Goal: Use online tool/utility: Utilize a website feature to perform a specific function

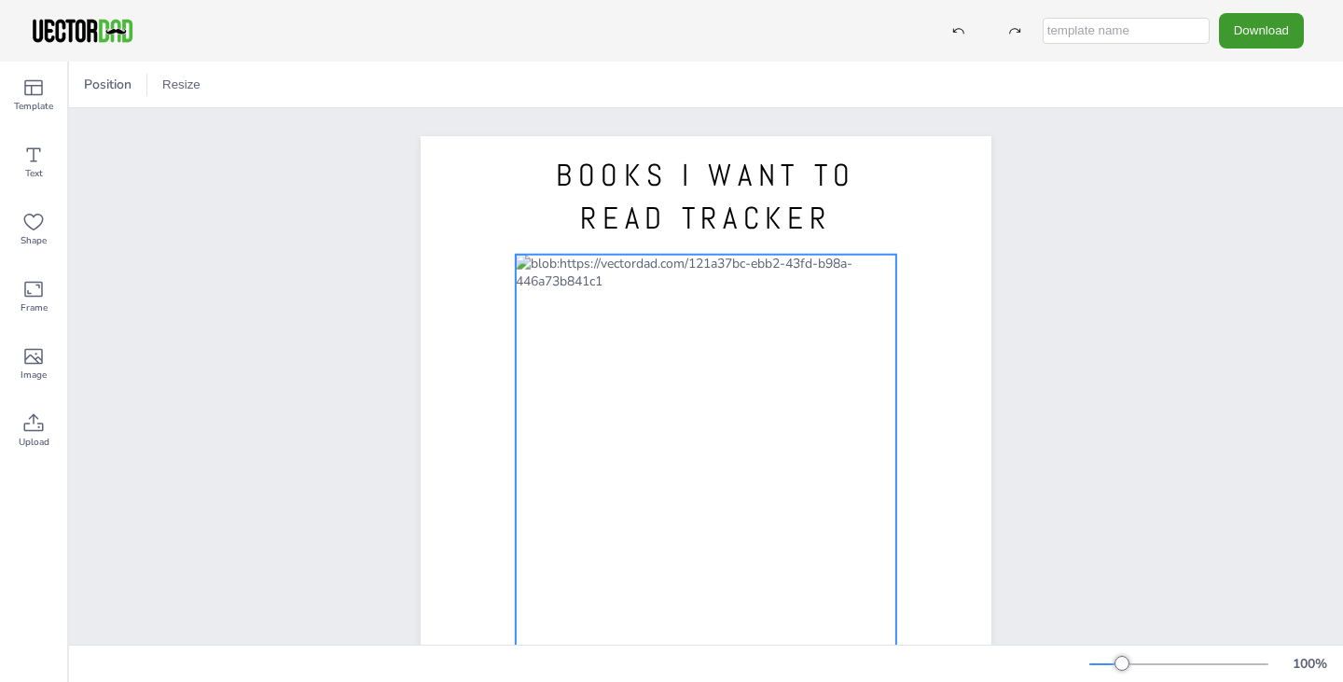
click at [689, 285] on div at bounding box center [706, 530] width 381 height 551
click at [726, 219] on icon at bounding box center [736, 217] width 22 height 22
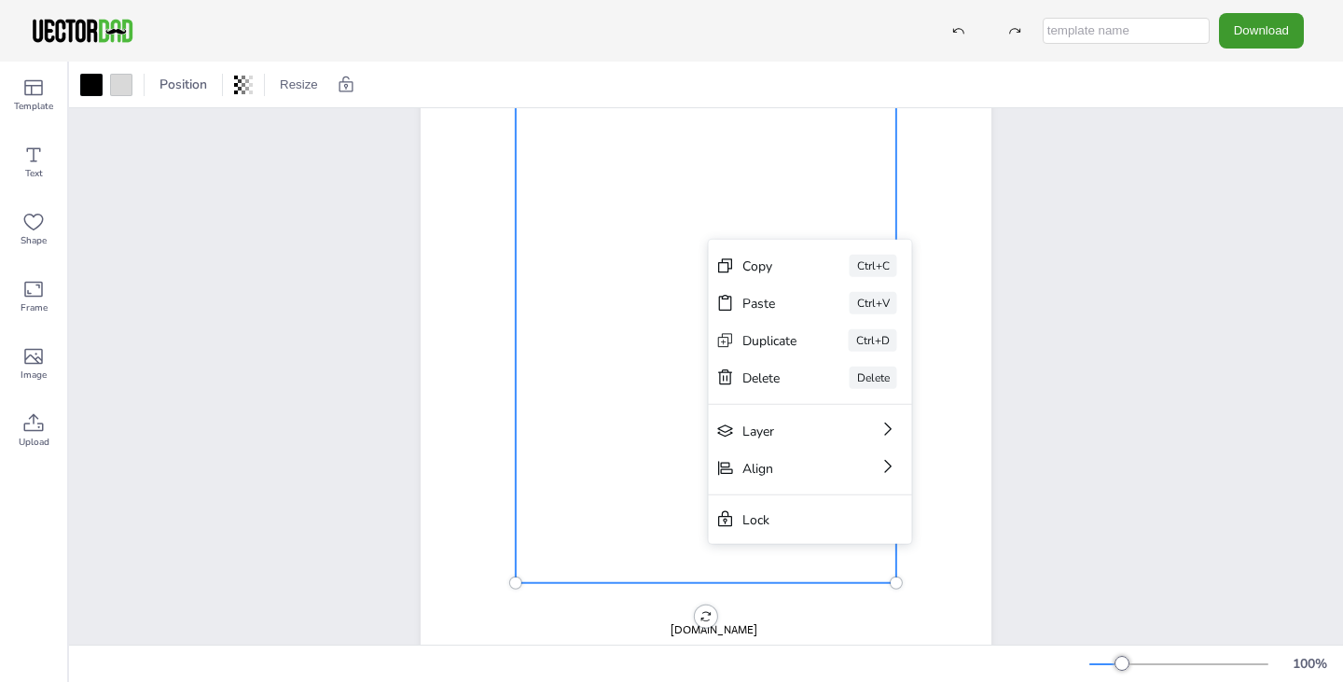
scroll to position [271, 0]
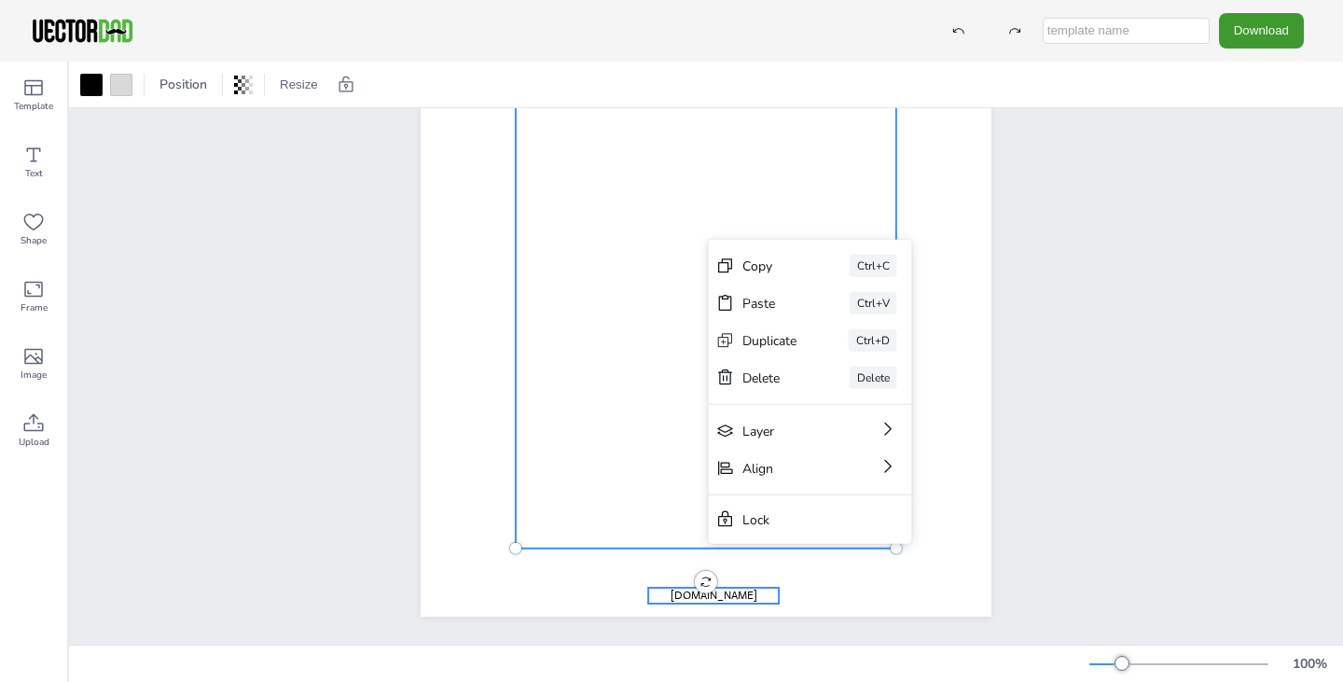
click at [724, 588] on span "[DOMAIN_NAME]" at bounding box center [714, 595] width 87 height 15
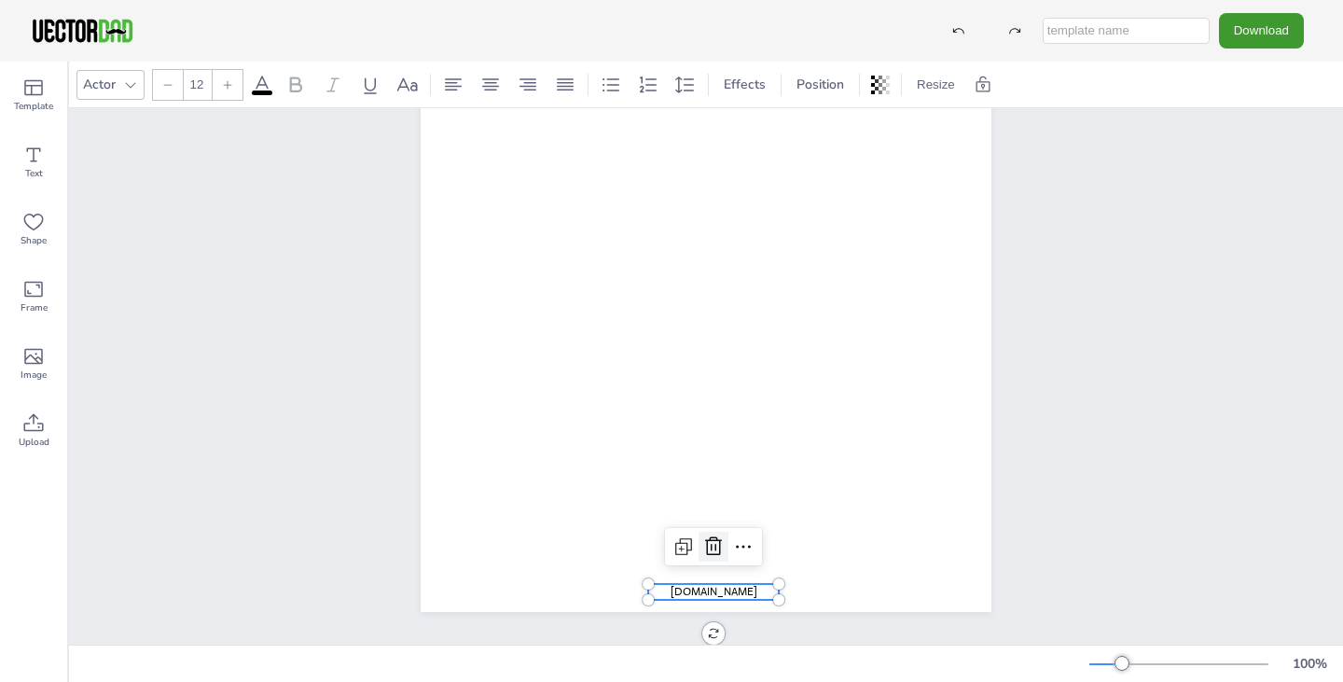
click at [705, 547] on icon at bounding box center [713, 546] width 22 height 22
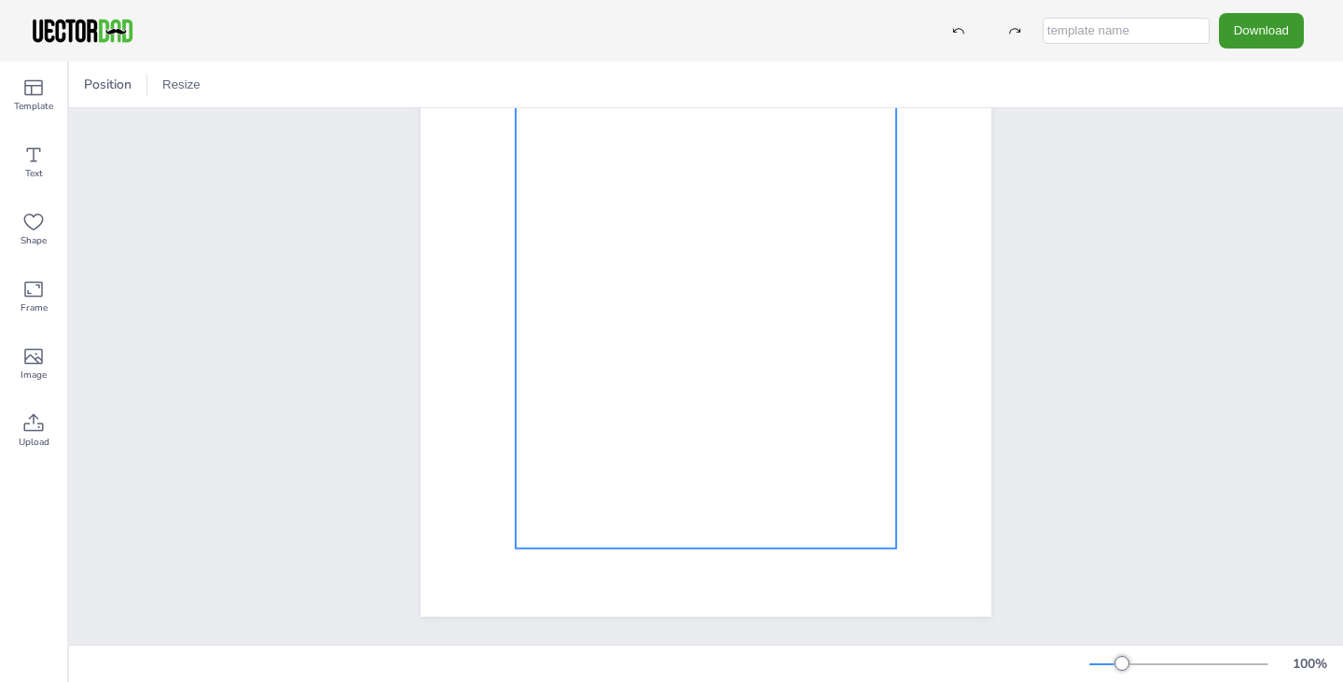
click at [868, 520] on div at bounding box center [706, 272] width 381 height 551
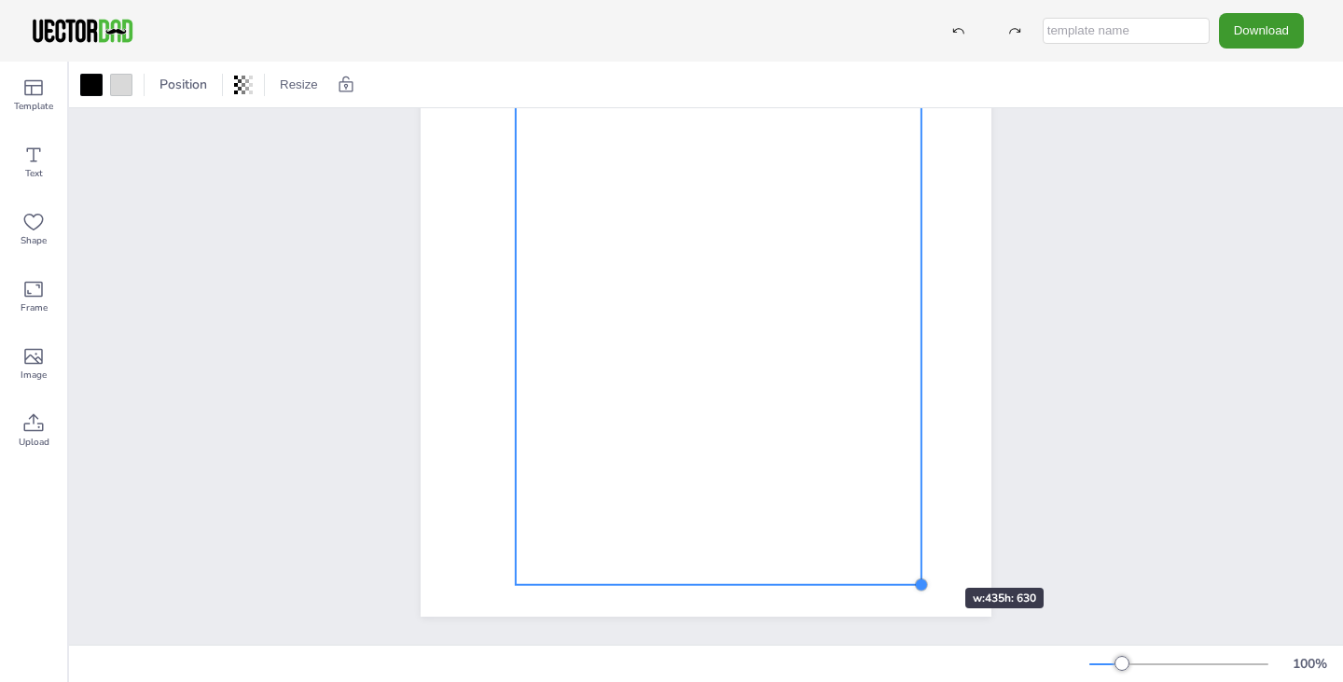
drag, startPoint x: 884, startPoint y: 532, endPoint x: 909, endPoint y: 554, distance: 33.7
click at [909, 554] on div "BOOKS I WANT TO READ TRACKER" at bounding box center [706, 248] width 571 height 738
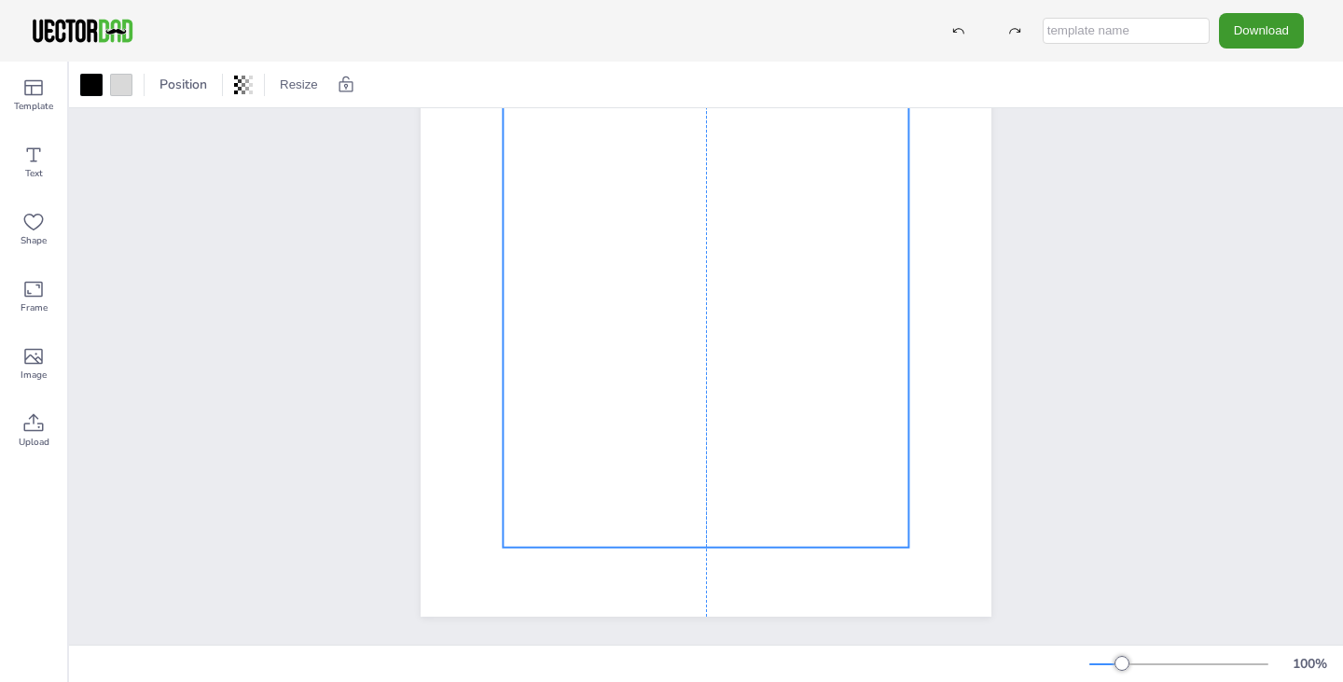
drag, startPoint x: 622, startPoint y: 403, endPoint x: 609, endPoint y: 367, distance: 38.6
click at [609, 367] on div at bounding box center [706, 254] width 406 height 588
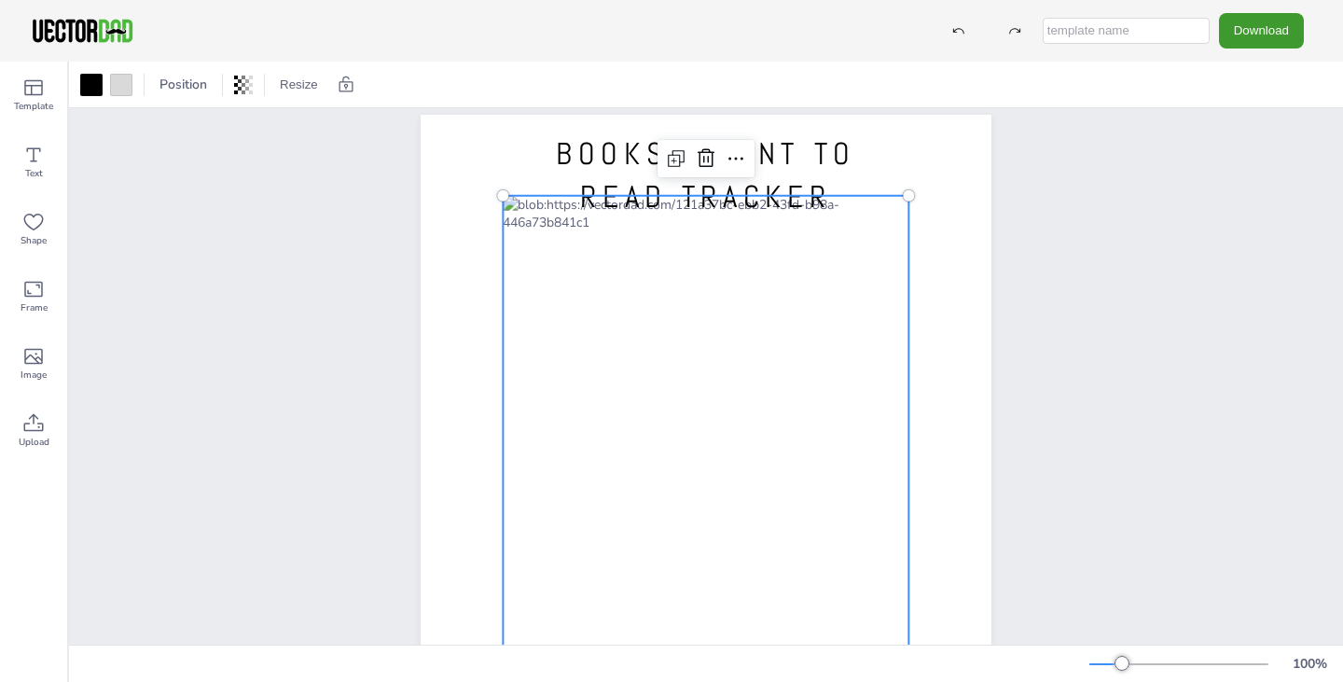
scroll to position [0, 0]
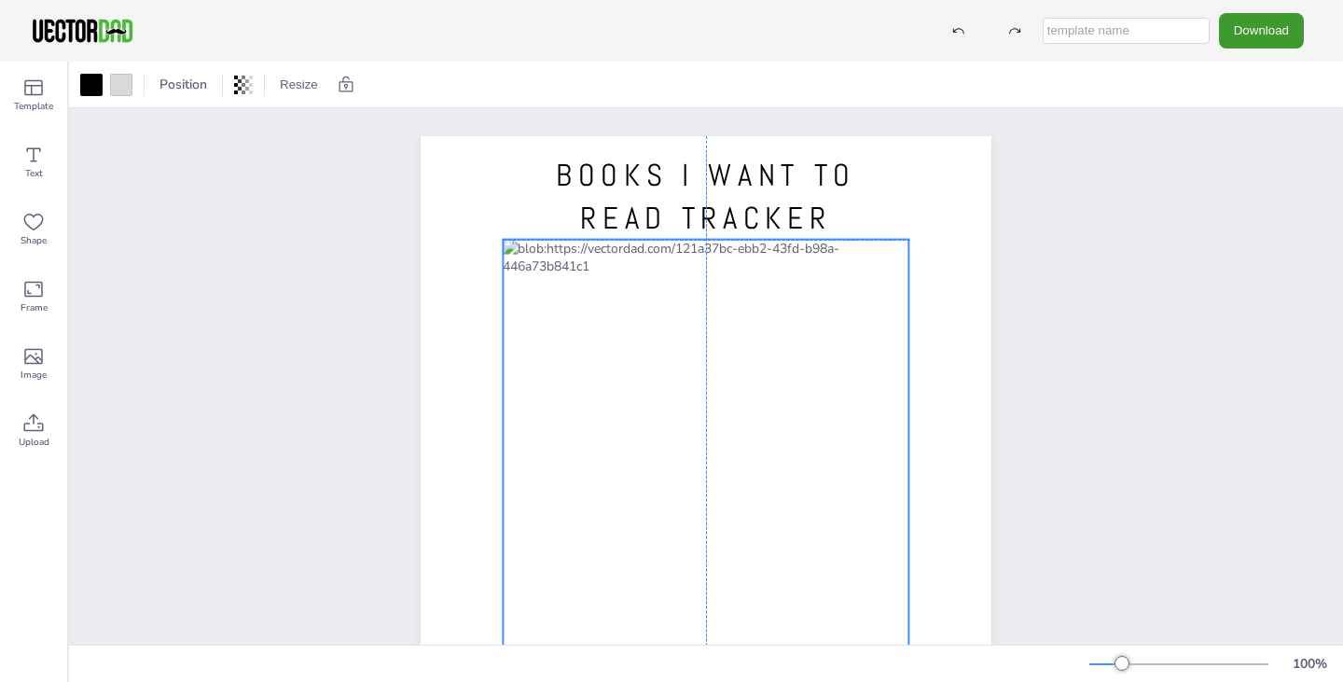
drag, startPoint x: 654, startPoint y: 394, endPoint x: 655, endPoint y: 416, distance: 22.4
click at [655, 416] on div at bounding box center [706, 534] width 406 height 588
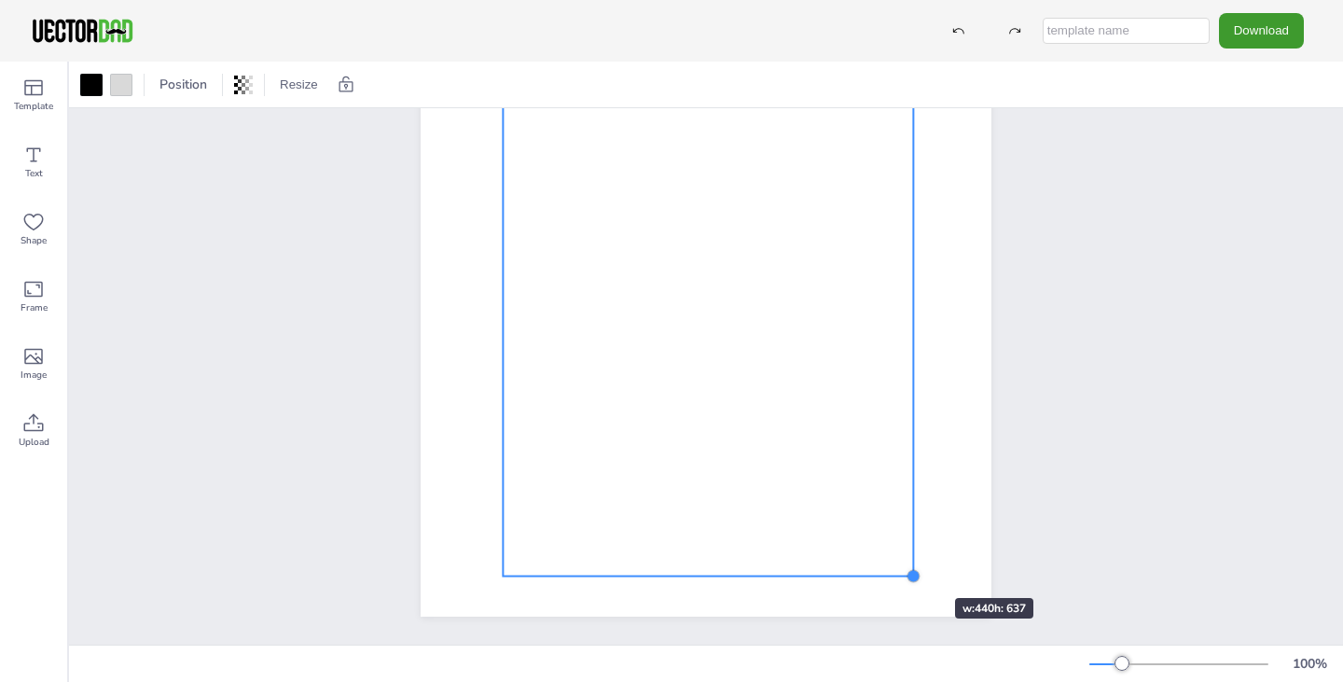
click at [906, 569] on div at bounding box center [913, 576] width 15 height 15
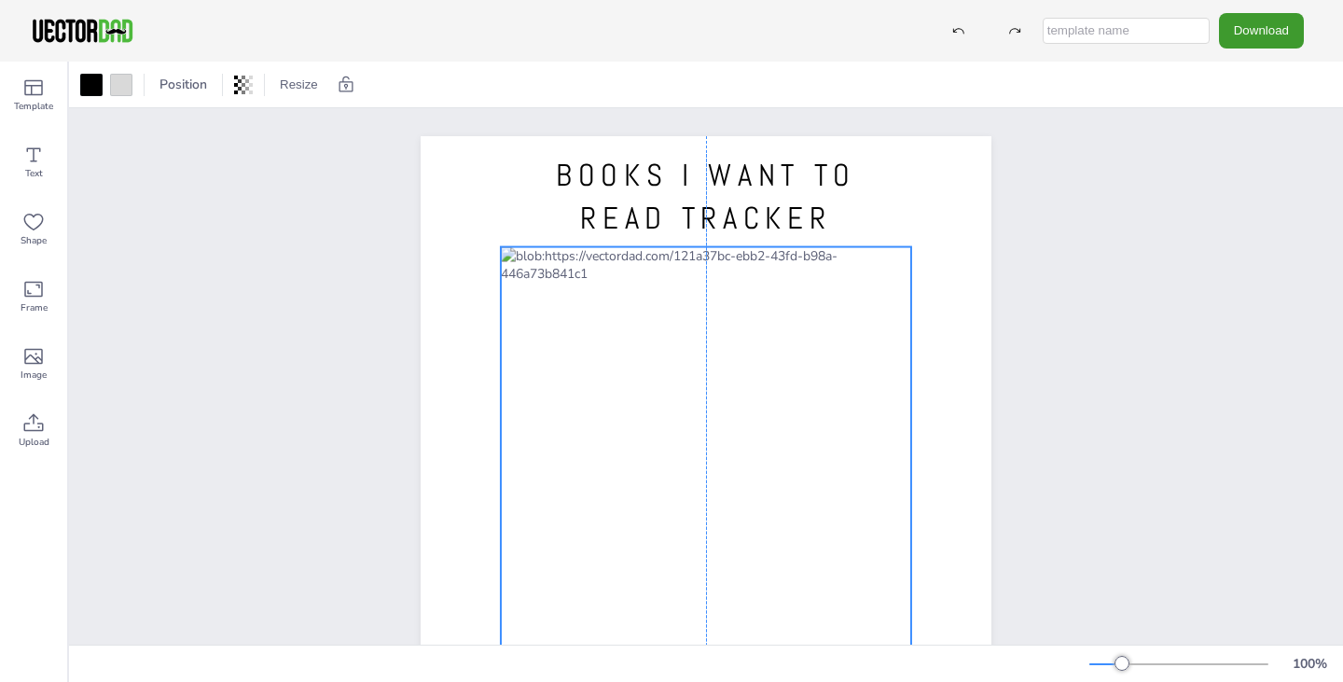
click at [689, 405] on div at bounding box center [706, 544] width 410 height 594
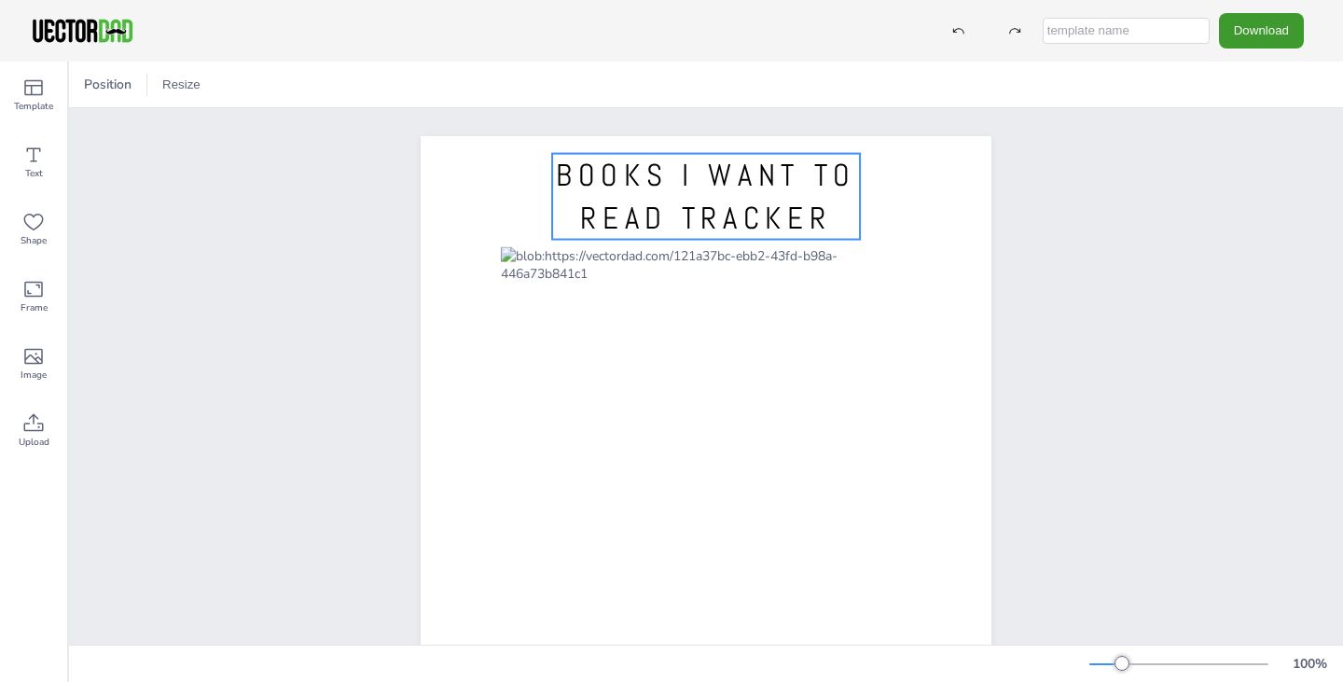
click at [684, 212] on span "BOOKS I WANT TO READ TRACKER" at bounding box center [706, 197] width 300 height 82
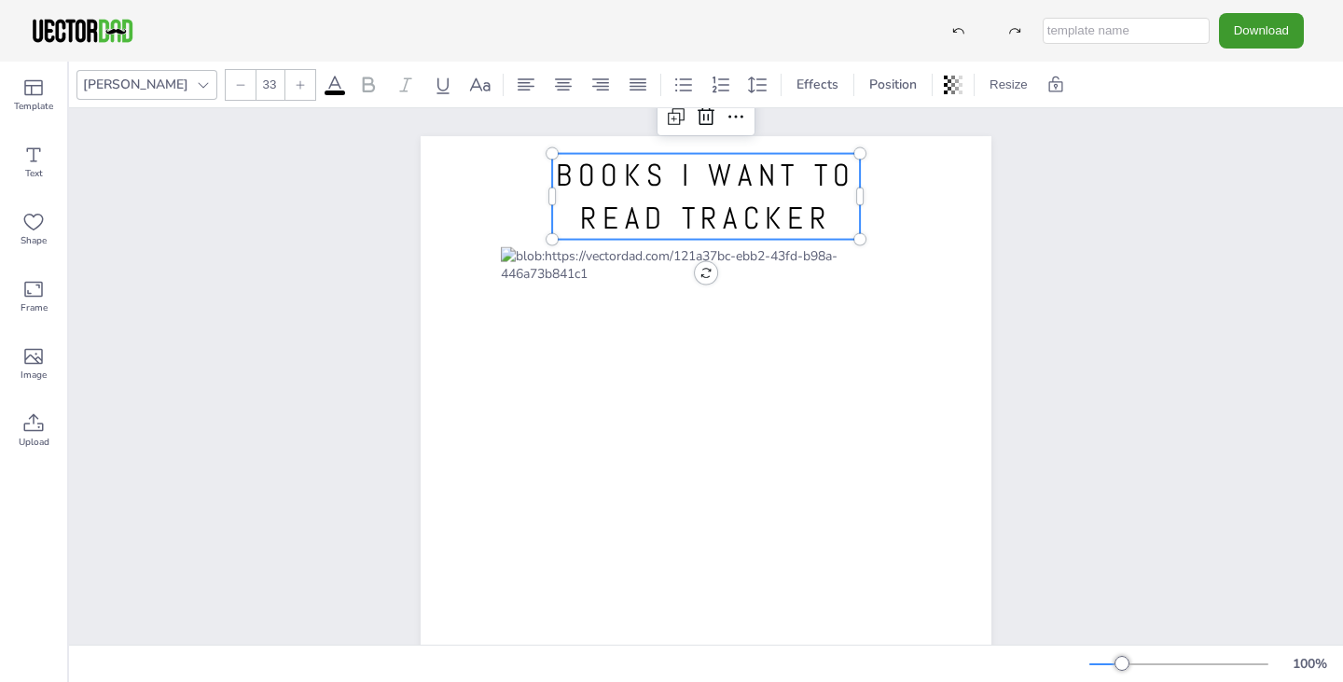
click at [684, 212] on span "BOOKS I WANT TO READ TRACKER" at bounding box center [706, 197] width 300 height 82
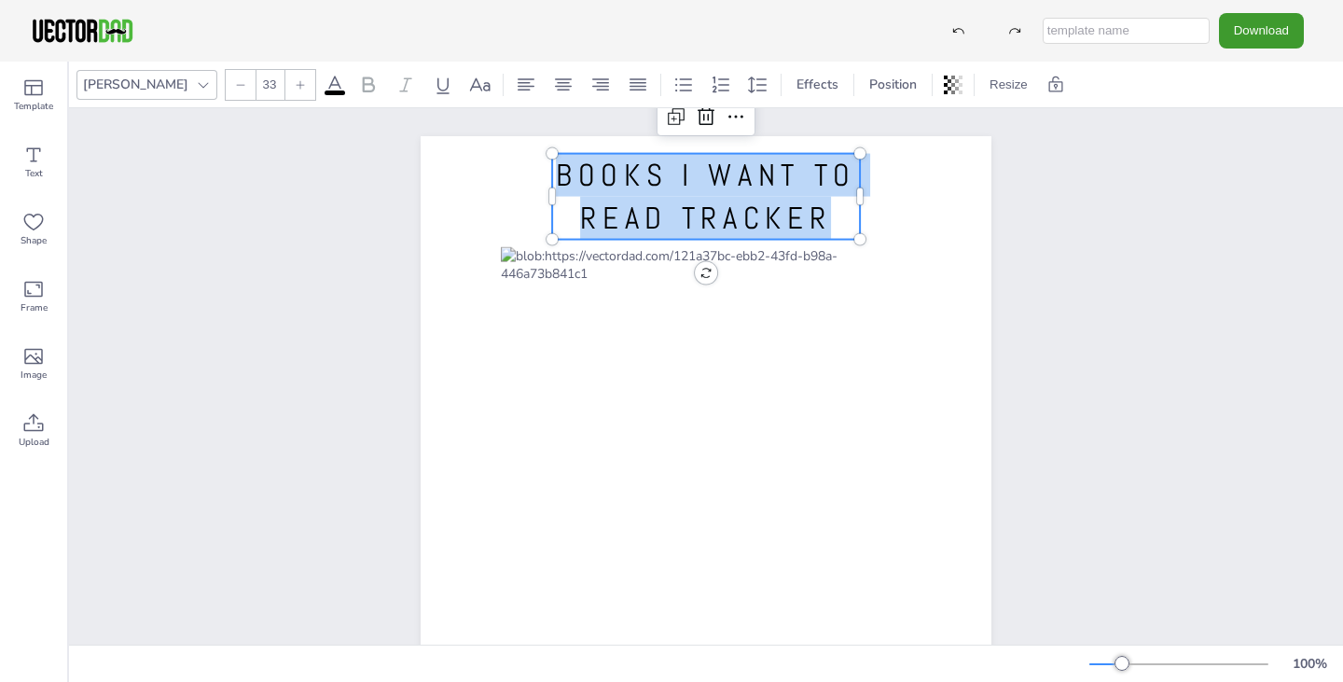
click at [684, 212] on span "BOOKS I WANT TO READ TRACKER" at bounding box center [706, 197] width 300 height 82
click at [795, 218] on span "BOOKS I WANT TO READ TRACKER" at bounding box center [706, 197] width 300 height 82
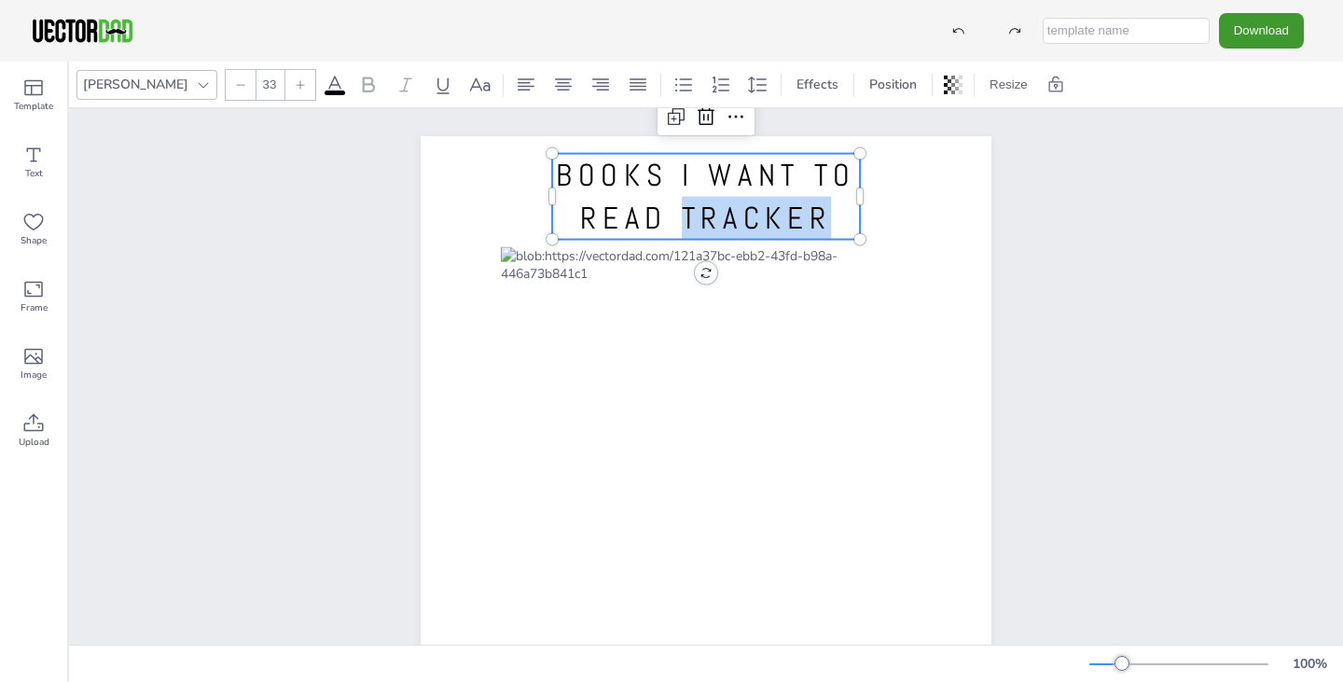
drag, startPoint x: 826, startPoint y: 217, endPoint x: 674, endPoint y: 217, distance: 152.0
click at [674, 217] on p "BOOKS I WANT TO READ TRACKER" at bounding box center [706, 197] width 308 height 86
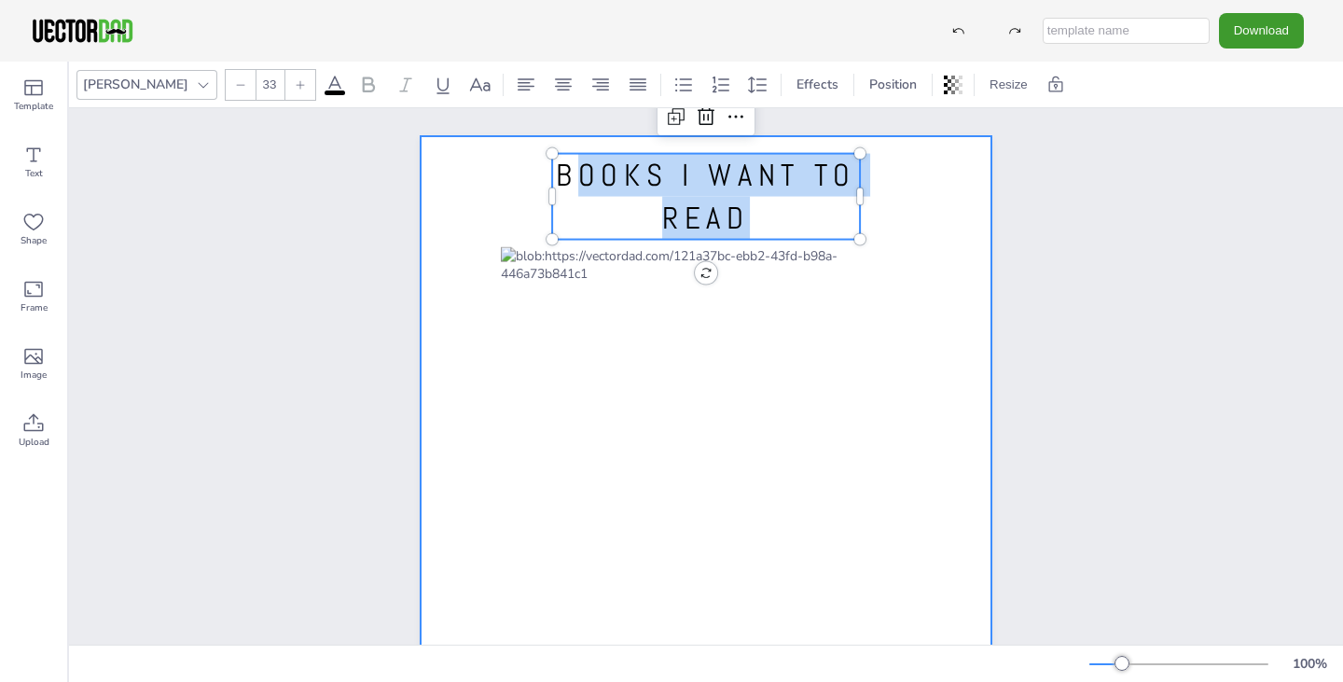
drag, startPoint x: 758, startPoint y: 227, endPoint x: 446, endPoint y: 143, distance: 323.5
click at [446, 143] on div "BOOKS I WANT TO READ BOOKS I WANT TO READ" at bounding box center [706, 505] width 571 height 738
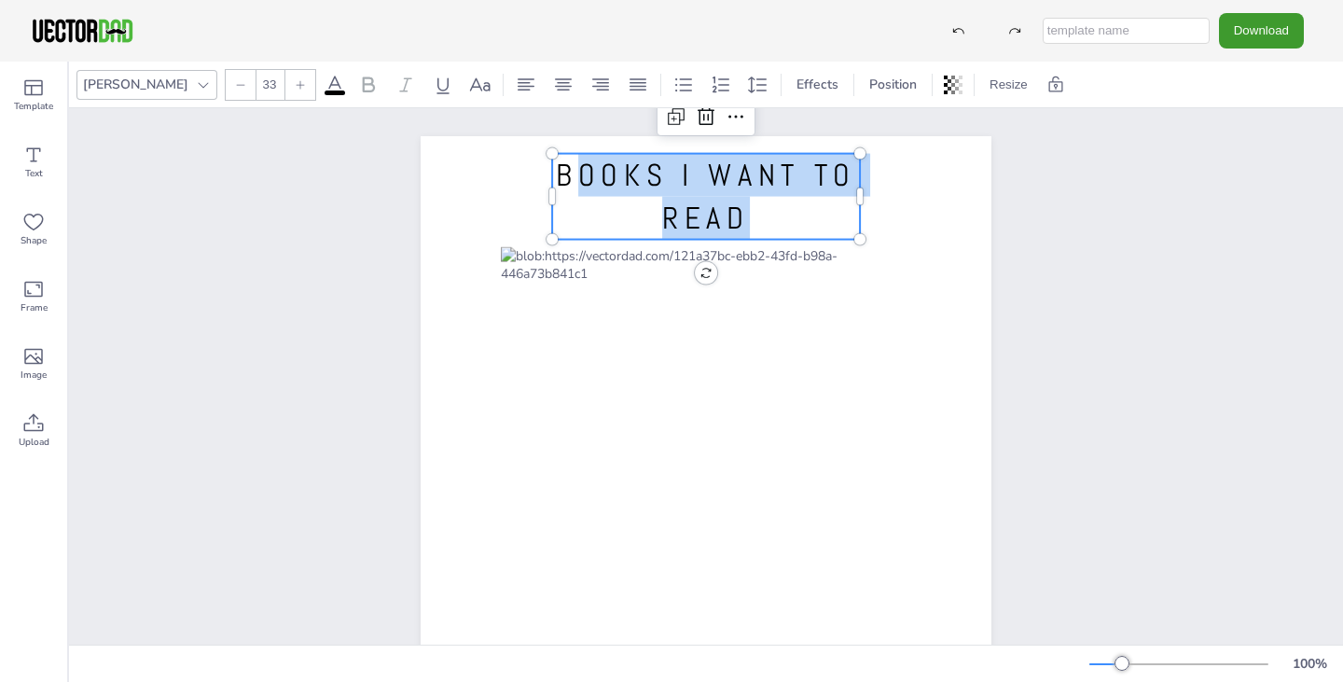
click at [774, 215] on p "BOOKS I WANT TO READ" at bounding box center [706, 197] width 308 height 86
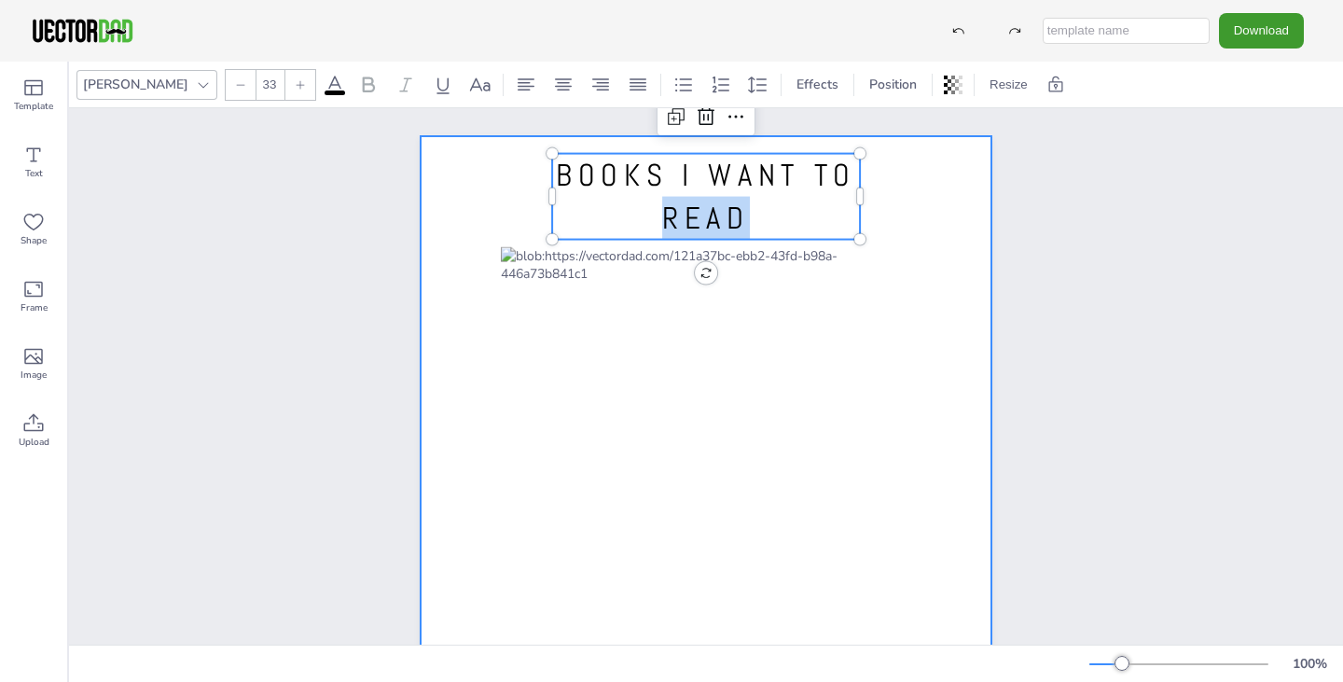
drag, startPoint x: 772, startPoint y: 220, endPoint x: 533, endPoint y: 181, distance: 241.9
click at [533, 181] on div "BOOKS I WANT TO READ BOOKS I WANT TO READ" at bounding box center [706, 505] width 571 height 738
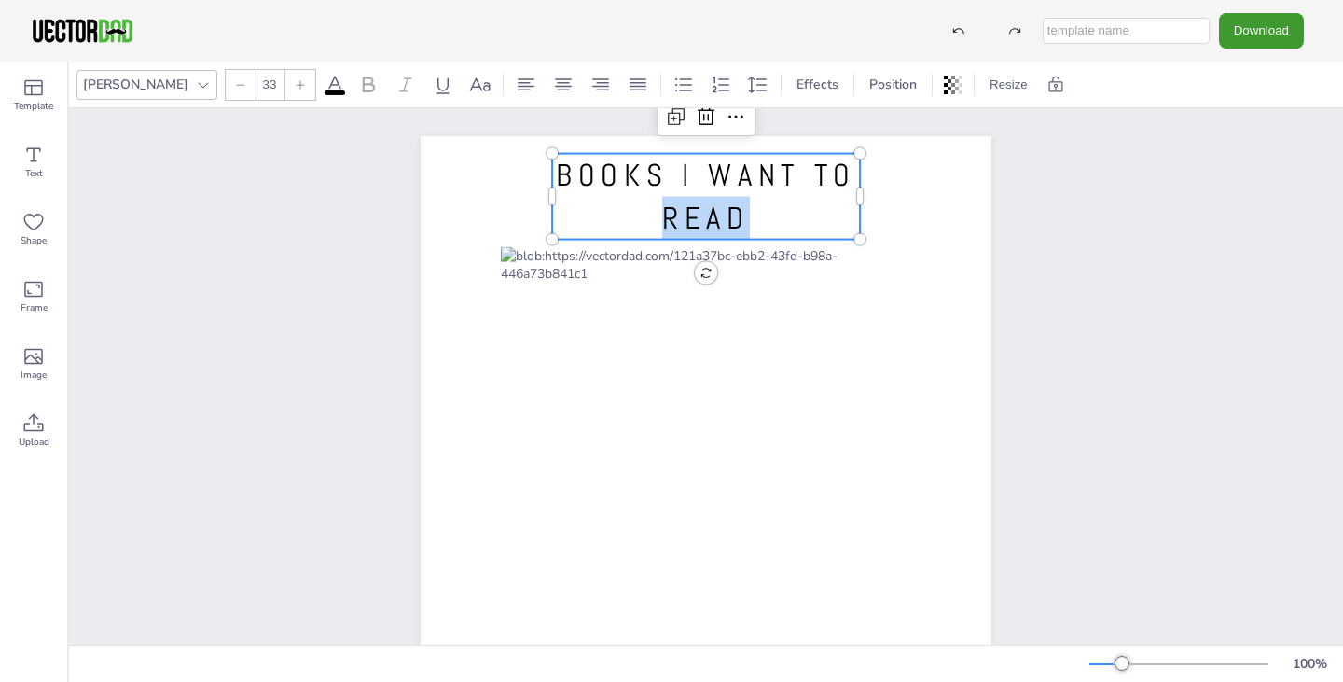
click at [734, 199] on span "BOOKS I WANT TO READ" at bounding box center [706, 197] width 300 height 82
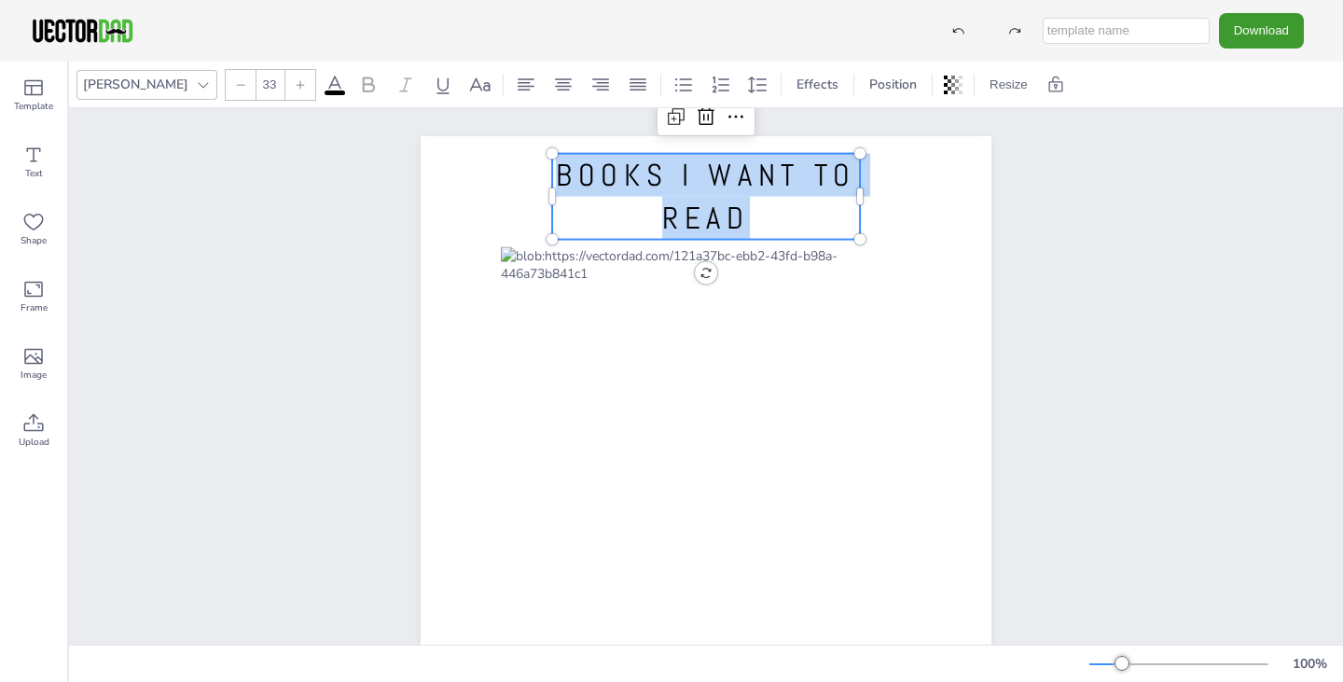
drag, startPoint x: 767, startPoint y: 210, endPoint x: 542, endPoint y: 168, distance: 228.7
click at [542, 168] on div "BOOKS I WANT TO READ BOOKS I WANT TO READ" at bounding box center [706, 505] width 571 height 738
click at [357, 76] on icon at bounding box center [368, 85] width 22 height 22
click at [357, 86] on icon at bounding box center [368, 85] width 22 height 22
click at [285, 81] on div at bounding box center [300, 85] width 30 height 30
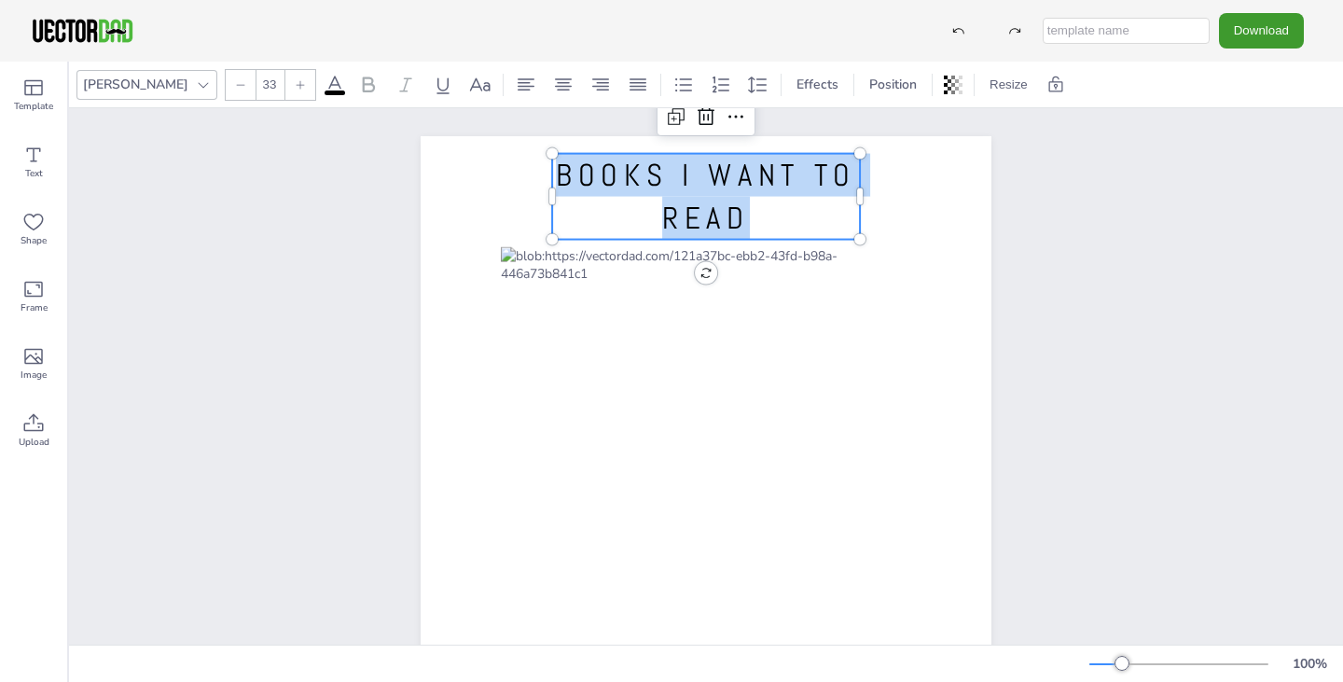
type input "34"
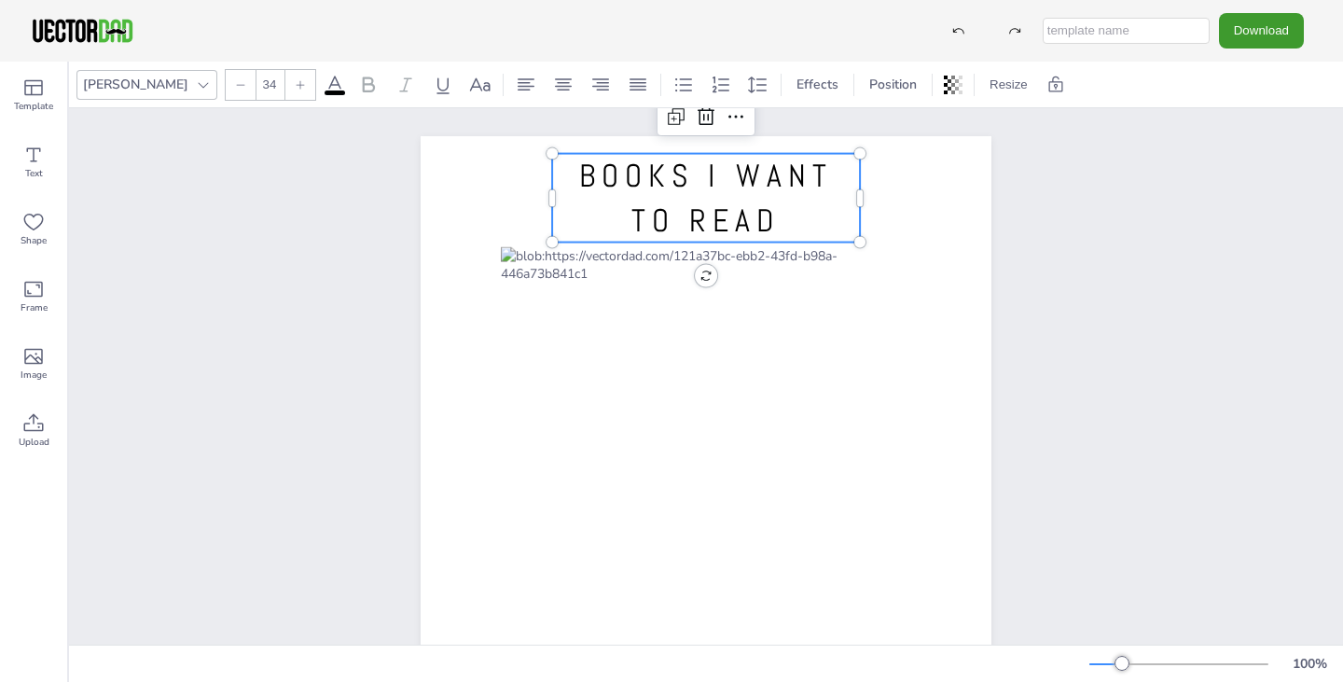
click at [324, 74] on icon at bounding box center [335, 85] width 22 height 22
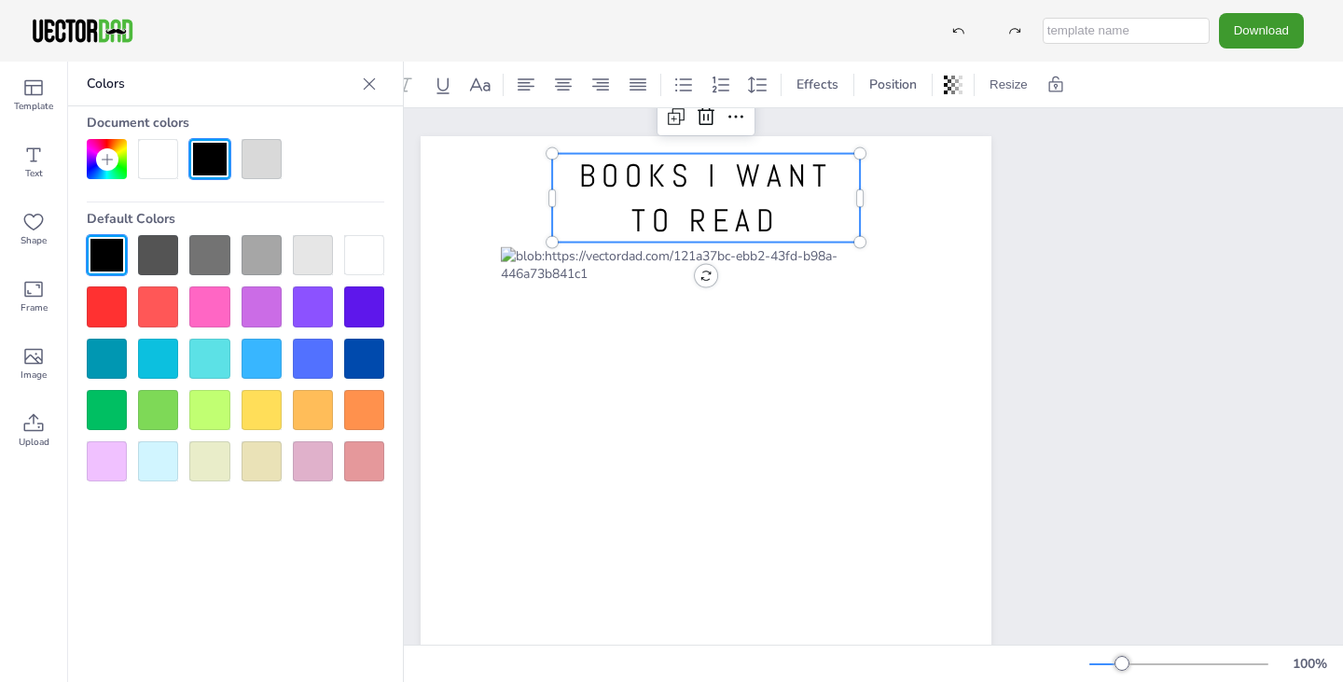
click at [260, 305] on div at bounding box center [262, 306] width 40 height 40
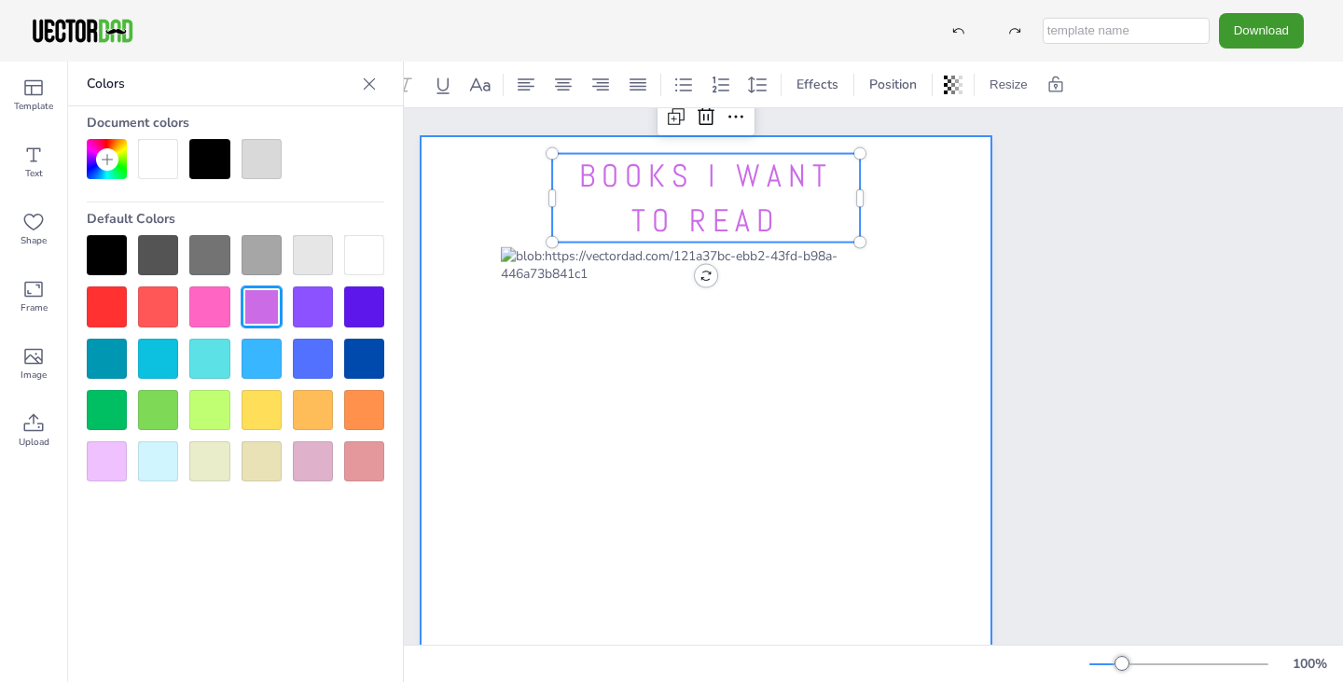
click at [914, 201] on div at bounding box center [706, 505] width 571 height 738
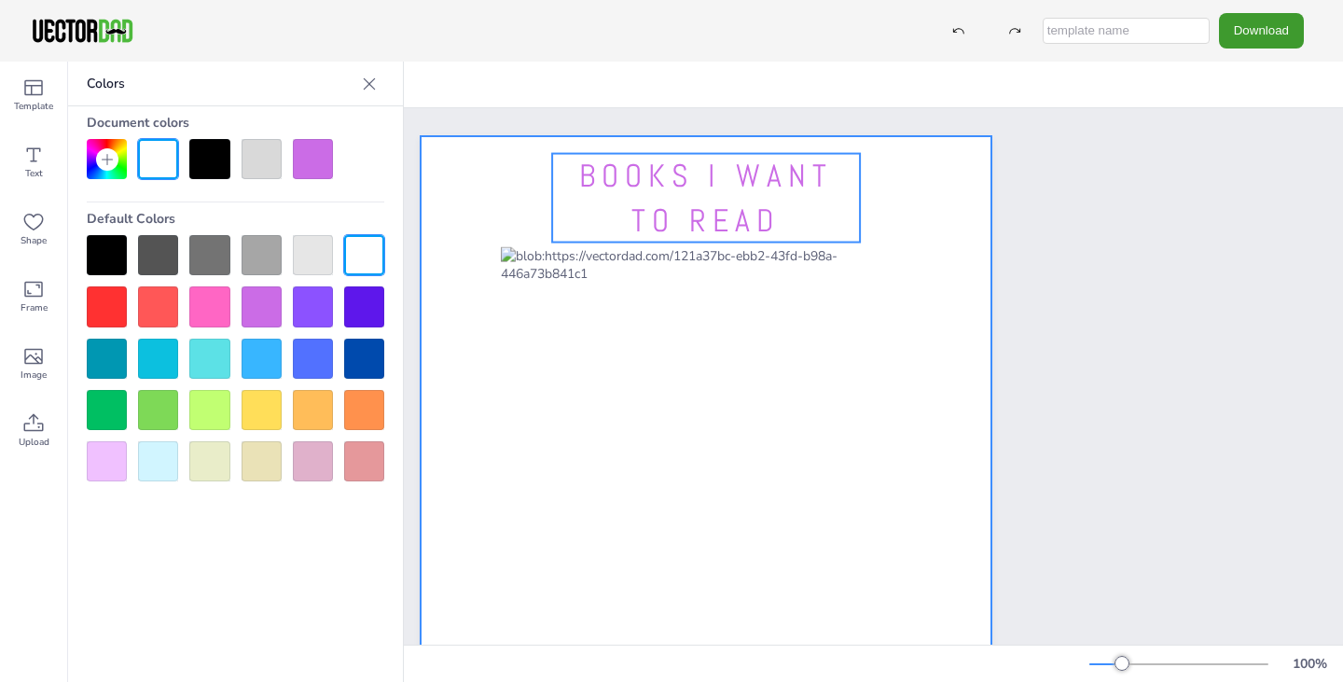
click at [803, 201] on p "BOOKS I WANT TO READ" at bounding box center [706, 198] width 308 height 89
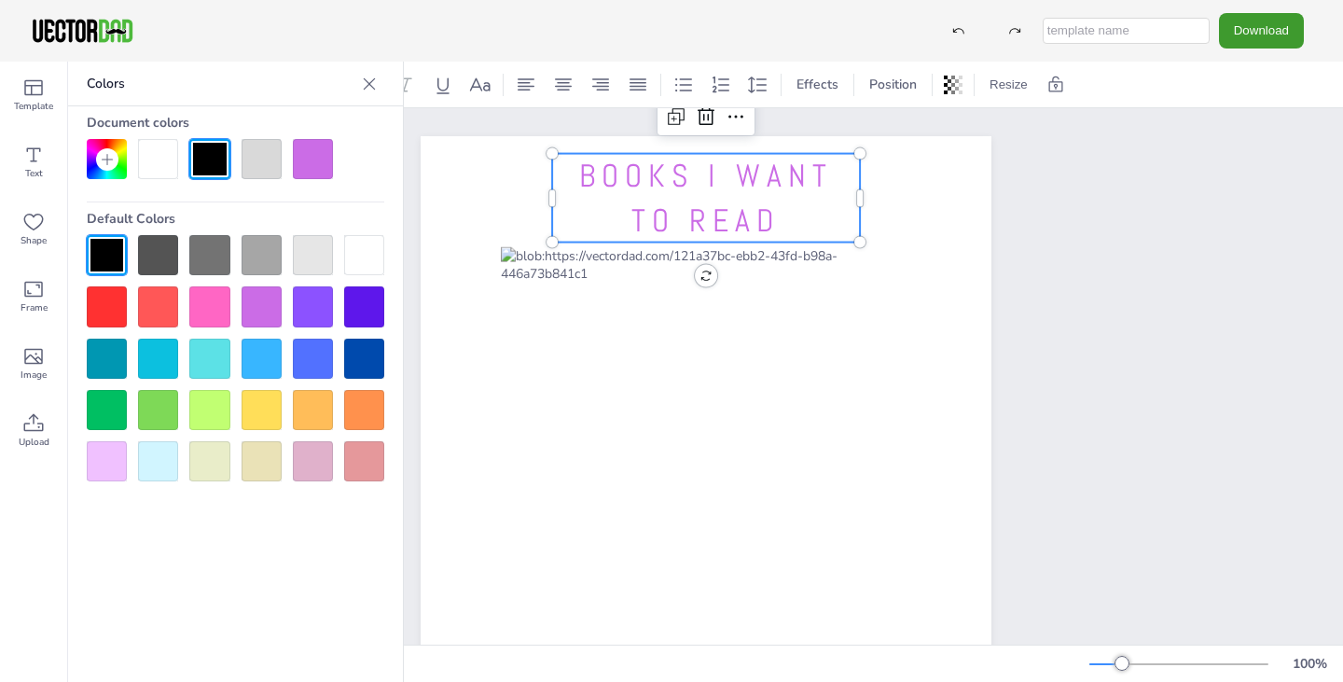
click at [788, 219] on p "BOOKS I WANT TO READ" at bounding box center [706, 198] width 308 height 89
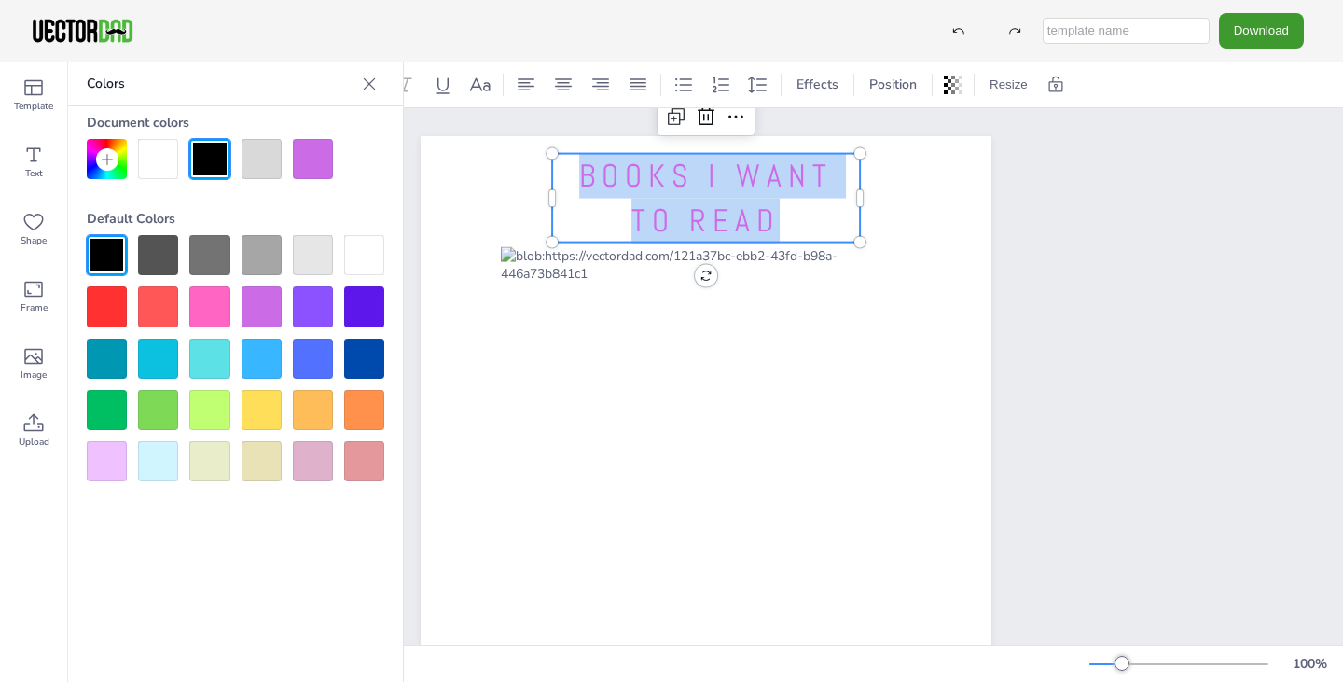
click at [788, 219] on p "BOOKS I WANT TO READ" at bounding box center [706, 198] width 308 height 89
click at [107, 159] on icon at bounding box center [107, 159] width 11 height 11
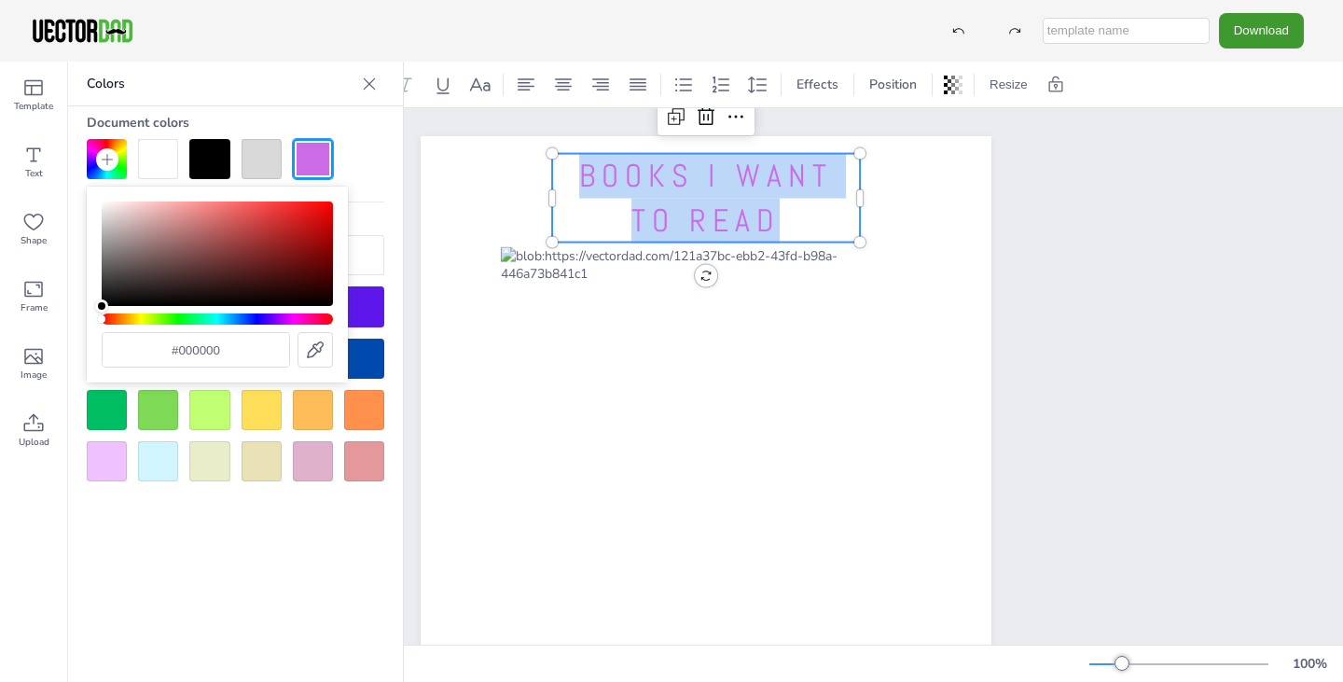
click at [291, 318] on div "Hue" at bounding box center [217, 318] width 231 height 11
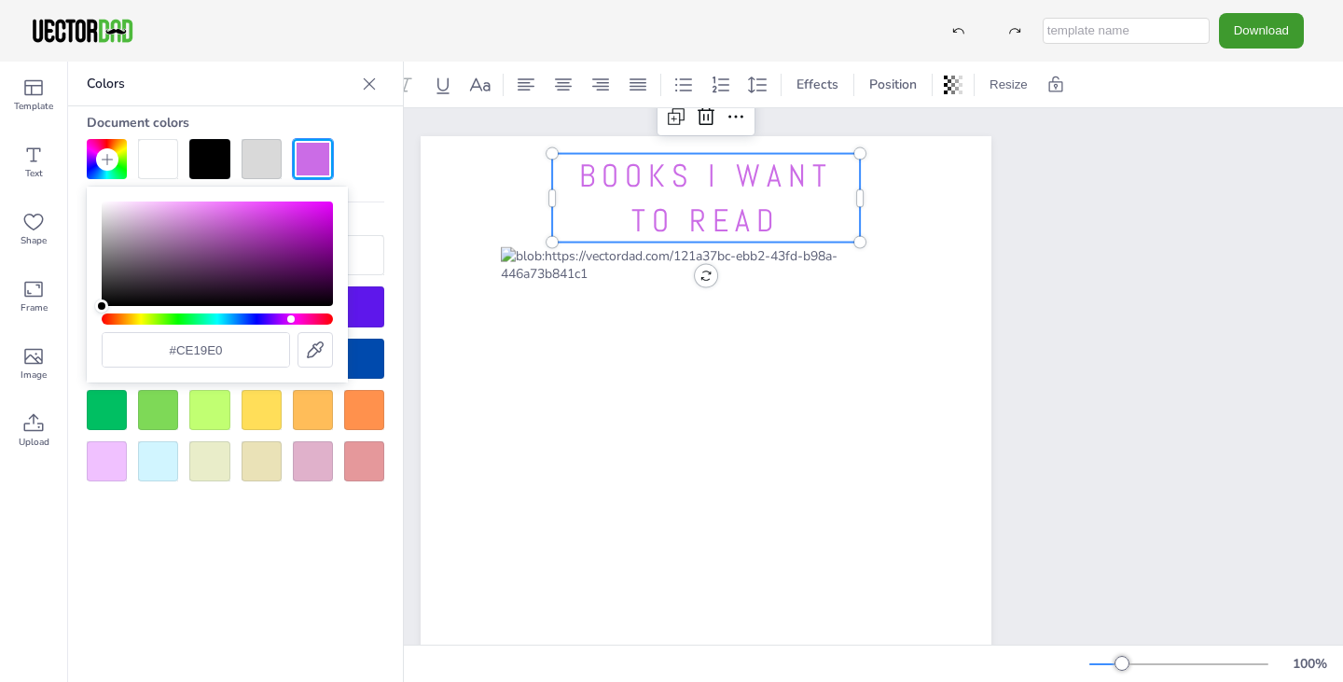
click at [307, 215] on div "Color" at bounding box center [217, 253] width 231 height 104
click at [306, 351] on icon at bounding box center [315, 350] width 22 height 22
type input "#a741c4"
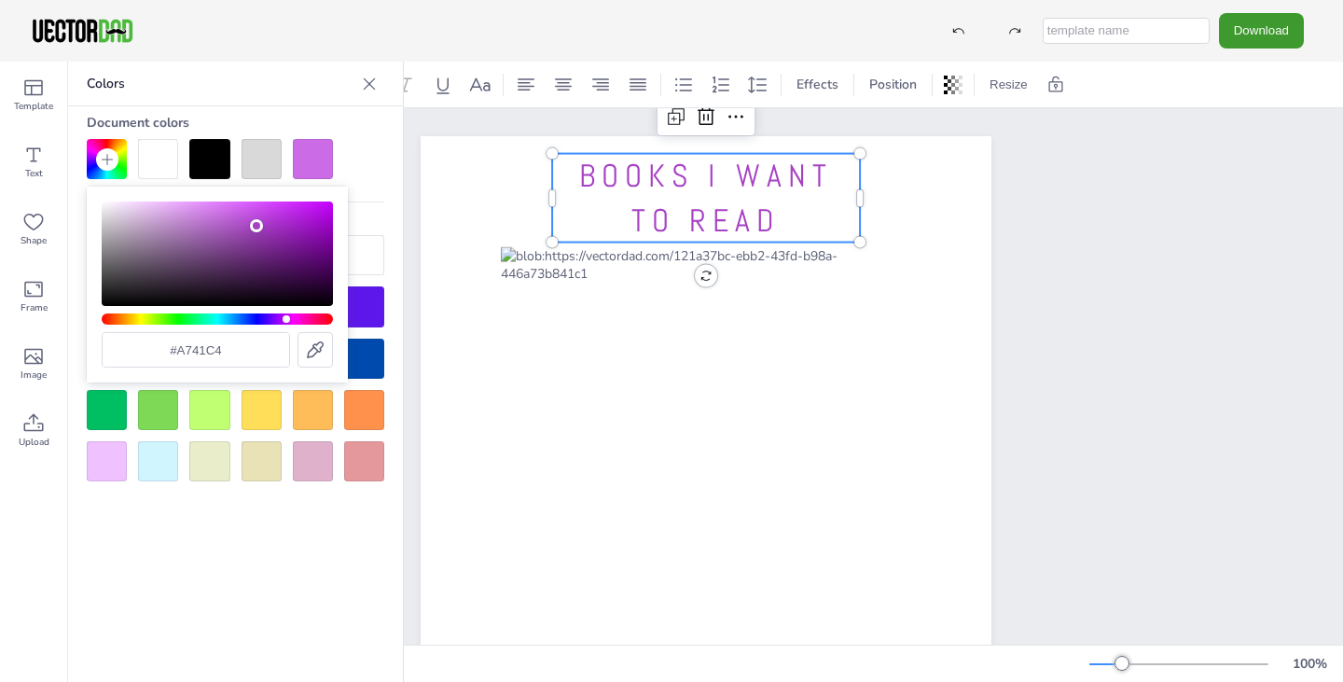
click at [699, 208] on span "BOOKS I WANT TO READ" at bounding box center [705, 198] width 253 height 85
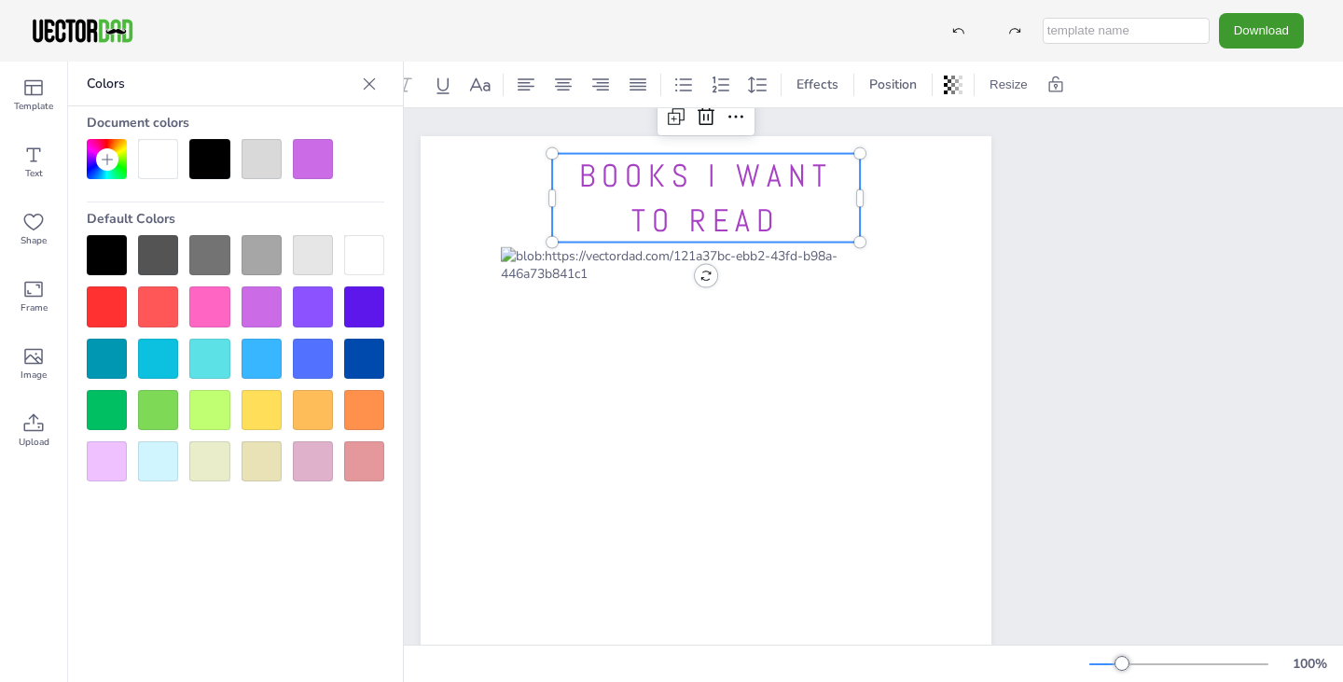
click at [782, 207] on p "BOOKS I WANT TO READ" at bounding box center [706, 198] width 308 height 89
click at [165, 362] on div at bounding box center [158, 359] width 40 height 40
drag, startPoint x: 786, startPoint y: 216, endPoint x: 508, endPoint y: 186, distance: 279.6
click at [508, 186] on div "BOOKS I WANT TO READ BOOKS I WANT TO READ" at bounding box center [706, 505] width 571 height 738
click at [852, 219] on div at bounding box center [859, 198] width 15 height 89
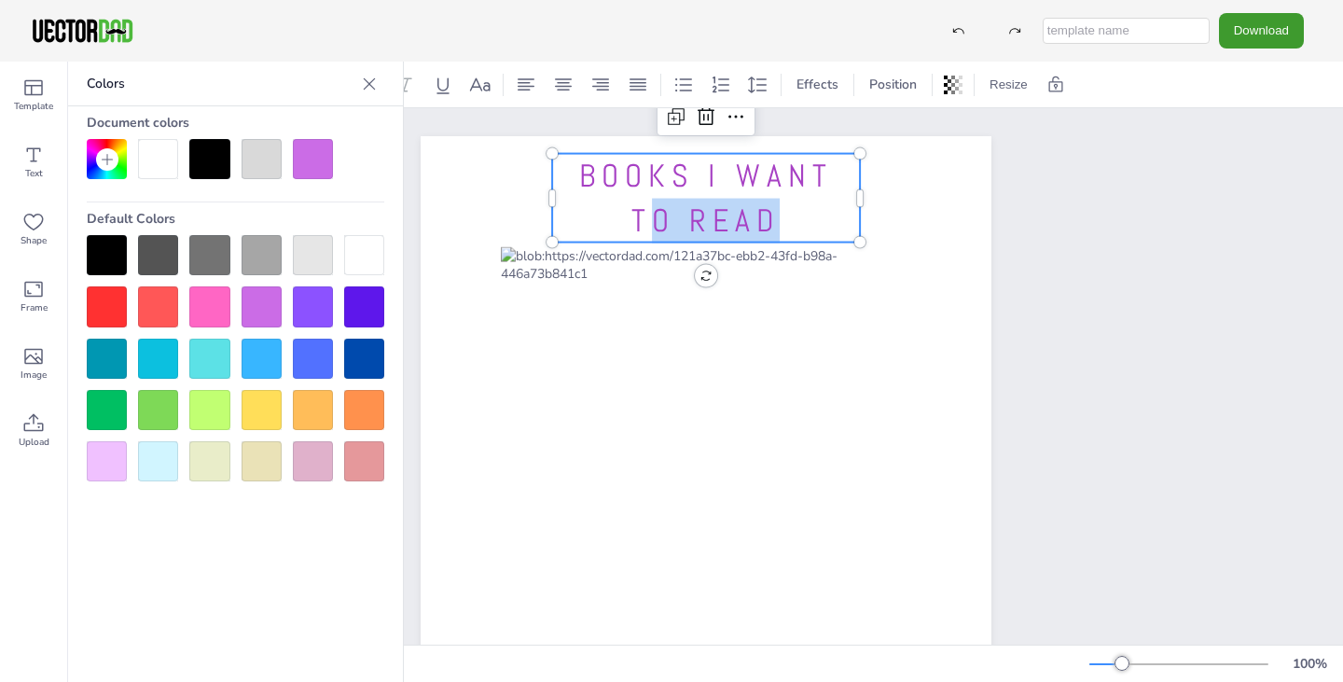
click at [798, 211] on p "BOOKS I WANT TO READ" at bounding box center [706, 198] width 308 height 89
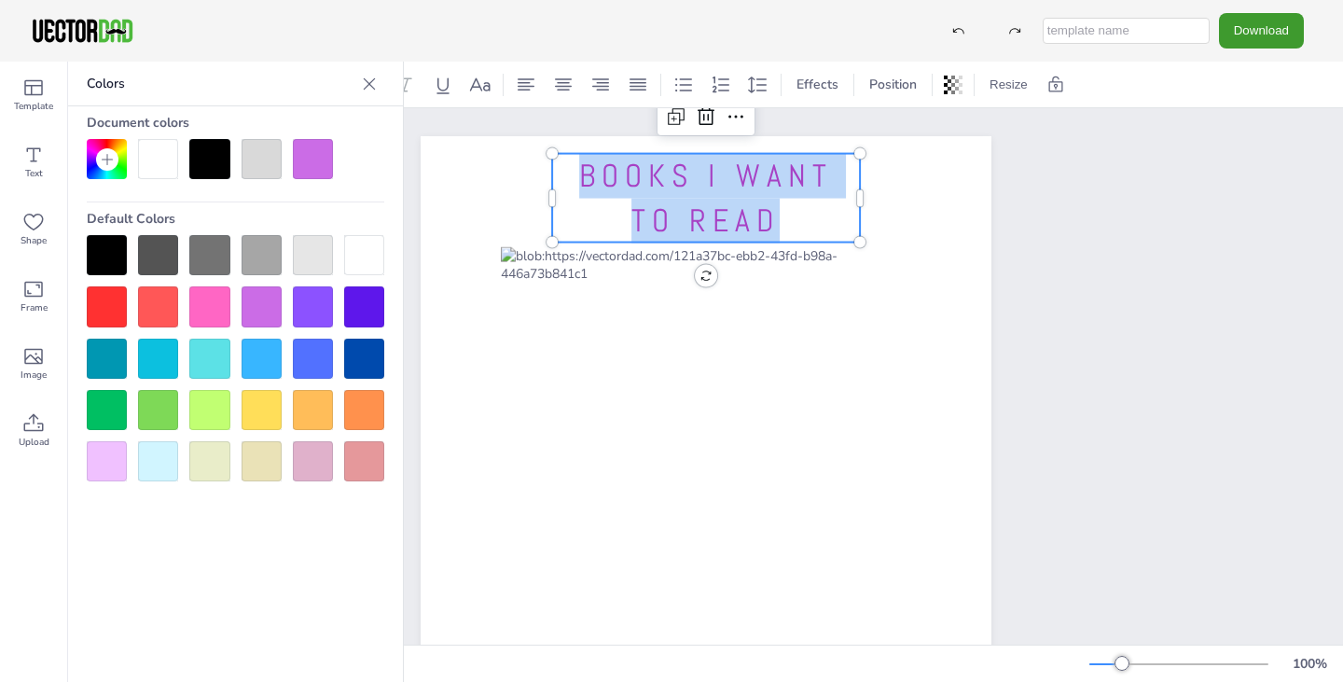
drag, startPoint x: 784, startPoint y: 216, endPoint x: 568, endPoint y: 162, distance: 223.0
click at [568, 162] on p "BOOKS I WANT TO READ" at bounding box center [706, 198] width 308 height 89
click at [213, 343] on div at bounding box center [209, 359] width 40 height 40
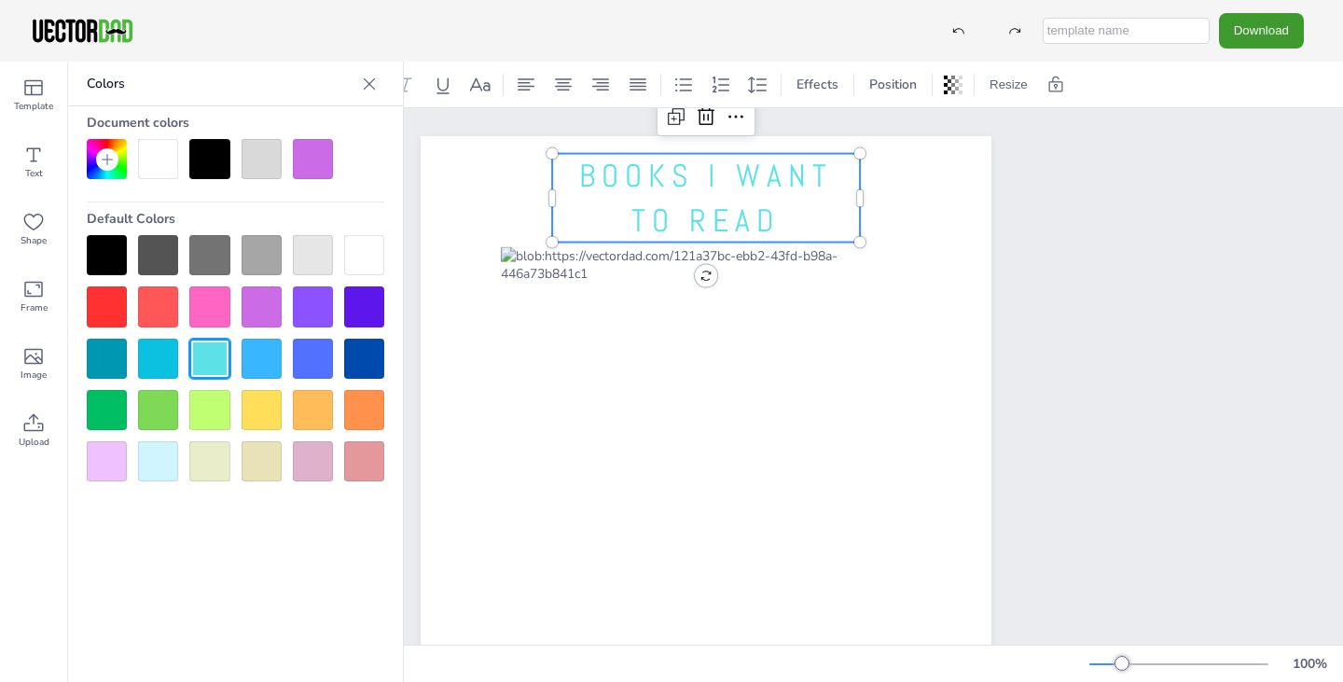
click at [793, 221] on p "BOOKS I WANT TO READ" at bounding box center [706, 198] width 308 height 89
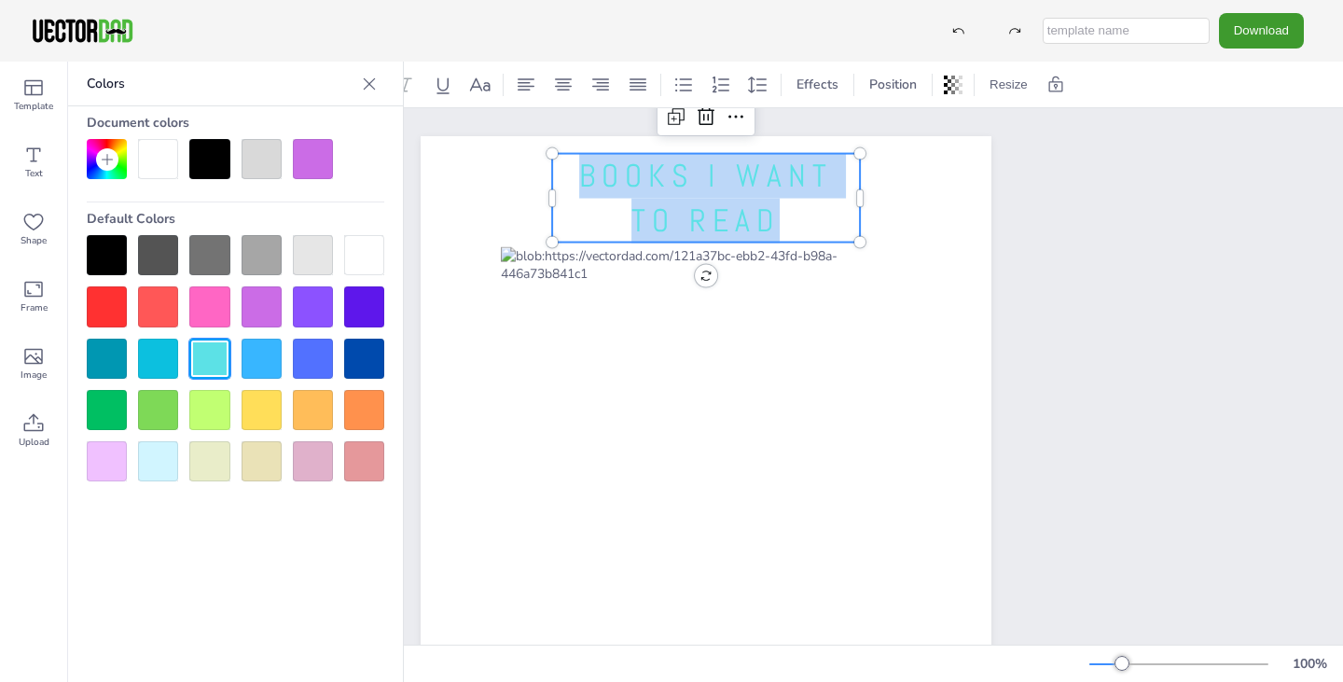
drag, startPoint x: 782, startPoint y: 216, endPoint x: 556, endPoint y: 179, distance: 228.8
click at [556, 179] on p "BOOKS I WANT TO READ" at bounding box center [706, 198] width 308 height 89
click at [115, 351] on div at bounding box center [107, 359] width 40 height 40
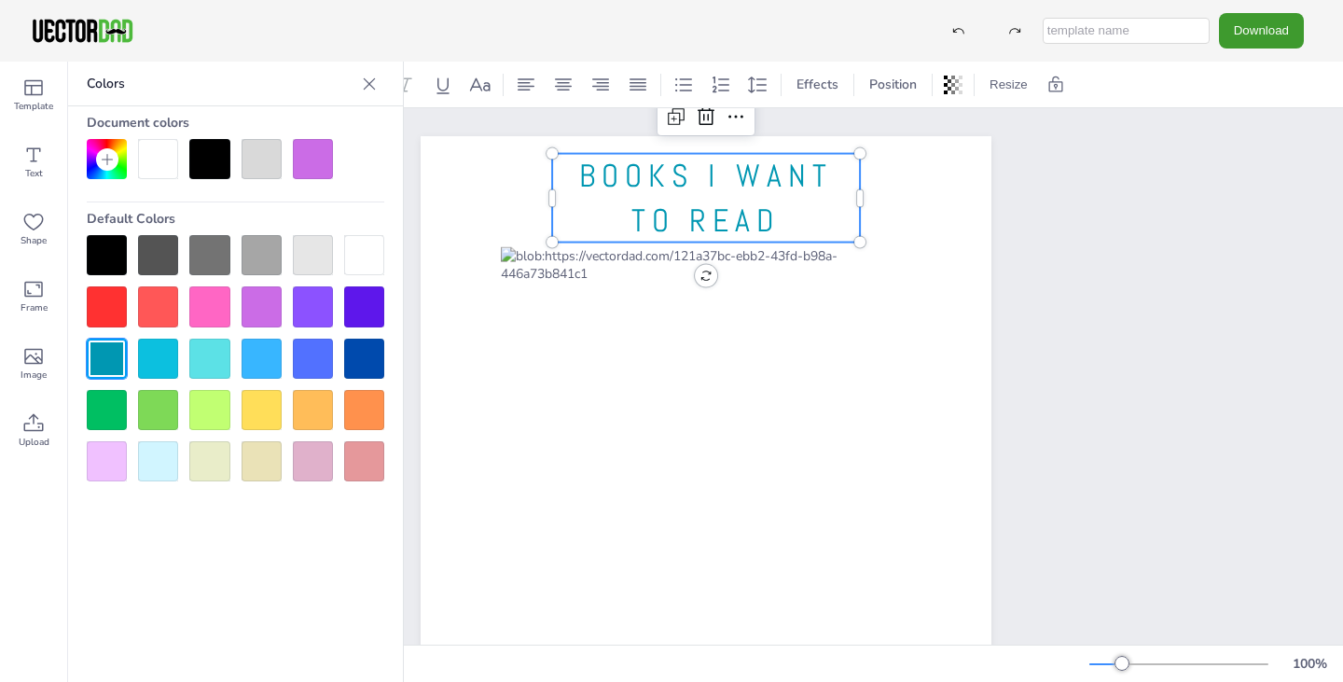
click at [946, 358] on div at bounding box center [706, 505] width 571 height 738
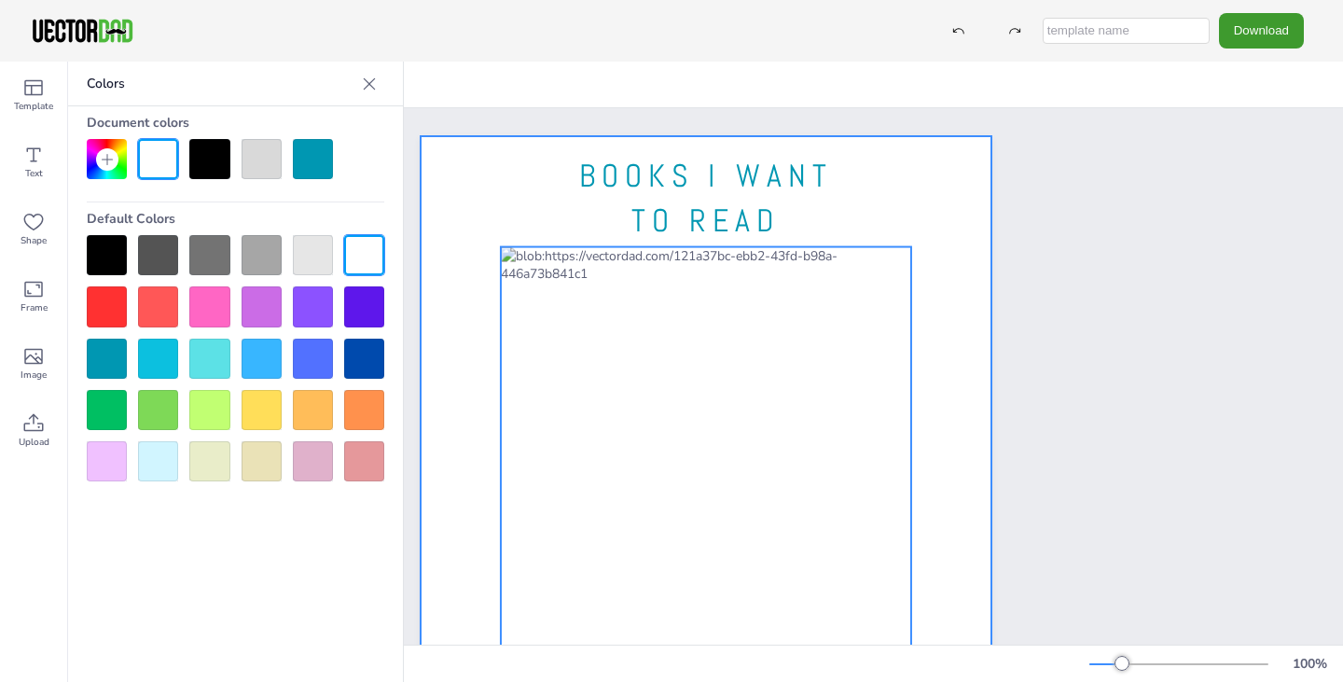
click at [680, 302] on div at bounding box center [706, 544] width 410 height 594
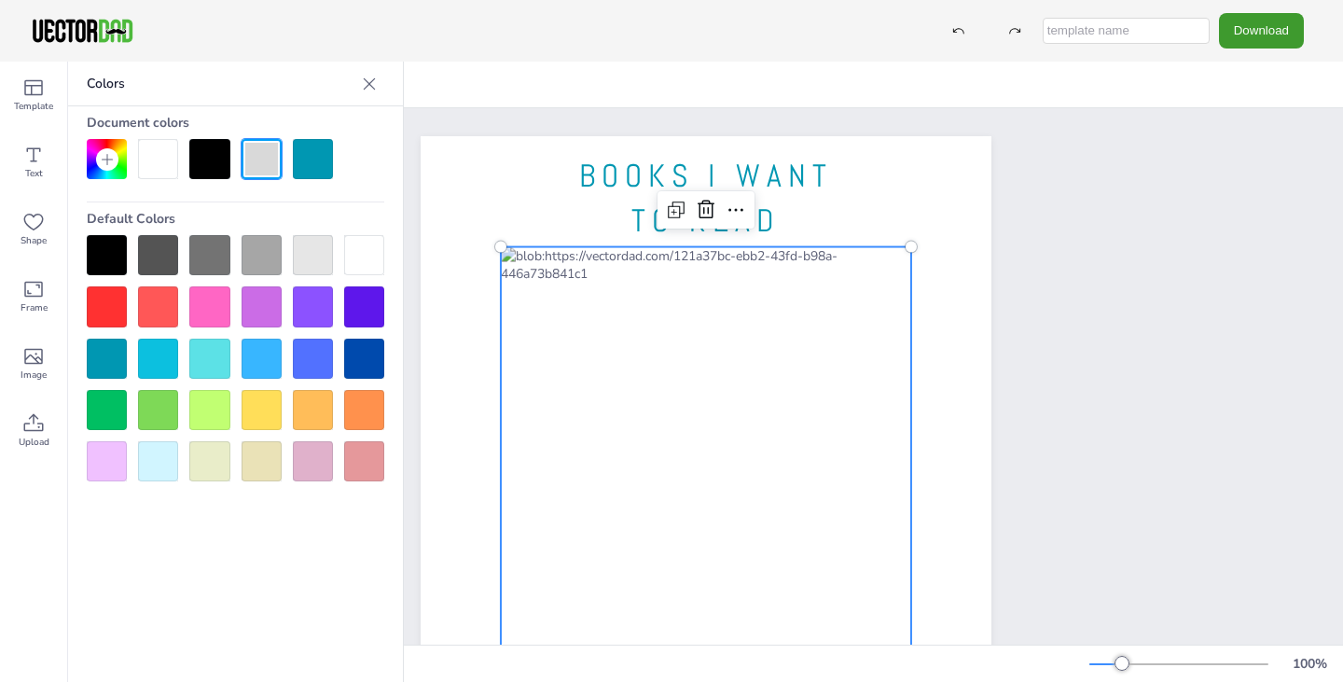
click at [682, 259] on div at bounding box center [706, 544] width 410 height 594
click at [682, 304] on div at bounding box center [706, 539] width 410 height 594
click at [662, 248] on div at bounding box center [706, 539] width 410 height 594
click at [661, 248] on div at bounding box center [706, 539] width 410 height 594
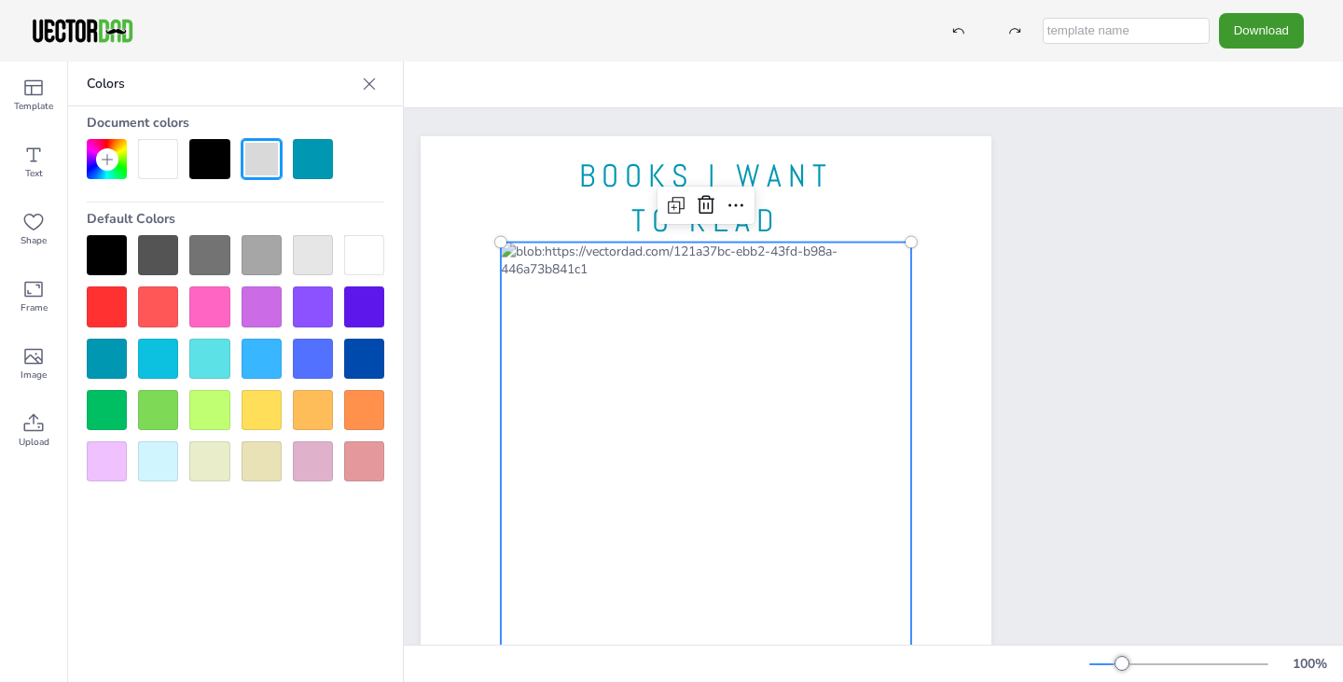
click at [661, 248] on div at bounding box center [706, 539] width 410 height 594
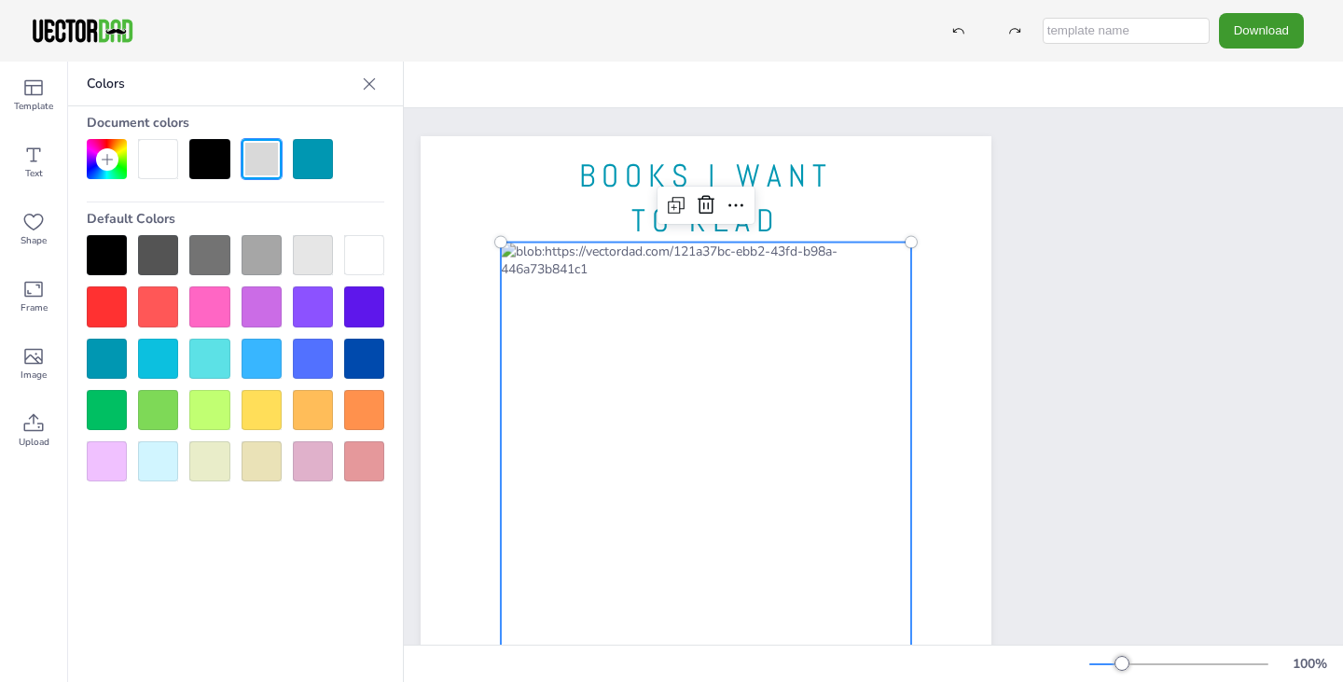
click at [663, 244] on div at bounding box center [706, 539] width 410 height 594
click at [641, 267] on div at bounding box center [706, 539] width 410 height 594
click at [383, 92] on div at bounding box center [369, 84] width 30 height 30
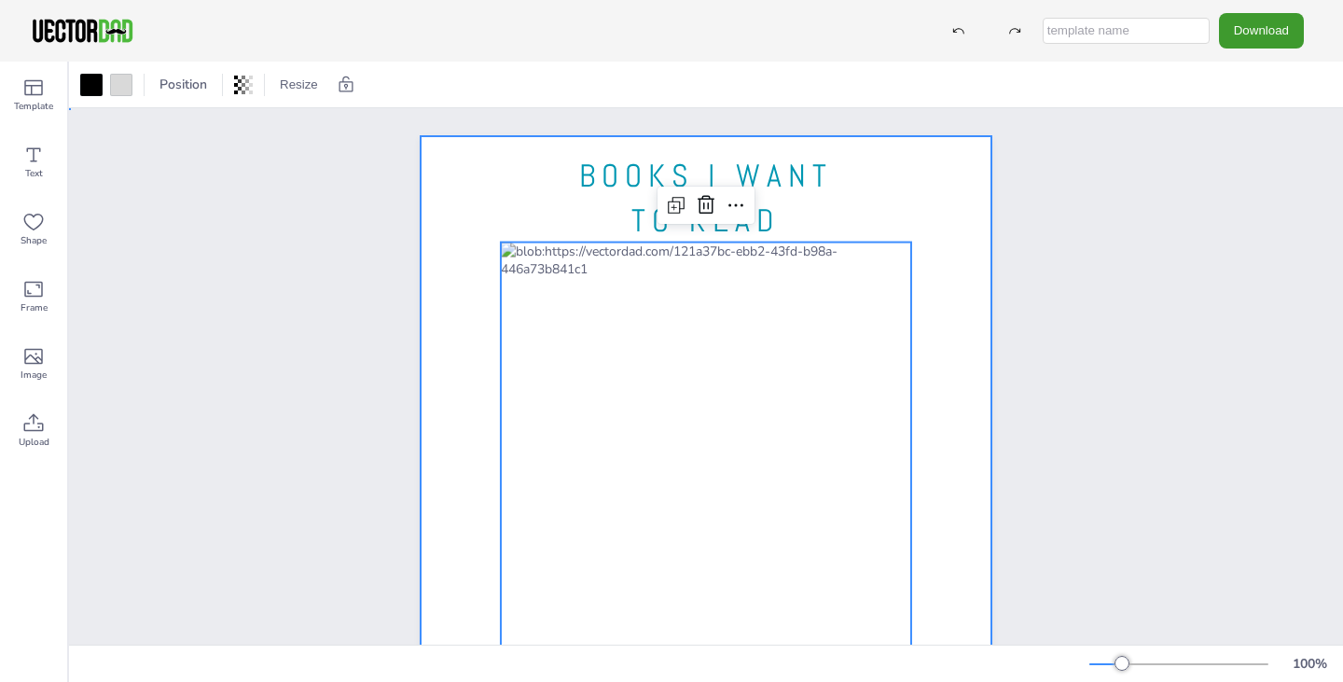
click at [542, 203] on div at bounding box center [706, 505] width 571 height 738
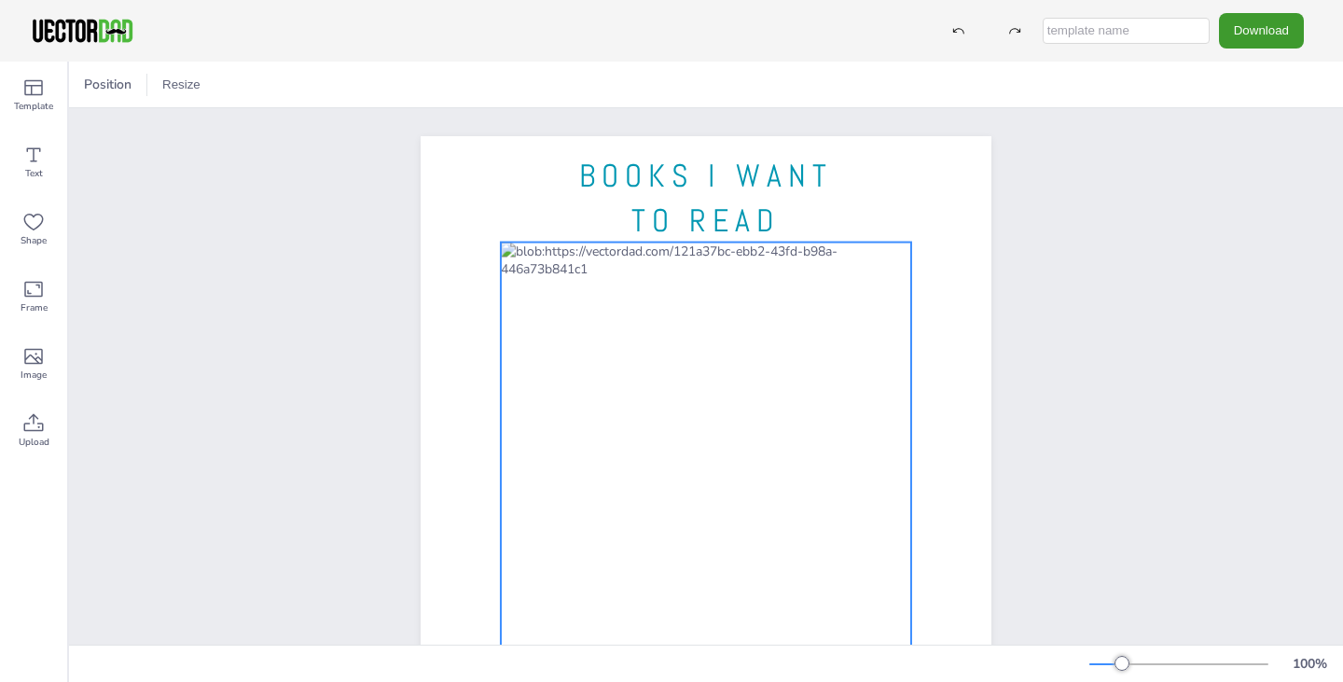
click at [545, 256] on div at bounding box center [706, 539] width 410 height 594
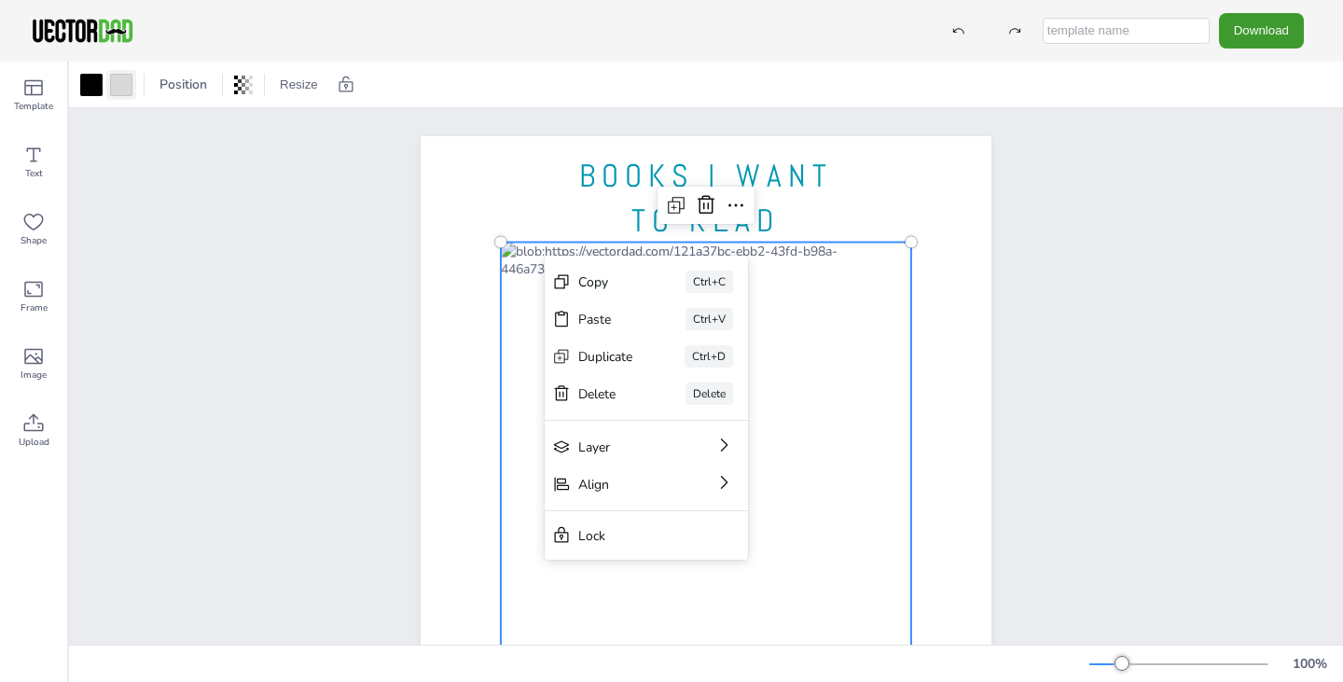
click at [124, 90] on div at bounding box center [121, 85] width 22 height 22
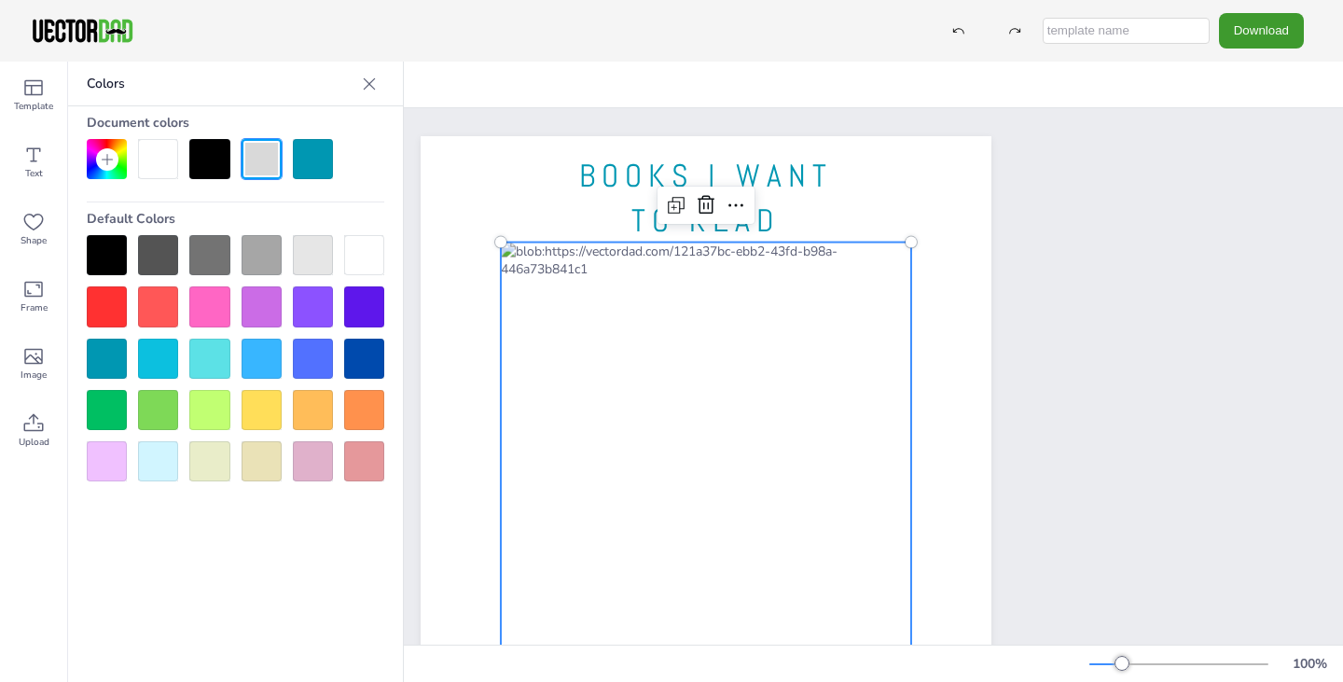
click at [310, 164] on div at bounding box center [313, 159] width 40 height 40
click at [605, 256] on div at bounding box center [706, 539] width 410 height 594
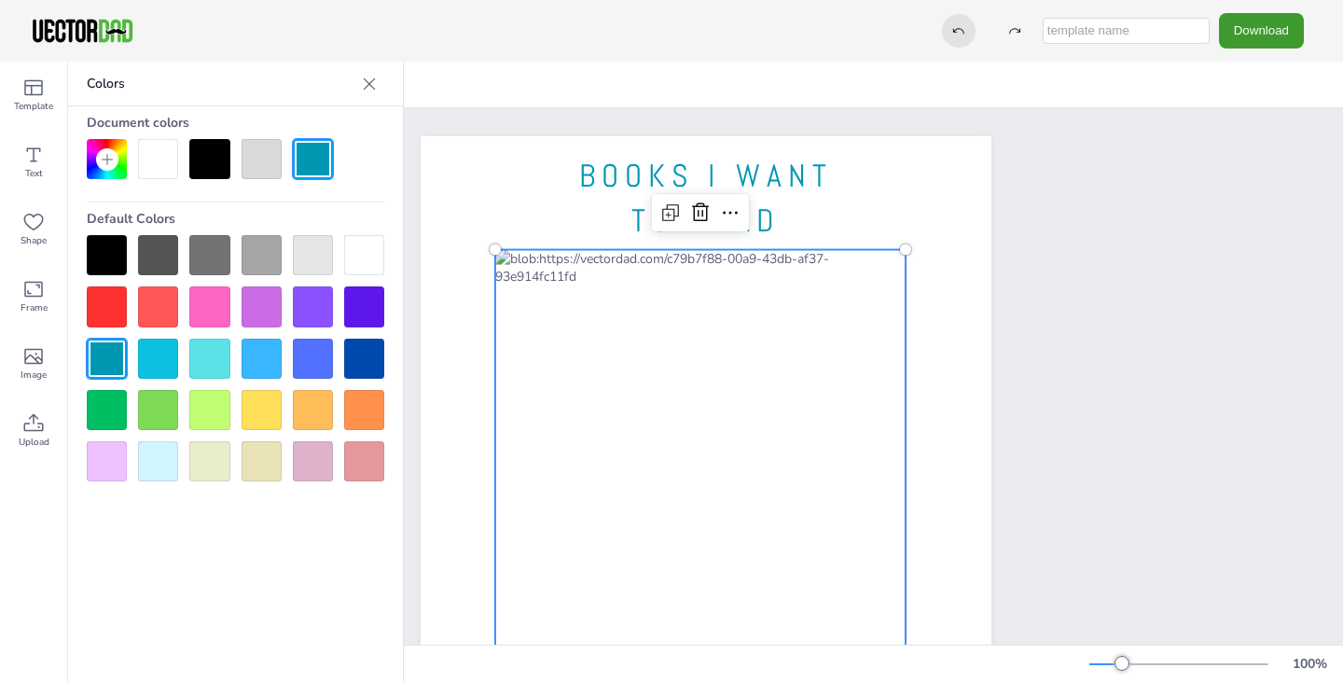
click at [965, 27] on icon at bounding box center [958, 30] width 13 height 13
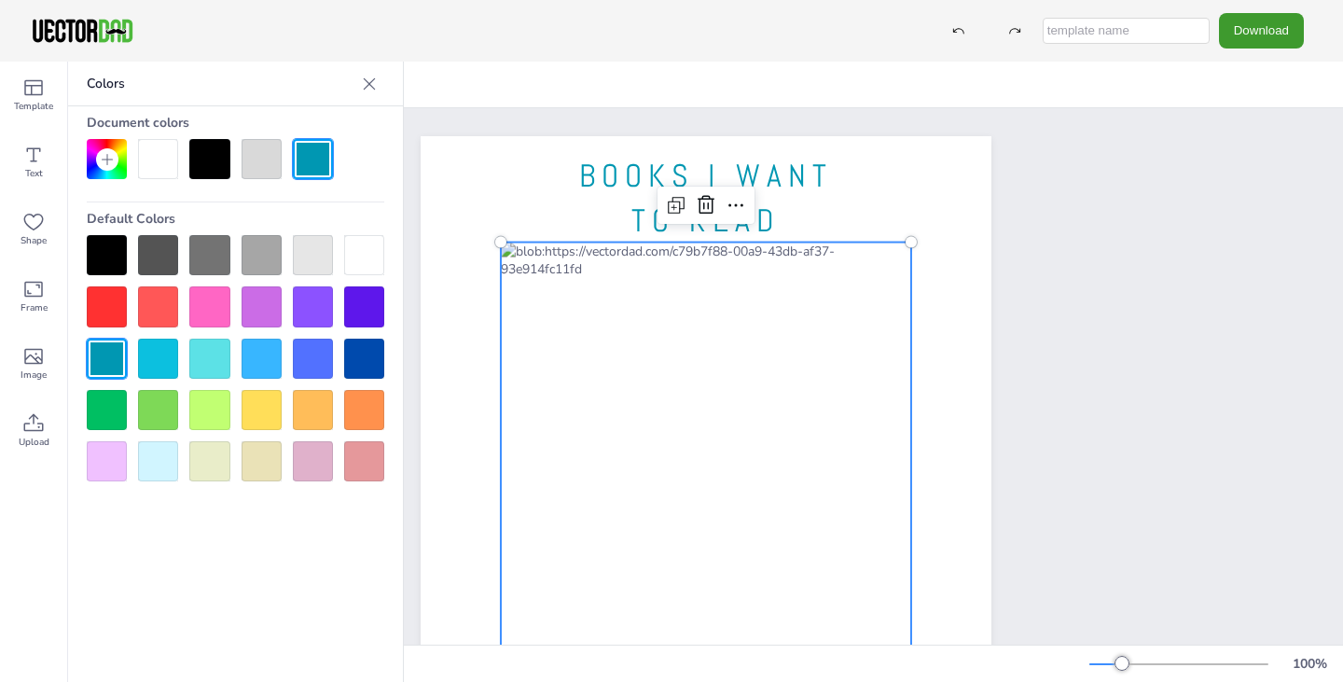
click at [608, 250] on div at bounding box center [706, 539] width 410 height 594
click at [379, 83] on div at bounding box center [369, 84] width 30 height 30
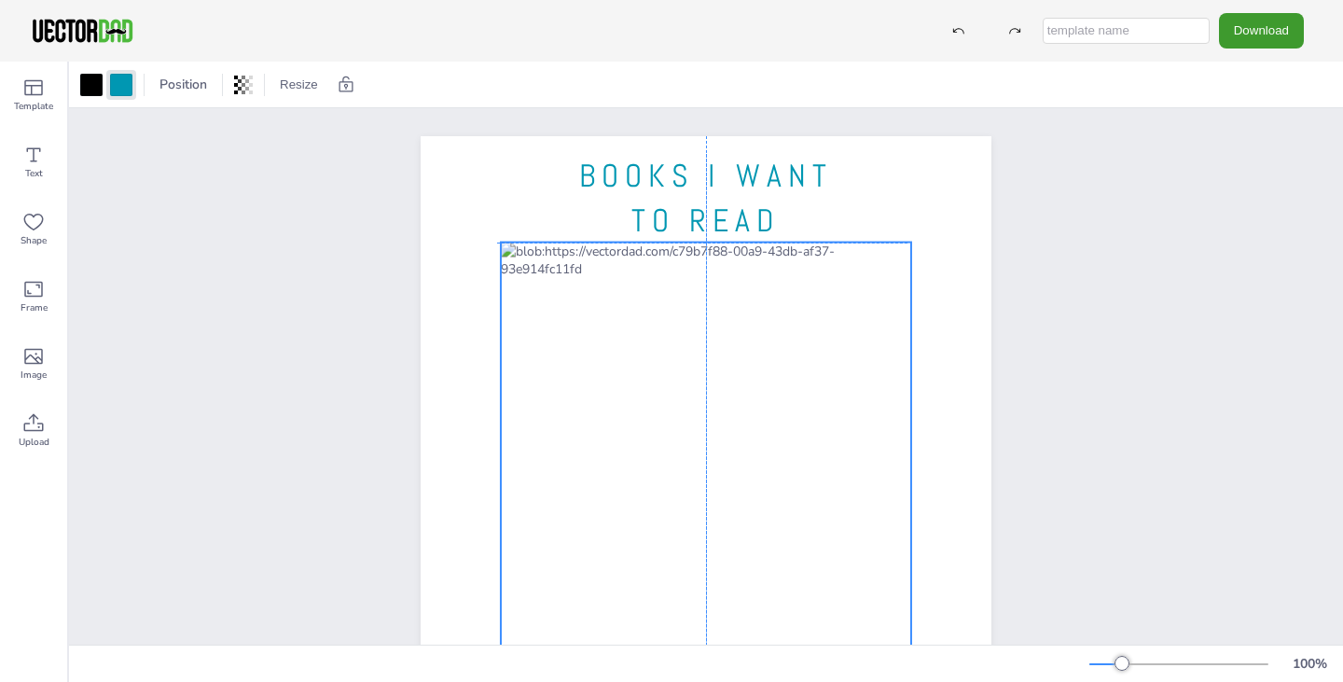
click at [605, 289] on div at bounding box center [706, 539] width 410 height 594
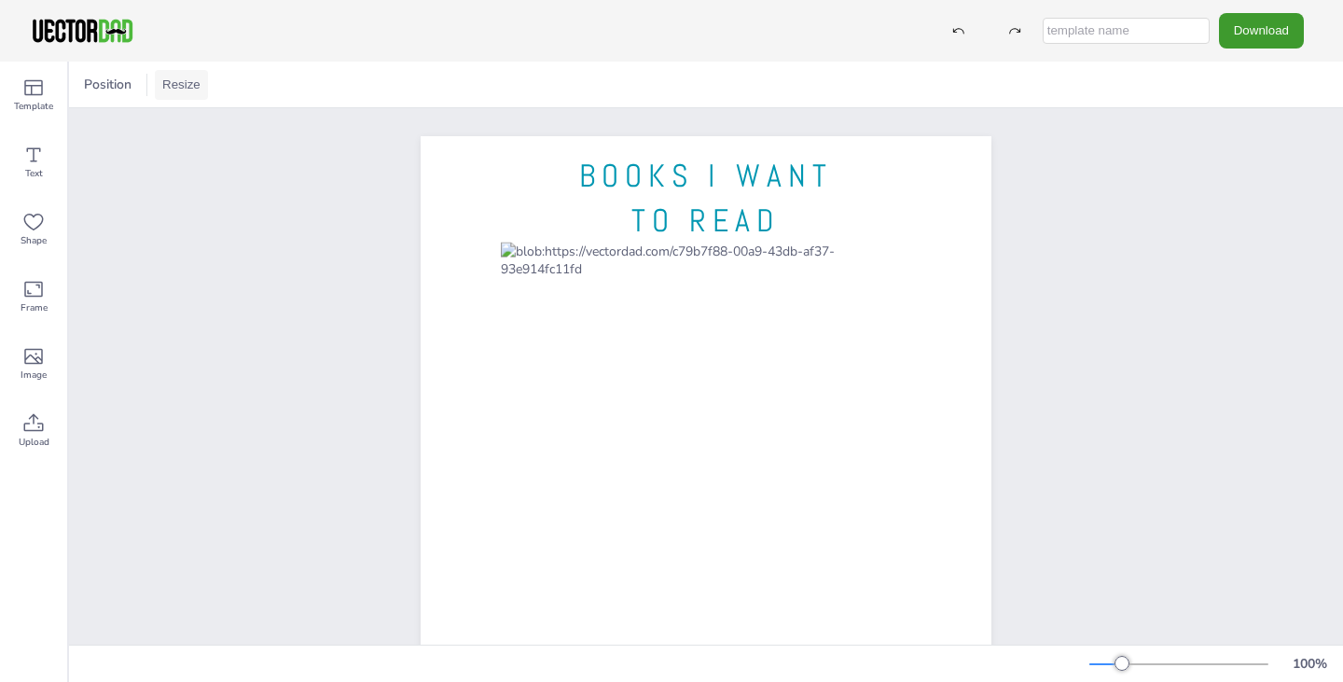
click at [171, 85] on button "Resize" at bounding box center [181, 85] width 53 height 30
click at [281, 170] on div "BOOKS I WANT TO READ" at bounding box center [706, 505] width 1274 height 794
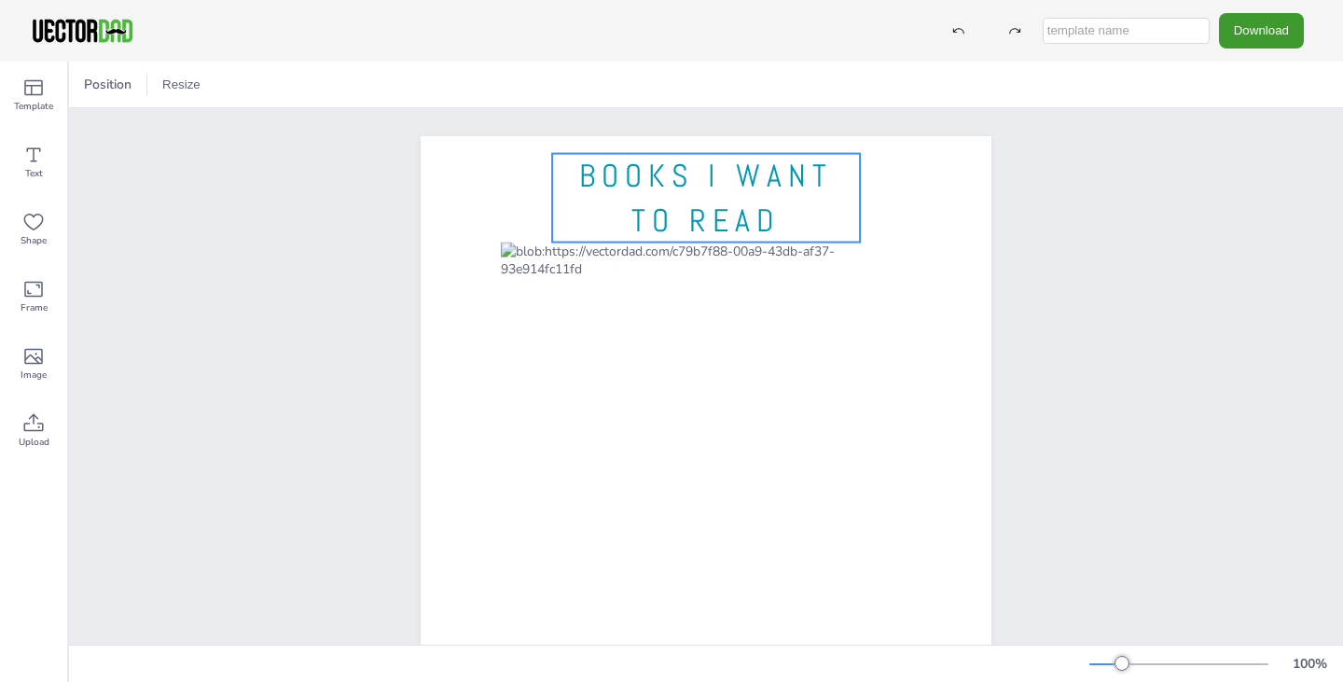
click at [719, 215] on span "BOOKS I WANT TO READ" at bounding box center [705, 198] width 253 height 85
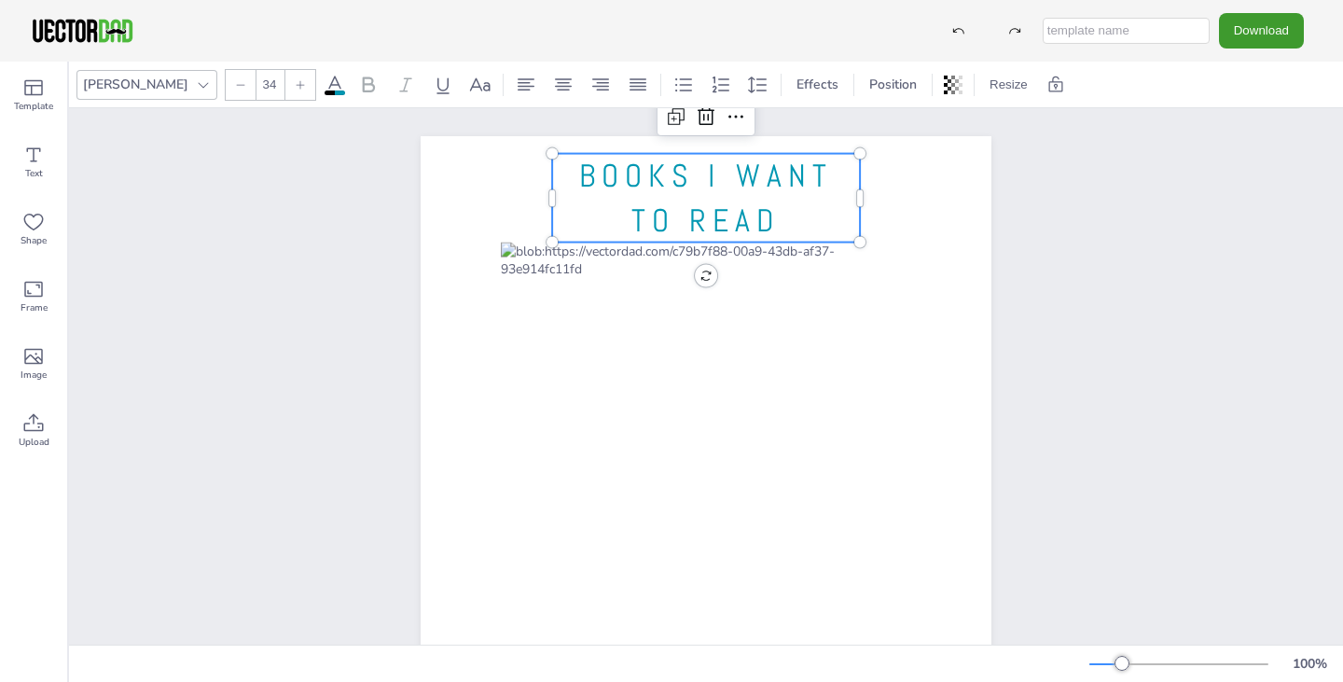
click at [719, 215] on span "BOOKS I WANT TO READ" at bounding box center [705, 198] width 253 height 85
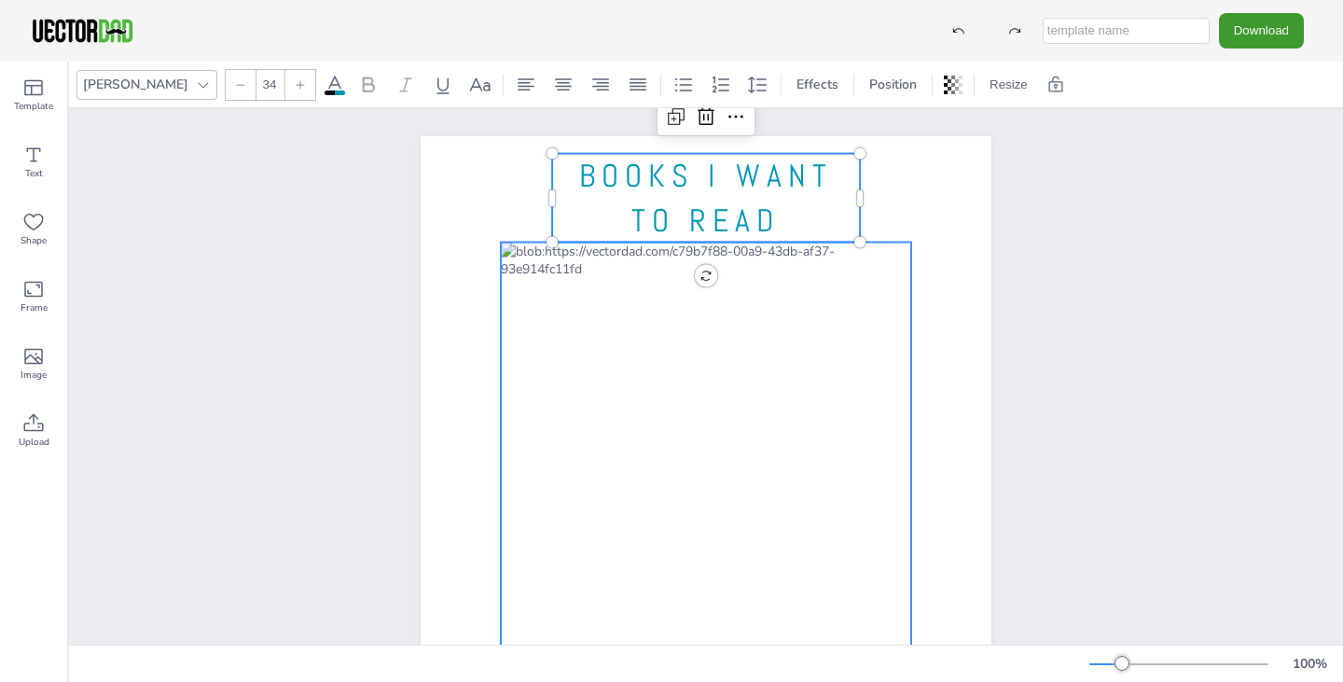
click at [630, 256] on div at bounding box center [706, 539] width 410 height 594
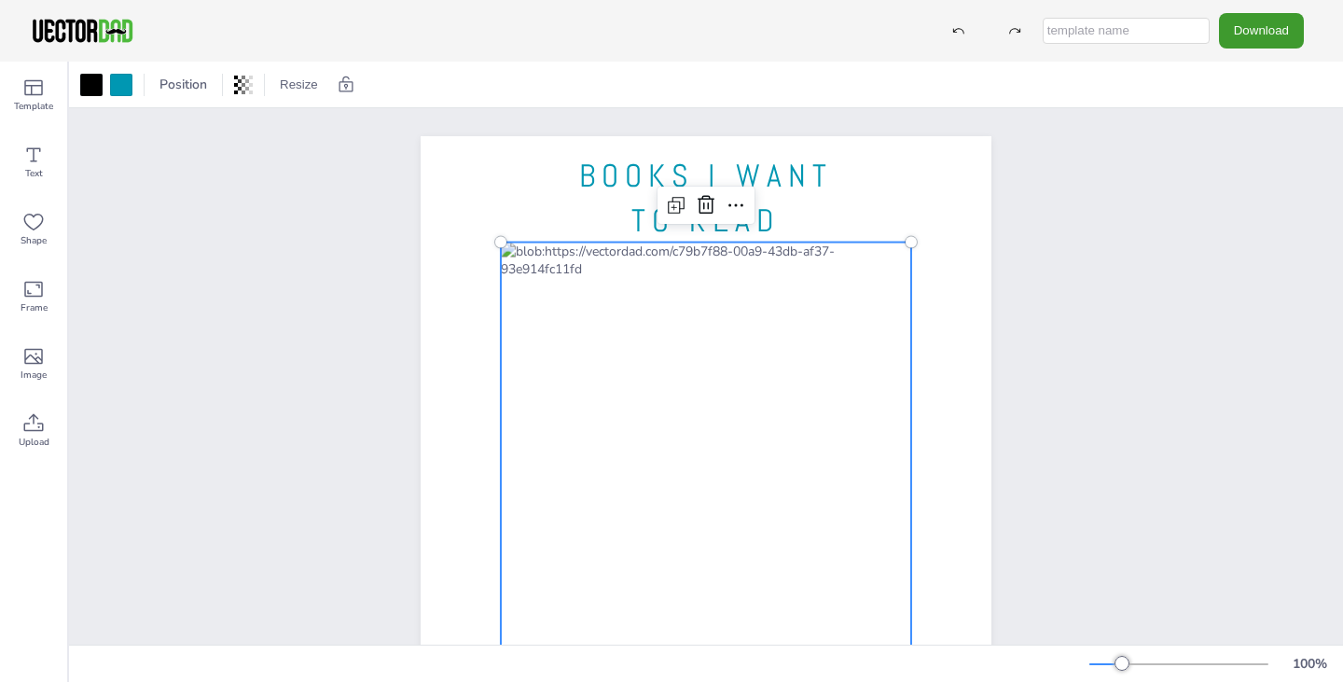
click at [630, 256] on div at bounding box center [706, 539] width 410 height 594
click at [633, 245] on div at bounding box center [706, 539] width 410 height 594
click at [791, 392] on div at bounding box center [706, 539] width 410 height 594
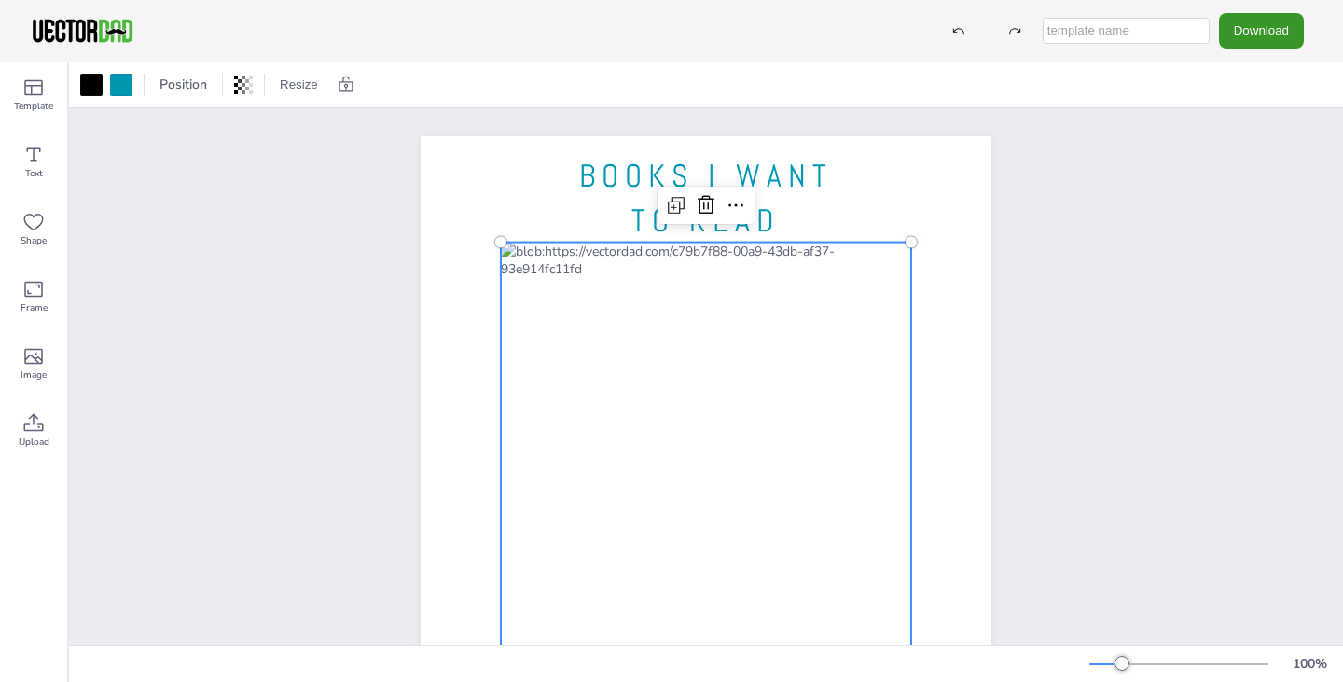
click at [1274, 35] on button "Download" at bounding box center [1261, 30] width 85 height 35
click at [1283, 35] on button "Download" at bounding box center [1261, 30] width 85 height 35
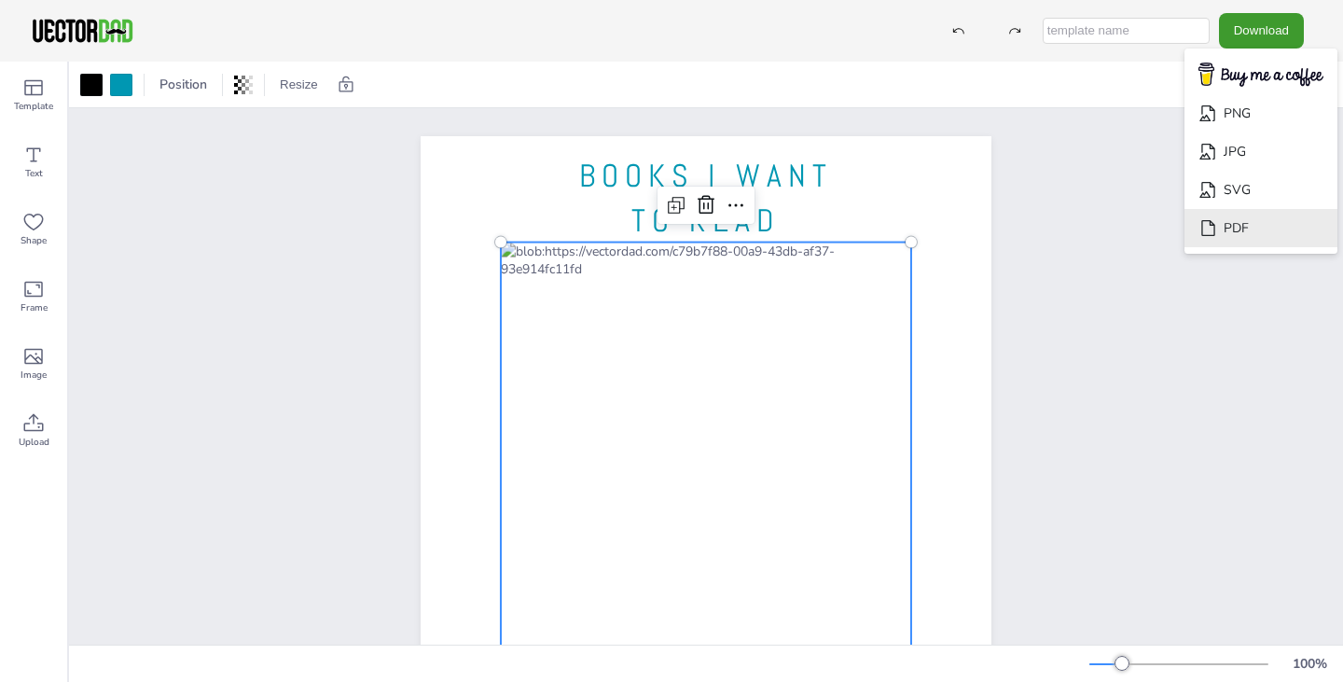
click at [1238, 209] on li "PDF" at bounding box center [1260, 228] width 153 height 38
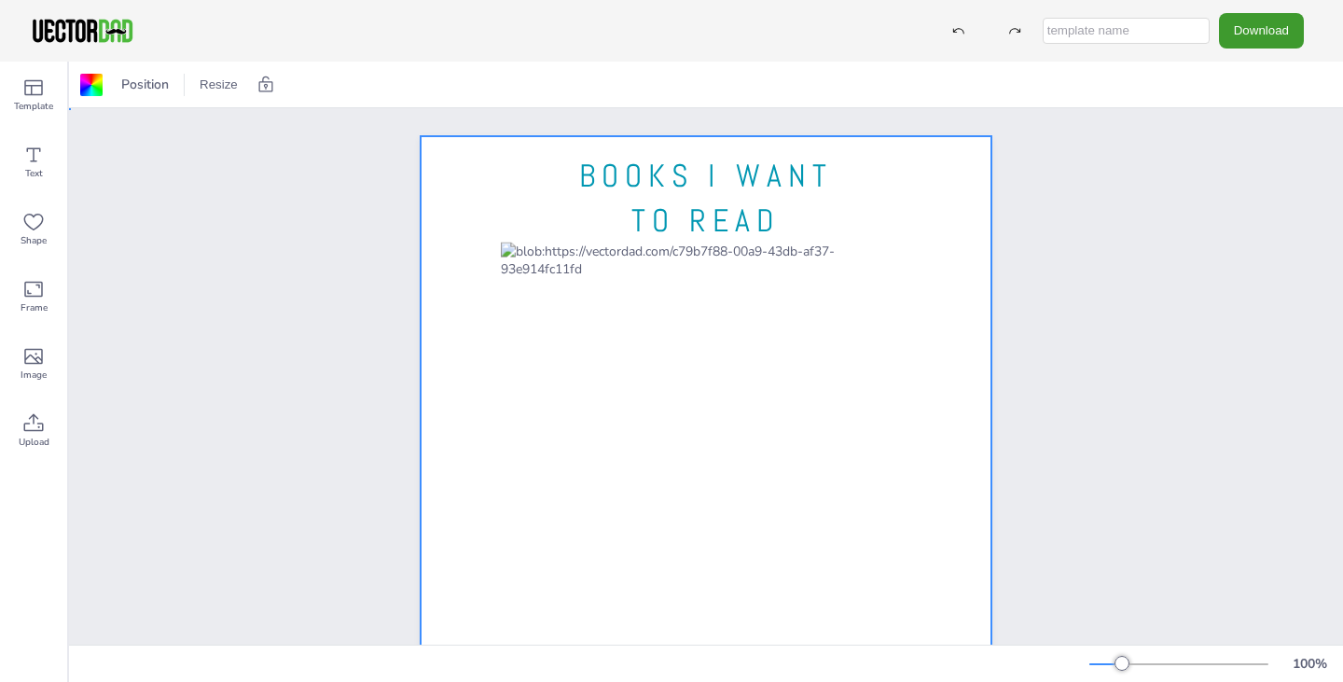
click at [505, 168] on div at bounding box center [706, 505] width 571 height 738
click at [275, 90] on div at bounding box center [266, 85] width 26 height 30
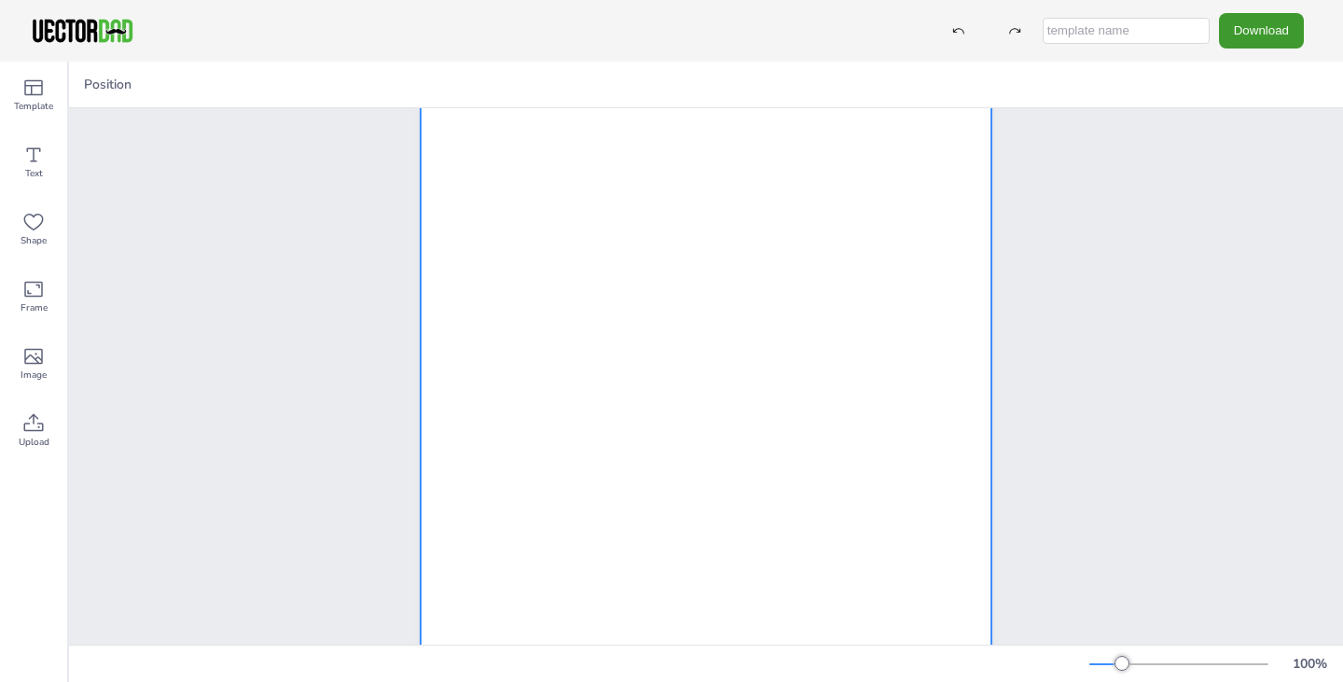
scroll to position [271, 0]
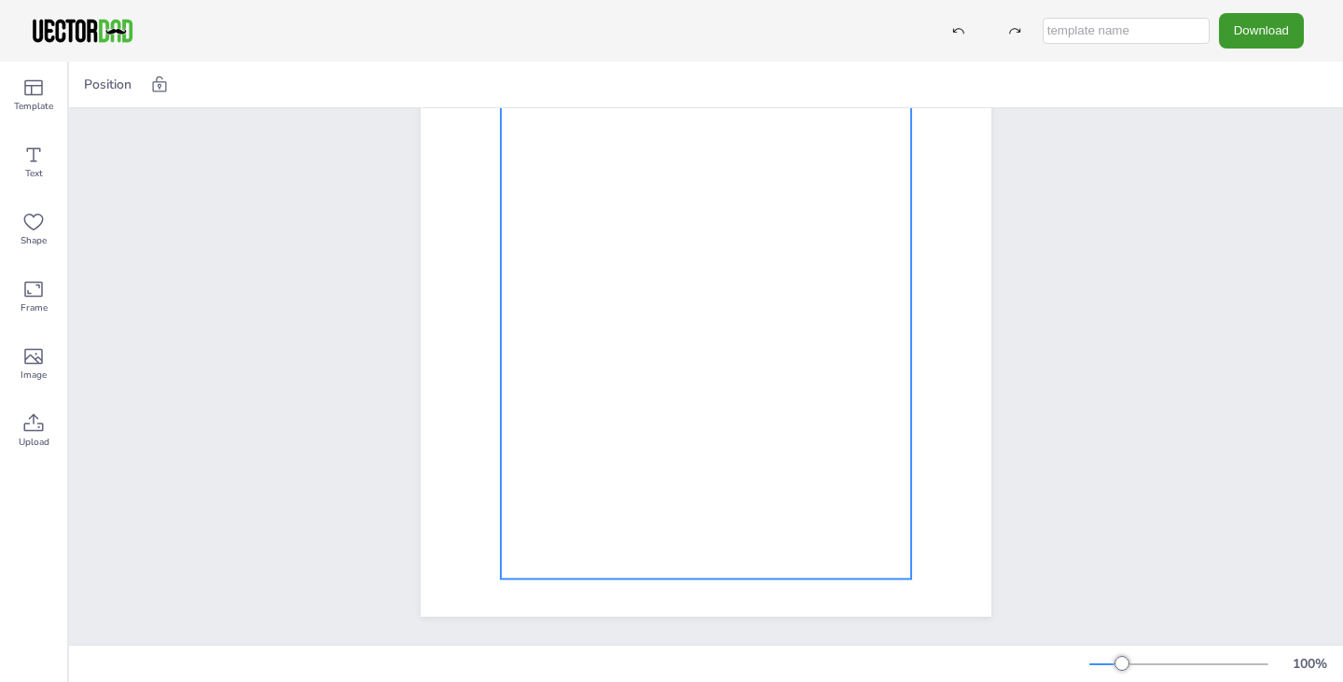
click at [666, 344] on div at bounding box center [706, 282] width 410 height 594
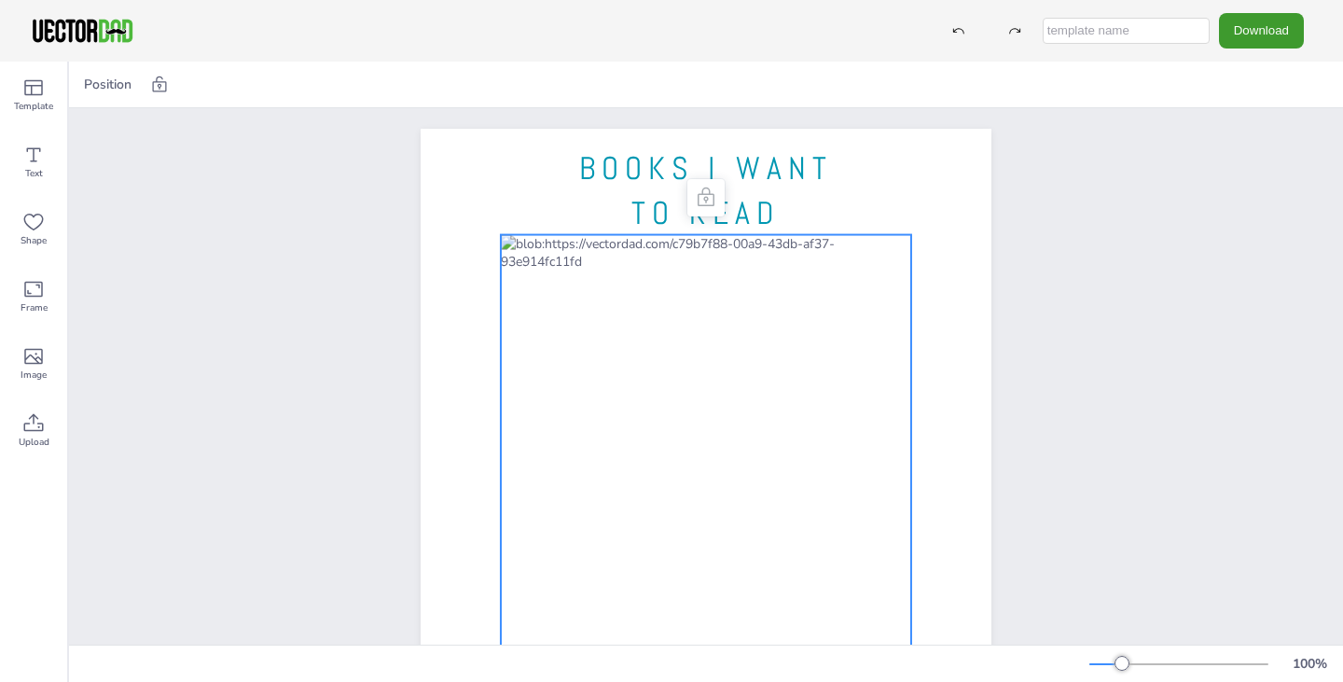
scroll to position [0, 0]
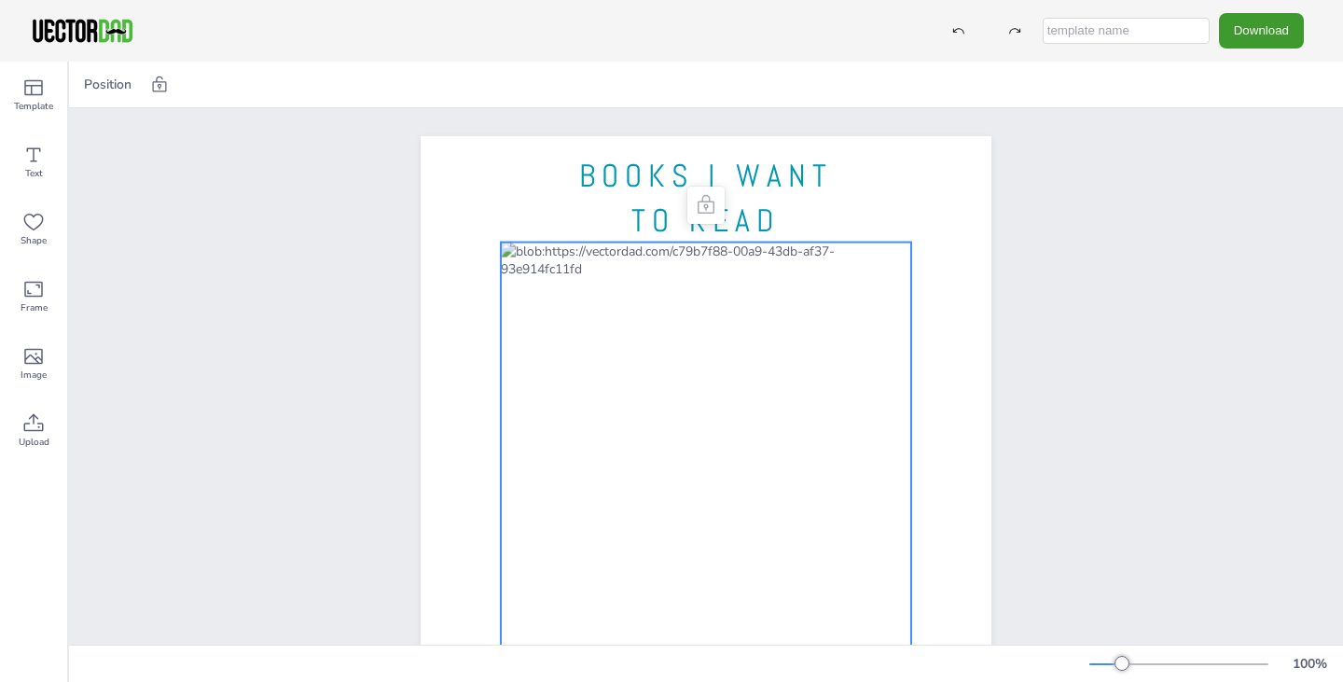
click at [611, 286] on div at bounding box center [706, 539] width 410 height 594
click at [156, 94] on div at bounding box center [159, 85] width 26 height 30
click at [154, 82] on icon at bounding box center [160, 84] width 14 height 16
click at [7, 168] on div "Text" at bounding box center [33, 162] width 67 height 67
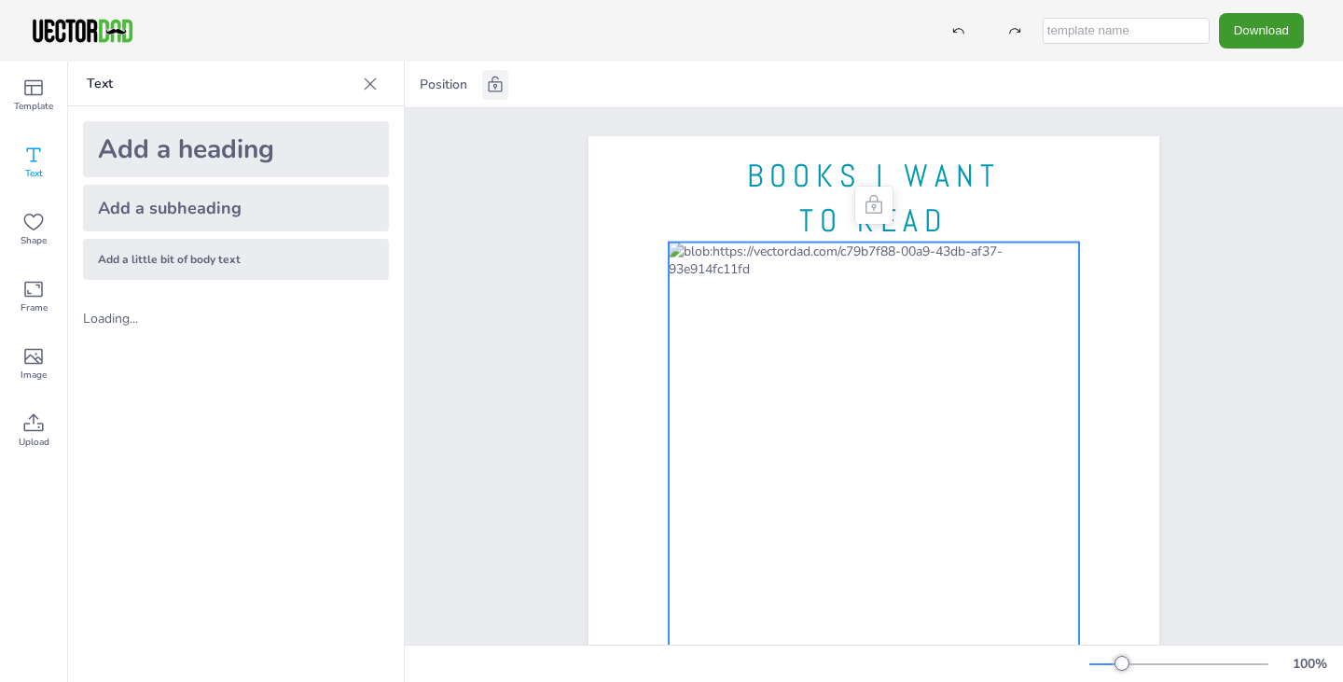
click at [235, 145] on div "Add a heading" at bounding box center [236, 149] width 306 height 56
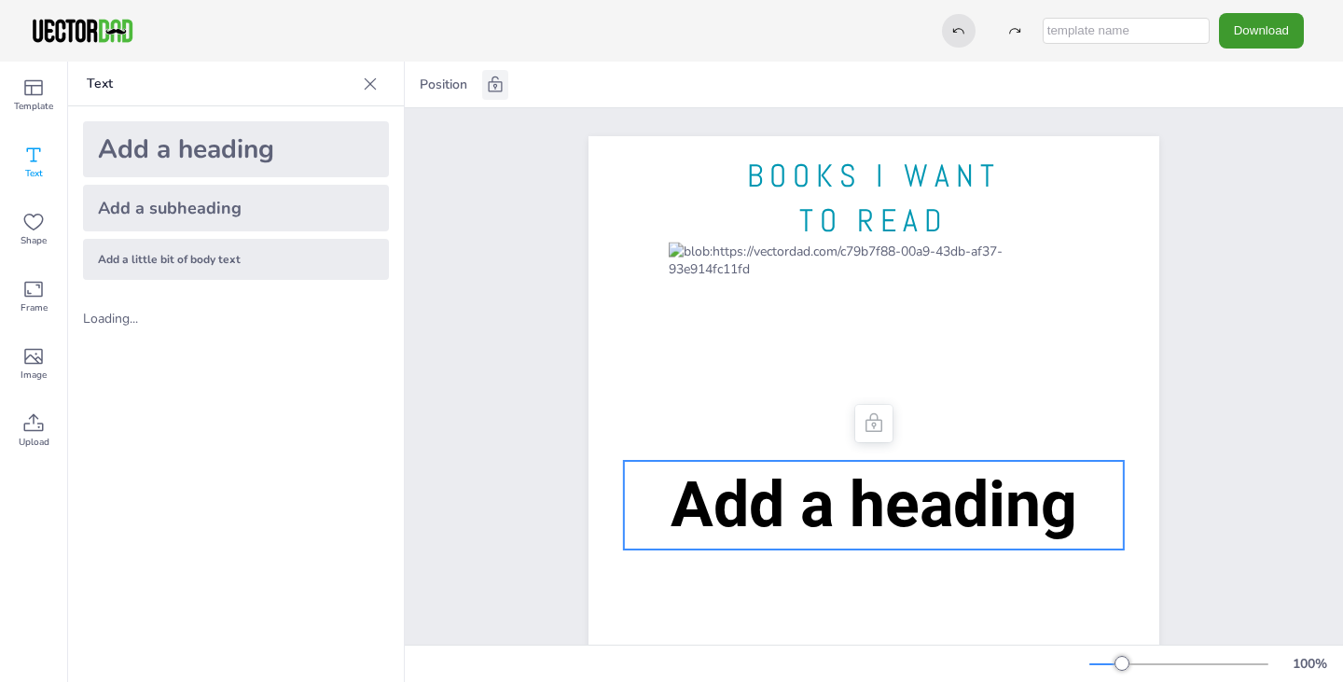
click at [964, 32] on icon at bounding box center [958, 31] width 11 height 6
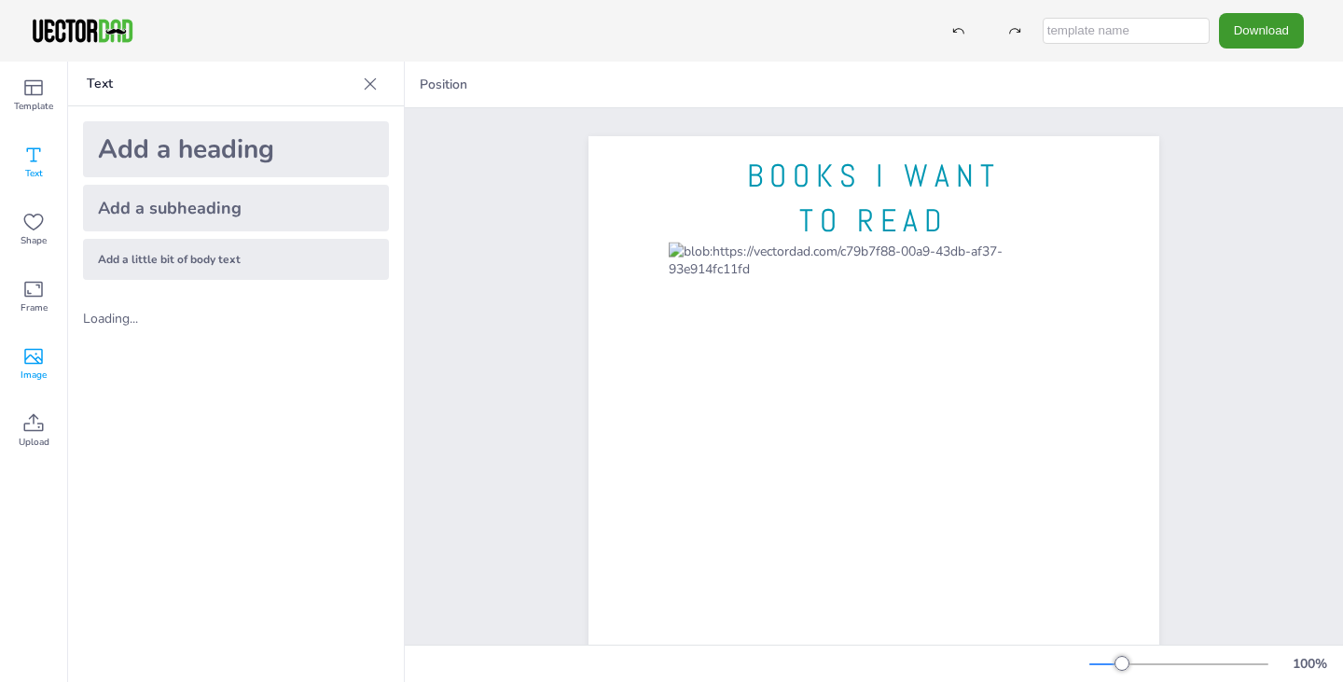
click at [35, 364] on icon at bounding box center [33, 356] width 22 height 22
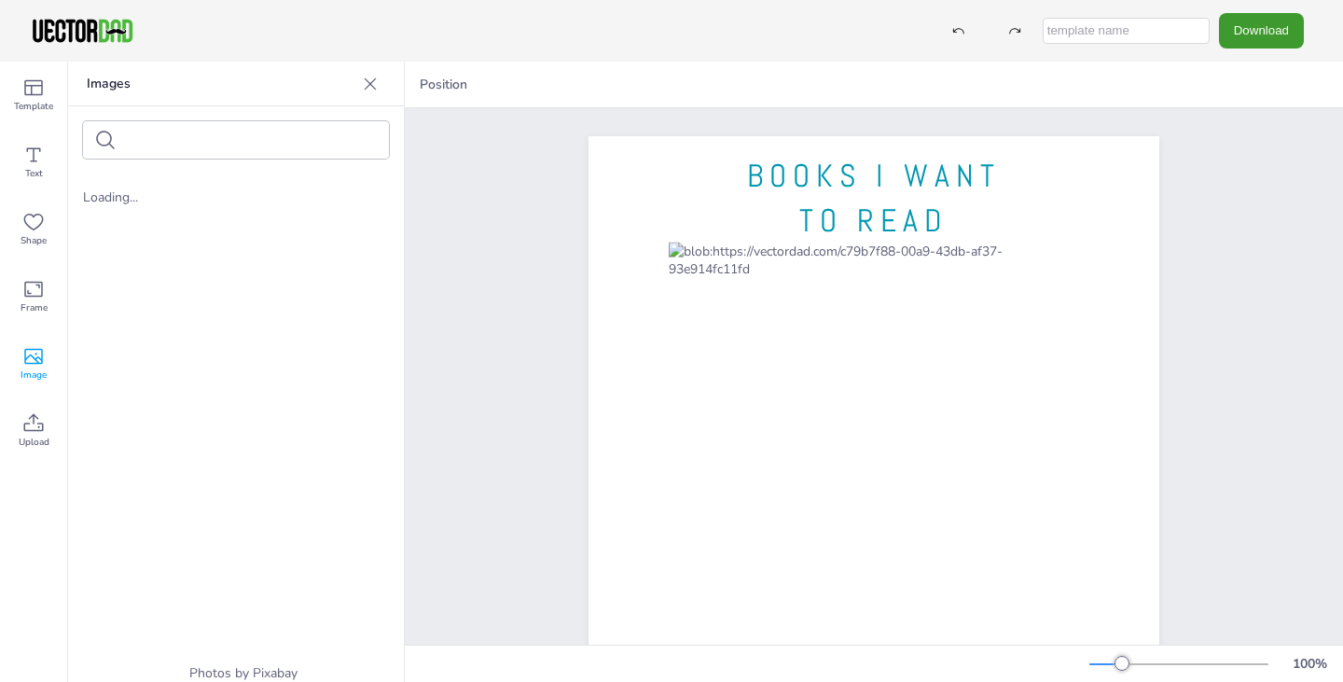
click at [201, 138] on input "text" at bounding box center [203, 140] width 158 height 14
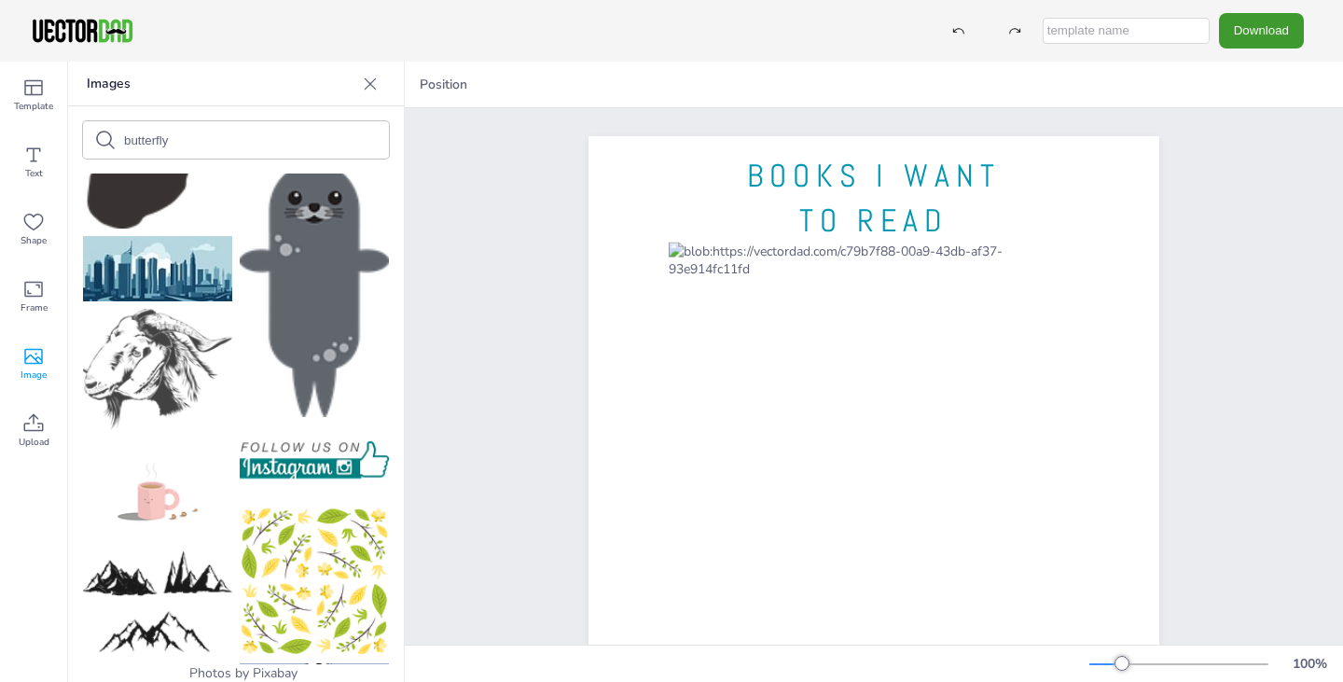
scroll to position [1492, 0]
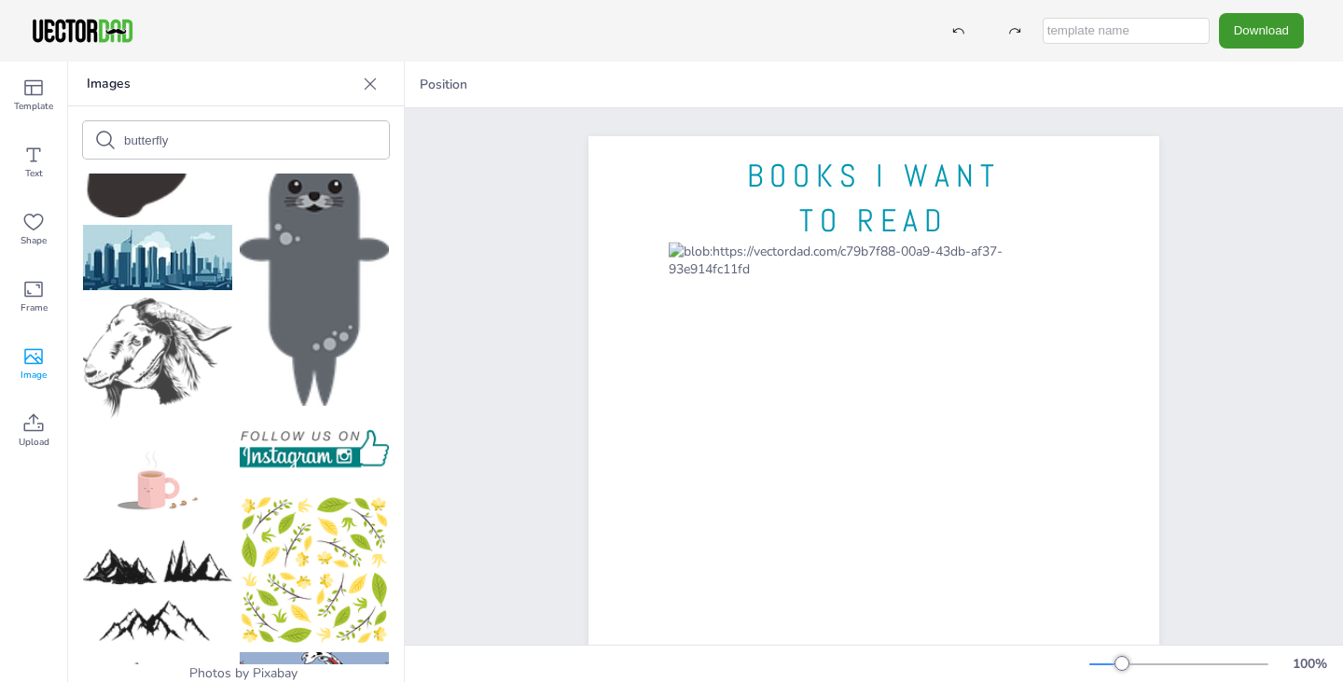
click at [134, 142] on input "butterfly" at bounding box center [203, 140] width 158 height 14
type input "book"
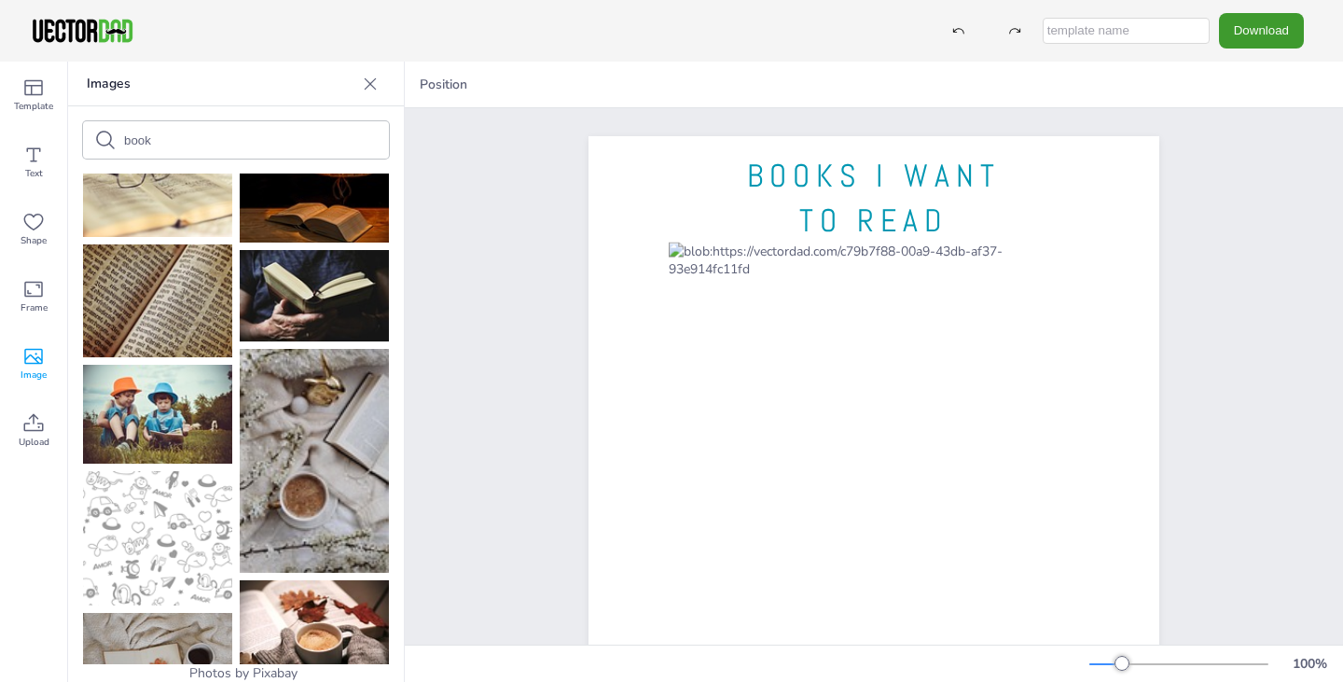
scroll to position [3634, 0]
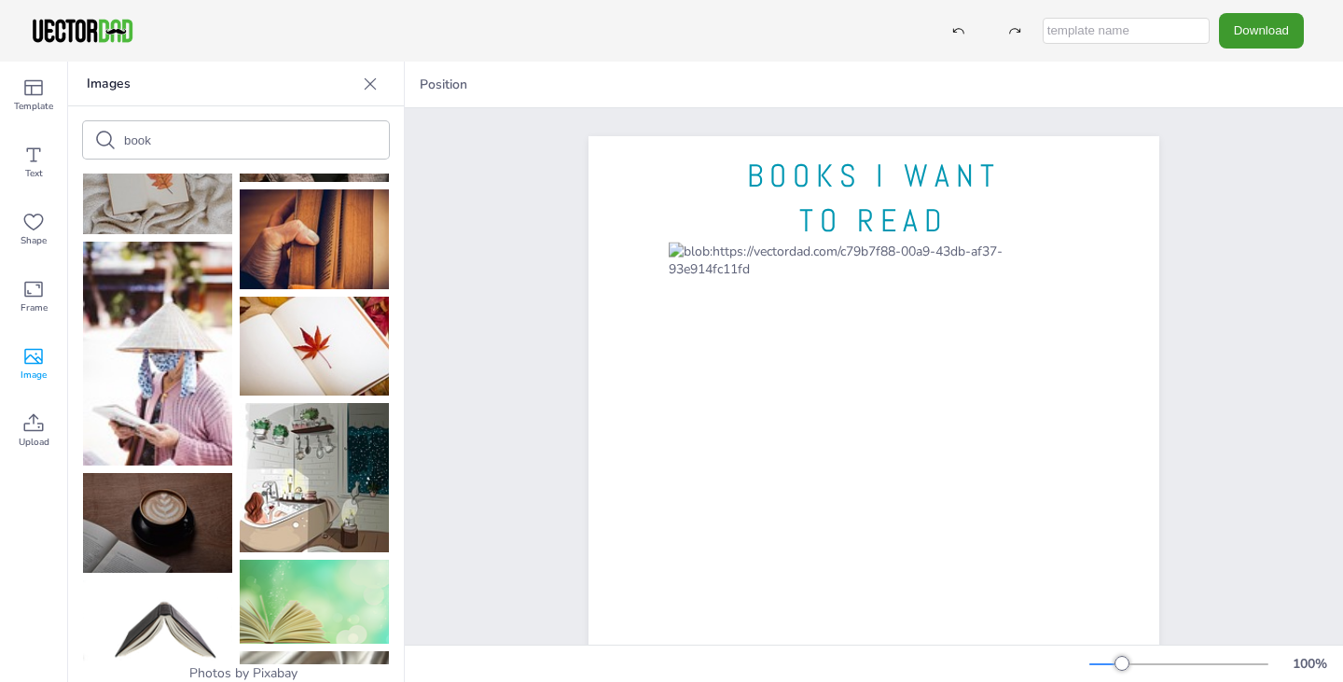
click at [282, 560] on img at bounding box center [314, 602] width 149 height 84
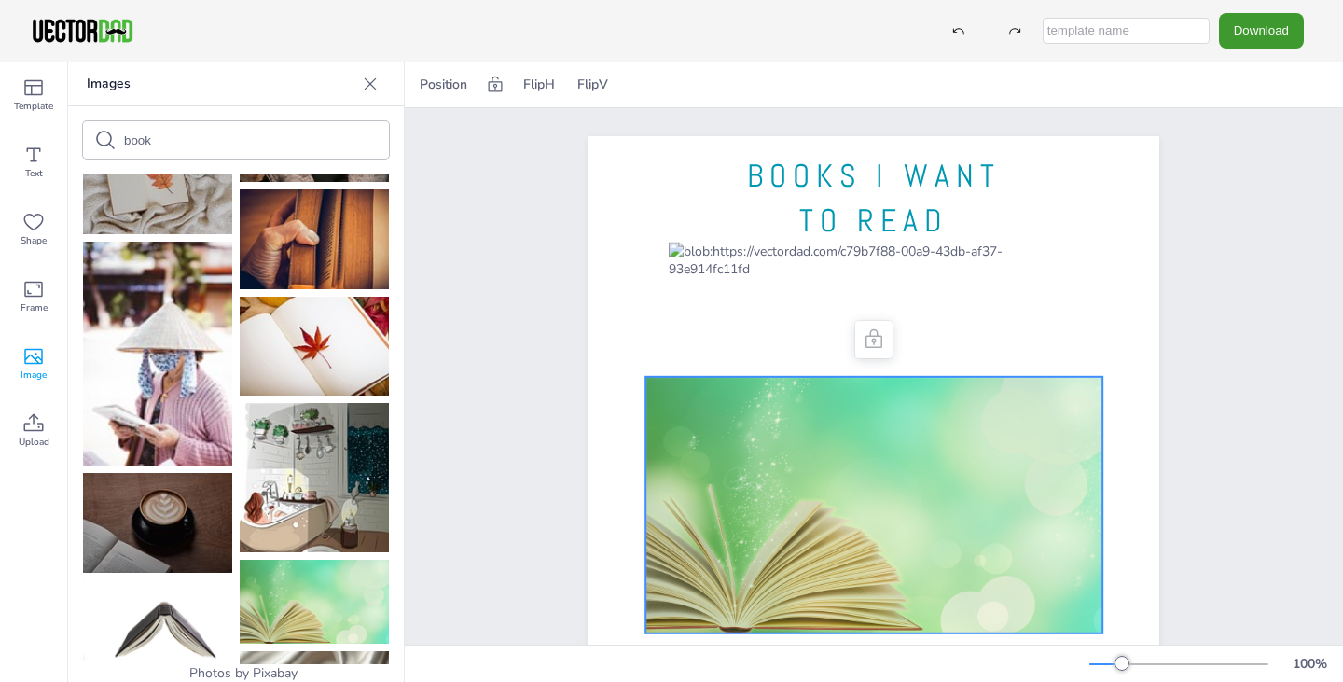
click at [768, 408] on div at bounding box center [873, 505] width 457 height 256
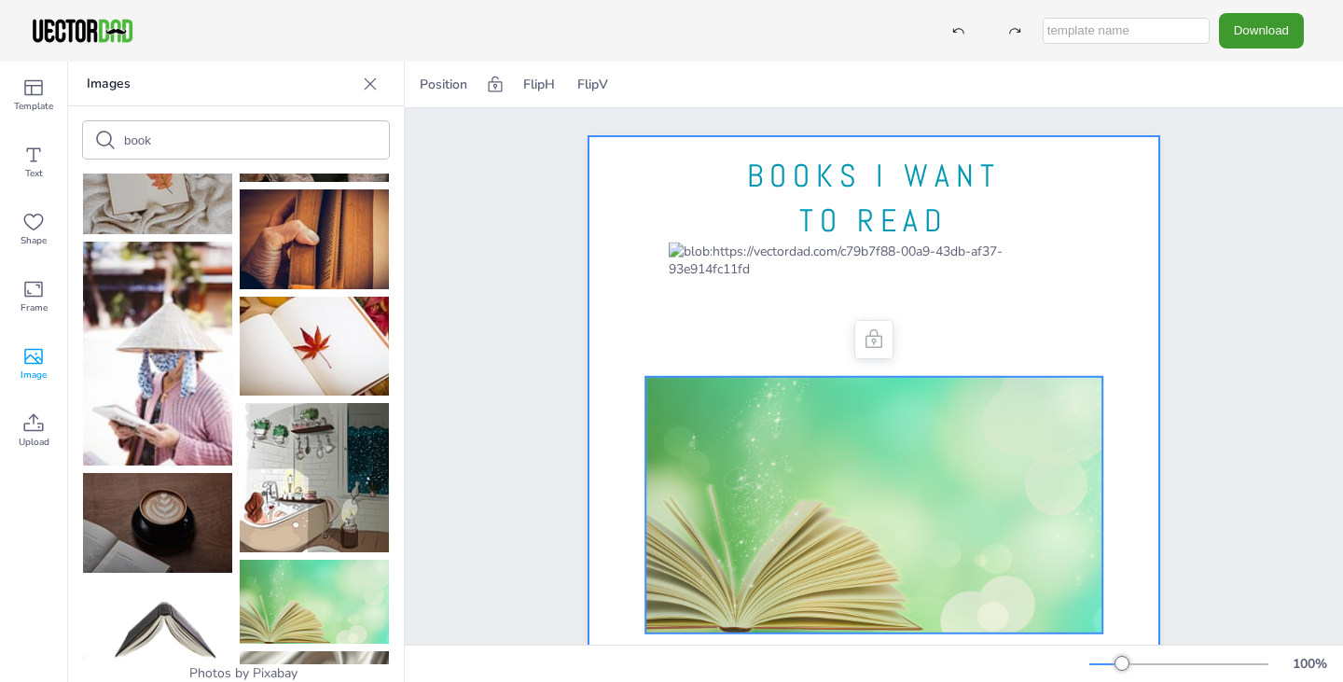
drag, startPoint x: 769, startPoint y: 450, endPoint x: 621, endPoint y: 224, distance: 270.1
click at [621, 136] on div "BOOKS I WANT TO READ" at bounding box center [873, 136] width 571 height 0
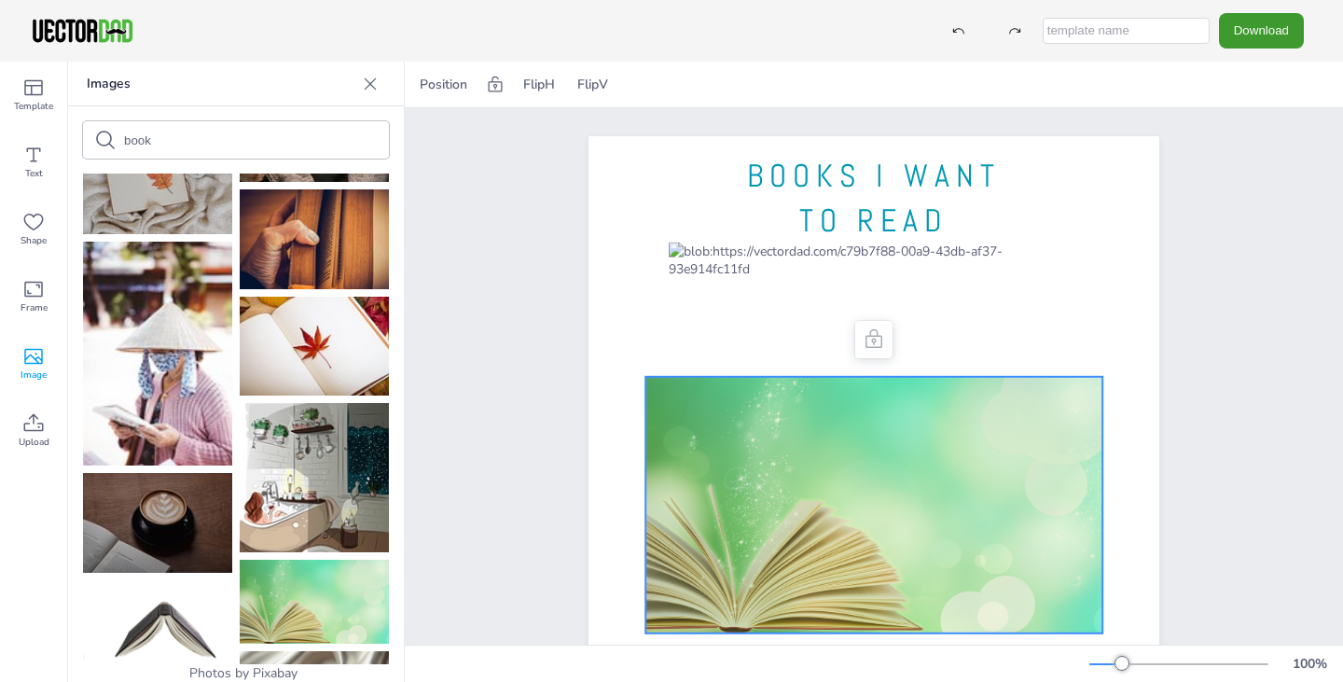
drag, startPoint x: 790, startPoint y: 494, endPoint x: 519, endPoint y: 367, distance: 299.1
click at [519, 367] on div "BOOKS I WANT TO READ" at bounding box center [873, 505] width 731 height 794
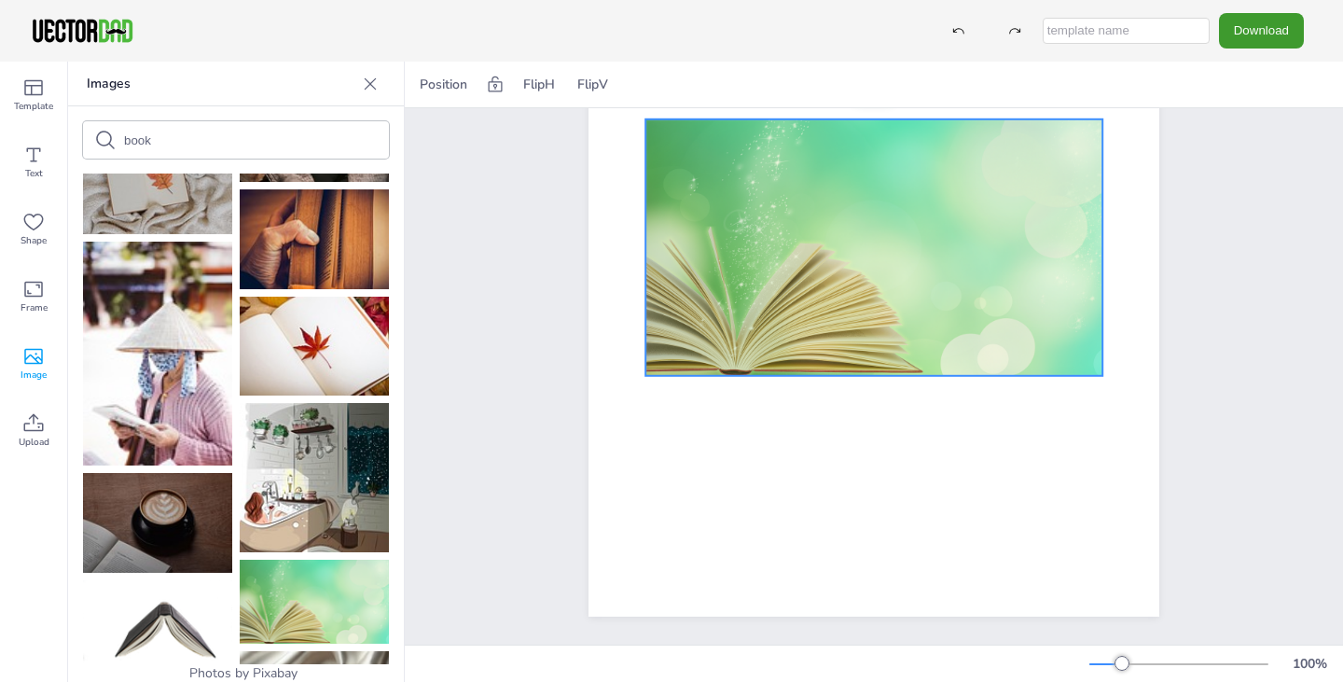
scroll to position [271, 0]
click at [1003, 270] on div at bounding box center [873, 247] width 457 height 256
click at [813, 193] on div at bounding box center [873, 247] width 457 height 256
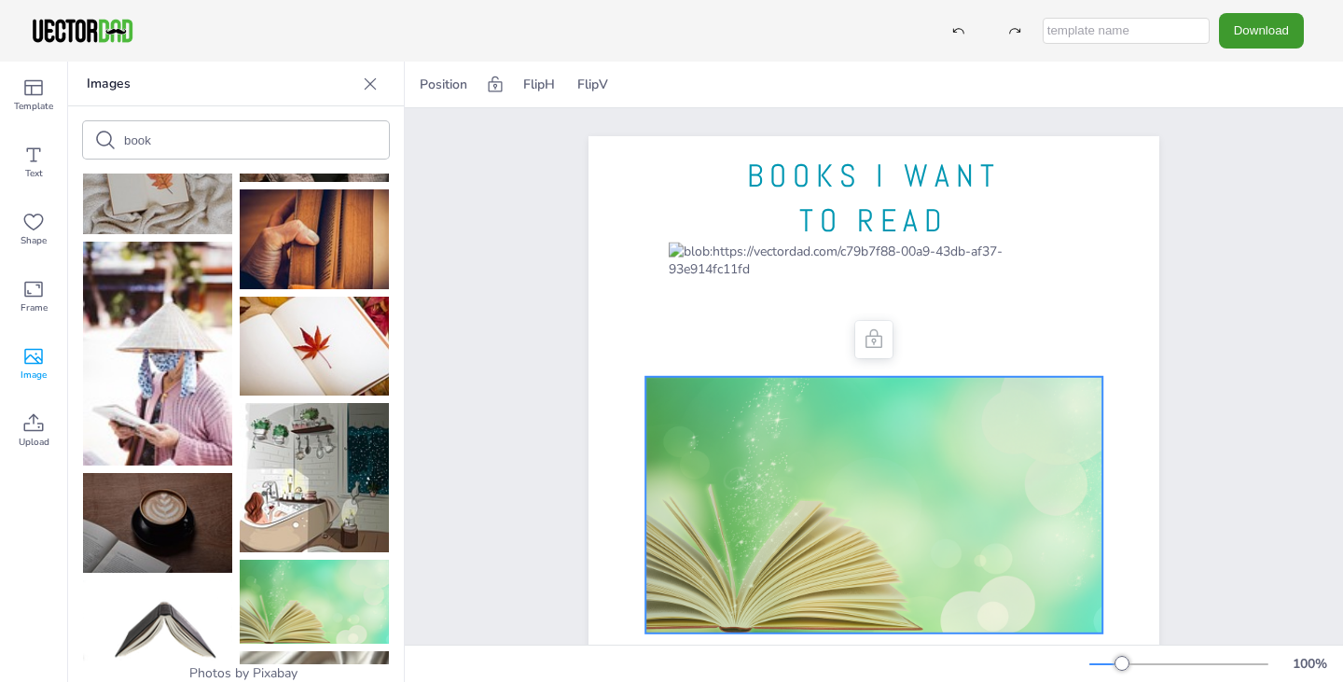
click at [802, 397] on div at bounding box center [873, 505] width 457 height 256
click at [372, 79] on icon at bounding box center [370, 84] width 19 height 19
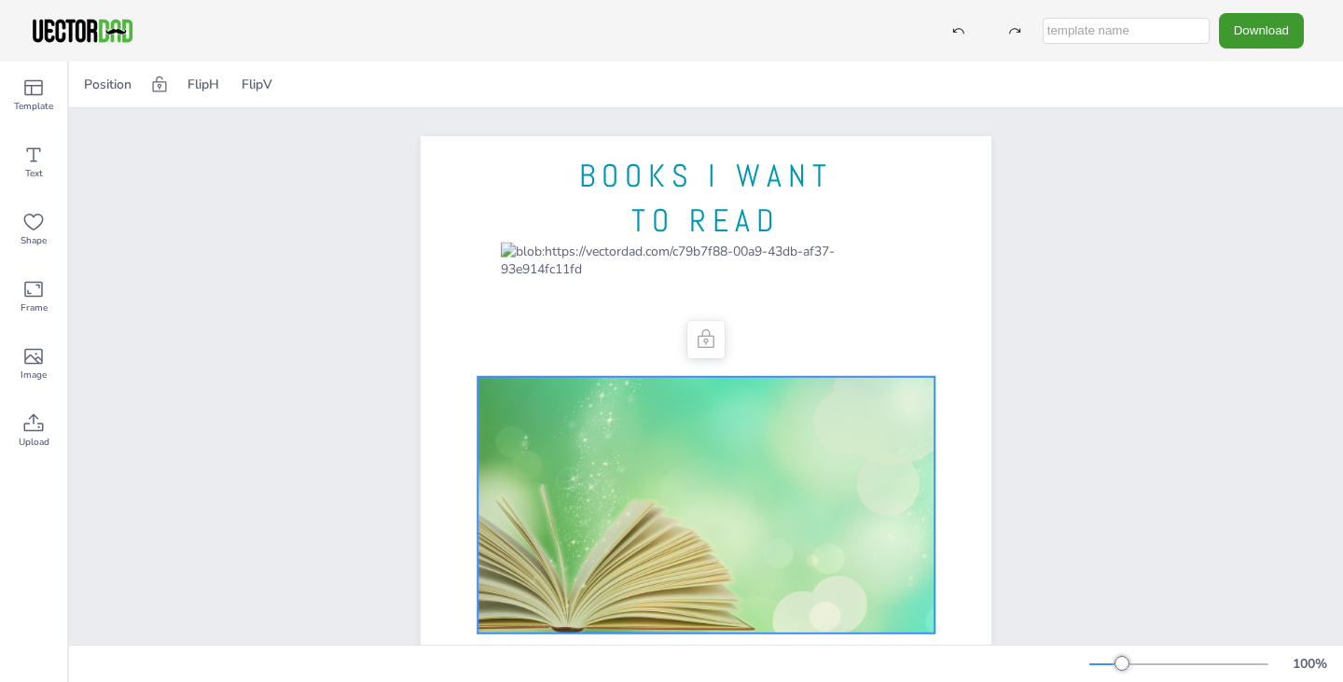
click at [686, 522] on div at bounding box center [706, 505] width 457 height 256
click at [487, 384] on div at bounding box center [706, 505] width 457 height 256
click at [860, 421] on div at bounding box center [706, 505] width 457 height 256
click at [699, 343] on icon at bounding box center [706, 338] width 17 height 19
click at [775, 440] on div at bounding box center [706, 505] width 457 height 256
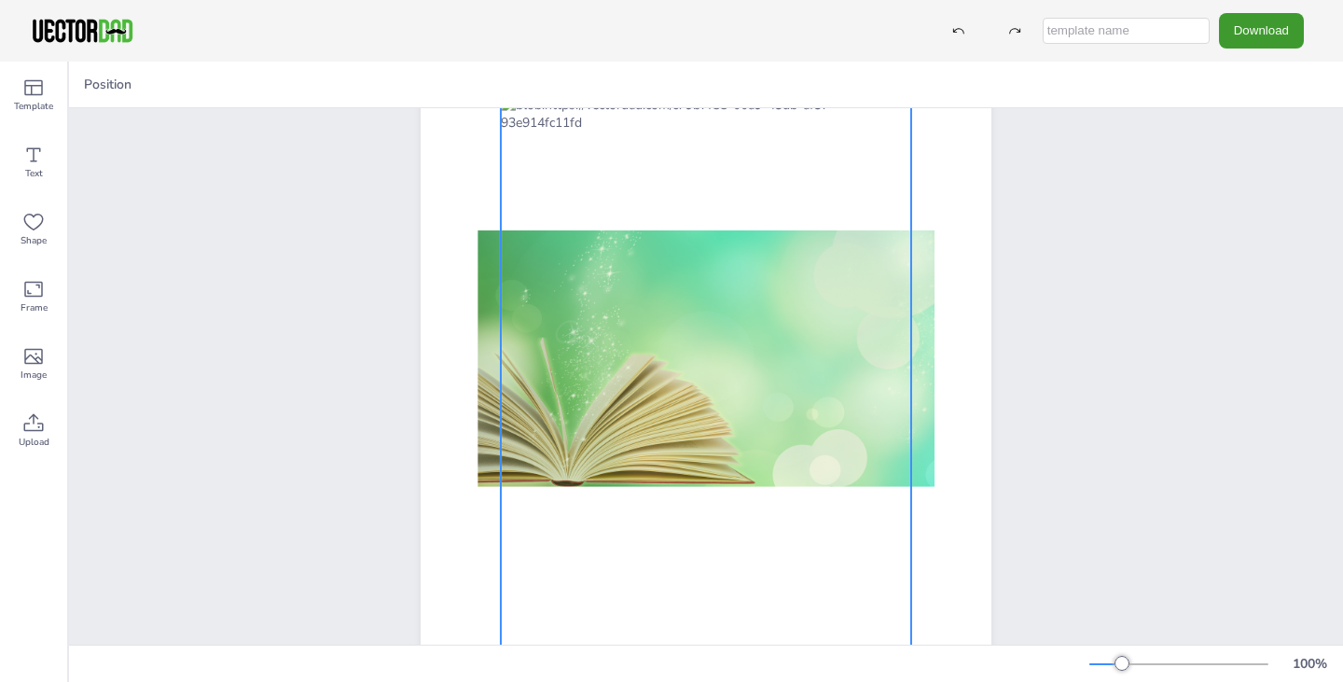
scroll to position [271, 0]
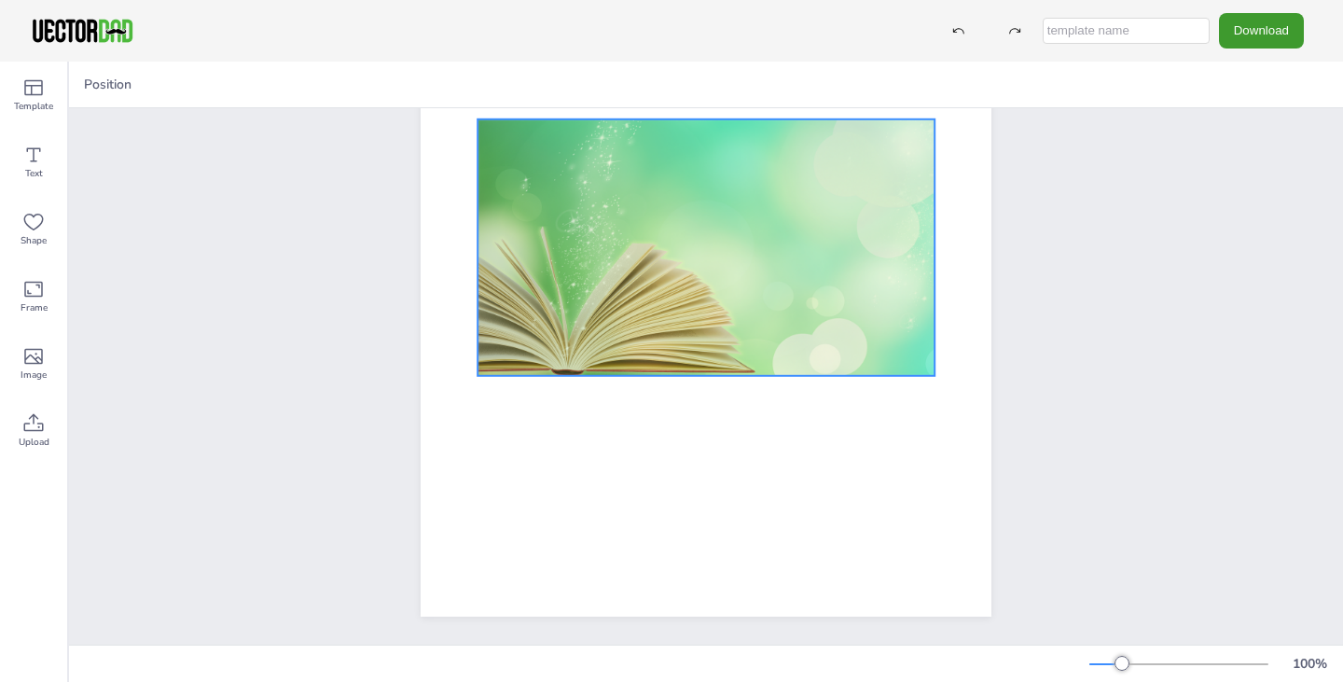
drag, startPoint x: 580, startPoint y: 263, endPoint x: 570, endPoint y: 281, distance: 20.5
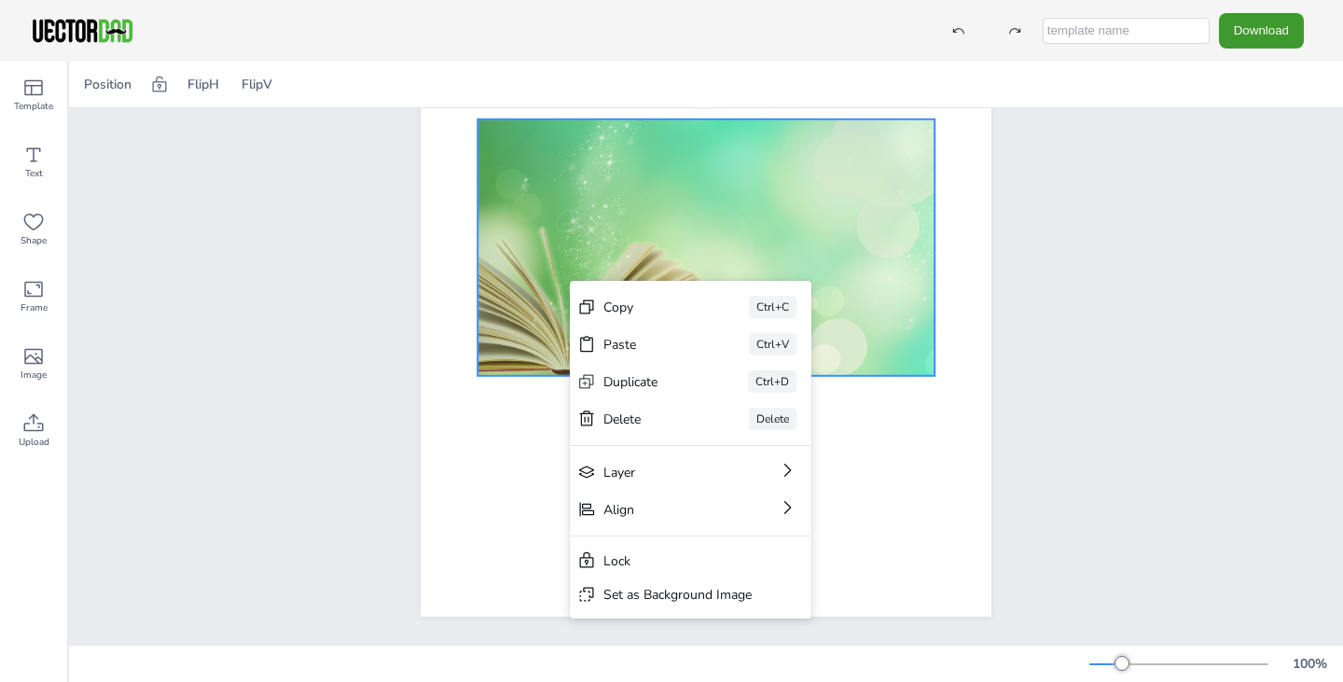
click at [671, 609] on div "Set as Background Image" at bounding box center [691, 594] width 242 height 34
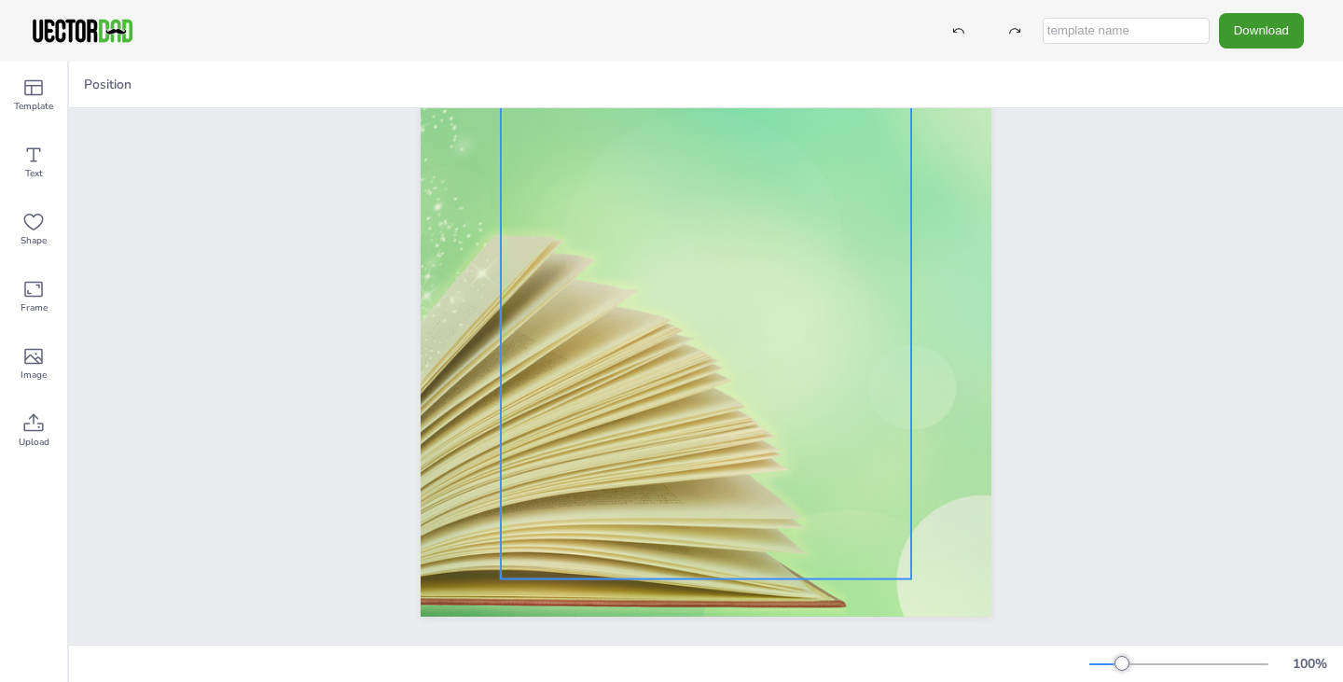
scroll to position [0, 0]
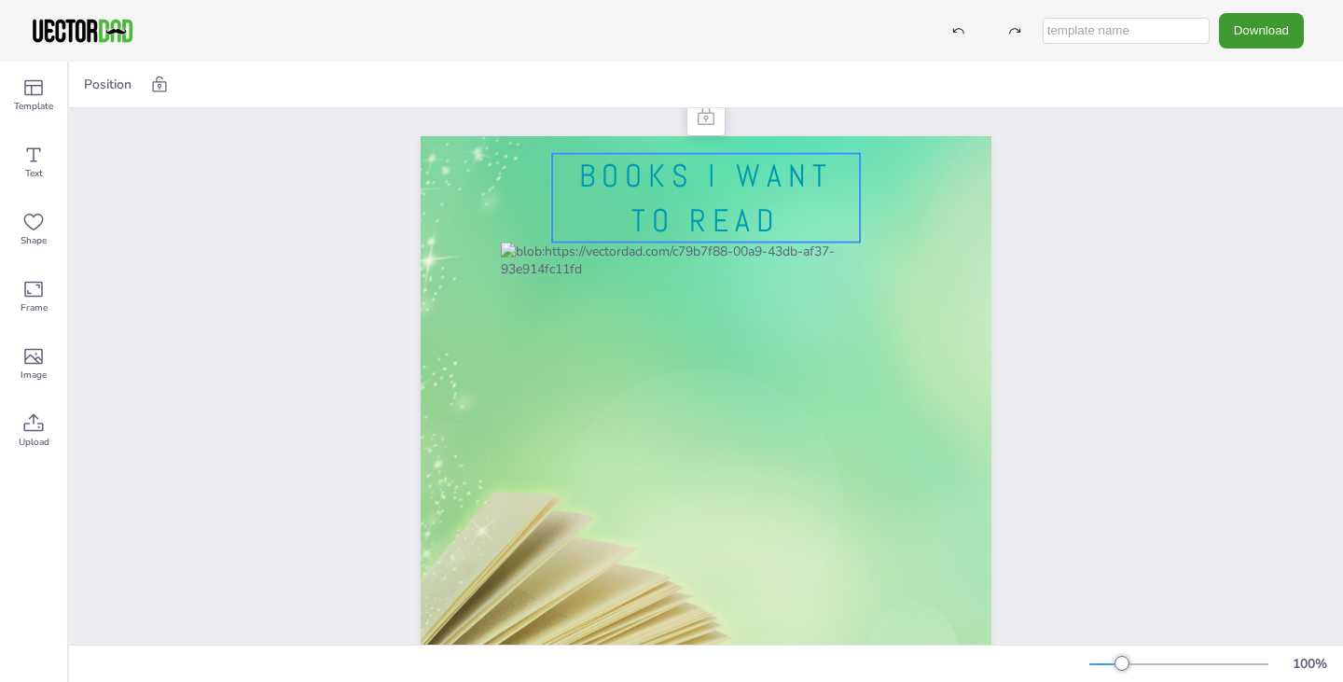
click at [552, 189] on p "BOOKS I WANT TO READ" at bounding box center [706, 198] width 308 height 89
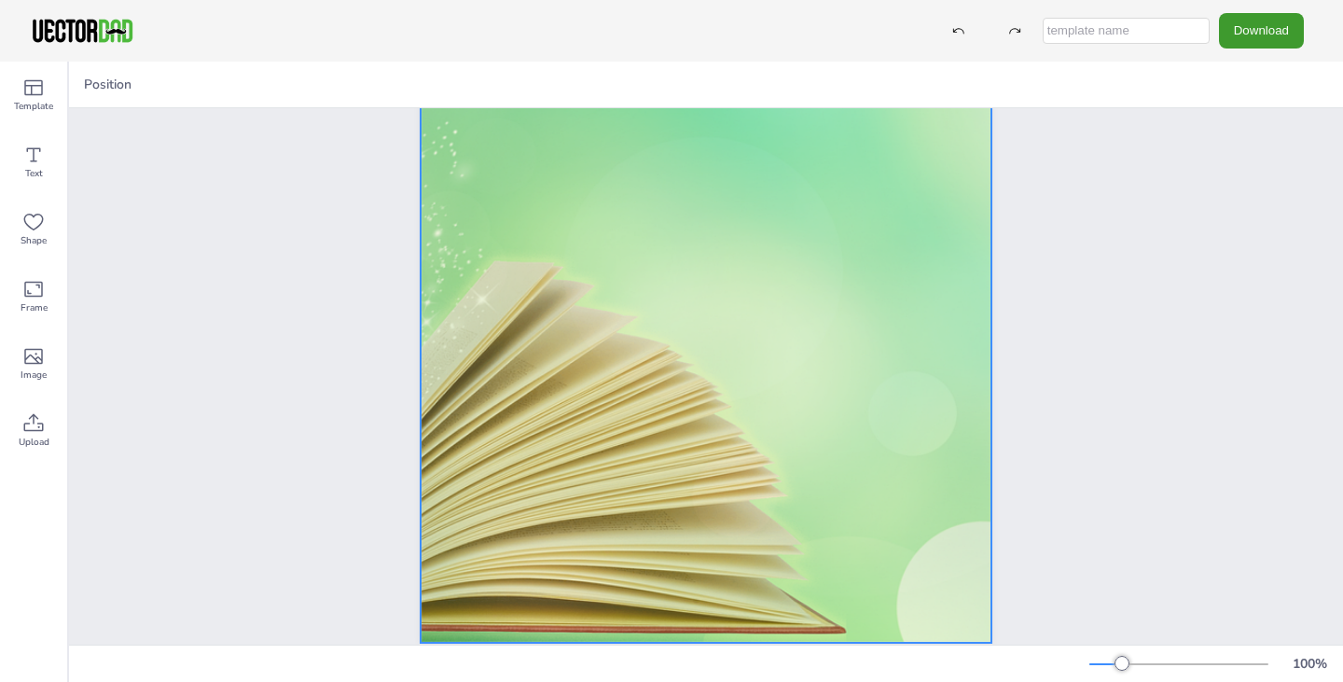
scroll to position [271, 0]
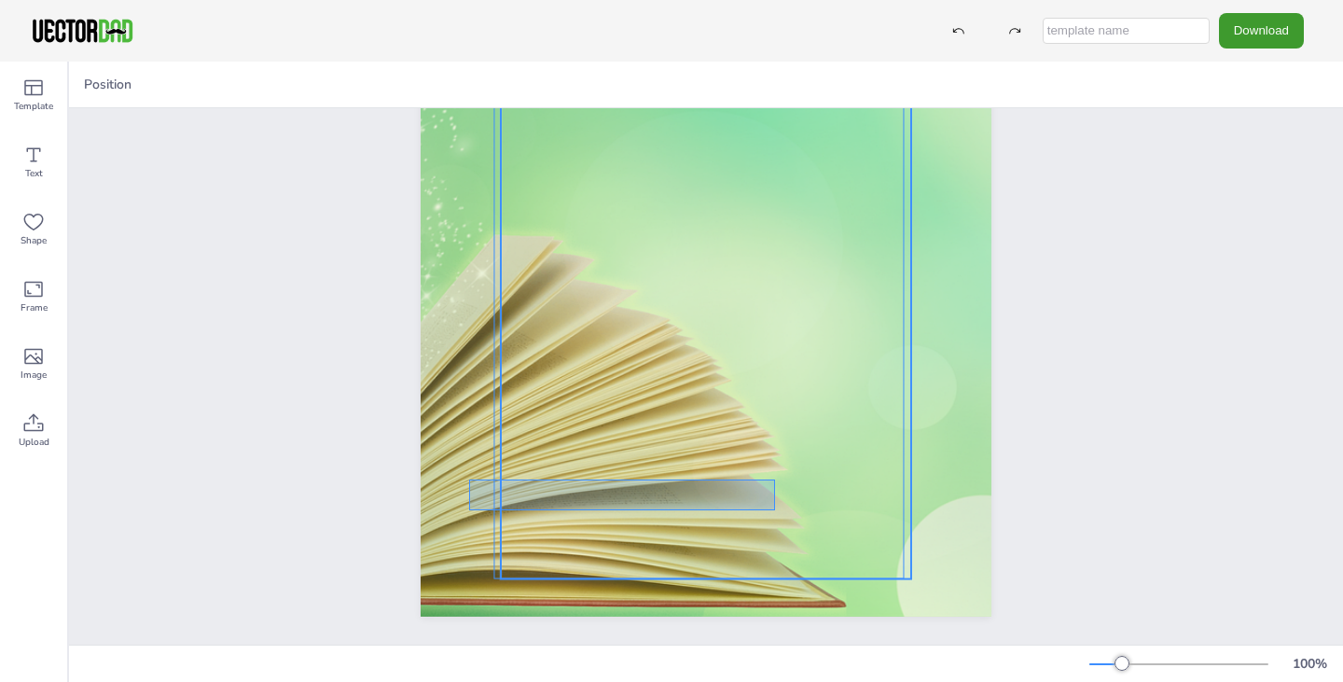
drag, startPoint x: 469, startPoint y: 465, endPoint x: 775, endPoint y: 496, distance: 307.4
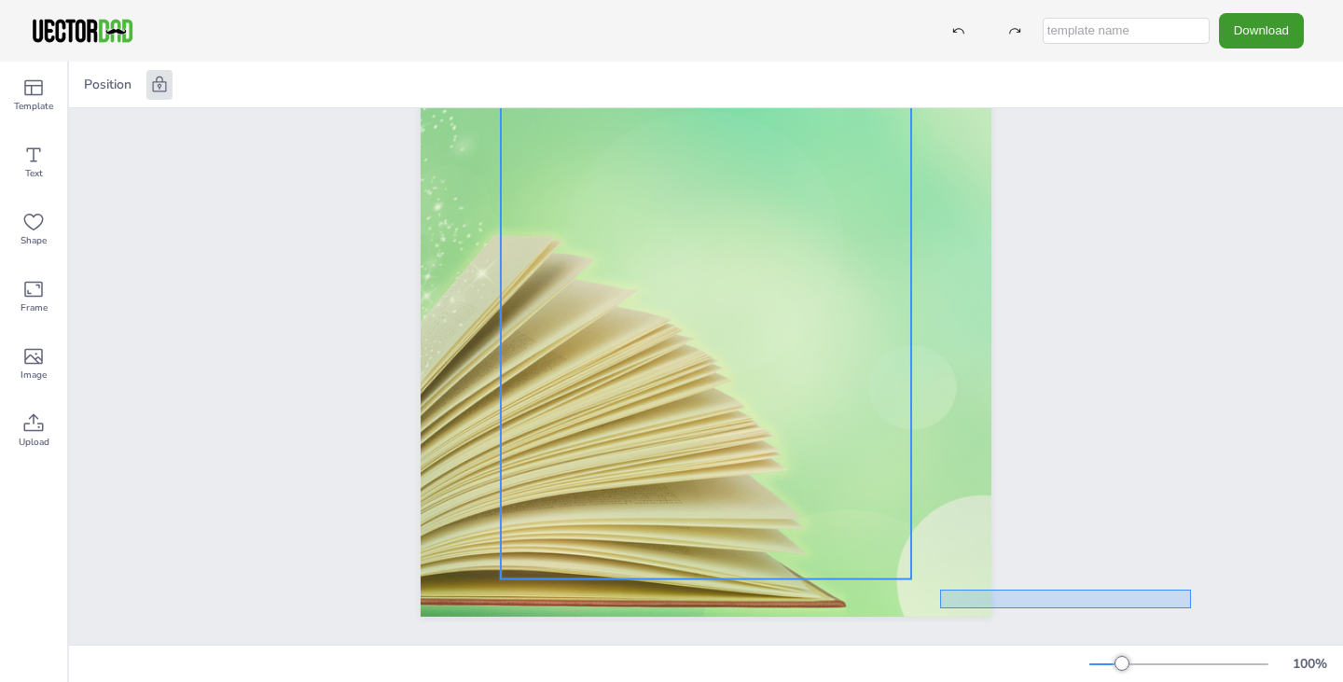
drag, startPoint x: 940, startPoint y: 575, endPoint x: 1191, endPoint y: 594, distance: 251.6
click at [1191, 594] on div "BOOKS I WANT TO READ" at bounding box center [706, 248] width 1274 height 794
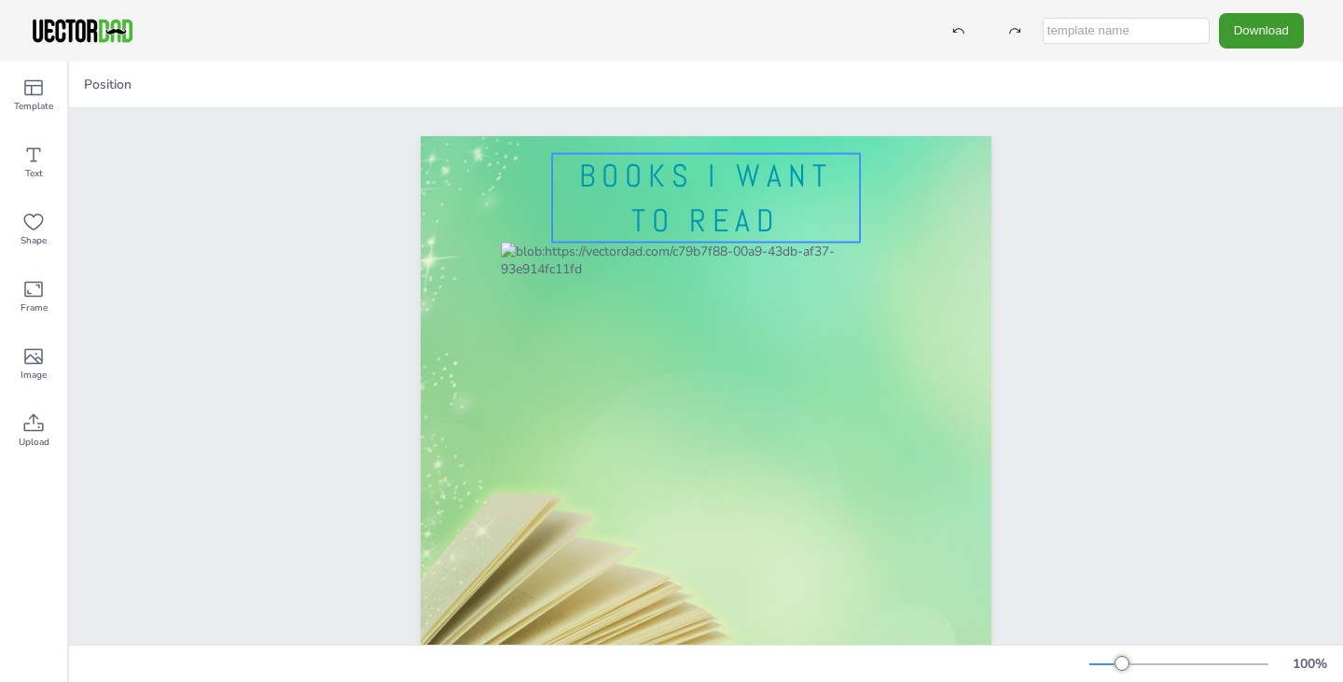
click at [670, 203] on span "BOOKS I WANT TO READ" at bounding box center [705, 198] width 253 height 85
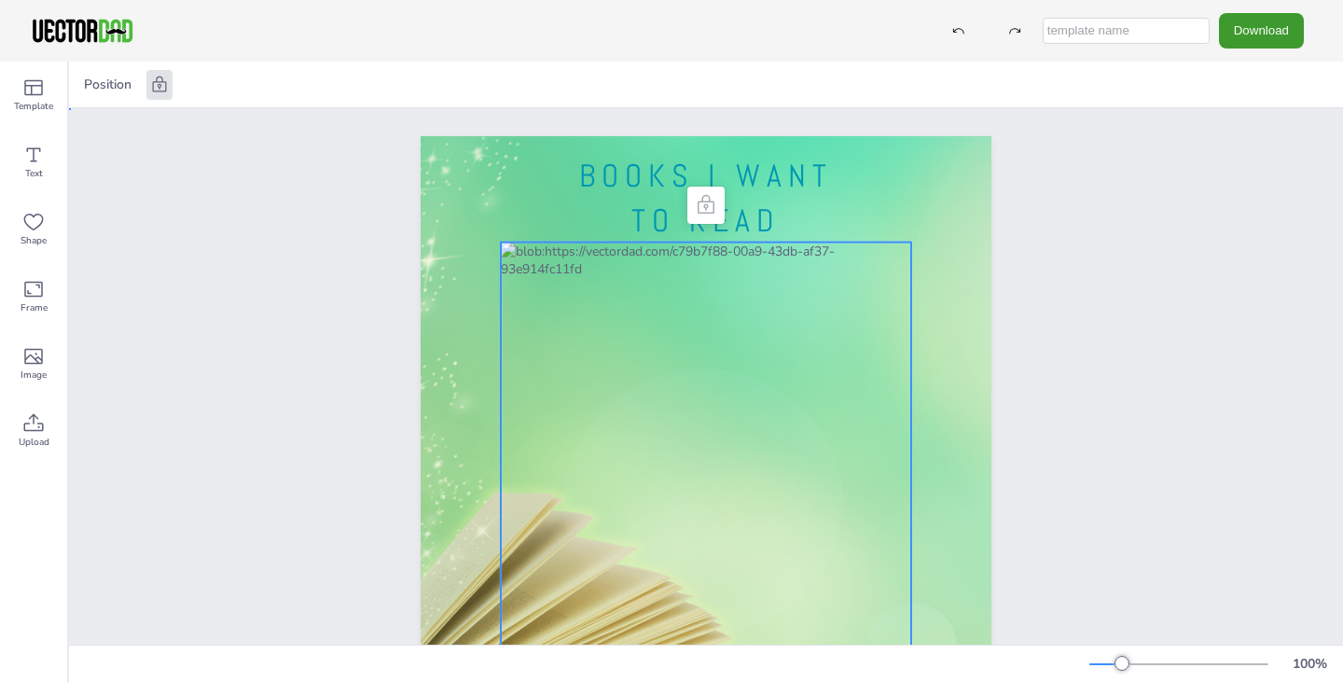
click at [685, 250] on div at bounding box center [706, 539] width 410 height 594
click at [166, 85] on icon at bounding box center [160, 84] width 14 height 16
drag, startPoint x: 653, startPoint y: 241, endPoint x: 701, endPoint y: 217, distance: 53.8
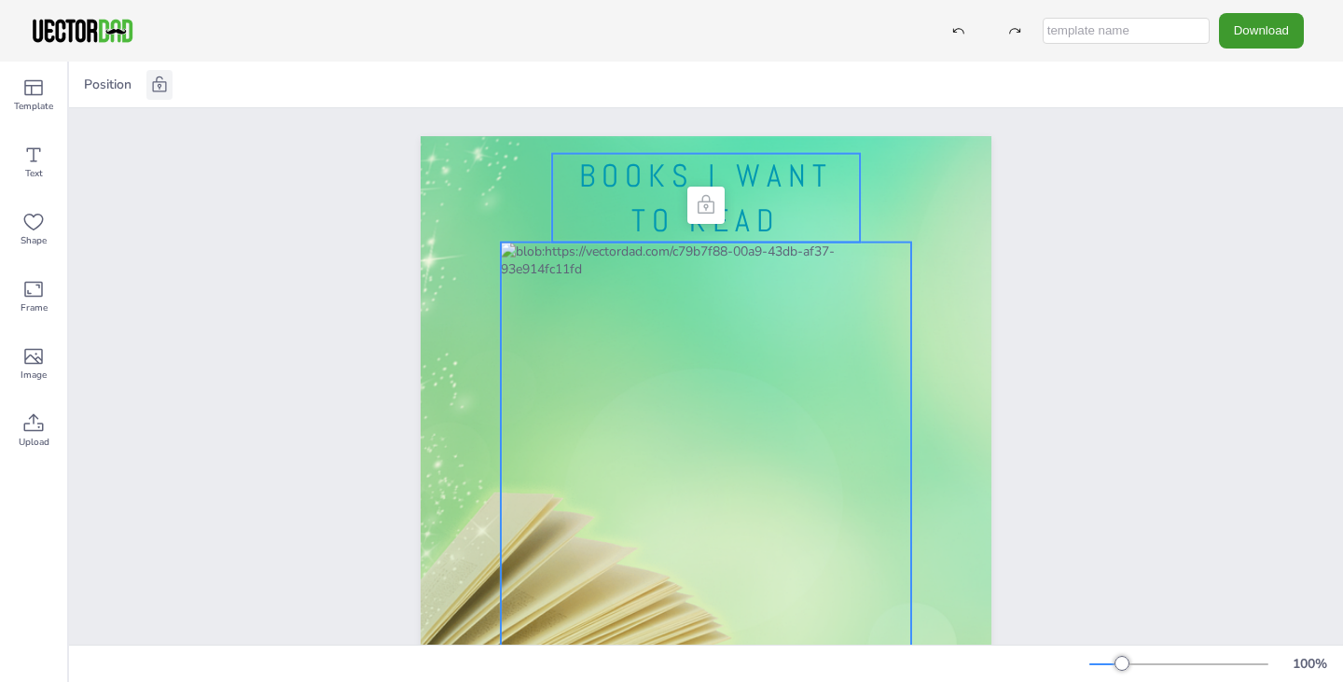
click at [653, 240] on p "BOOKS I WANT TO READ" at bounding box center [706, 198] width 308 height 89
click at [716, 193] on span "BOOKS I WANT TO READ" at bounding box center [705, 198] width 253 height 85
click at [173, 95] on div "Position" at bounding box center [133, 85] width 115 height 30
click at [167, 74] on div at bounding box center [159, 85] width 26 height 30
click at [159, 78] on icon at bounding box center [159, 85] width 19 height 19
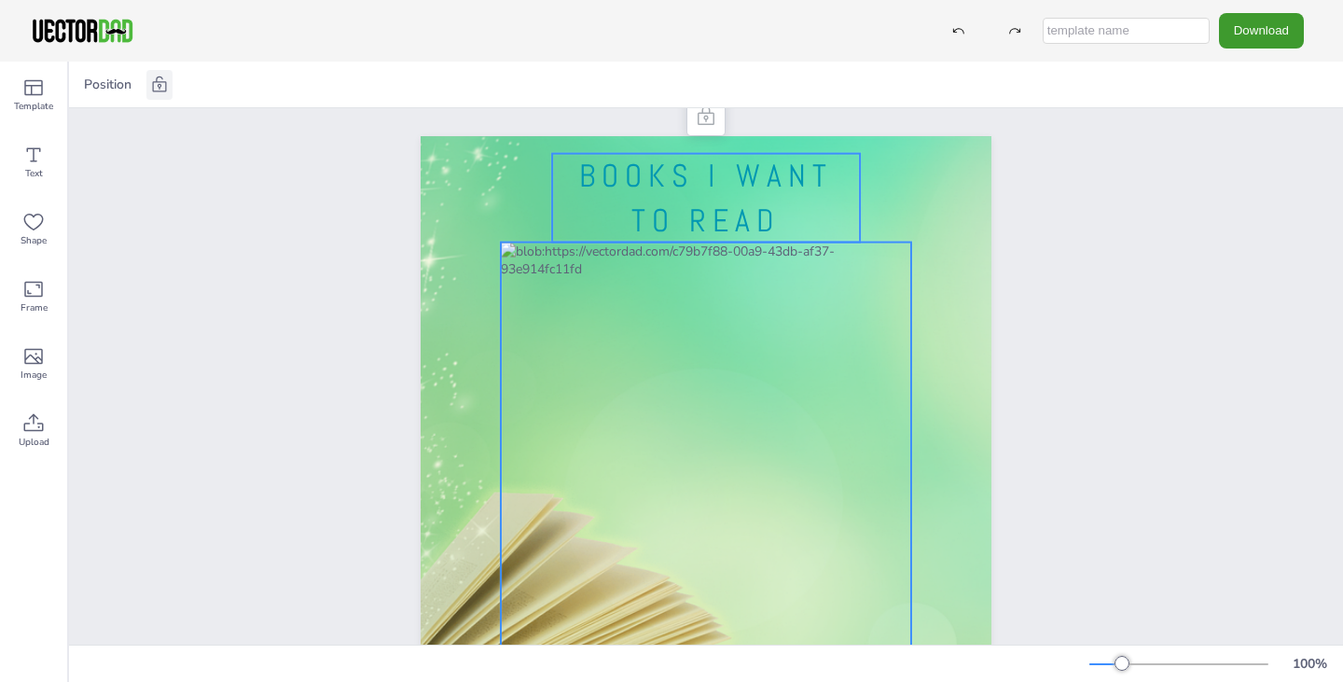
click at [702, 346] on div at bounding box center [706, 539] width 410 height 594
click at [636, 380] on div at bounding box center [706, 539] width 410 height 594
click at [519, 251] on div at bounding box center [706, 539] width 410 height 594
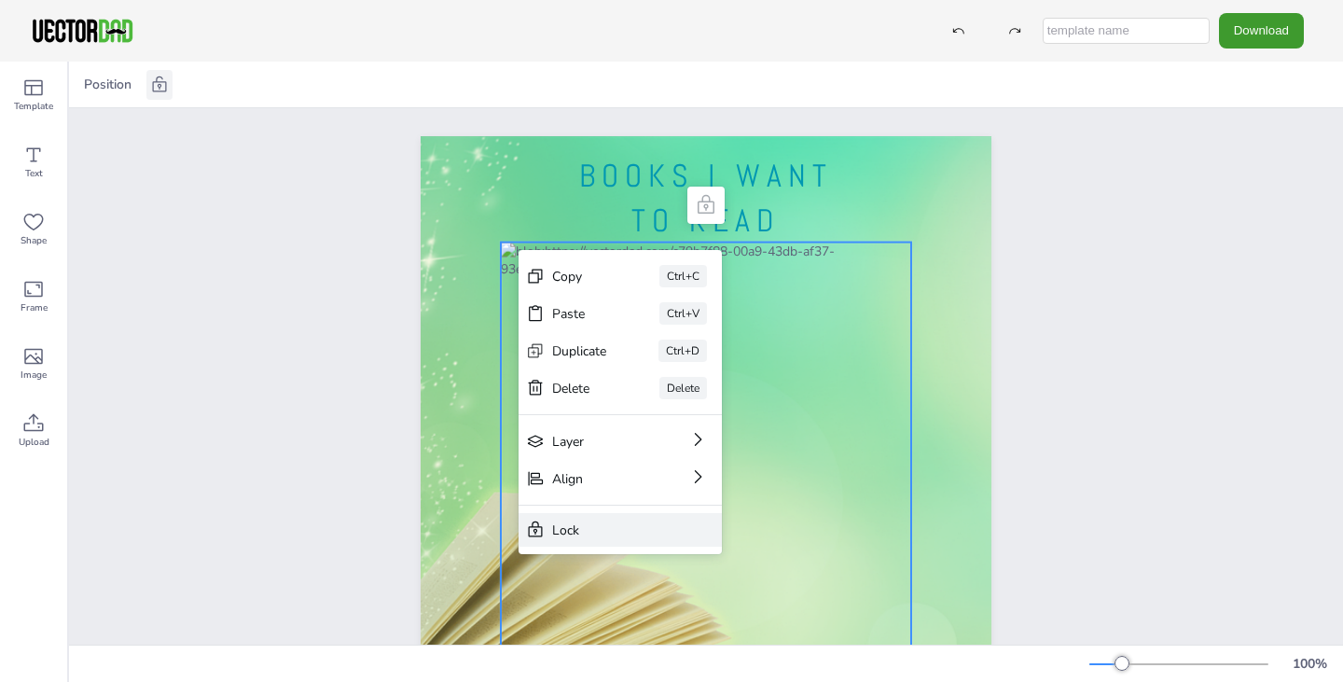
click at [613, 533] on div "Lock" at bounding box center [607, 530] width 110 height 18
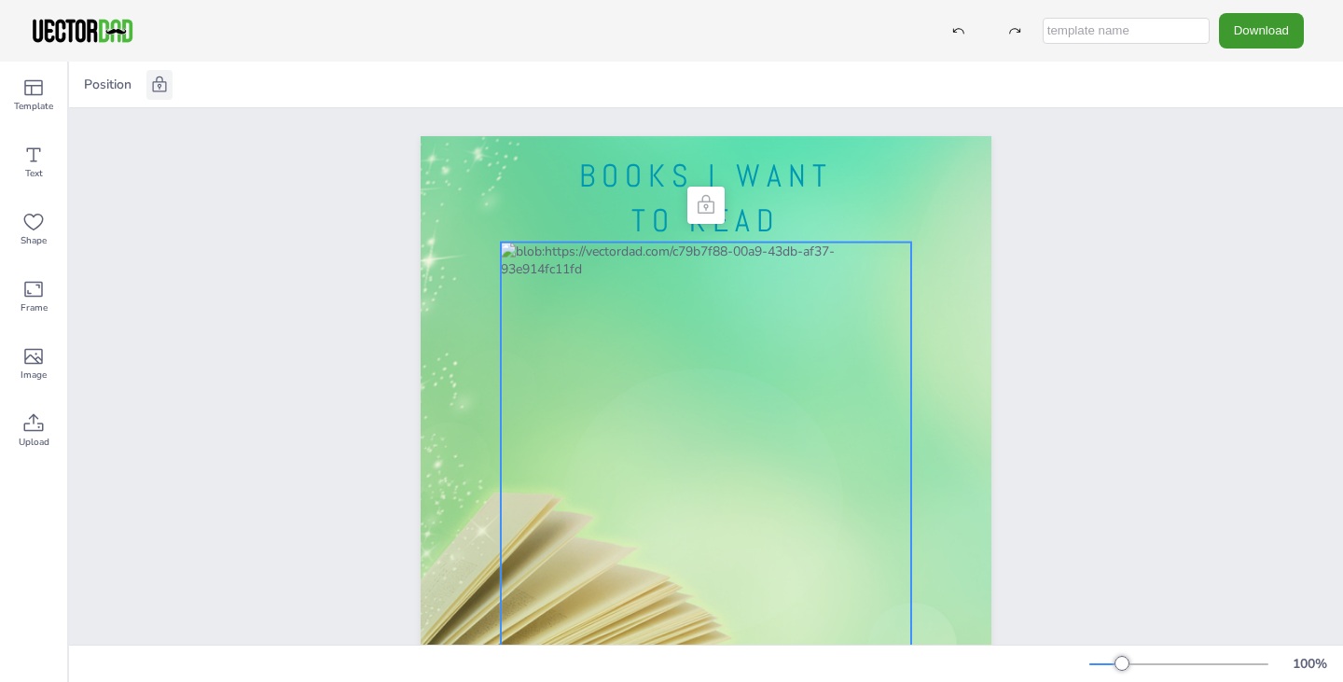
click at [166, 76] on icon at bounding box center [159, 85] width 19 height 19
click at [124, 85] on span "Position" at bounding box center [107, 85] width 55 height 18
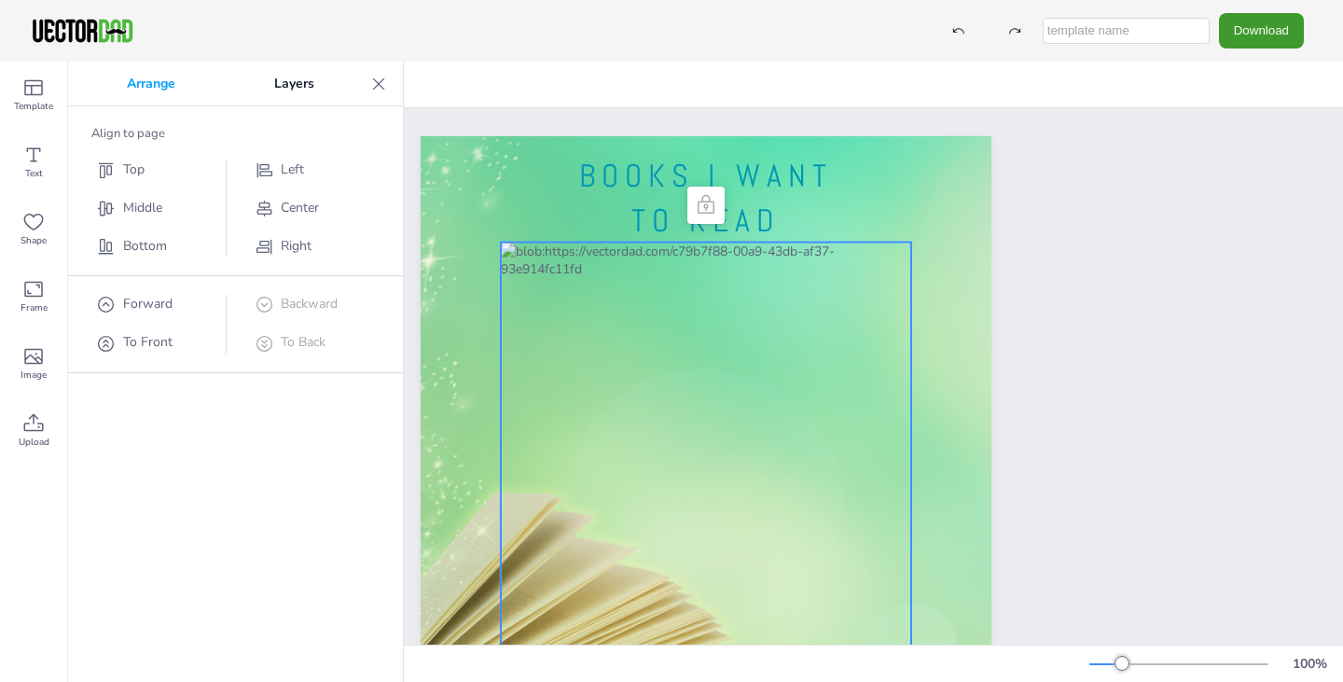
click at [658, 353] on div at bounding box center [706, 539] width 410 height 594
click at [654, 350] on div at bounding box center [706, 539] width 410 height 594
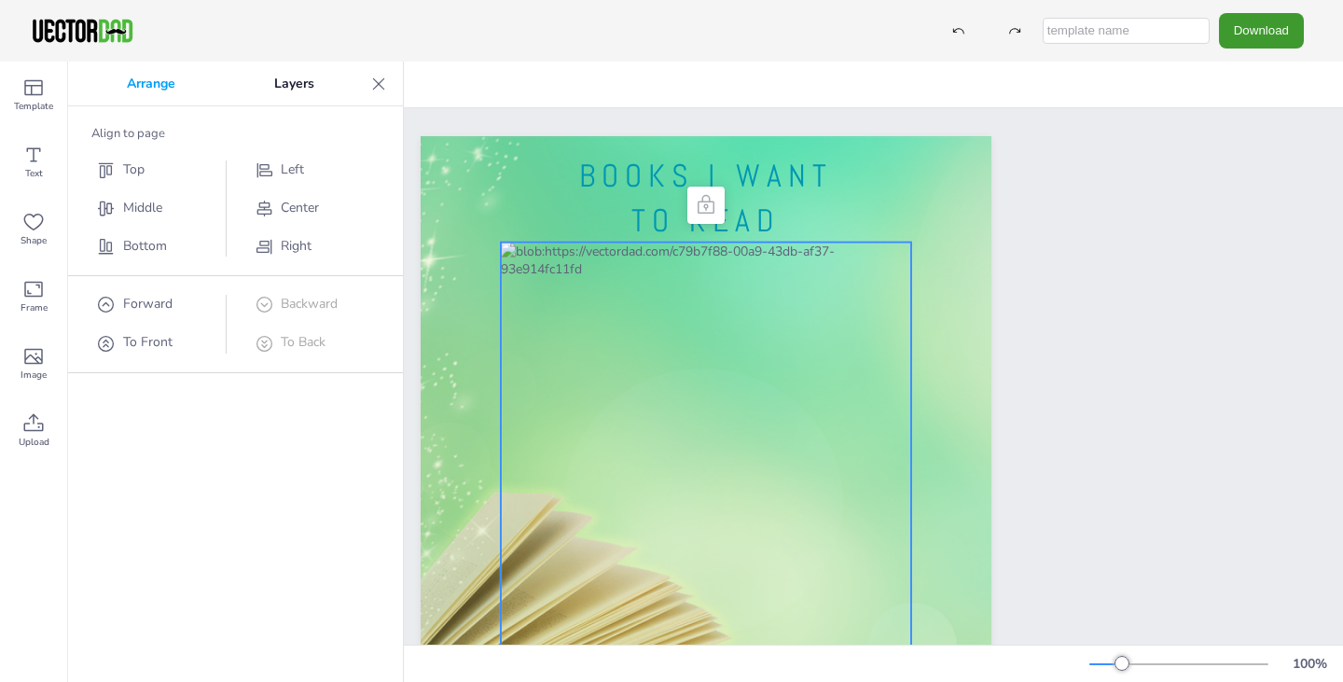
click at [654, 350] on div at bounding box center [706, 539] width 410 height 594
click at [40, 169] on span "Text" at bounding box center [34, 173] width 18 height 15
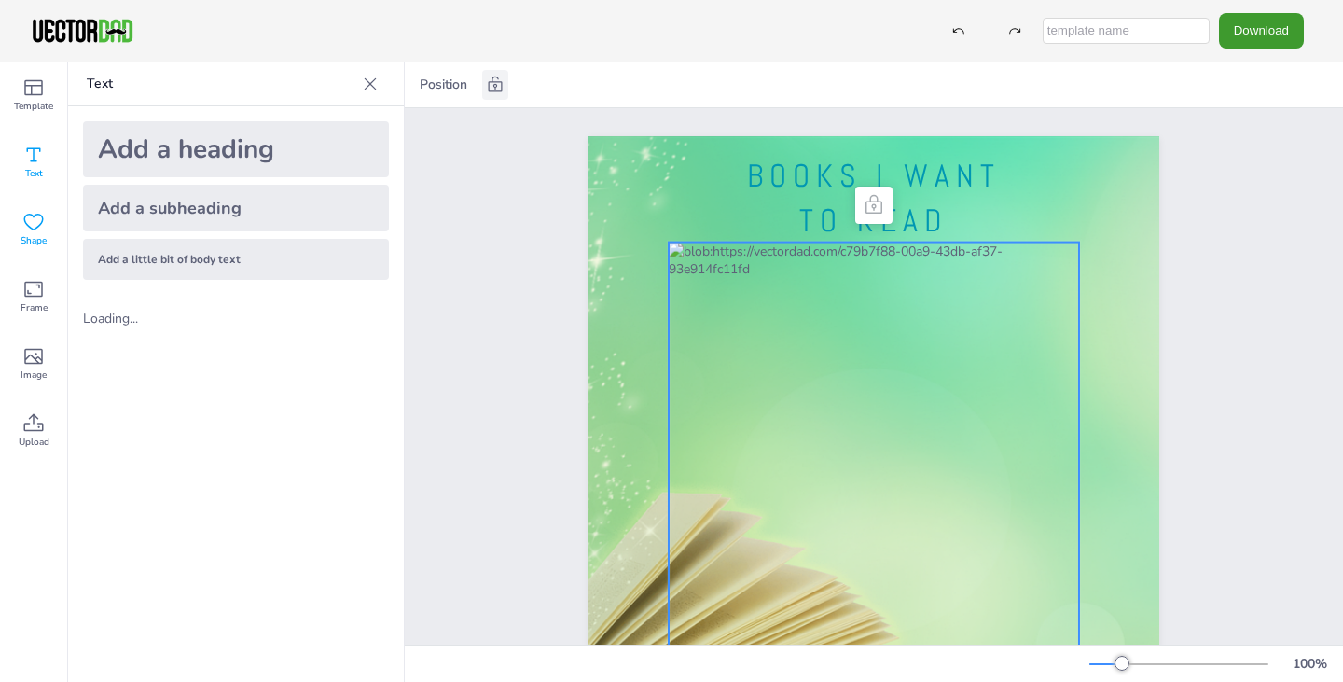
click at [35, 255] on div "Shape" at bounding box center [33, 229] width 67 height 67
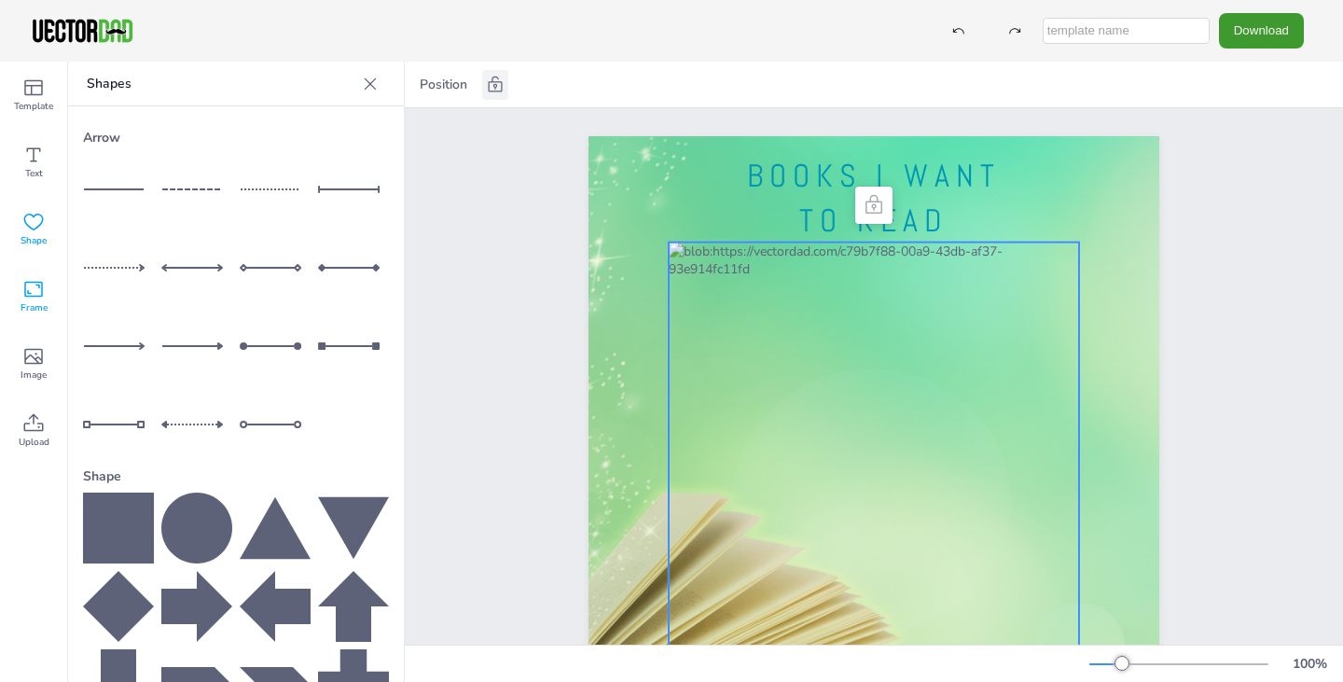
click at [46, 299] on div "Frame" at bounding box center [33, 296] width 67 height 67
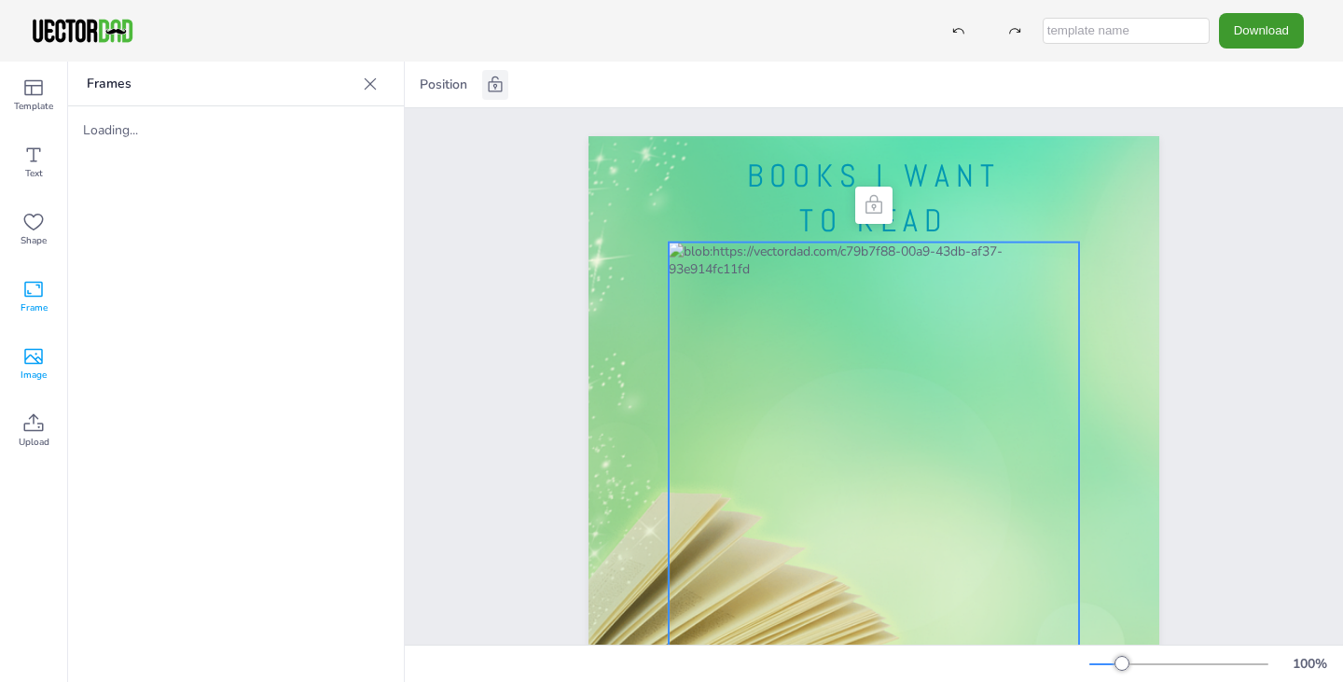
click at [40, 342] on div "Image" at bounding box center [33, 363] width 67 height 67
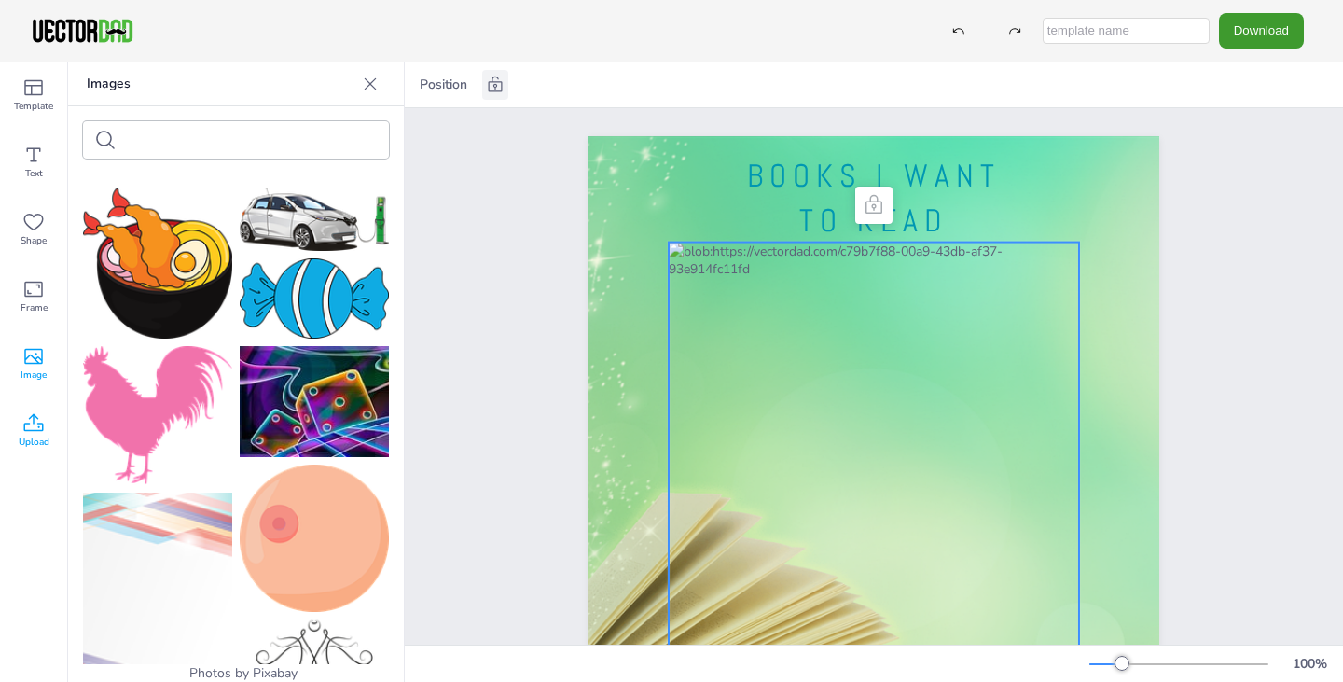
click at [27, 416] on icon at bounding box center [33, 423] width 22 height 22
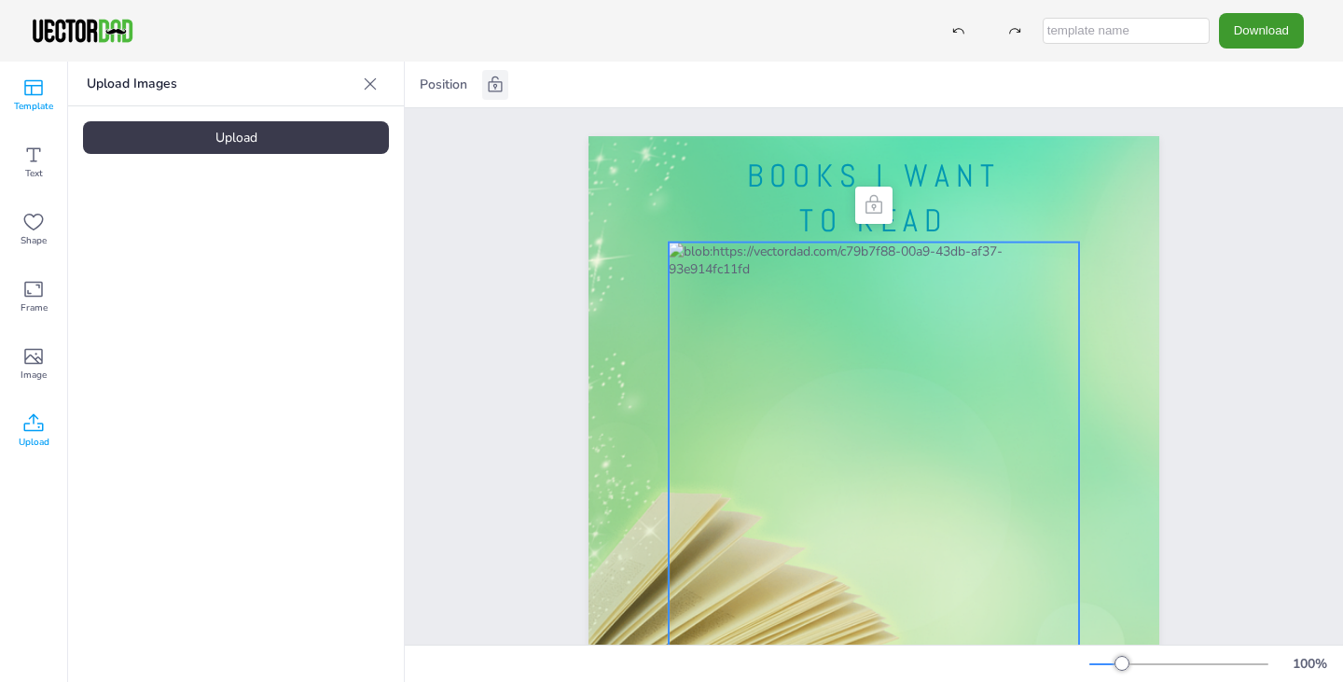
click at [25, 93] on icon at bounding box center [33, 88] width 19 height 16
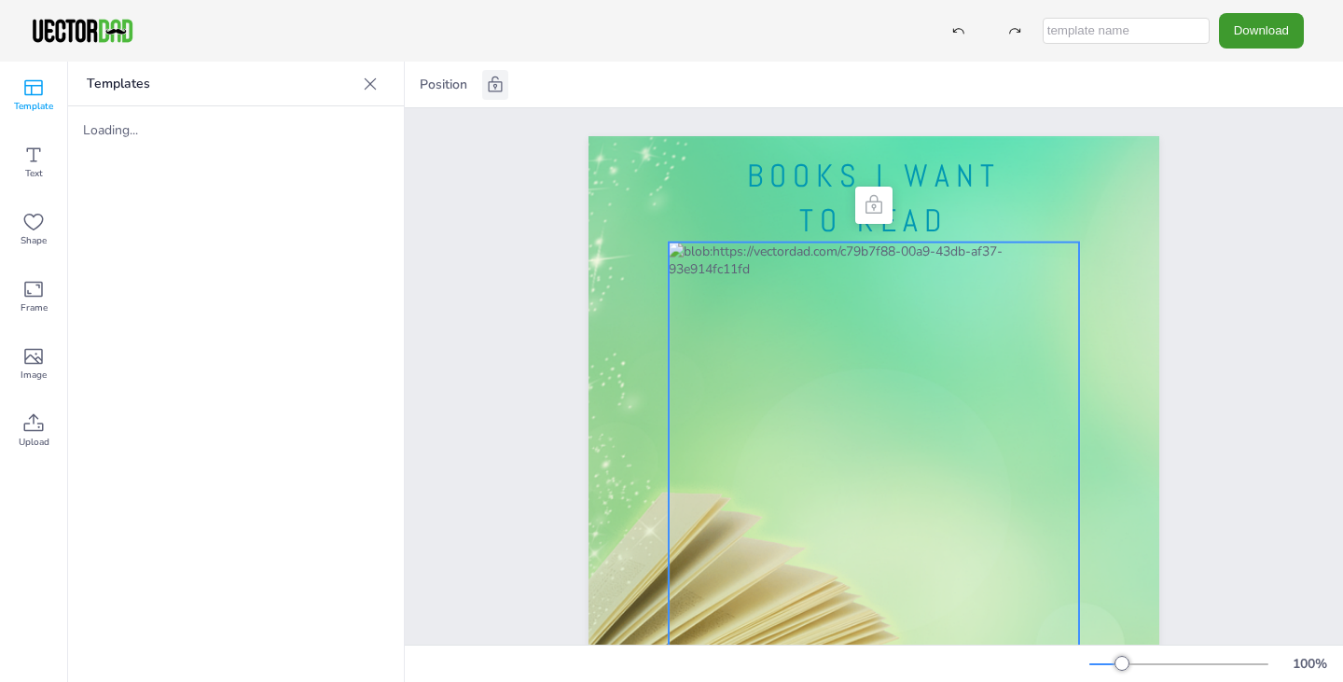
click at [326, 72] on p "Templates" at bounding box center [221, 84] width 269 height 45
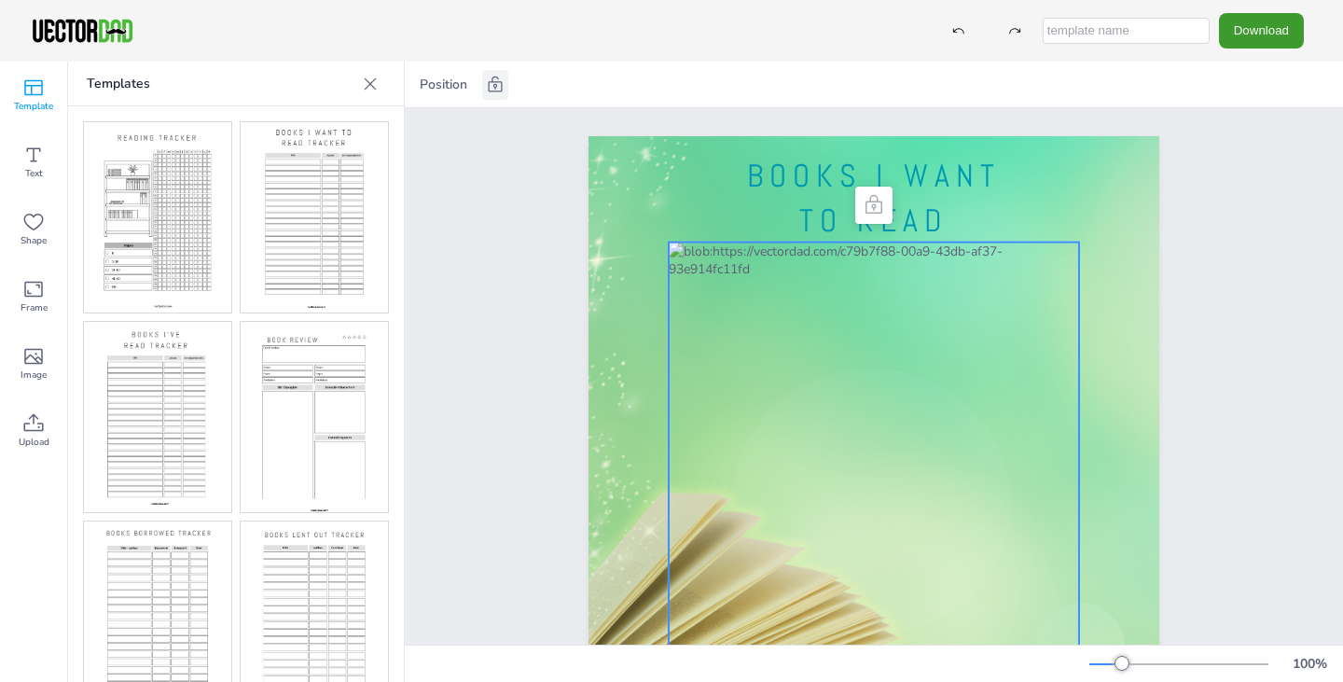
click at [380, 78] on div at bounding box center [370, 84] width 30 height 30
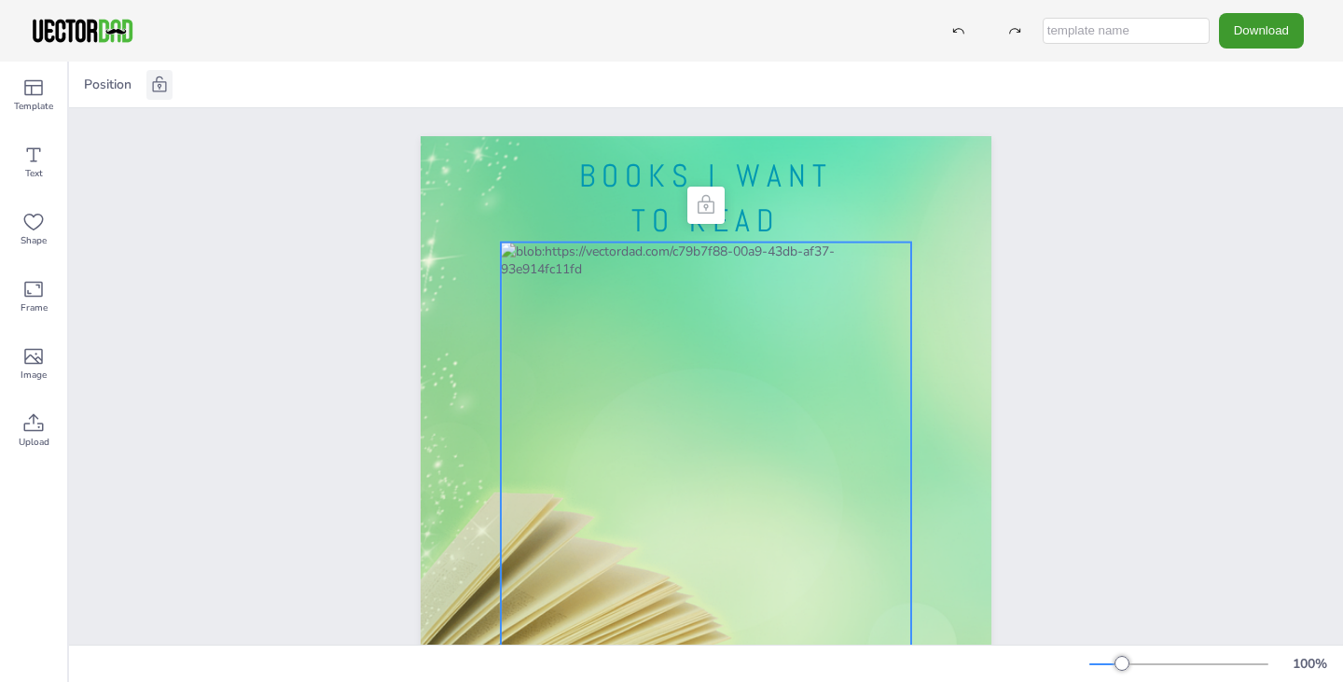
drag, startPoint x: 991, startPoint y: 367, endPoint x: 802, endPoint y: 340, distance: 191.1
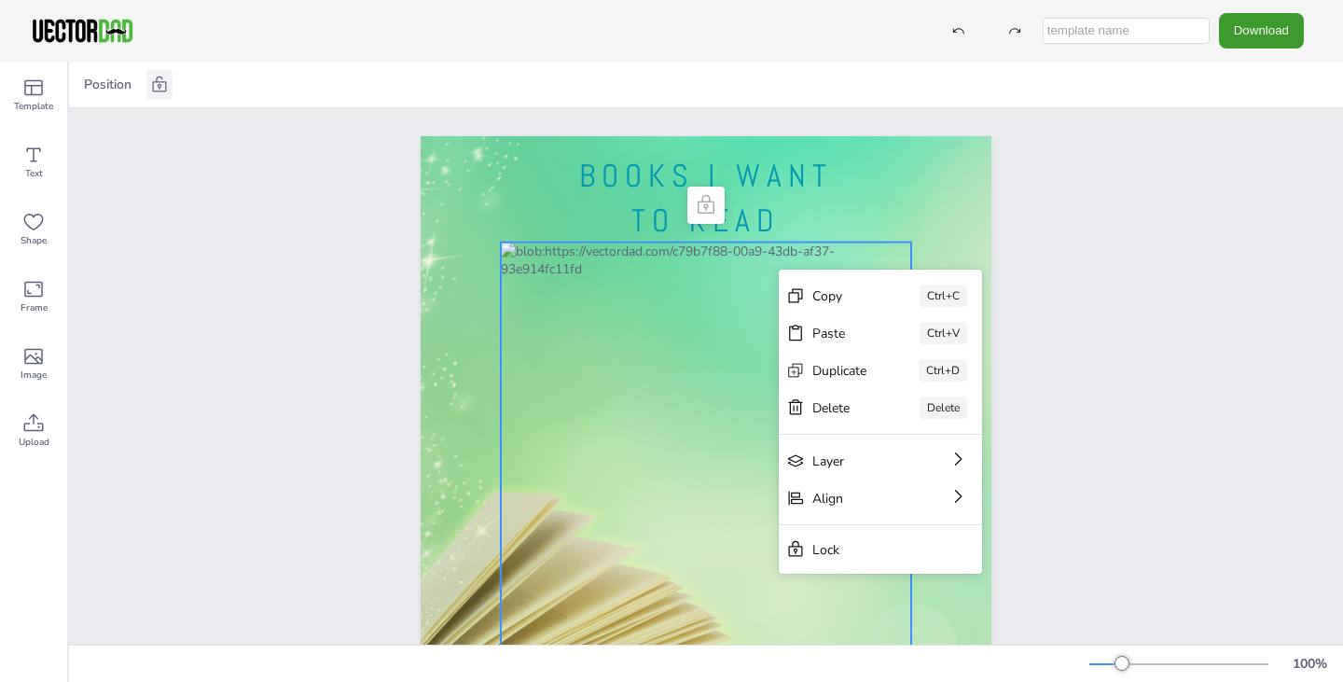
click at [749, 256] on div at bounding box center [706, 539] width 410 height 594
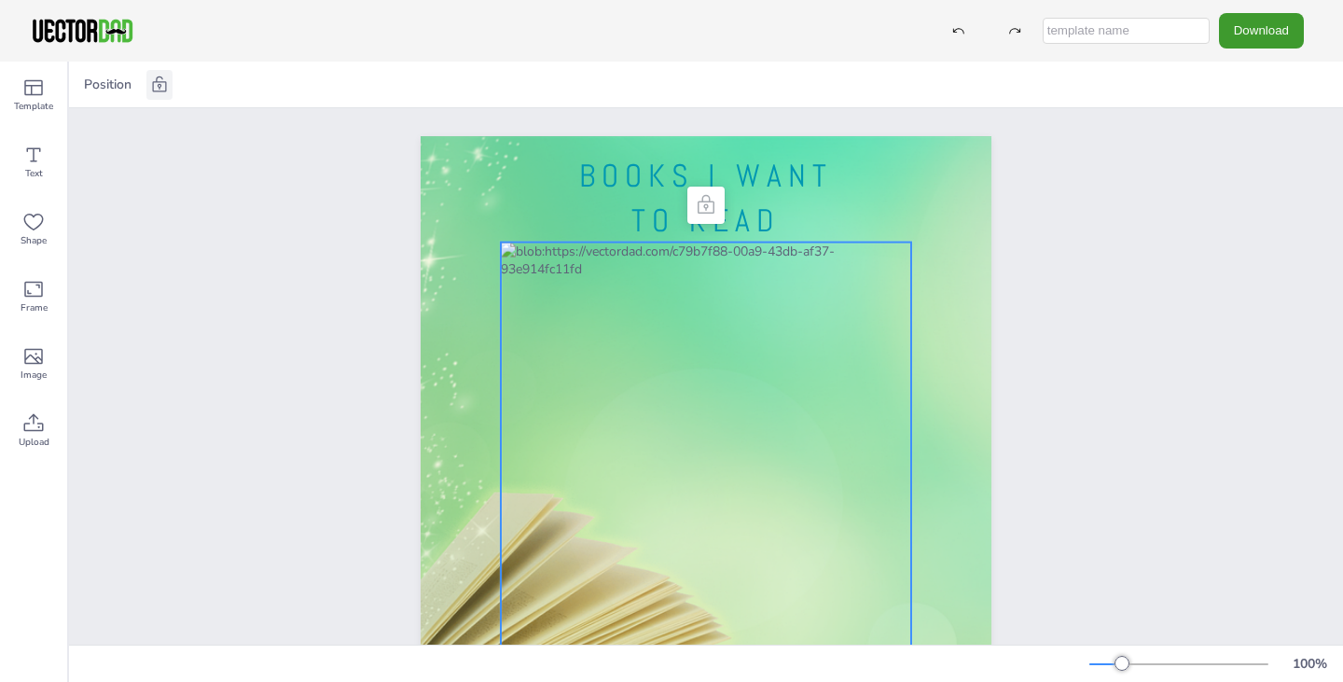
click at [749, 256] on div at bounding box center [706, 539] width 410 height 594
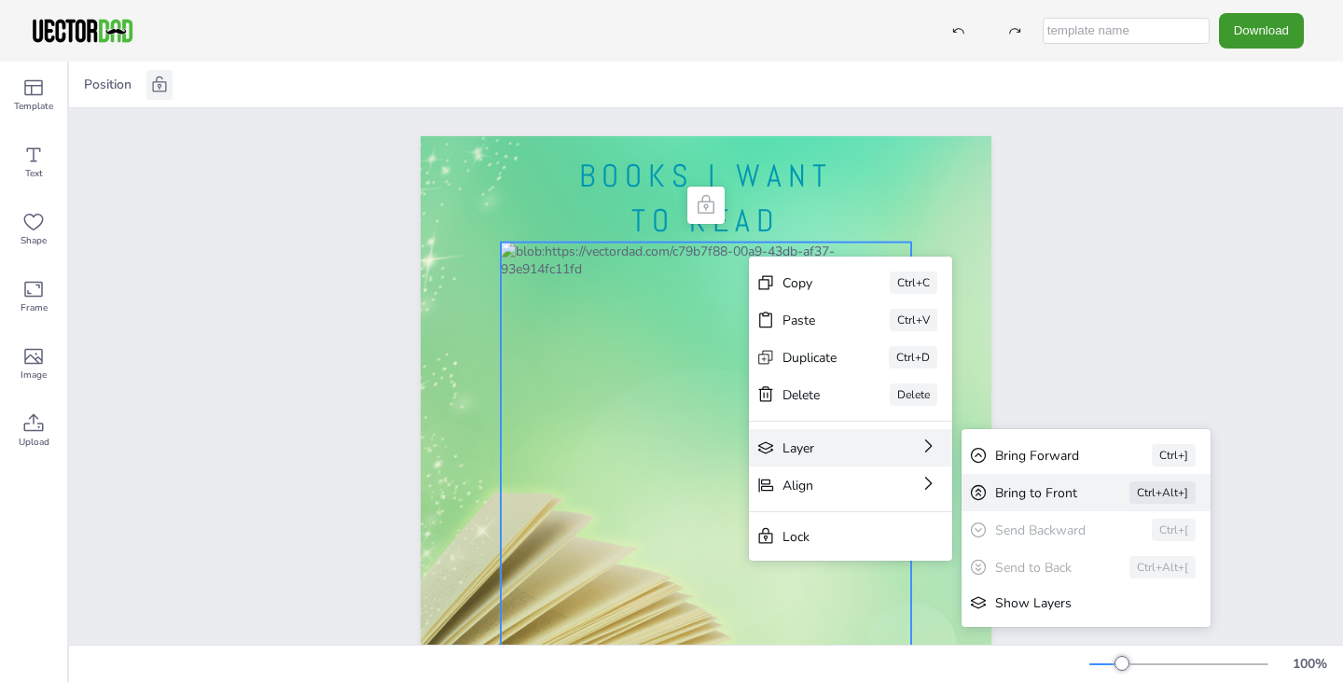
click at [996, 488] on div "Bring to Front" at bounding box center [1036, 493] width 82 height 18
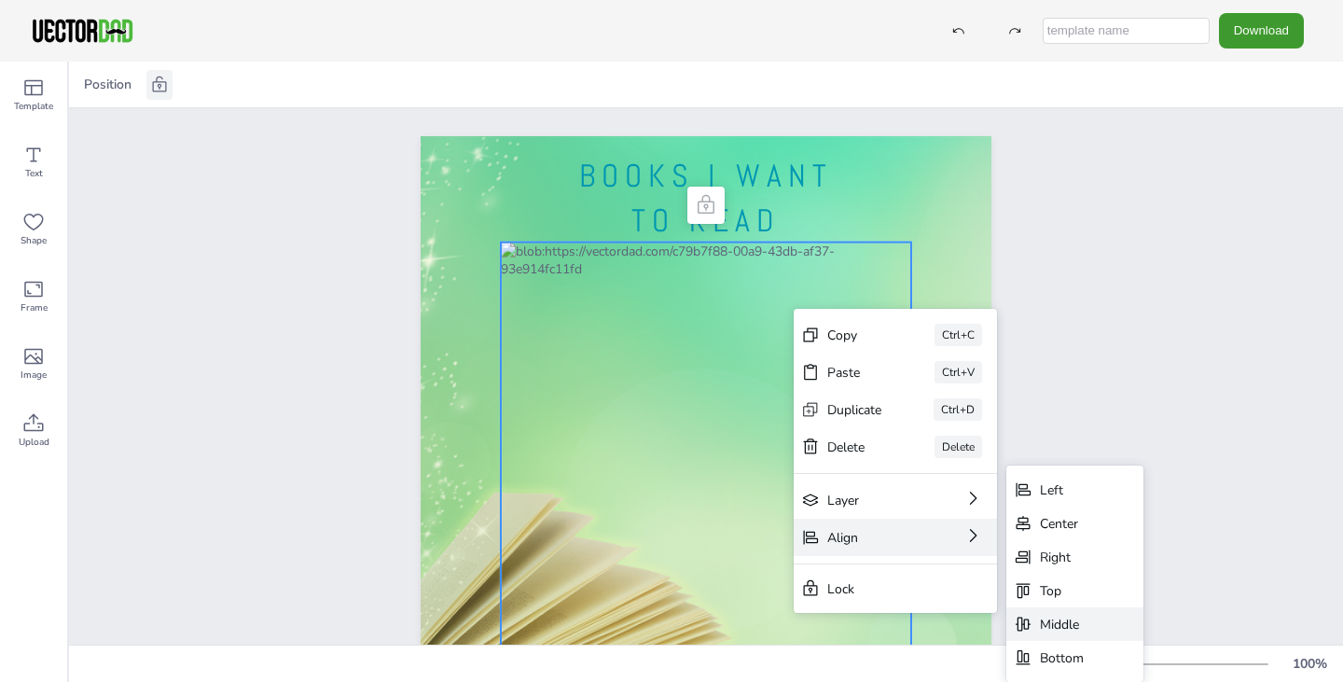
click at [1057, 614] on div "Middle" at bounding box center [1074, 624] width 137 height 34
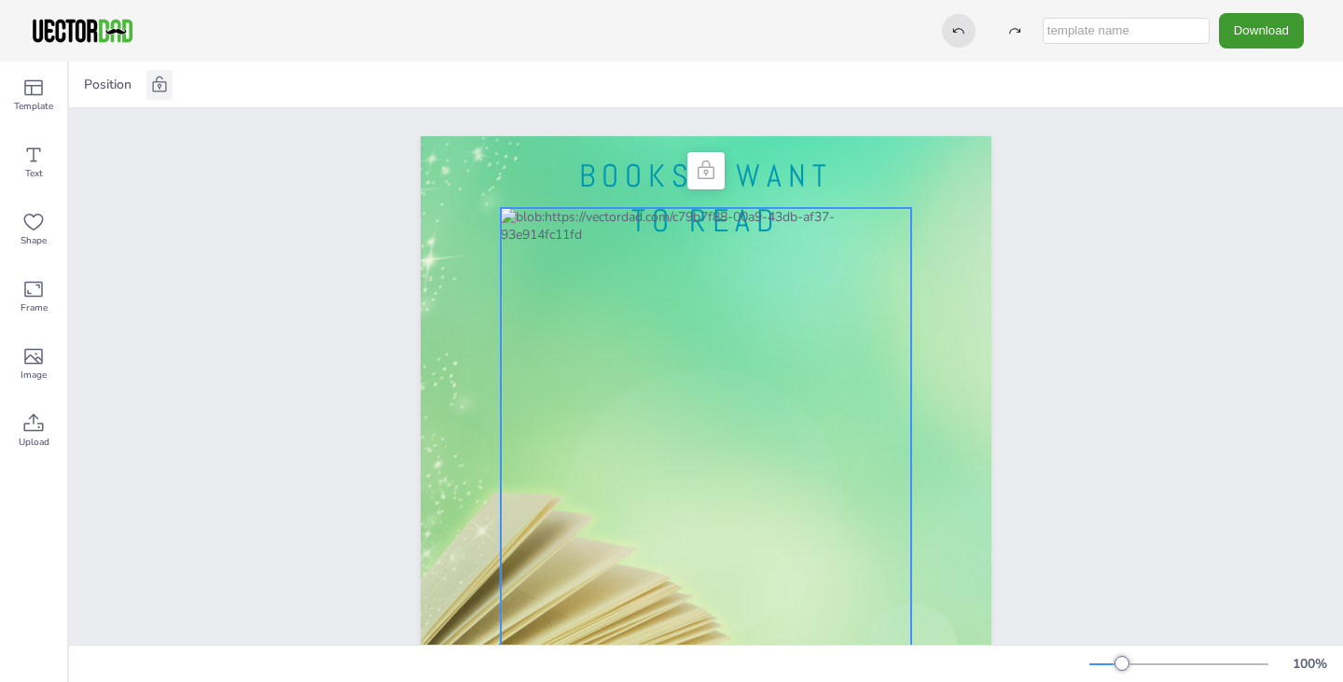
click at [951, 23] on div at bounding box center [959, 31] width 34 height 34
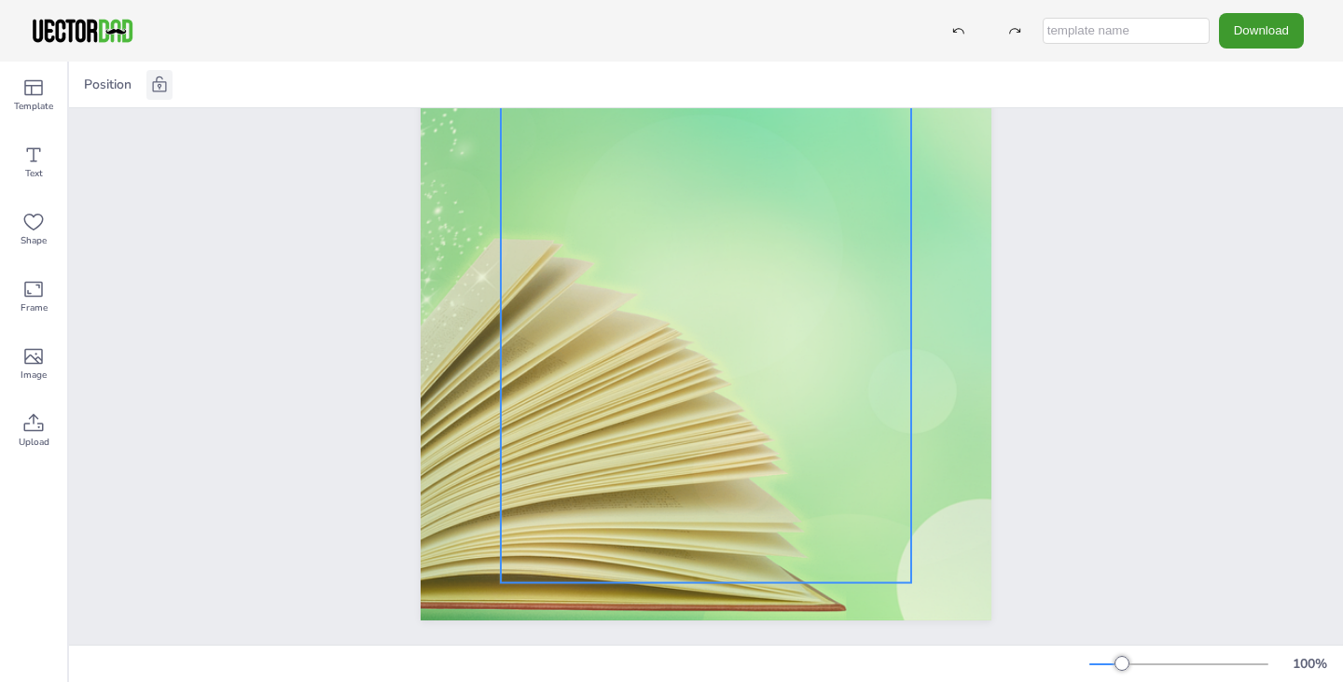
scroll to position [271, 0]
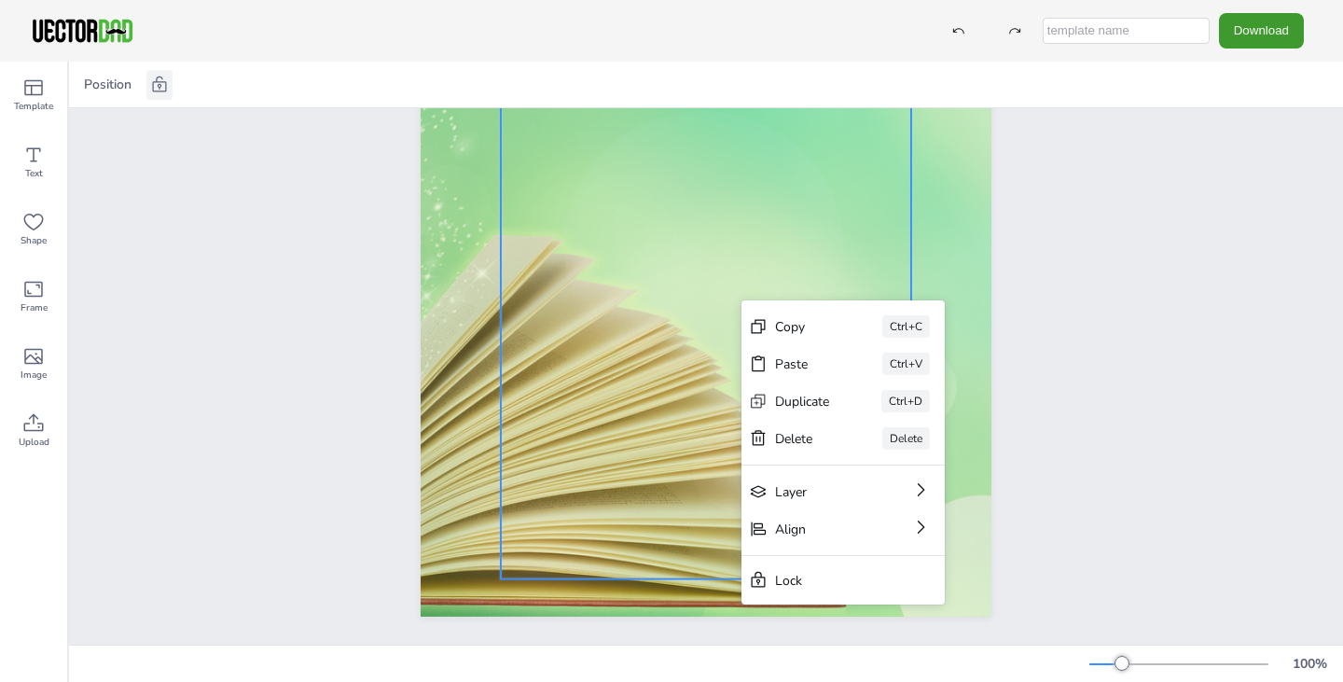
click at [785, 235] on div at bounding box center [706, 282] width 410 height 594
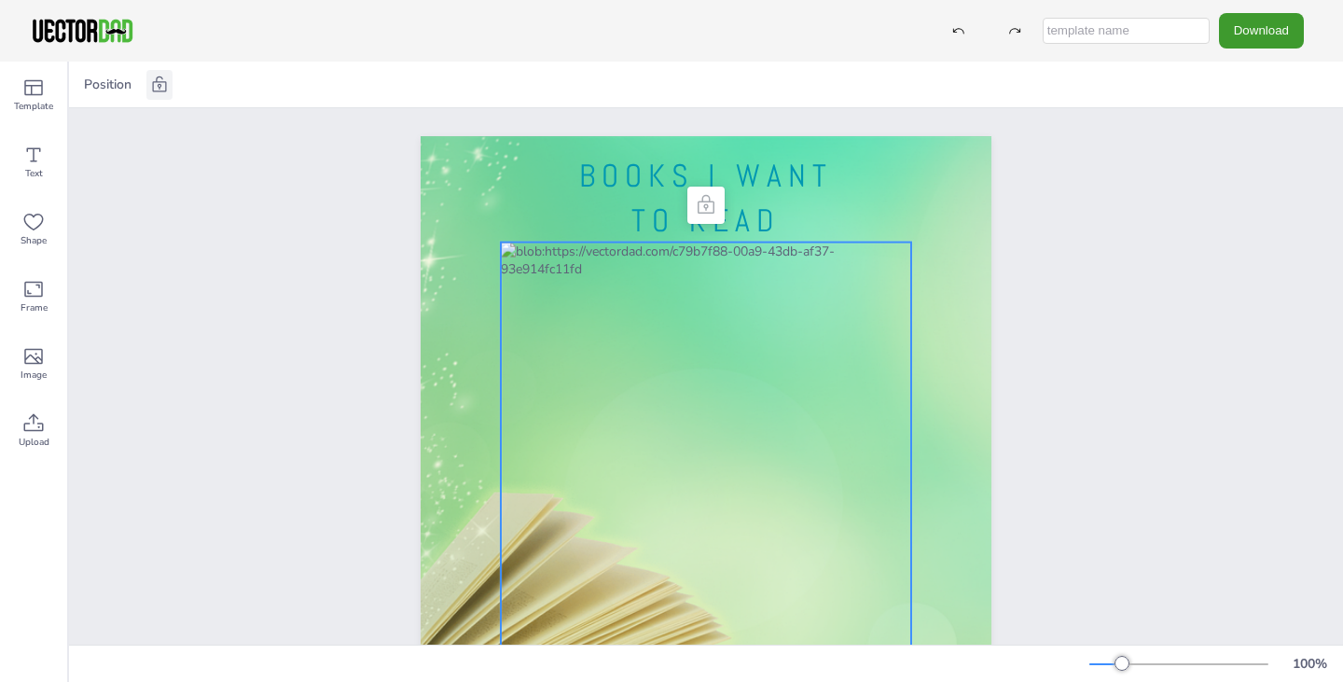
scroll to position [0, 0]
click at [790, 180] on span "BOOKS I WANT TO READ" at bounding box center [705, 198] width 253 height 85
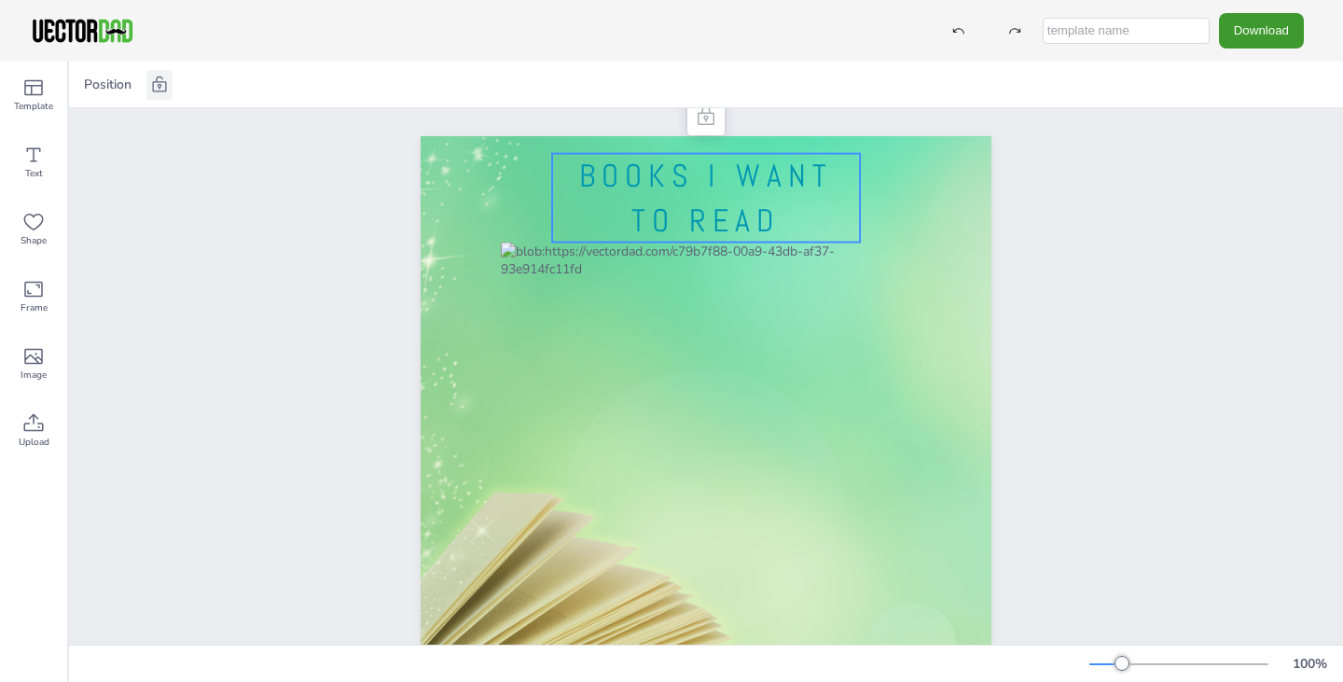
click at [792, 175] on span "BOOKS I WANT TO READ" at bounding box center [705, 198] width 253 height 85
drag, startPoint x: 680, startPoint y: 215, endPoint x: 712, endPoint y: 122, distance: 98.5
click at [712, 122] on div at bounding box center [706, 117] width 30 height 30
click at [712, 117] on div at bounding box center [706, 117] width 30 height 30
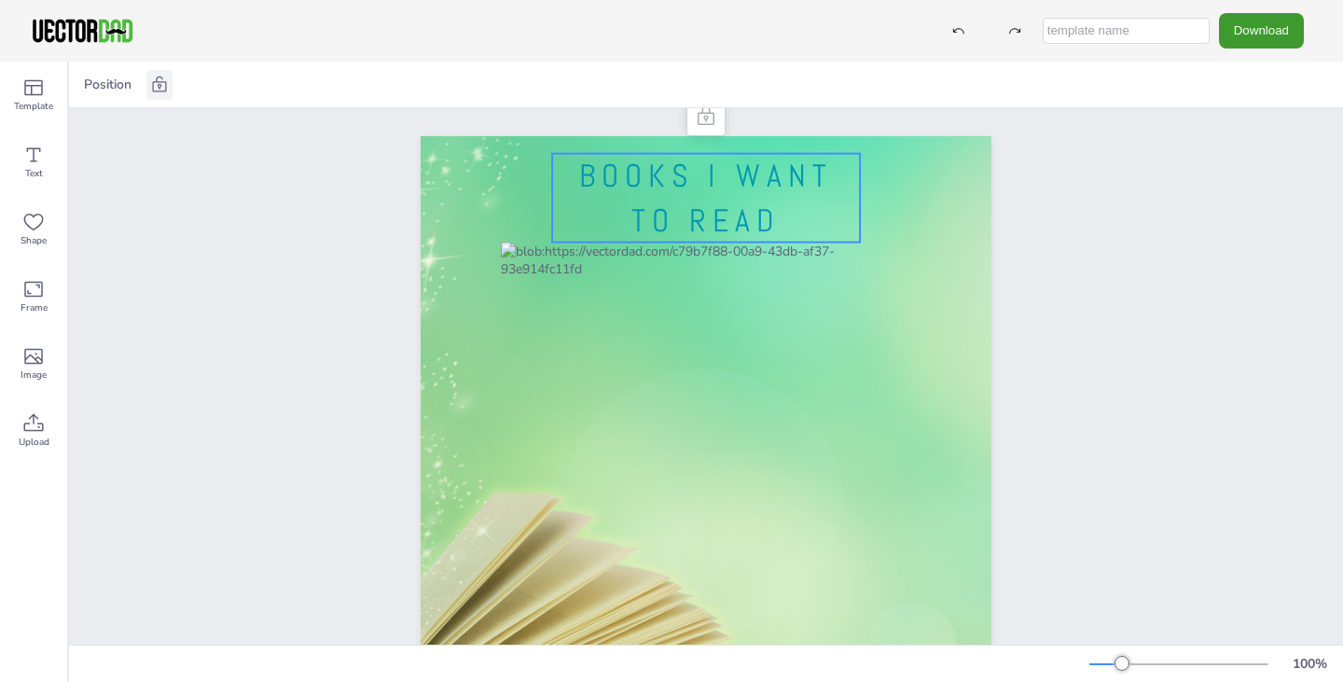
click at [712, 117] on div at bounding box center [706, 117] width 30 height 30
click at [156, 90] on icon at bounding box center [159, 85] width 19 height 19
click at [159, 81] on icon at bounding box center [160, 84] width 14 height 16
click at [86, 79] on span "Position" at bounding box center [107, 85] width 55 height 18
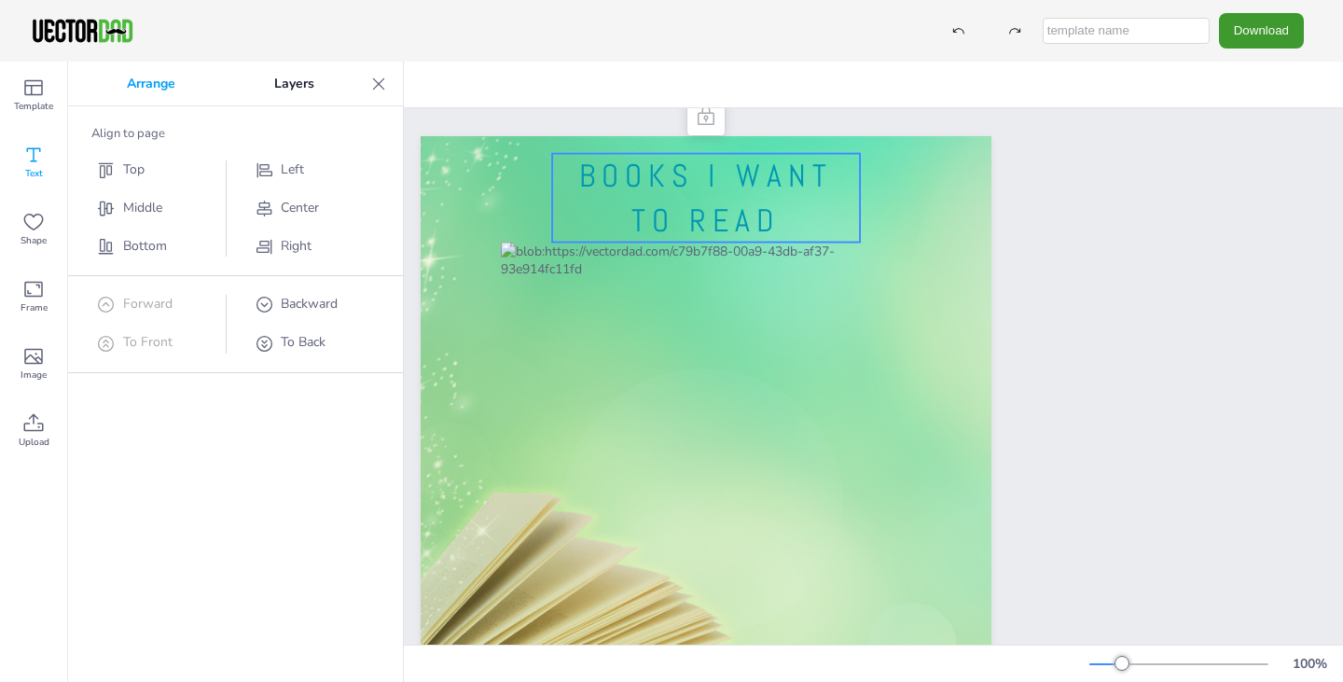
click at [16, 157] on div "Text" at bounding box center [33, 162] width 67 height 67
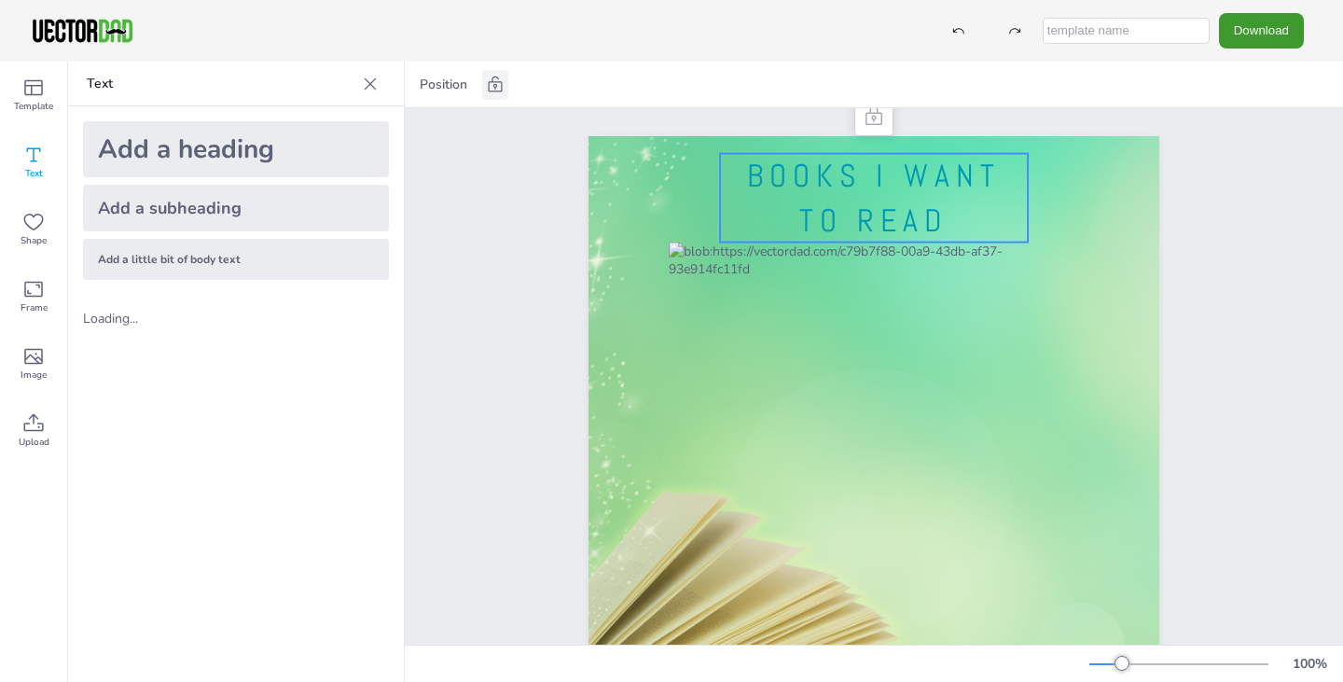
click at [368, 91] on icon at bounding box center [370, 84] width 19 height 19
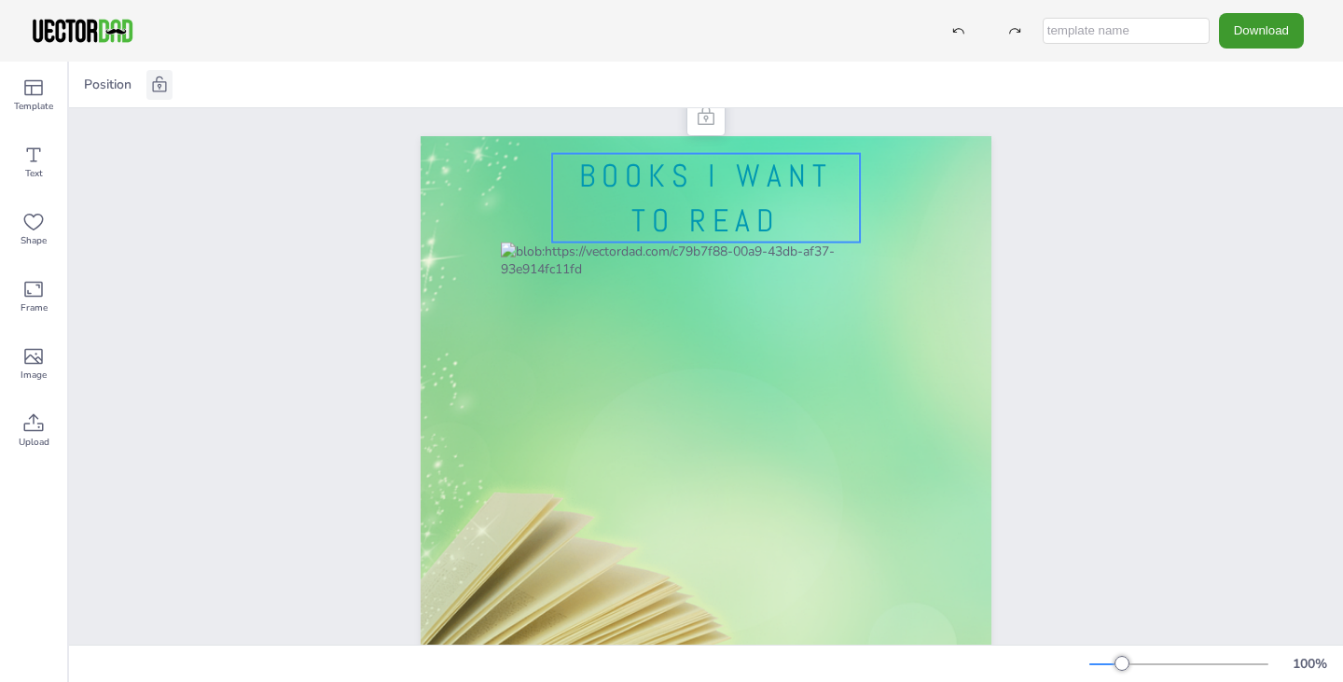
click at [658, 206] on span "BOOKS I WANT TO READ" at bounding box center [705, 198] width 253 height 85
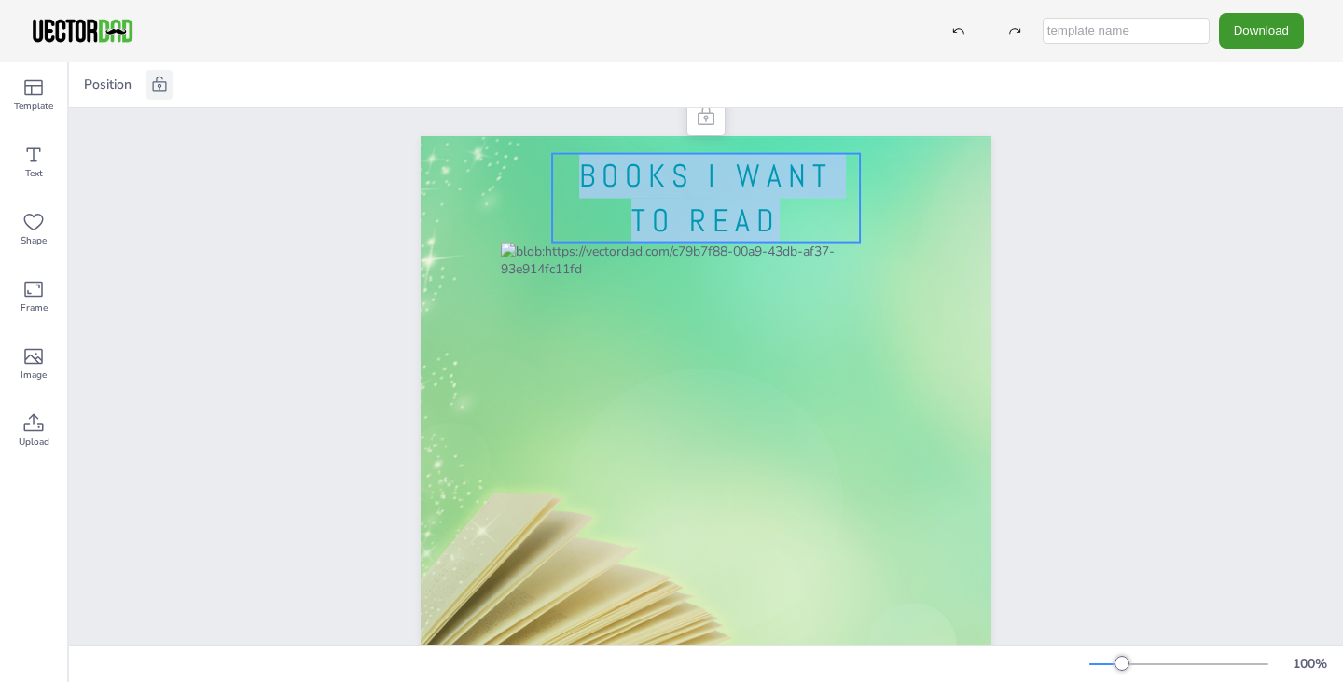
click at [658, 206] on span "BOOKS I WANT TO READ" at bounding box center [705, 198] width 253 height 85
click at [783, 230] on p "BOOKS I WANT TO READ" at bounding box center [706, 198] width 308 height 89
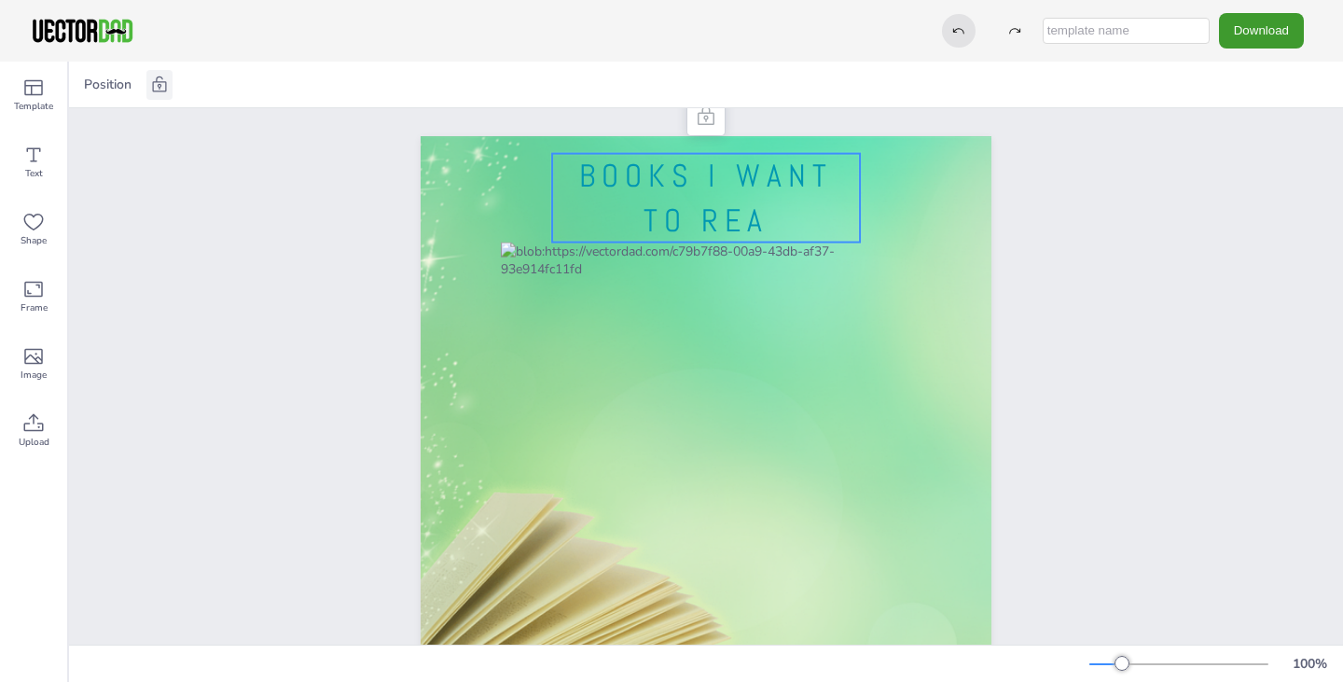
click at [962, 15] on div at bounding box center [959, 31] width 34 height 34
click at [1232, 37] on button "Download" at bounding box center [1261, 30] width 85 height 35
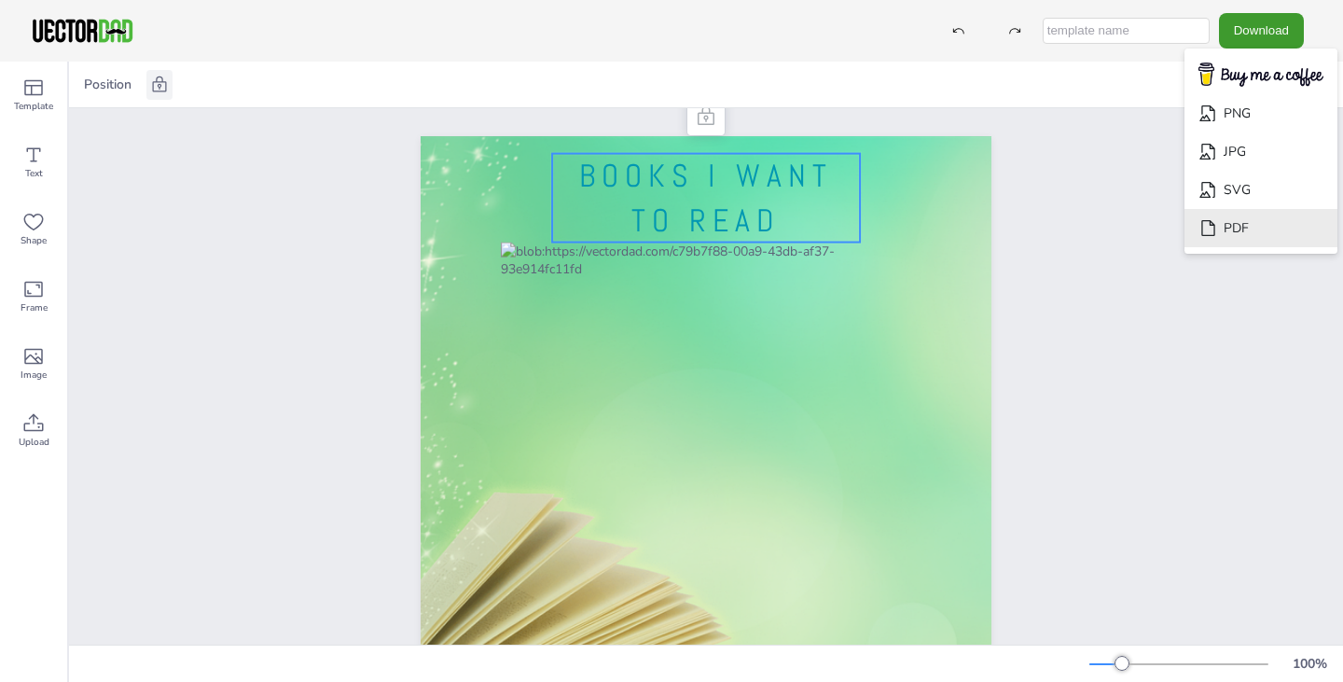
click at [1218, 232] on icon "Download" at bounding box center [1208, 228] width 20 height 20
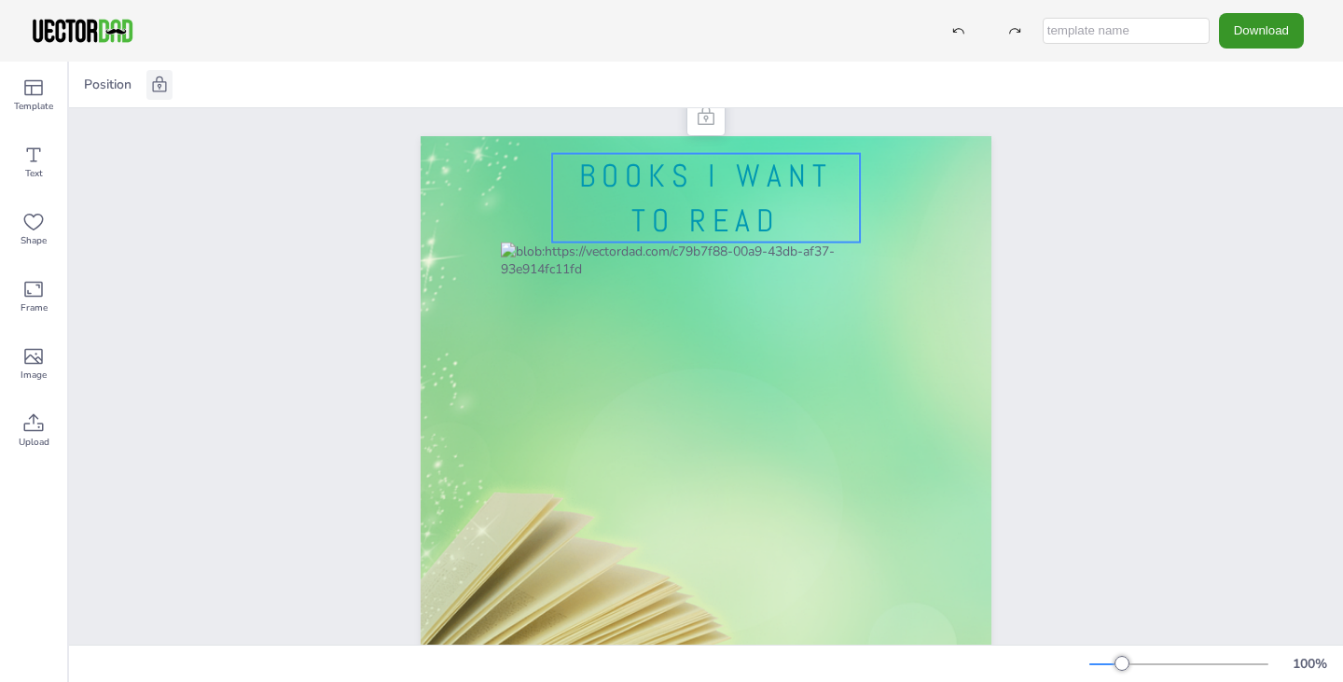
click at [1249, 38] on button "Download" at bounding box center [1261, 30] width 85 height 35
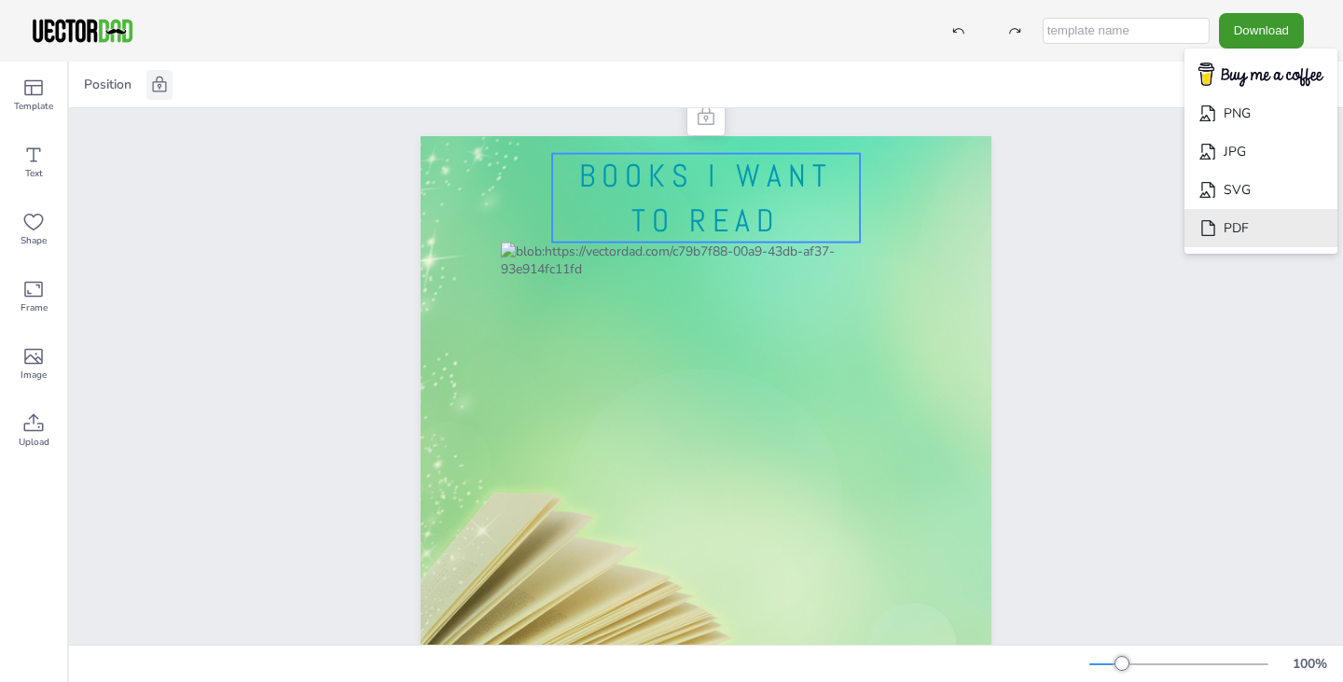
click at [1269, 226] on li "PDF" at bounding box center [1260, 228] width 153 height 38
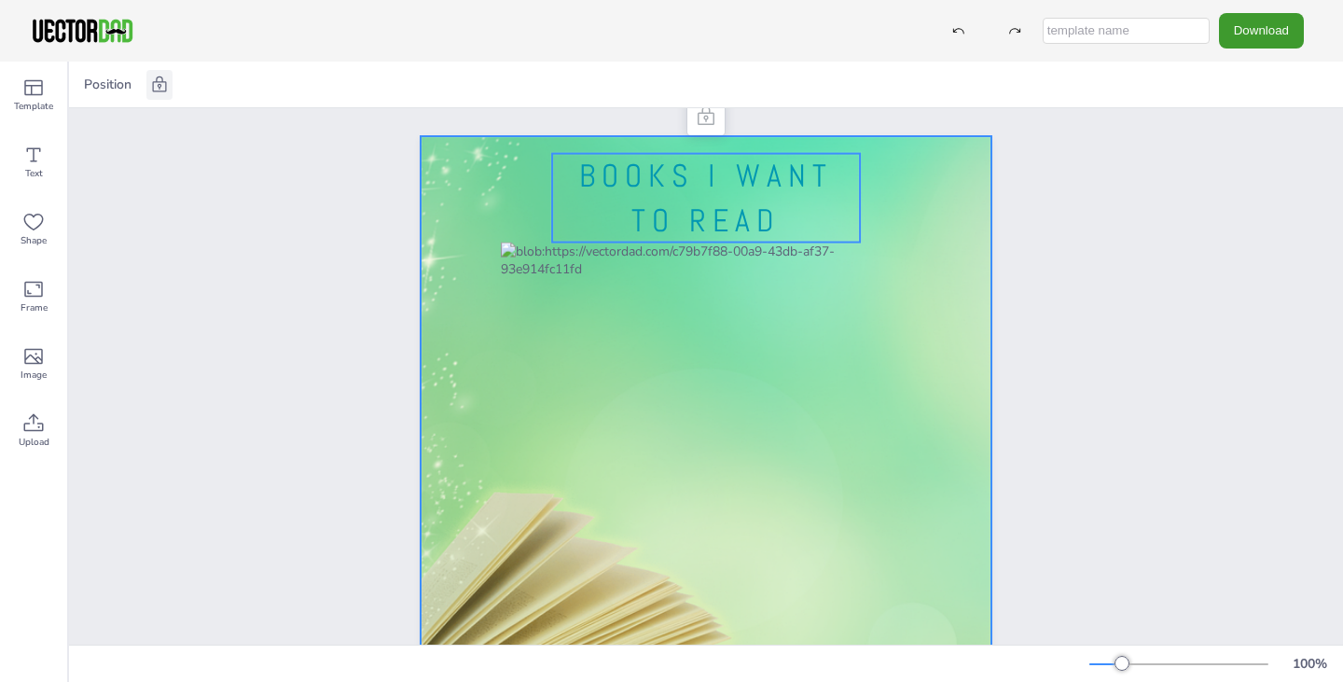
click at [471, 284] on div at bounding box center [705, 505] width 1311 height 738
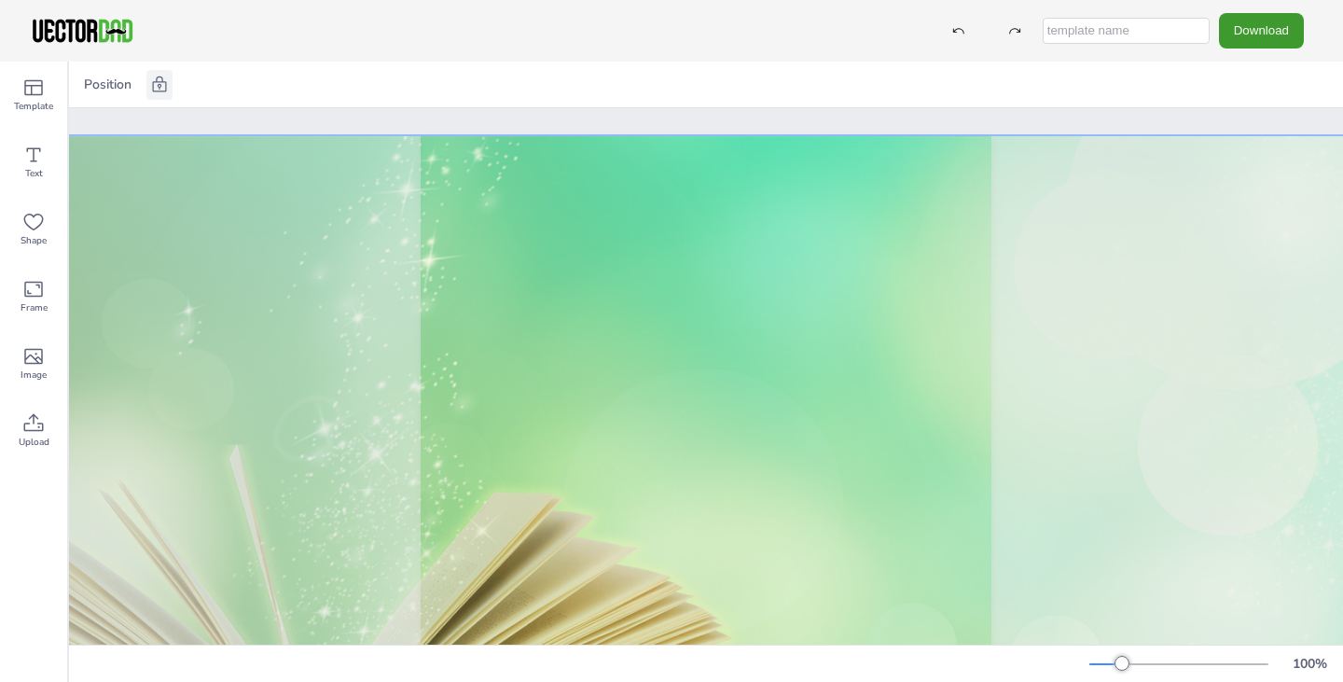
click at [471, 284] on div at bounding box center [706, 505] width 1334 height 760
click at [261, 396] on div at bounding box center [706, 505] width 1334 height 760
click at [963, 25] on icon at bounding box center [958, 30] width 13 height 13
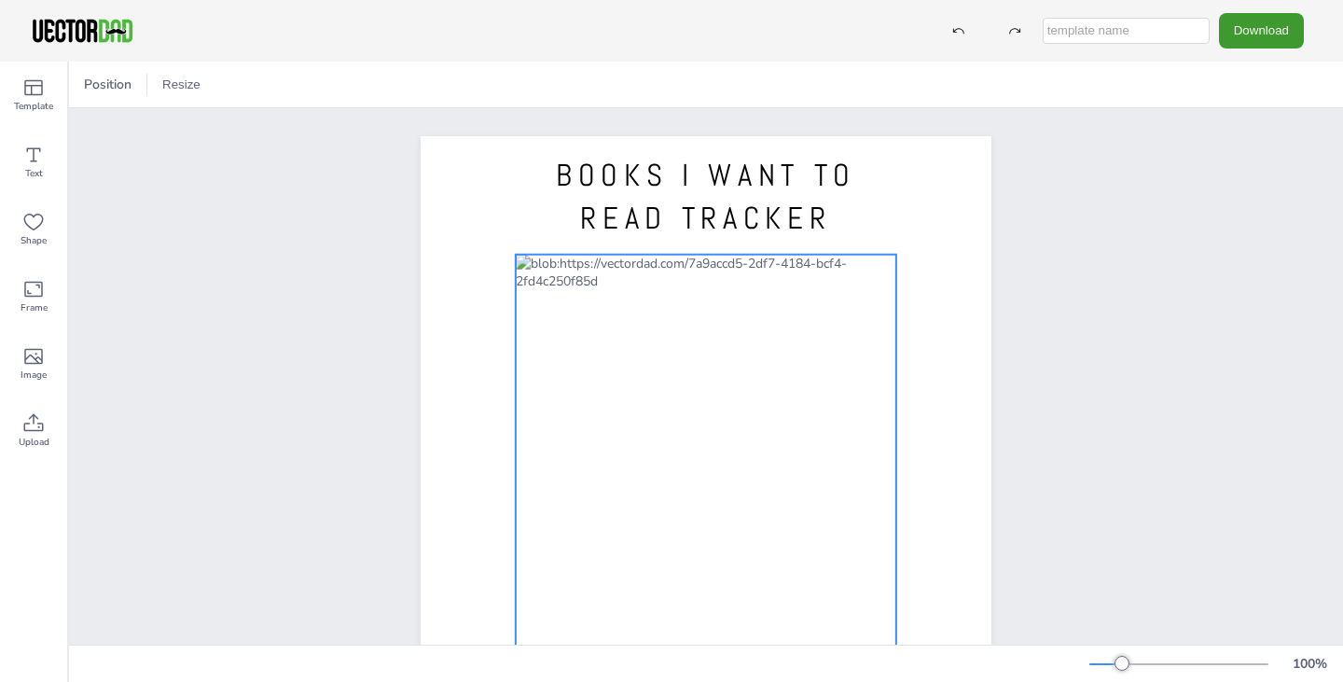
click at [647, 259] on div at bounding box center [706, 530] width 381 height 551
click at [626, 267] on div at bounding box center [706, 530] width 381 height 551
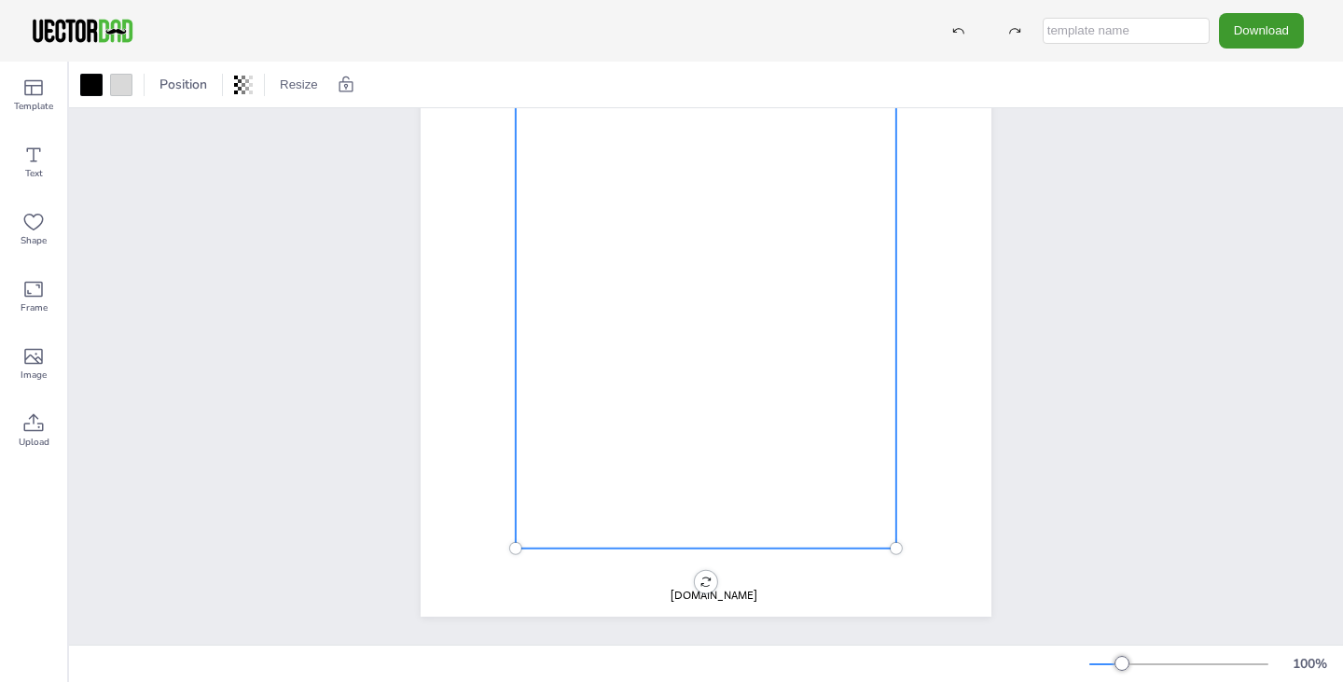
scroll to position [271, 0]
click at [723, 573] on div at bounding box center [706, 248] width 571 height 738
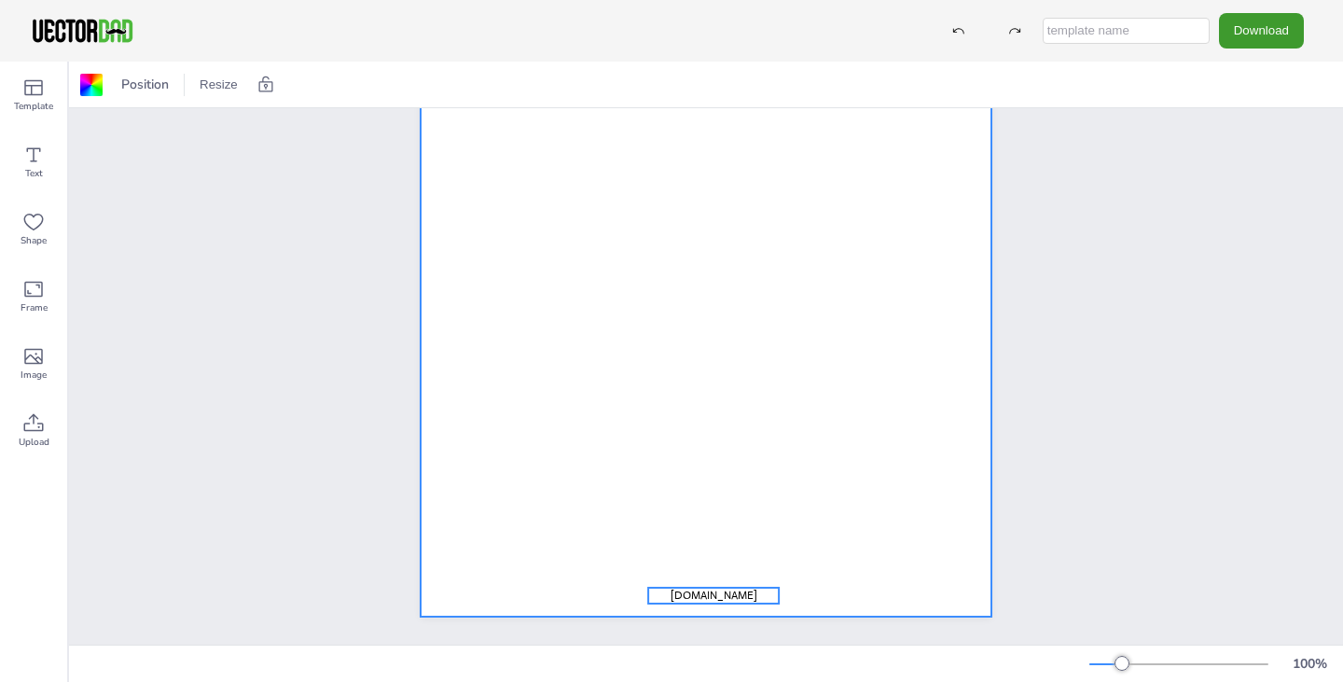
click at [721, 588] on span "[DOMAIN_NAME]" at bounding box center [714, 595] width 87 height 15
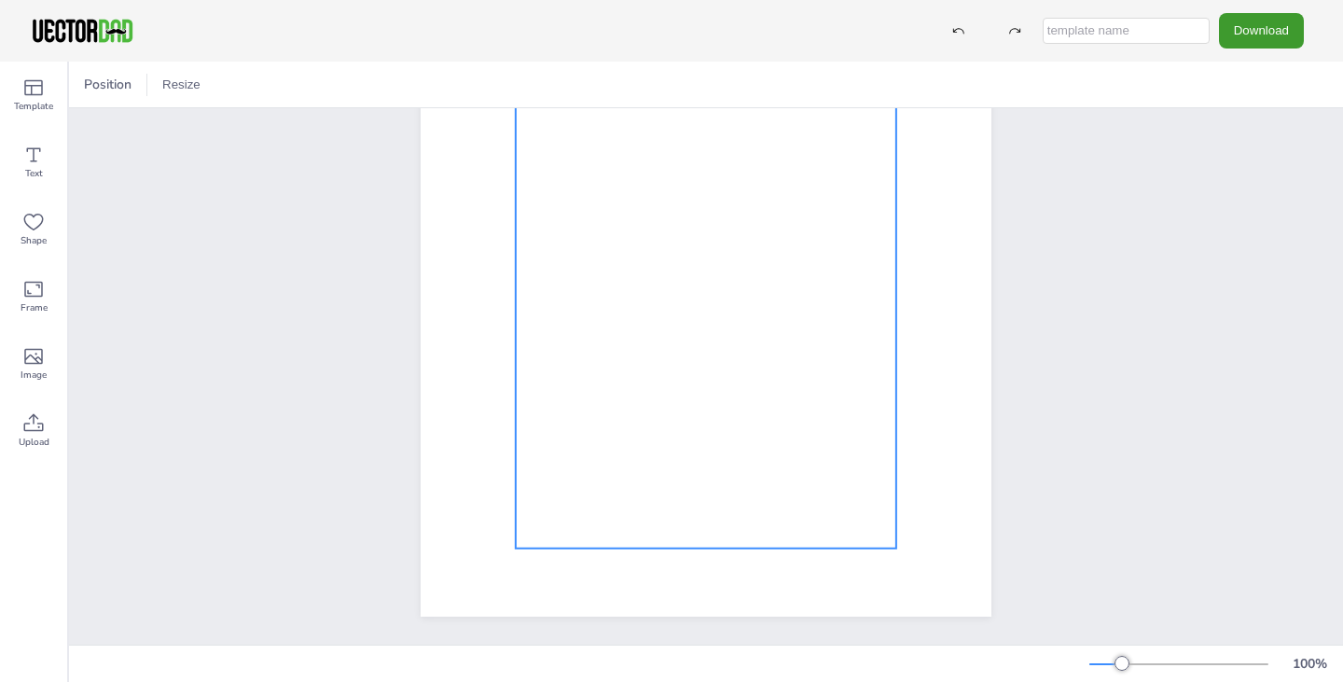
click at [793, 459] on div at bounding box center [706, 272] width 381 height 551
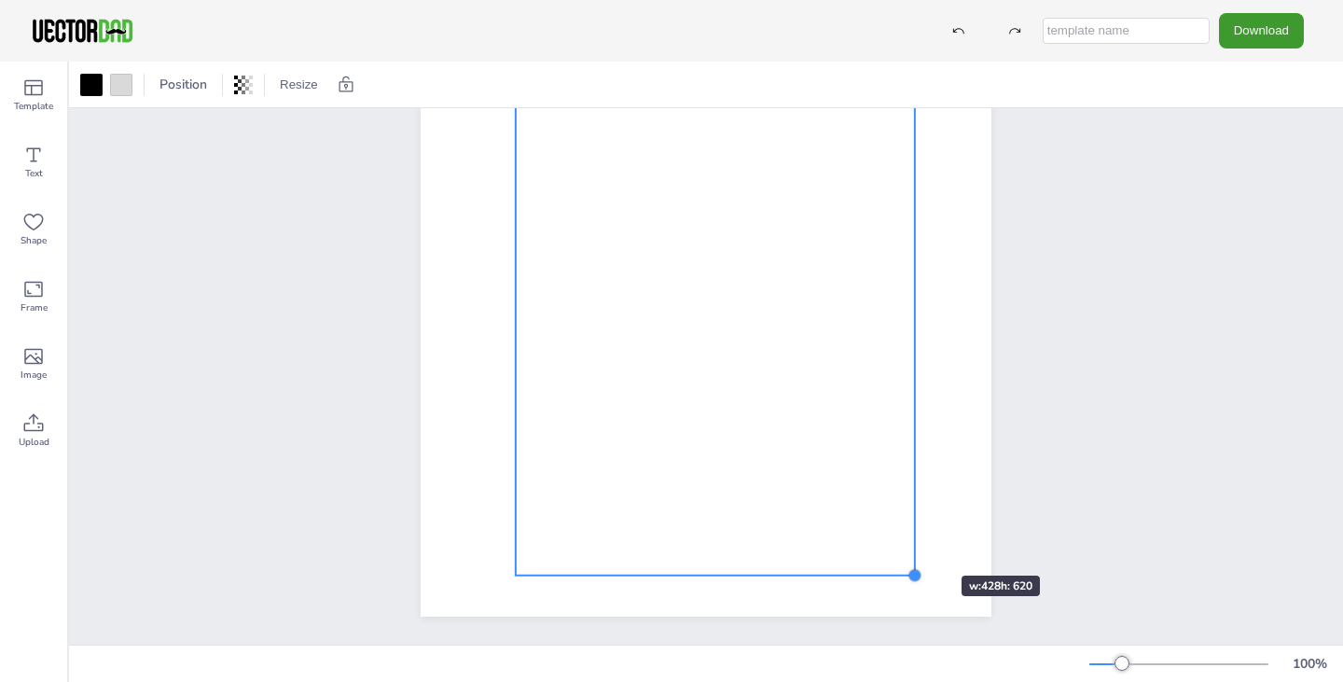
drag, startPoint x: 887, startPoint y: 533, endPoint x: 906, endPoint y: 542, distance: 20.5
click at [906, 542] on div "BOOKS I WANT TO READ TRACKER" at bounding box center [706, 248] width 571 height 738
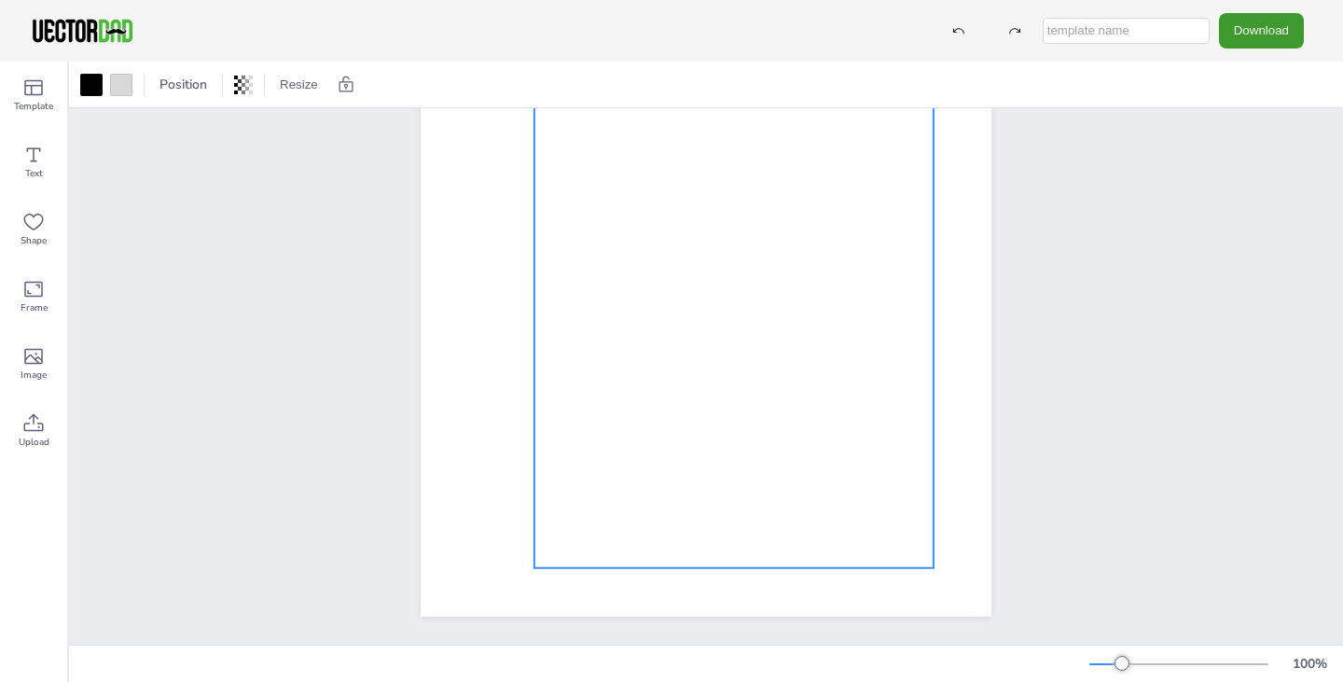
drag, startPoint x: 744, startPoint y: 418, endPoint x: 763, endPoint y: 410, distance: 20.1
click at [763, 410] on div at bounding box center [733, 279] width 399 height 578
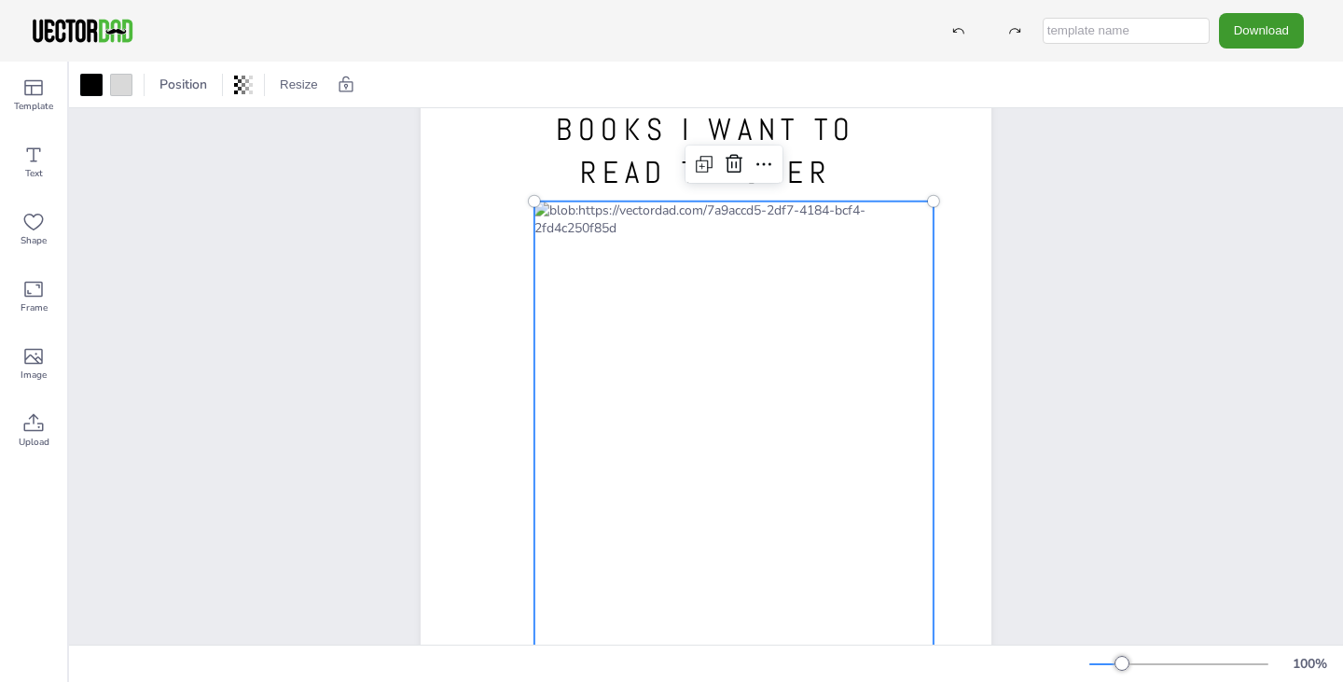
scroll to position [0, 0]
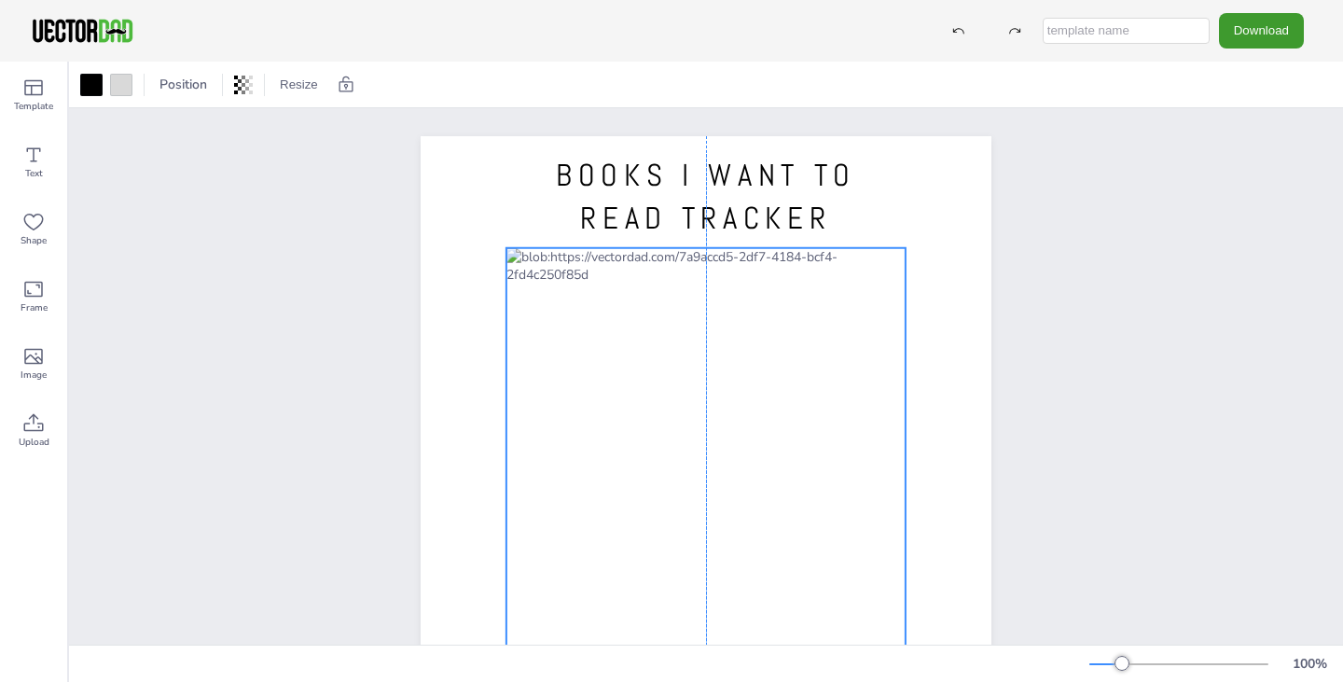
drag, startPoint x: 737, startPoint y: 423, endPoint x: 708, endPoint y: 424, distance: 28.9
click at [708, 424] on div at bounding box center [705, 537] width 399 height 578
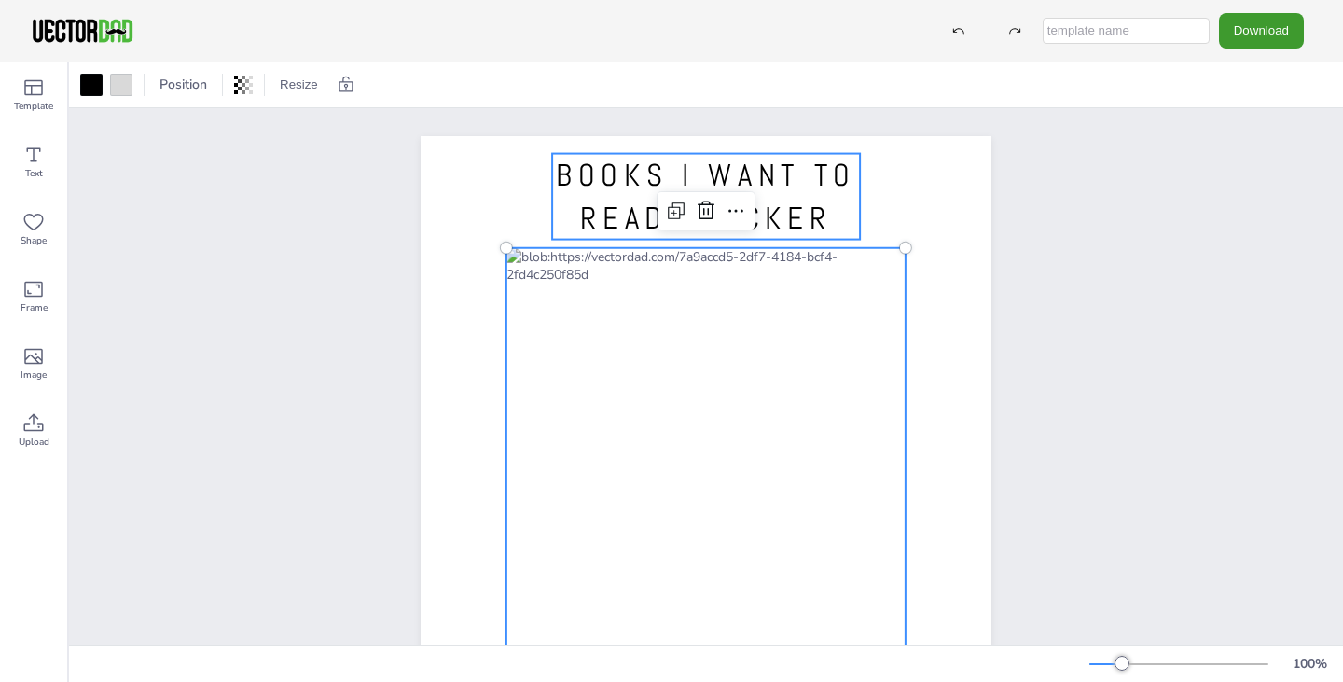
click at [644, 188] on span "BOOKS I WANT TO READ TRACKER" at bounding box center [706, 197] width 300 height 82
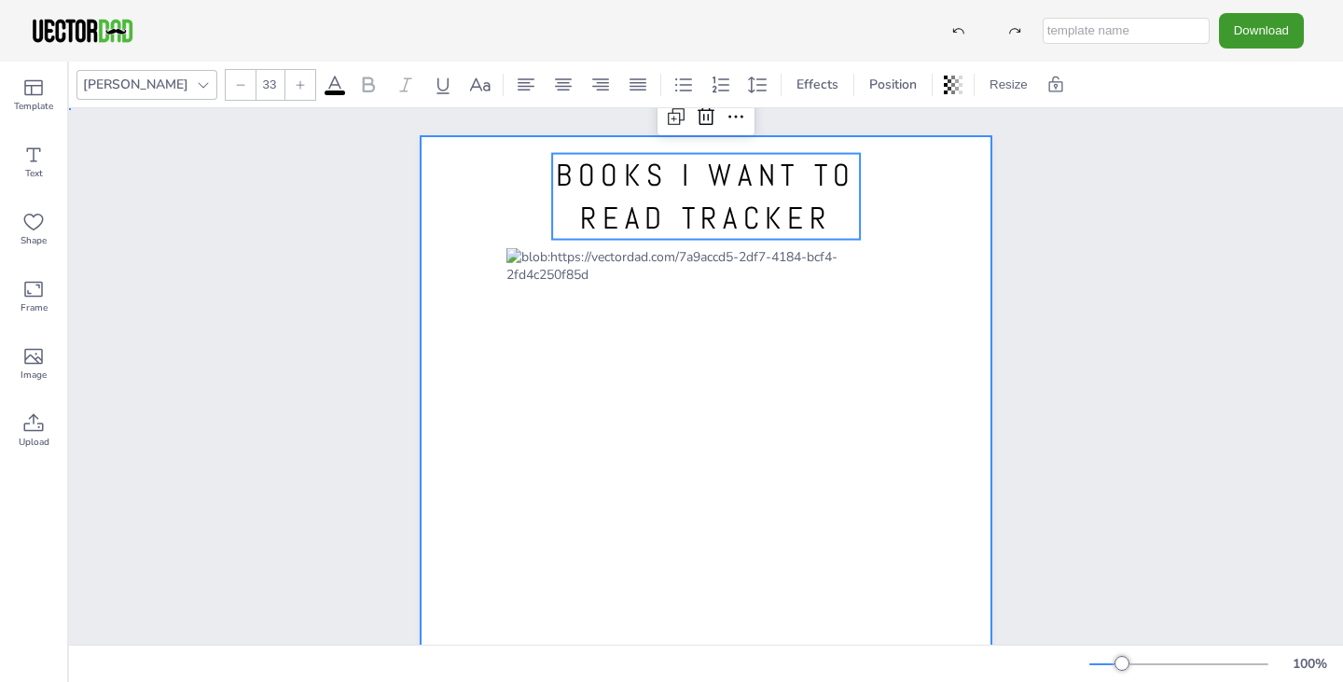
click at [441, 193] on div at bounding box center [706, 505] width 571 height 738
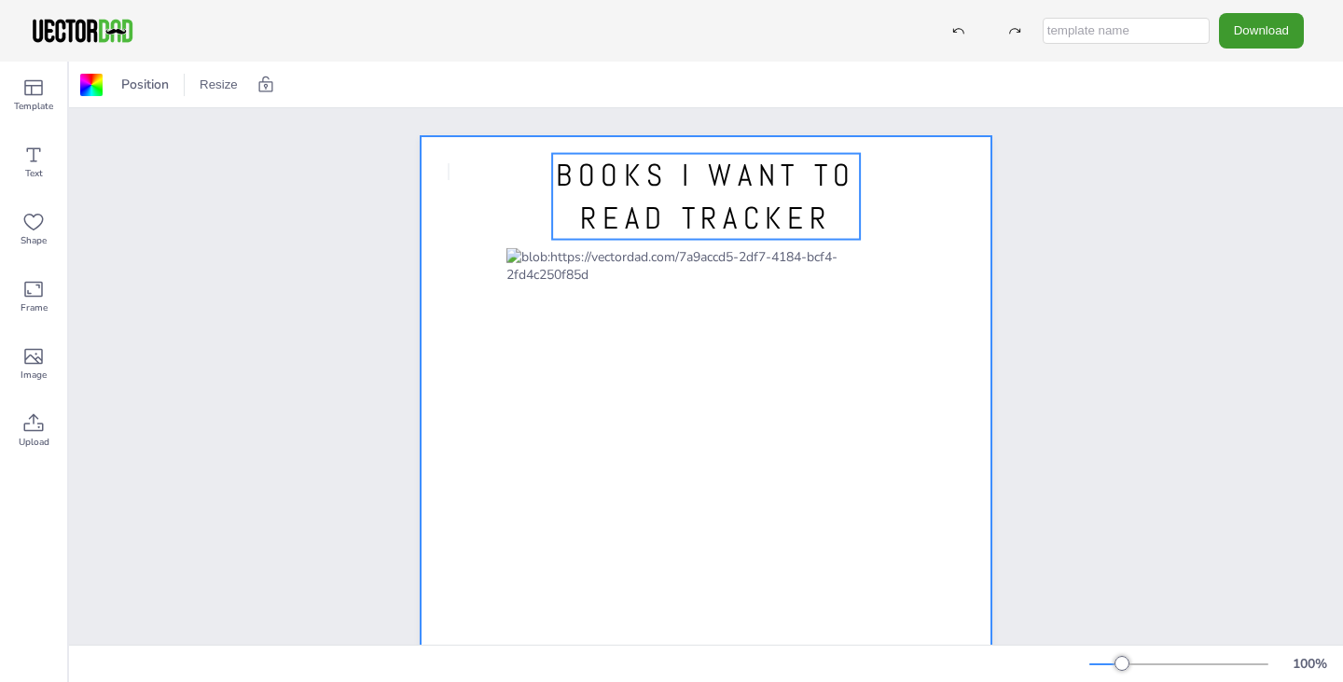
click at [670, 218] on span "BOOKS I WANT TO READ TRACKER" at bounding box center [706, 197] width 300 height 82
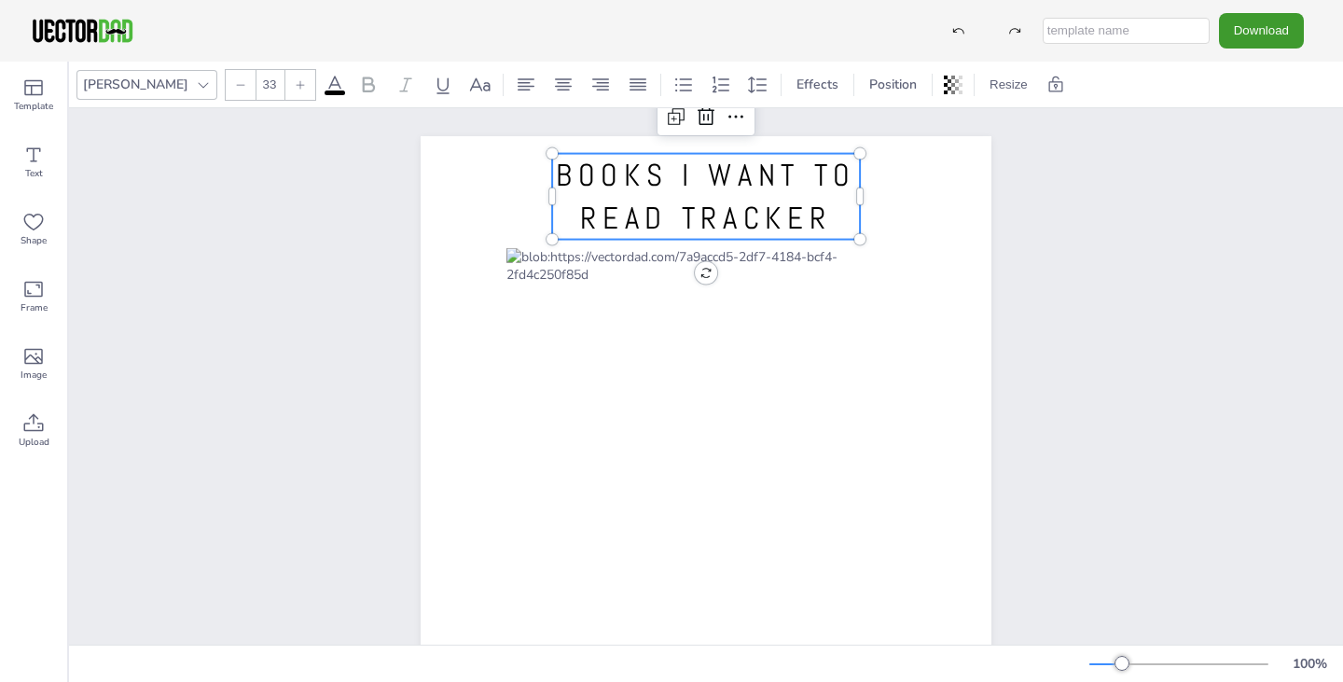
click at [670, 218] on span "BOOKS I WANT TO READ TRACKER" at bounding box center [706, 197] width 300 height 82
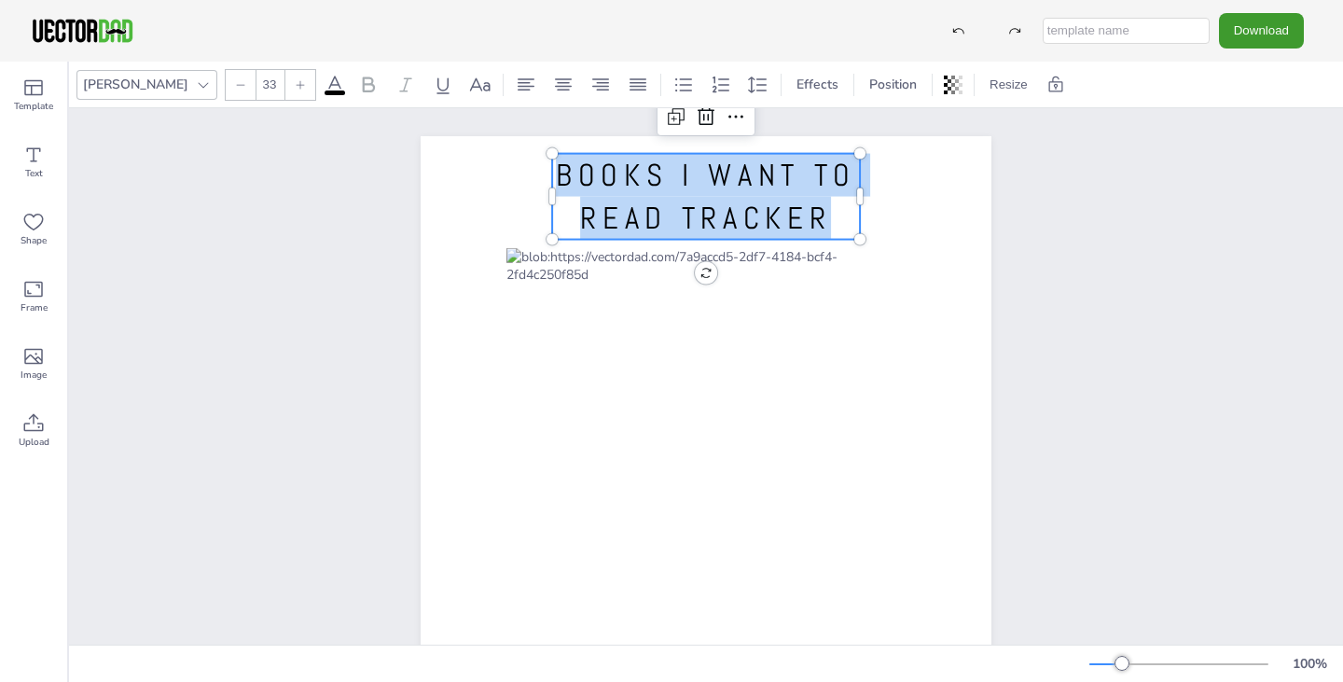
click at [670, 218] on span "BOOKS I WANT TO READ TRACKER" at bounding box center [706, 197] width 300 height 82
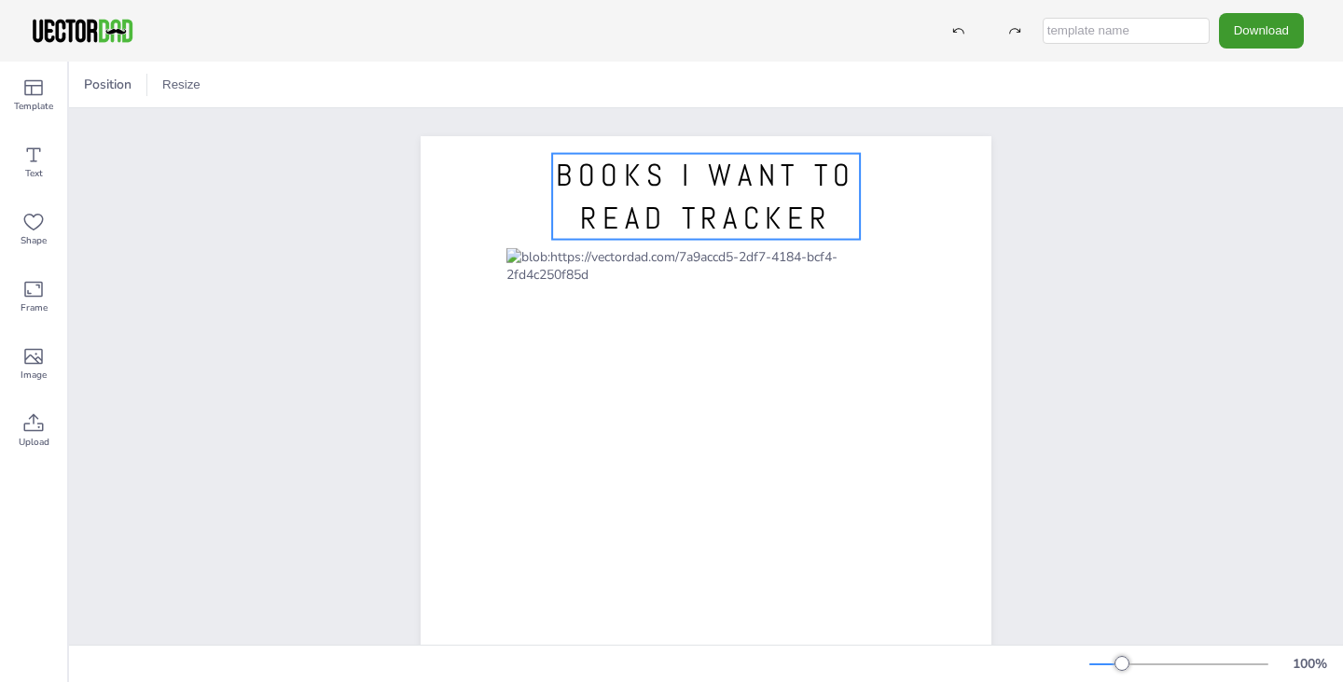
click at [688, 219] on span "BOOKS I WANT TO READ TRACKER" at bounding box center [706, 197] width 300 height 82
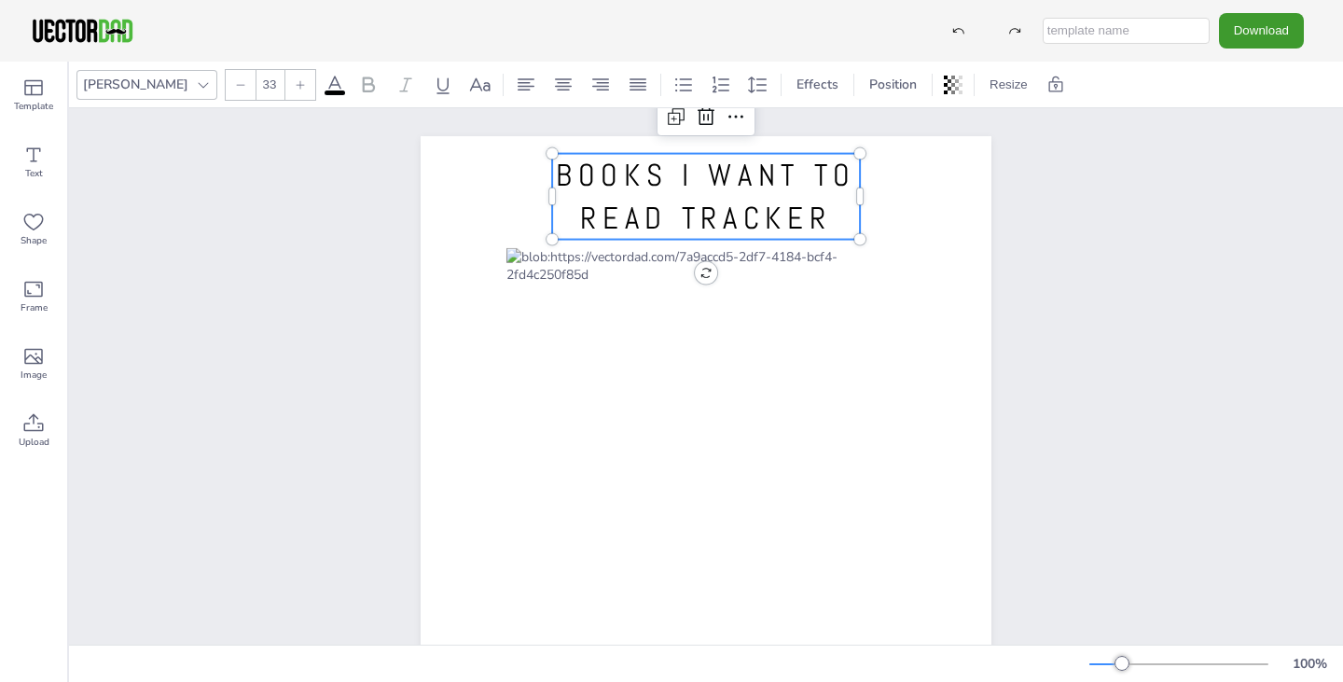
click at [688, 219] on span "BOOKS I WANT TO READ TRACKER" at bounding box center [706, 197] width 300 height 82
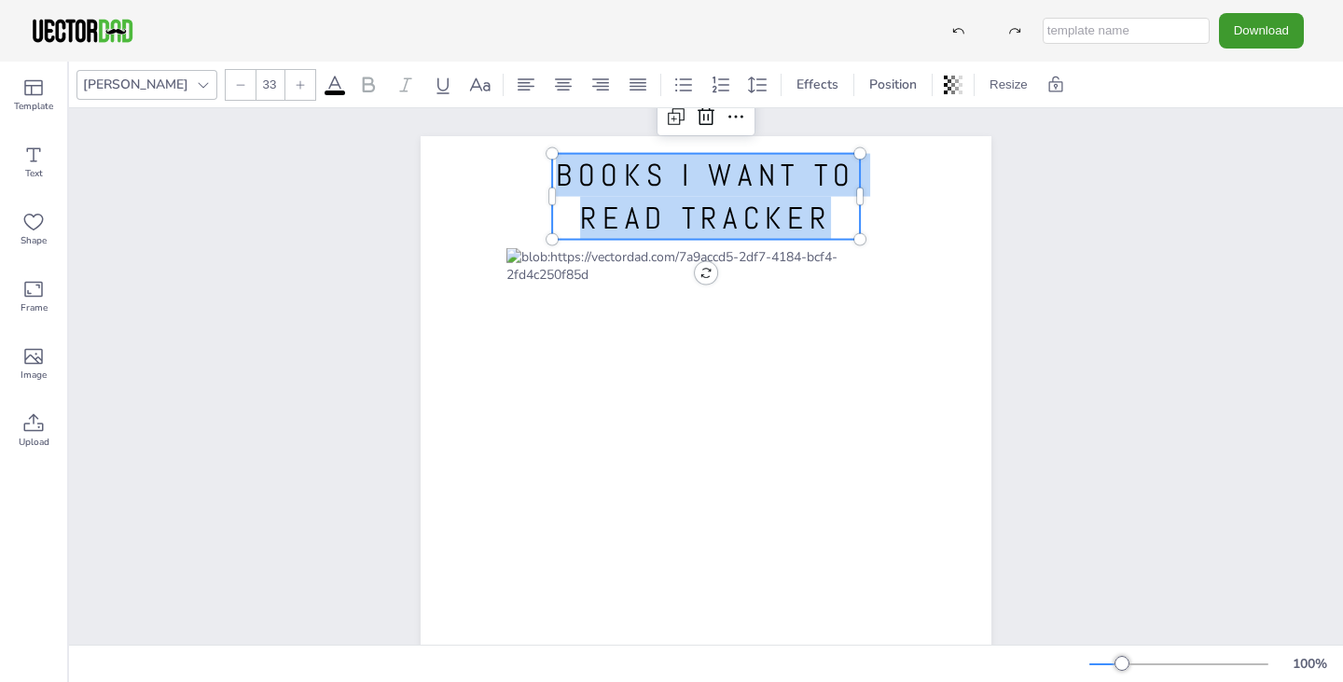
click at [688, 219] on span "BOOKS I WANT TO READ TRACKER" at bounding box center [706, 197] width 300 height 82
click at [852, 215] on div at bounding box center [859, 197] width 15 height 86
click at [824, 221] on span "BOOKS I WANT TO READ TRACKER" at bounding box center [706, 197] width 300 height 82
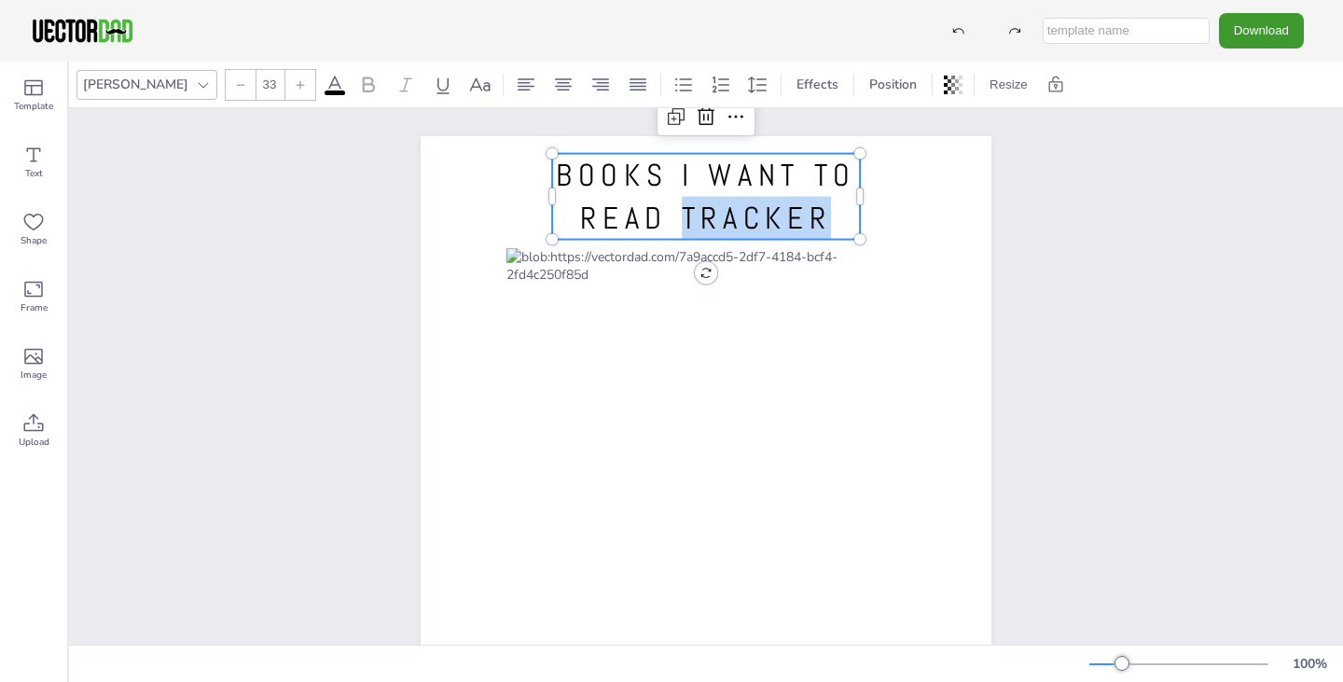
drag, startPoint x: 824, startPoint y: 221, endPoint x: 697, endPoint y: 221, distance: 127.8
click at [697, 221] on span "BOOKS I WANT TO READ TRACKER" at bounding box center [706, 197] width 300 height 82
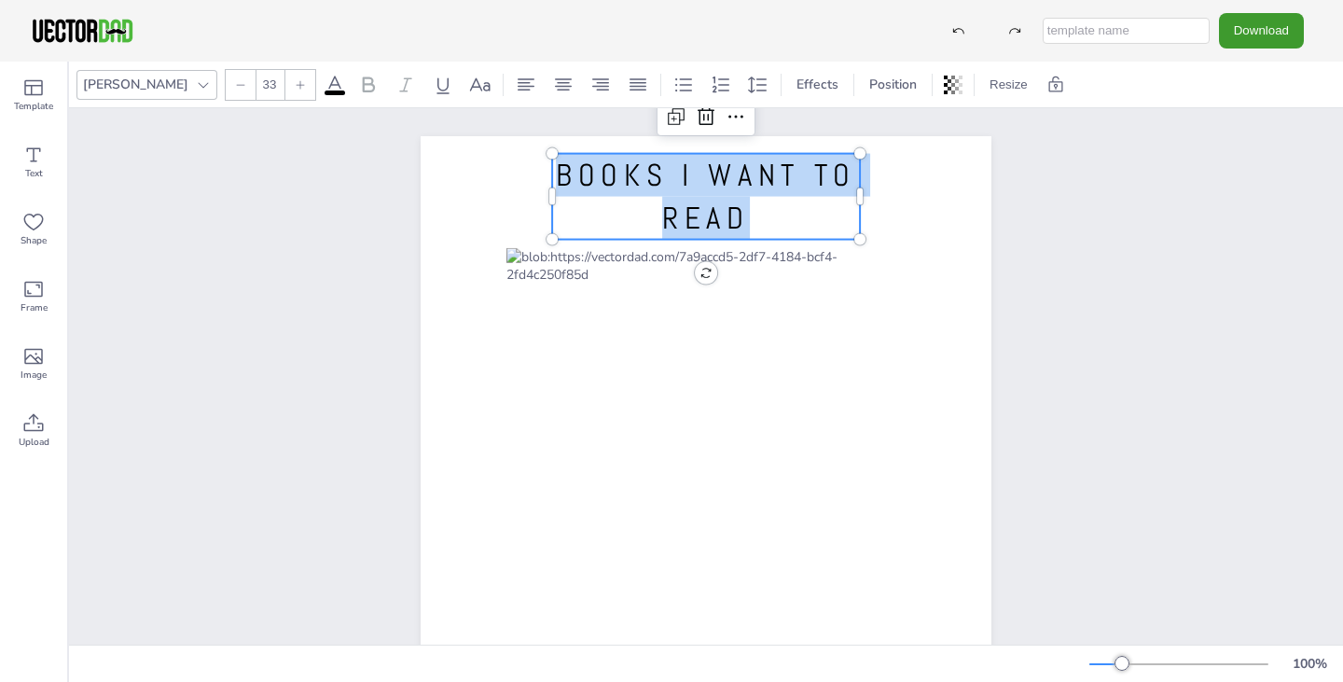
drag, startPoint x: 777, startPoint y: 209, endPoint x: 286, endPoint y: 132, distance: 496.5
click at [286, 132] on div "BOOKS I WANT TO READ BOOKS I WANT TO READ" at bounding box center [706, 505] width 1274 height 794
click at [552, 83] on icon at bounding box center [563, 85] width 22 height 22
click at [789, 97] on div "Effects" at bounding box center [817, 85] width 57 height 30
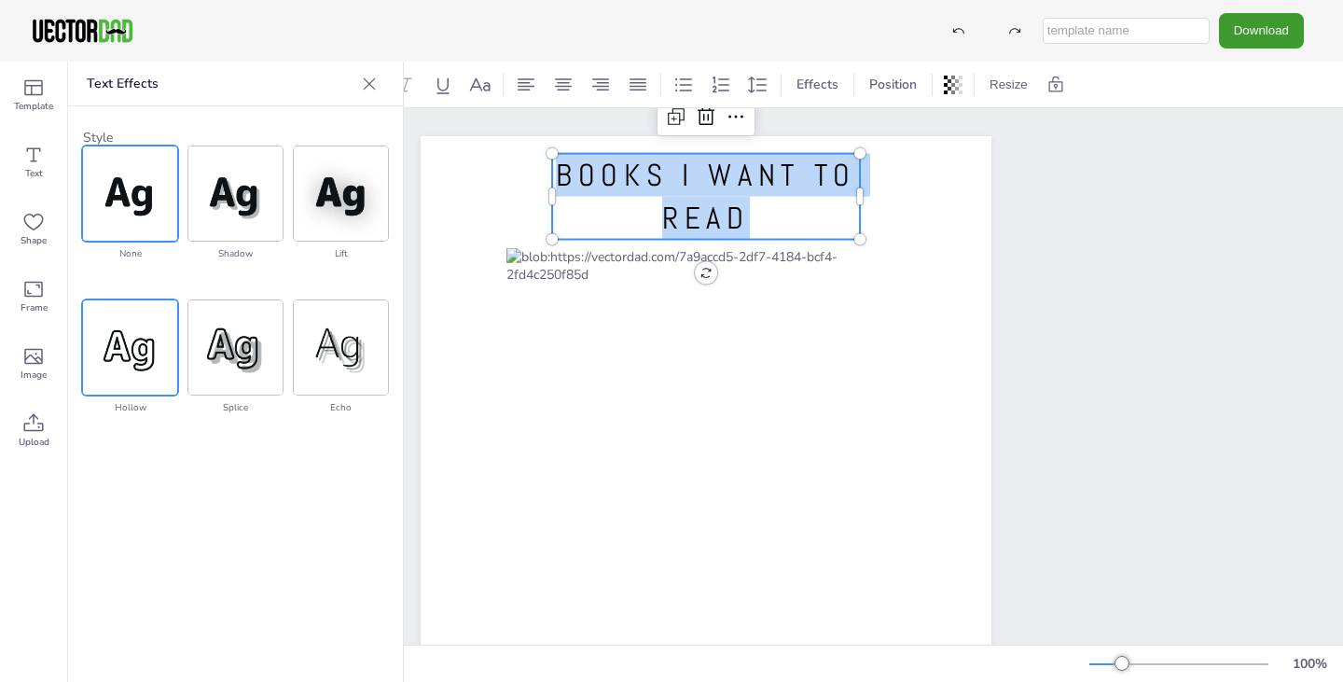
click at [114, 331] on img at bounding box center [130, 347] width 94 height 94
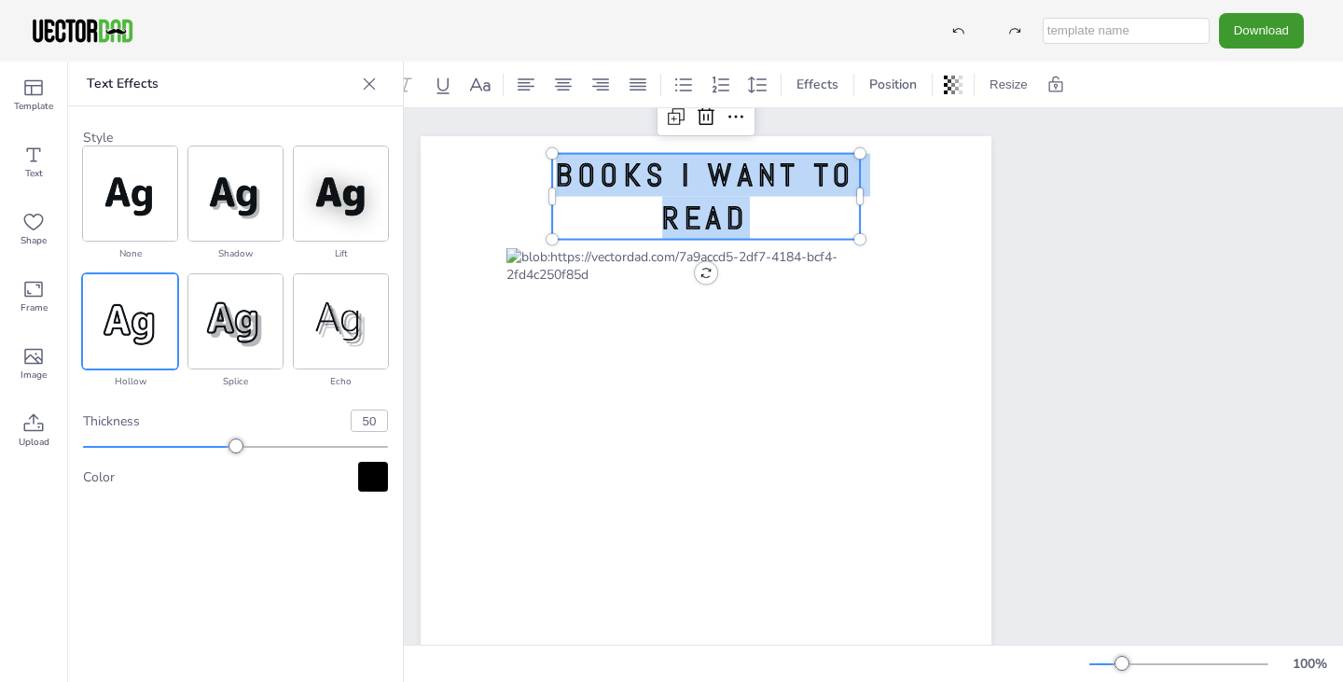
click at [804, 208] on p "BOOKS I WANT TO READ" at bounding box center [706, 197] width 308 height 86
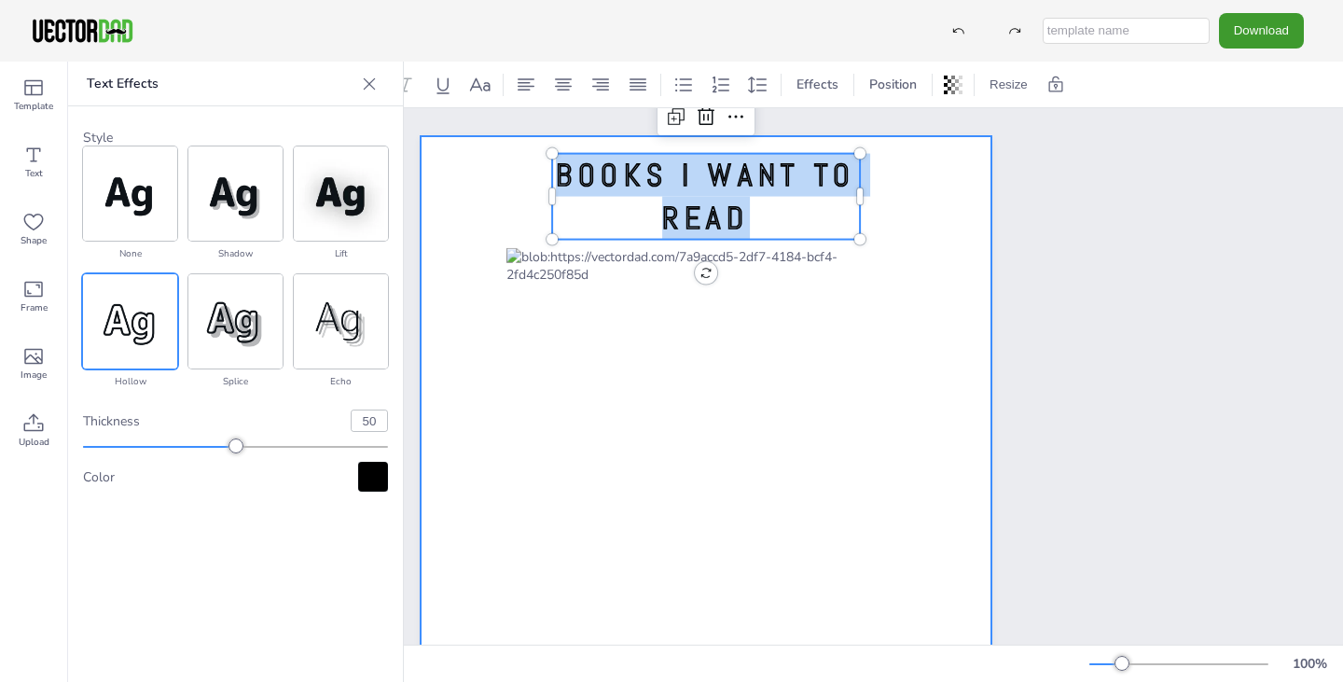
drag, startPoint x: 804, startPoint y: 208, endPoint x: 435, endPoint y: 149, distance: 374.0
click at [435, 149] on div "BOOKS I WANT TO READ BOOKS I WANT TO READ" at bounding box center [706, 505] width 571 height 738
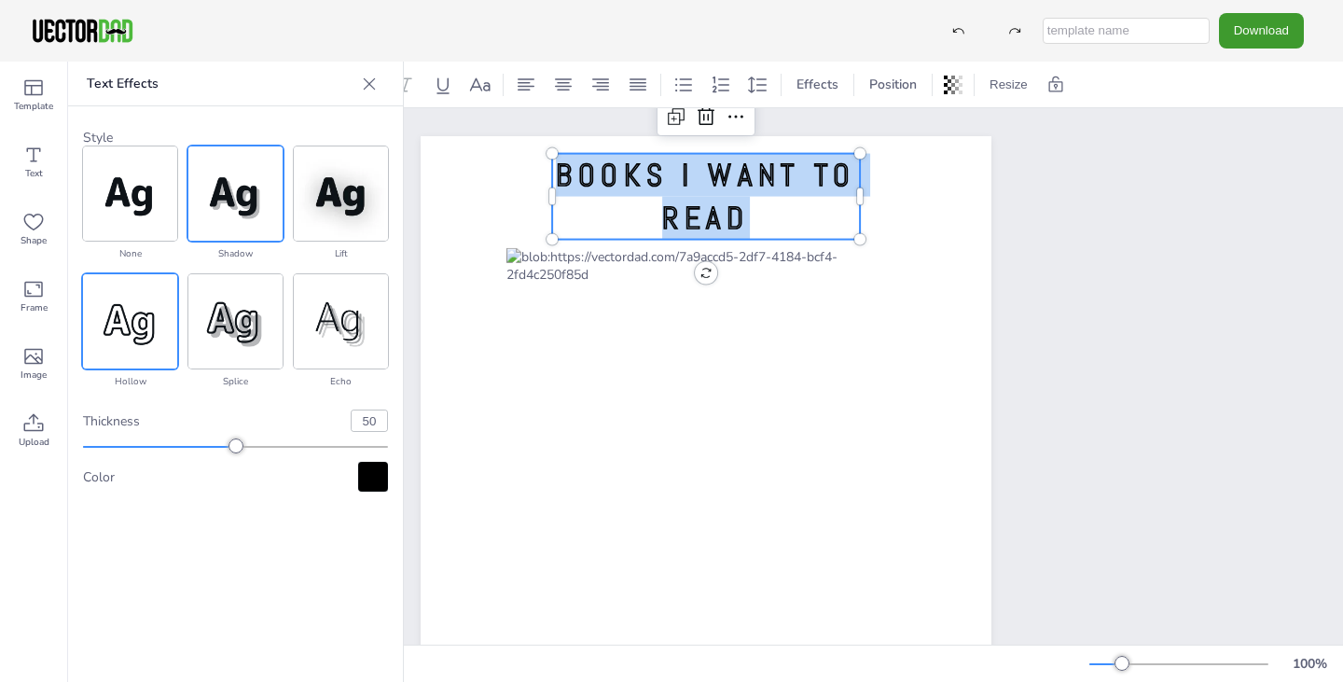
click at [255, 202] on img at bounding box center [235, 193] width 94 height 94
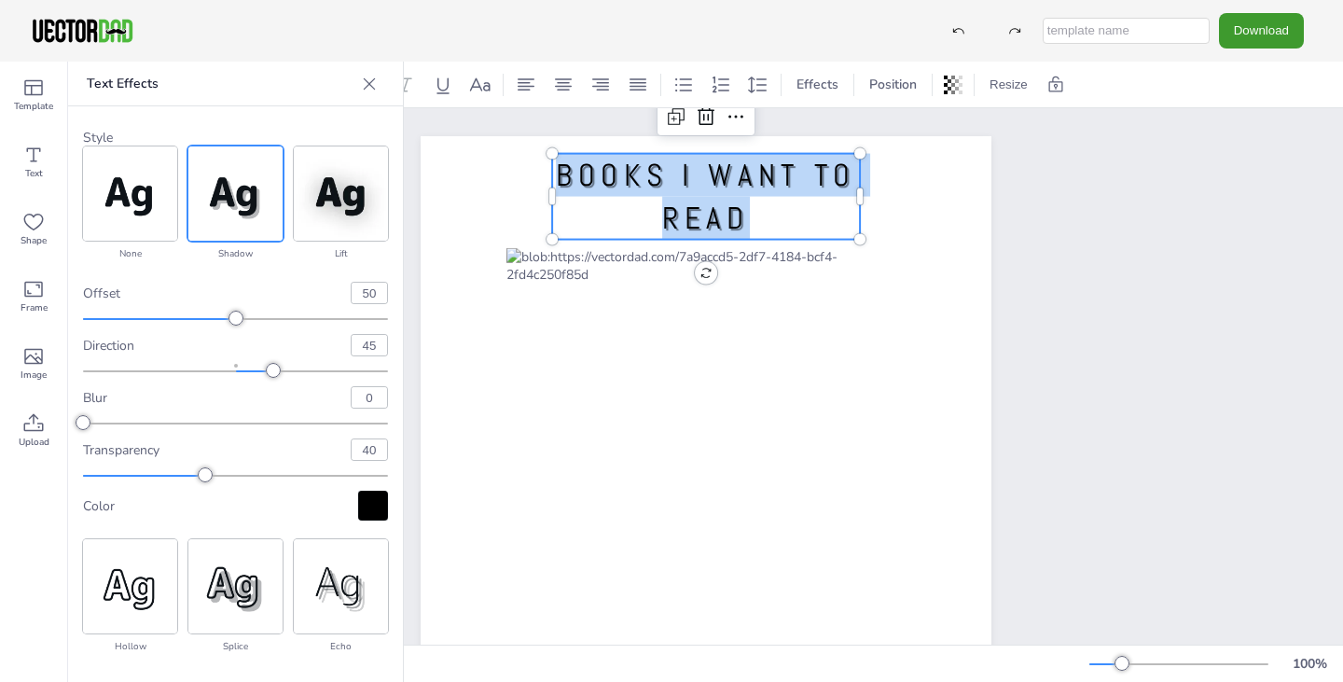
click at [833, 213] on p "BOOKS I WANT TO READ" at bounding box center [706, 197] width 308 height 86
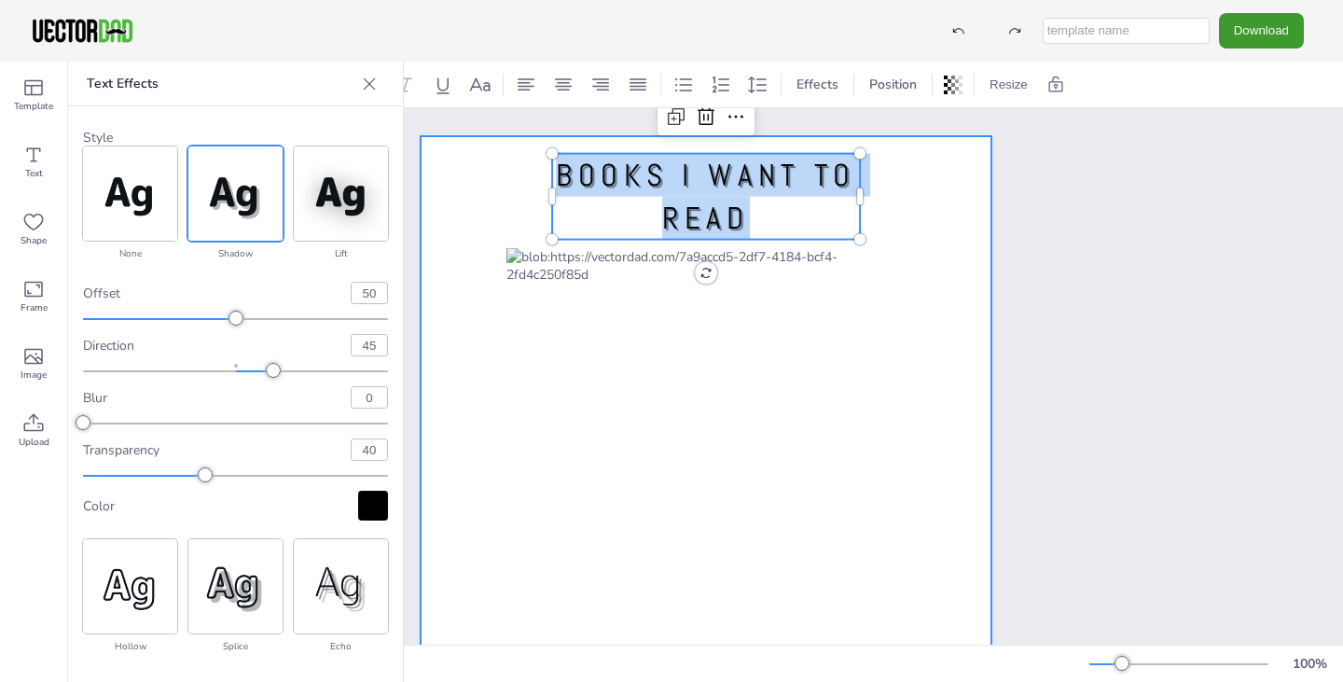
drag, startPoint x: 808, startPoint y: 214, endPoint x: 79, endPoint y: 145, distance: 731.7
click at [79, 145] on div "Template Text Shape Frame Image Upload Text Effects Style none shadow lift holl…" at bounding box center [671, 372] width 1343 height 620
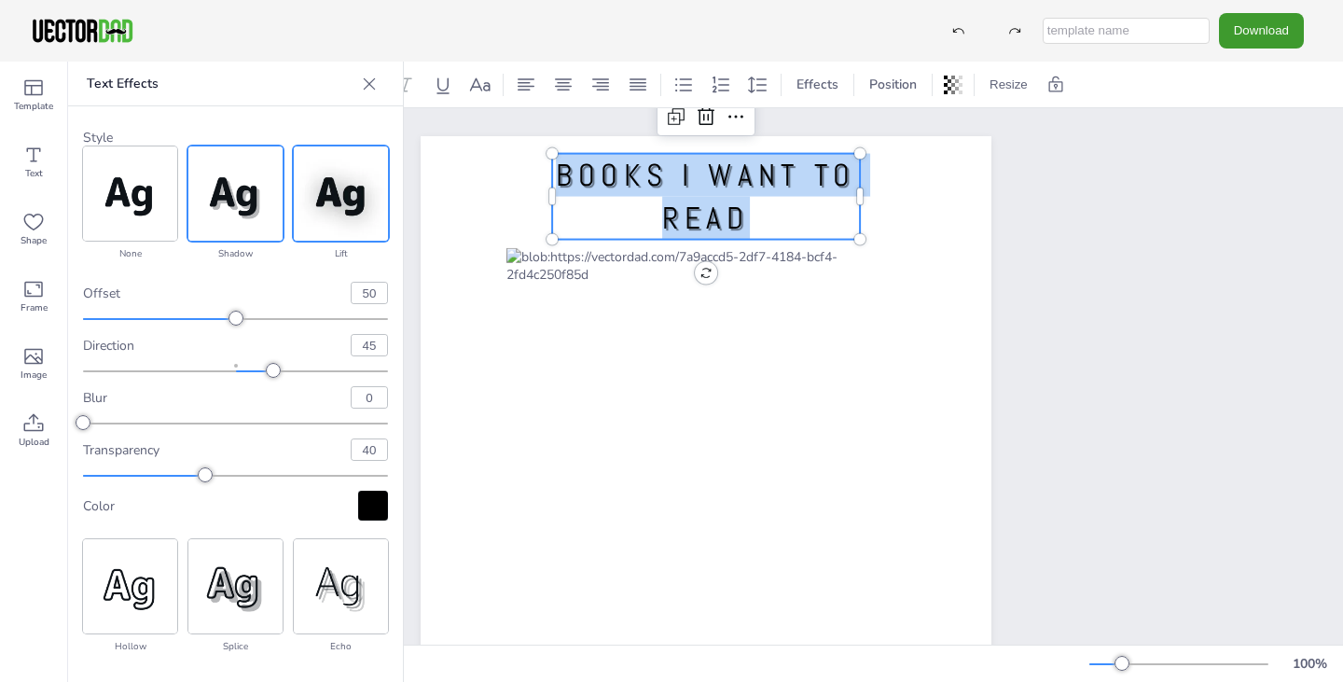
click at [369, 178] on img at bounding box center [341, 193] width 94 height 94
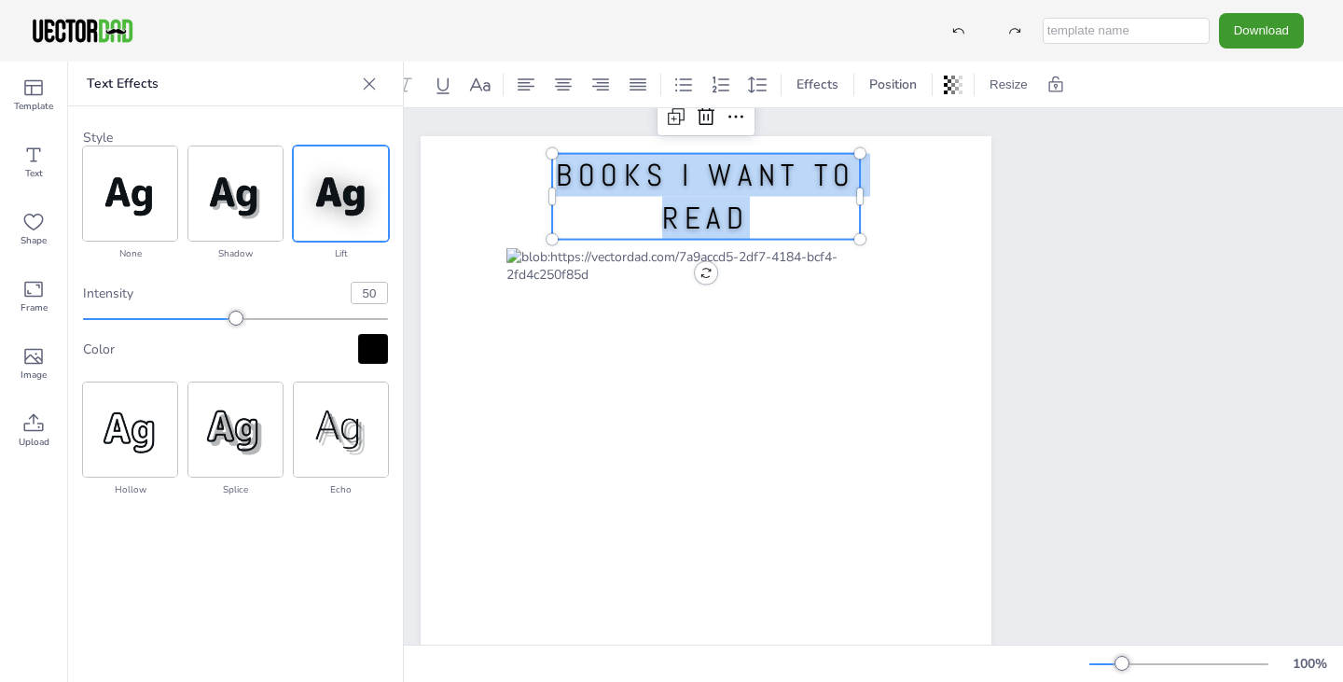
click at [630, 220] on p "BOOKS I WANT TO READ" at bounding box center [706, 197] width 308 height 86
drag, startPoint x: 793, startPoint y: 216, endPoint x: 379, endPoint y: 135, distance: 422.0
click at [379, 135] on div "Template Text Shape Frame Image Upload Text Effects Style none shadow lift holl…" at bounding box center [671, 372] width 1343 height 620
click at [127, 197] on img at bounding box center [130, 193] width 94 height 94
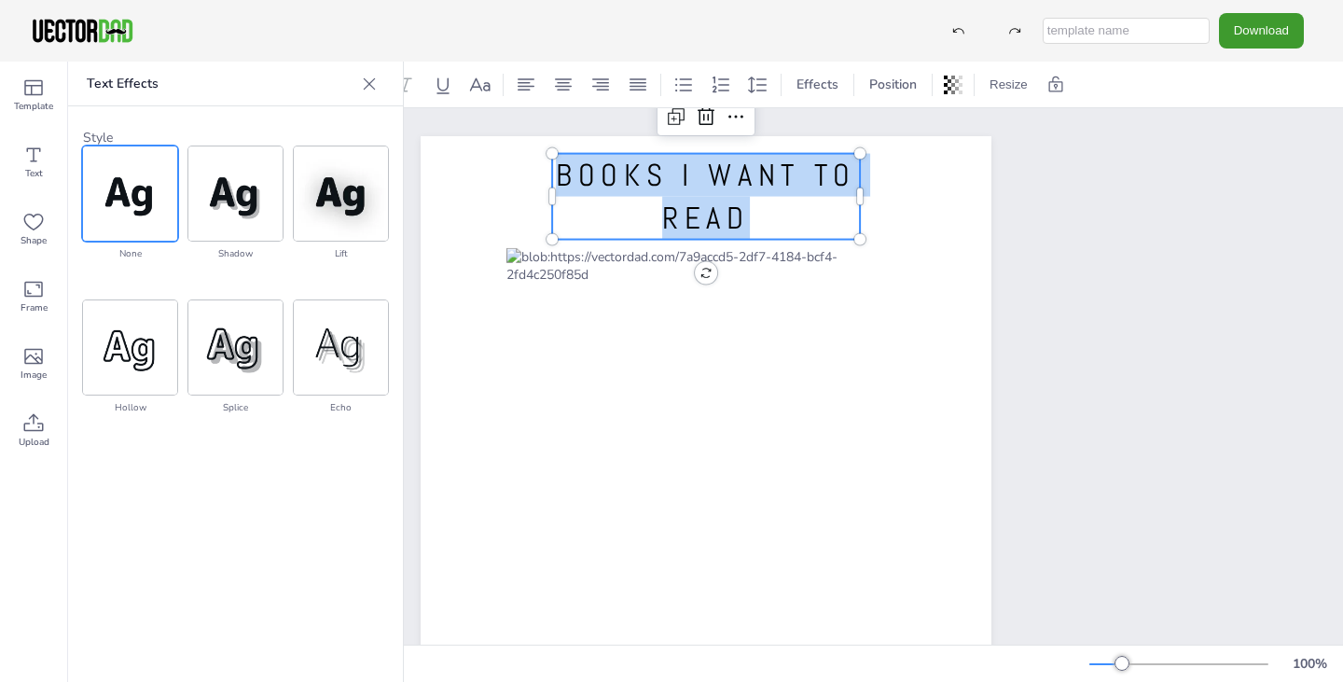
click at [783, 217] on p "BOOKS I WANT TO READ" at bounding box center [706, 197] width 308 height 86
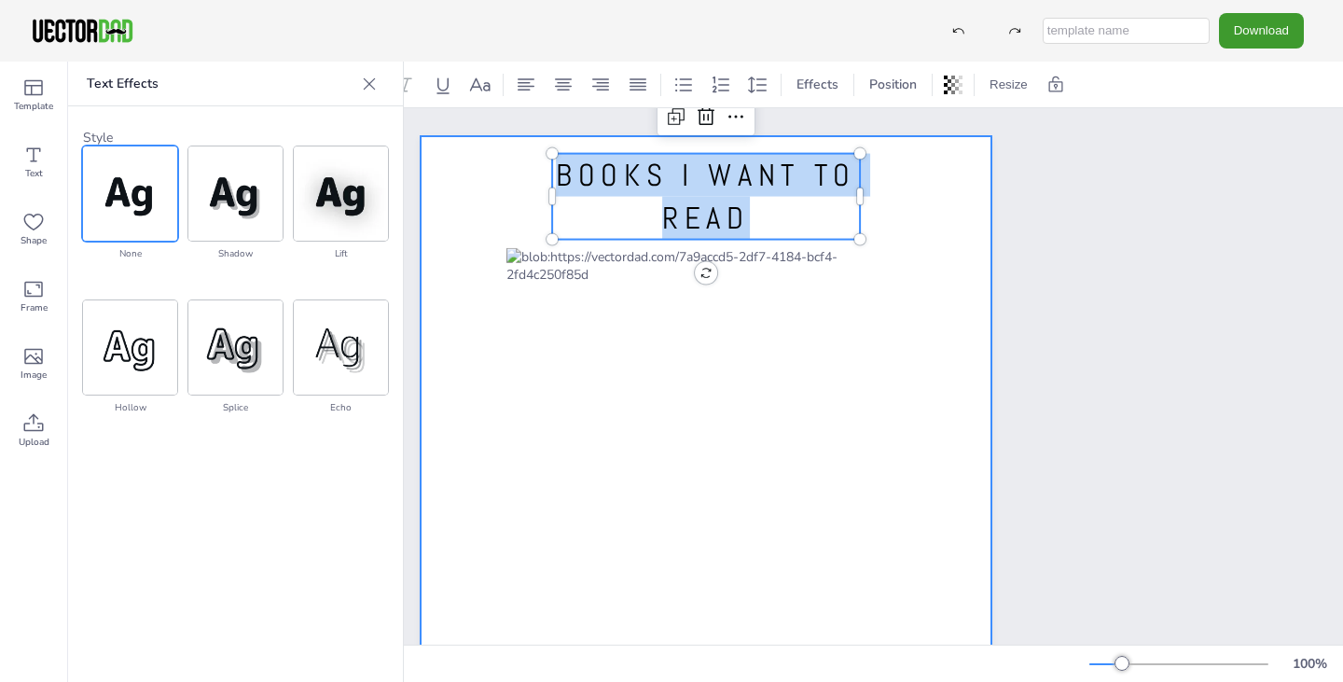
drag, startPoint x: 810, startPoint y: 220, endPoint x: 421, endPoint y: 152, distance: 394.8
click at [421, 152] on div "BOOKS I WANT TO READ BOOKS I WANT TO READ" at bounding box center [706, 505] width 571 height 738
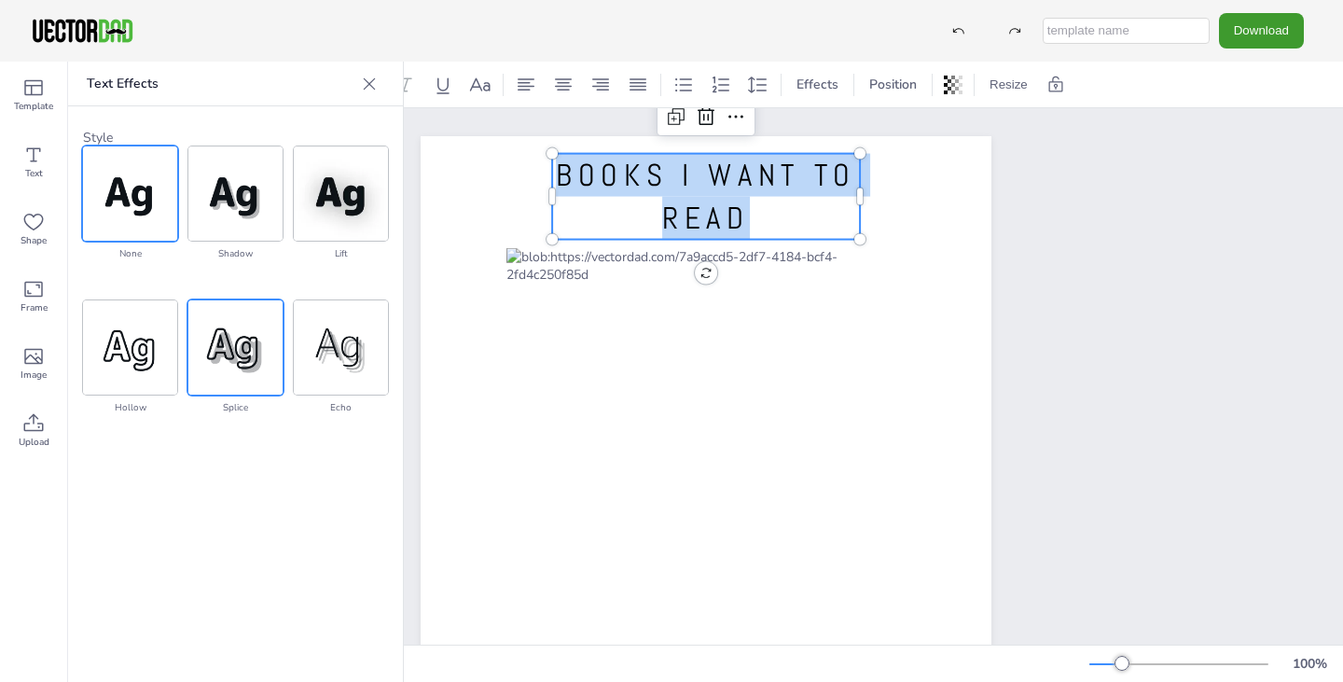
click at [230, 345] on img at bounding box center [235, 347] width 94 height 94
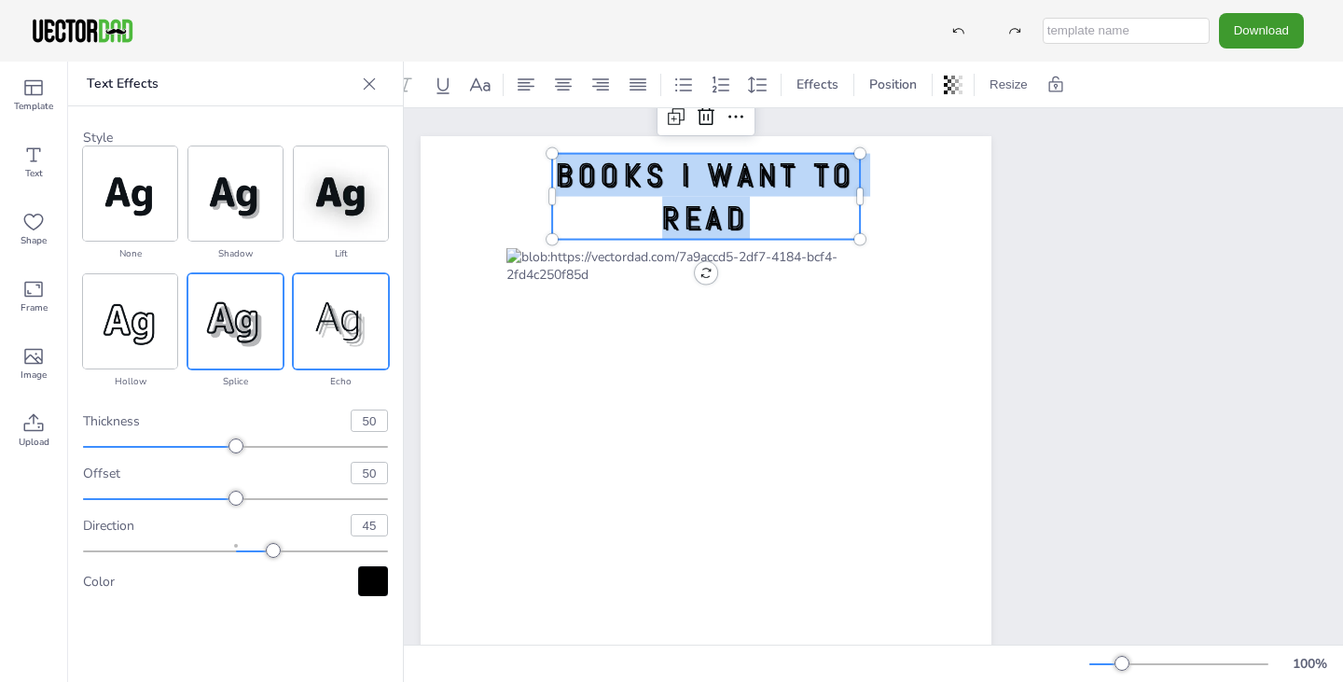
click at [306, 313] on img at bounding box center [341, 321] width 94 height 94
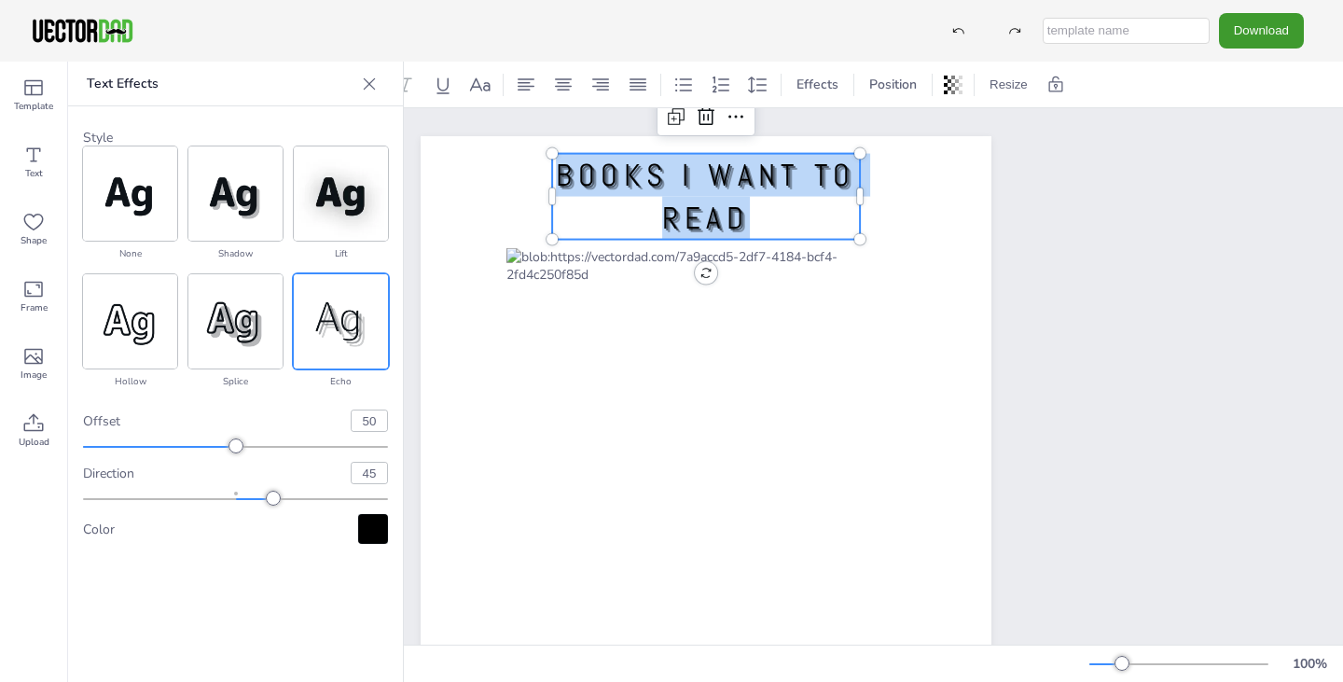
click at [384, 533] on div at bounding box center [373, 529] width 30 height 30
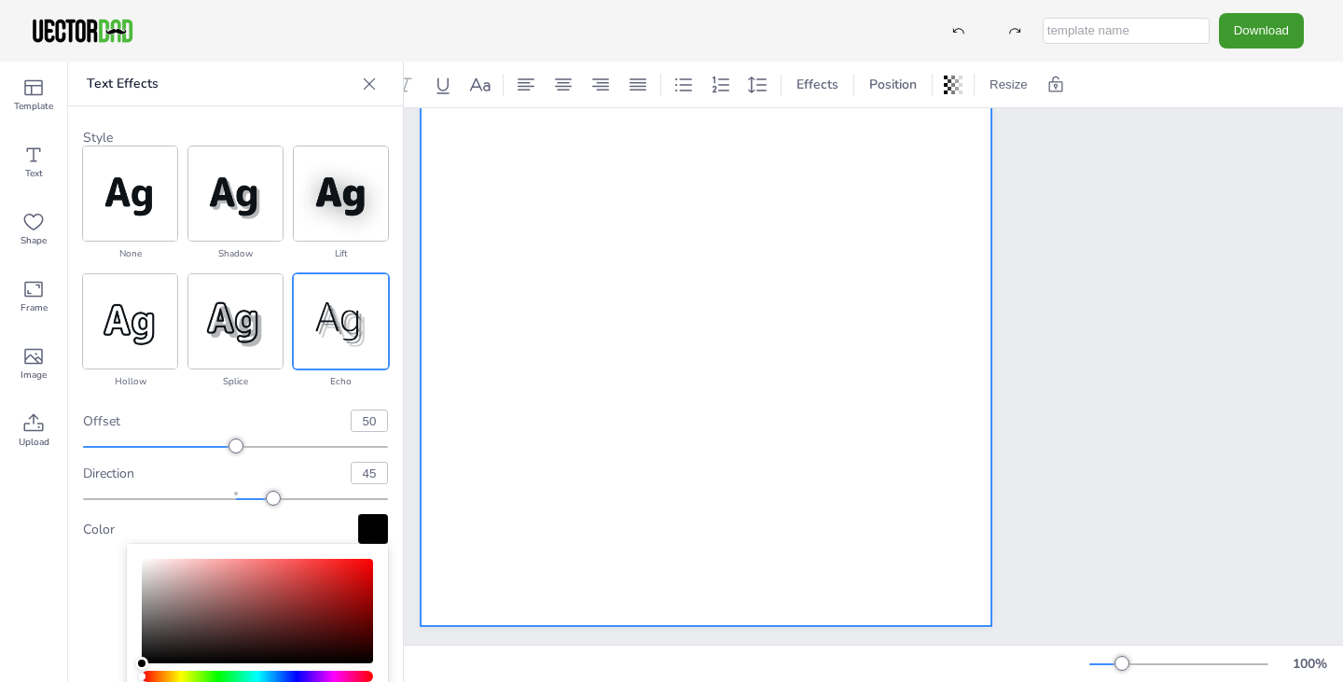
scroll to position [271, 0]
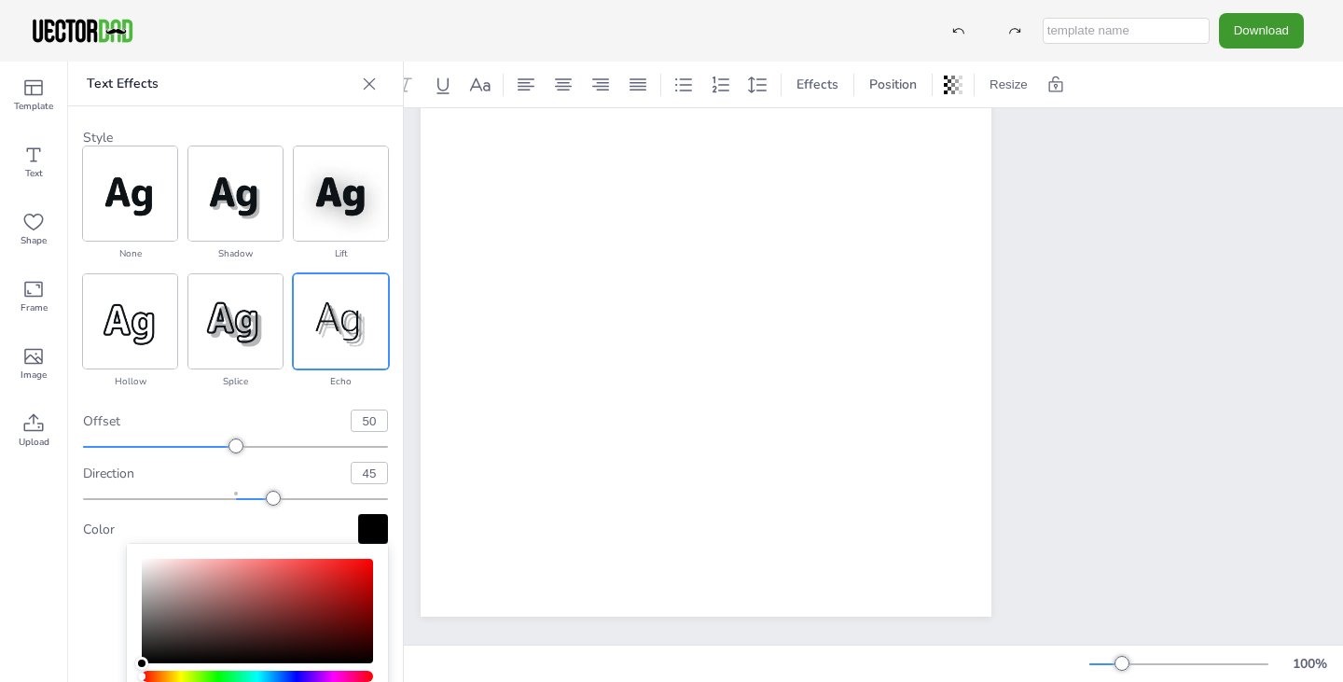
click at [377, 521] on div at bounding box center [373, 529] width 30 height 30
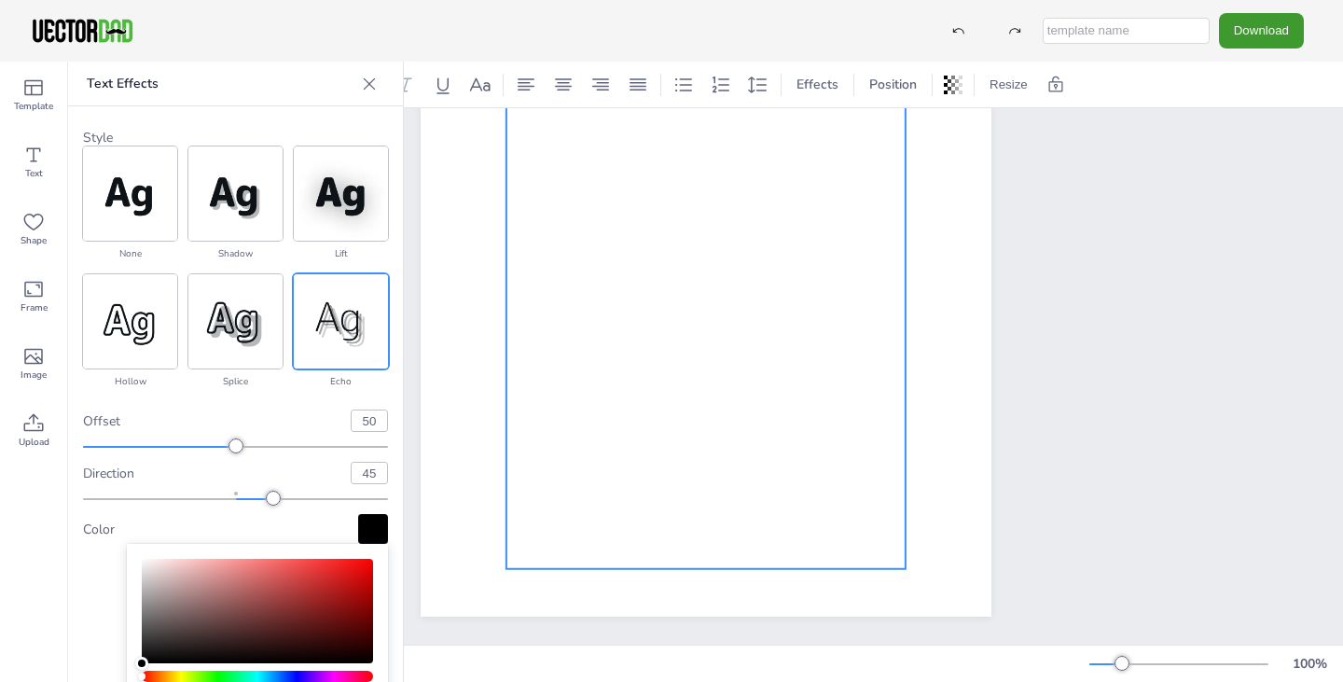
scroll to position [0, 0]
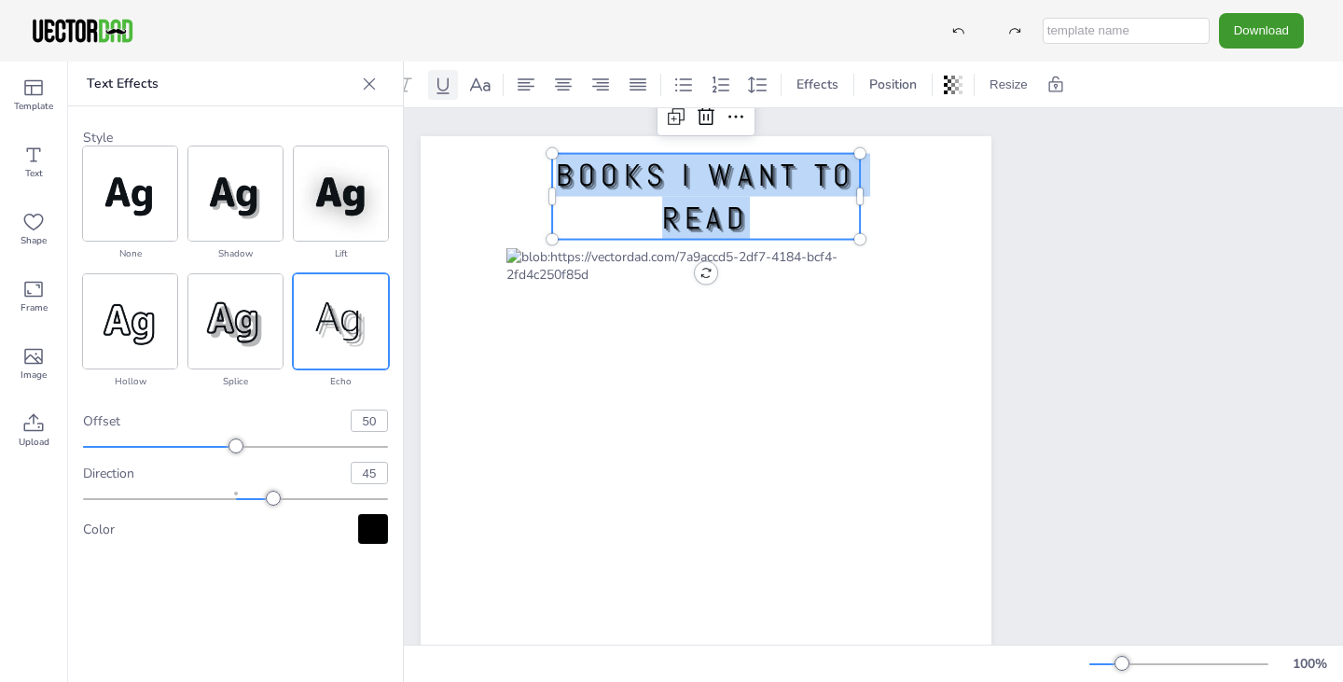
click at [363, 82] on icon at bounding box center [369, 84] width 19 height 19
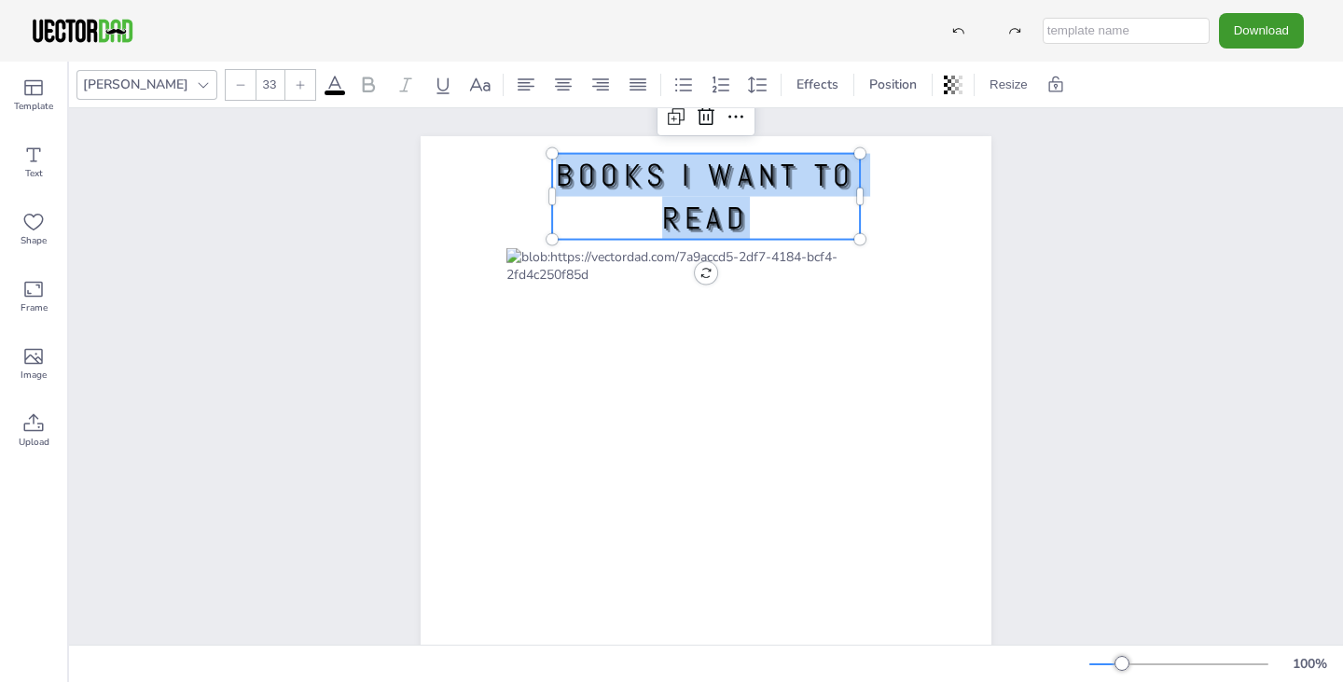
click at [324, 90] on icon at bounding box center [335, 85] width 22 height 22
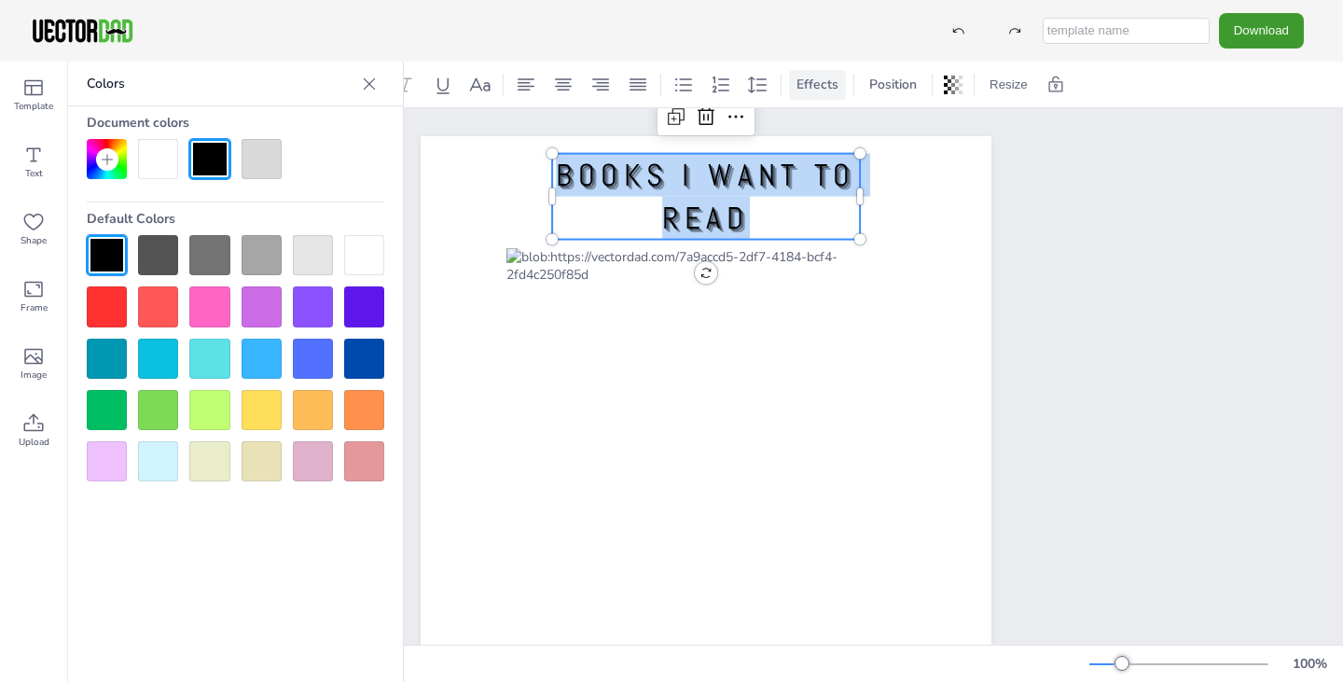
click at [789, 73] on div "Effects" at bounding box center [817, 85] width 57 height 30
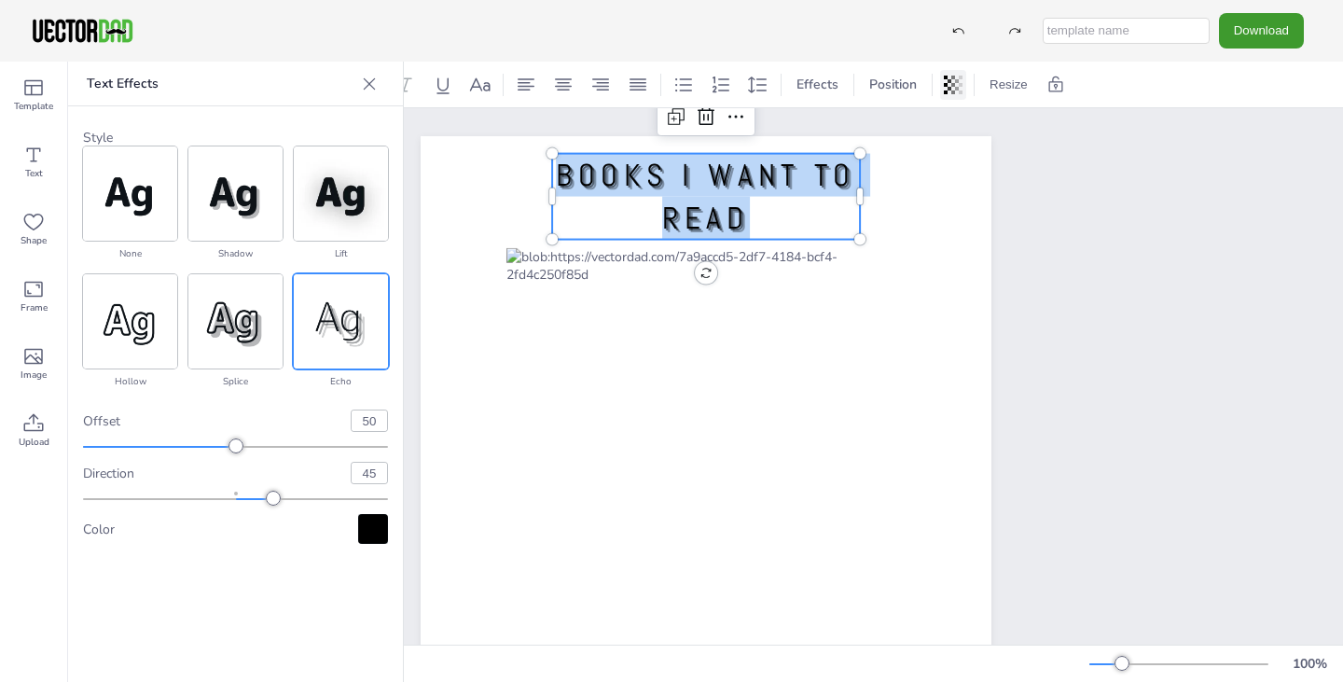
click at [944, 76] on icon at bounding box center [946, 85] width 4 height 19
click at [865, 83] on span "Position" at bounding box center [892, 85] width 55 height 18
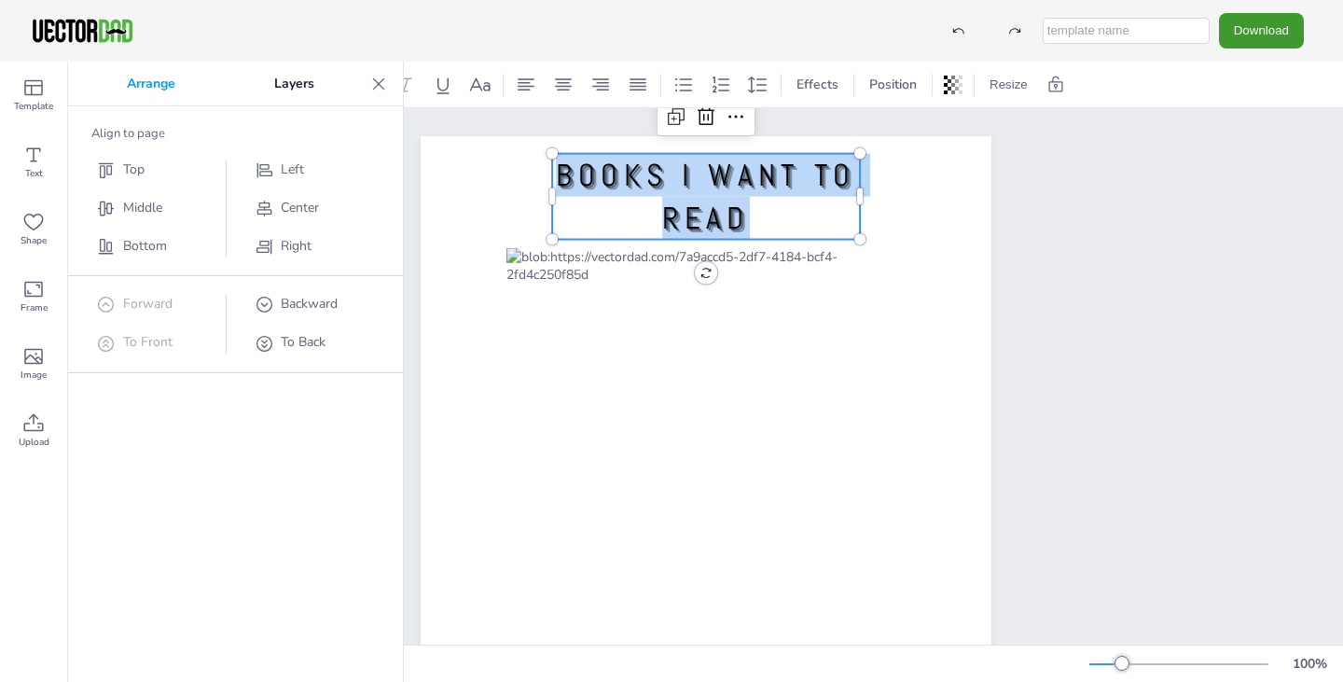
click at [166, 343] on span "To Front" at bounding box center [147, 342] width 49 height 18
click at [160, 299] on span "Forward" at bounding box center [147, 304] width 49 height 18
click at [982, 84] on button "Resize" at bounding box center [1008, 85] width 53 height 30
click at [982, 144] on ul "A4 (8.25in x 11.75in) US Letter (8.5in x 11in)" at bounding box center [1060, 105] width 157 height 86
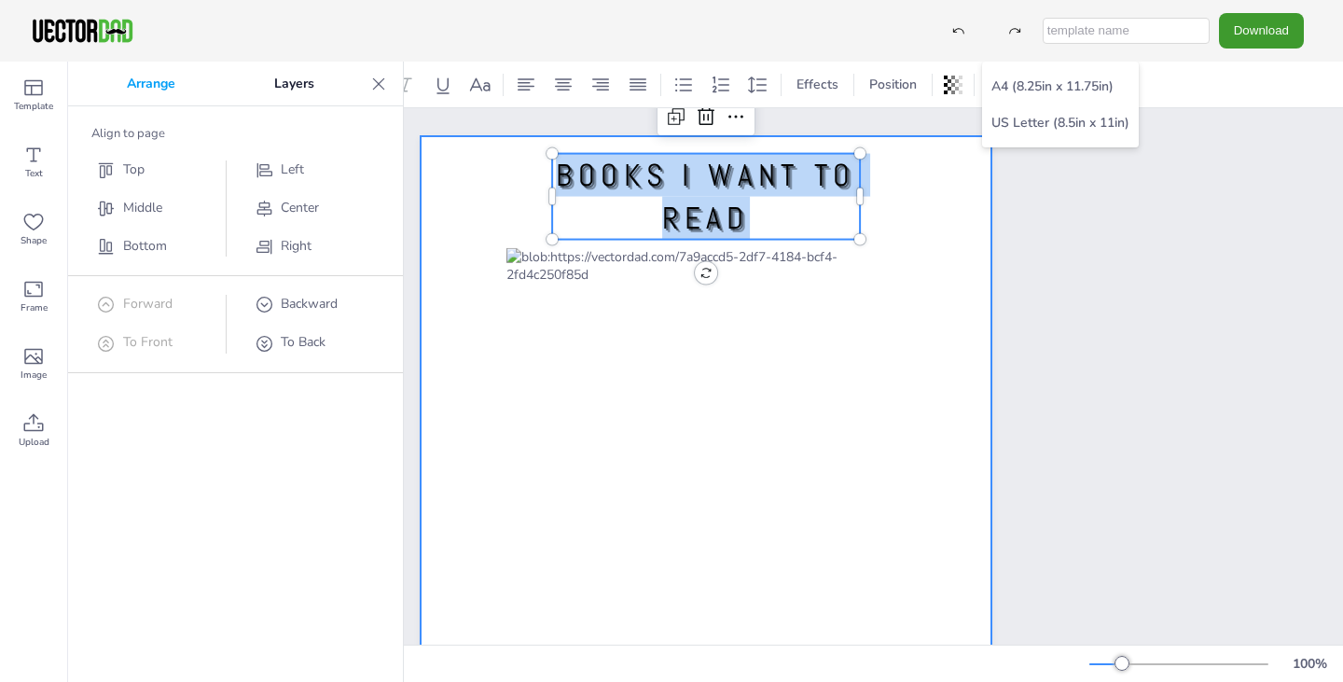
click at [895, 195] on div at bounding box center [706, 505] width 571 height 738
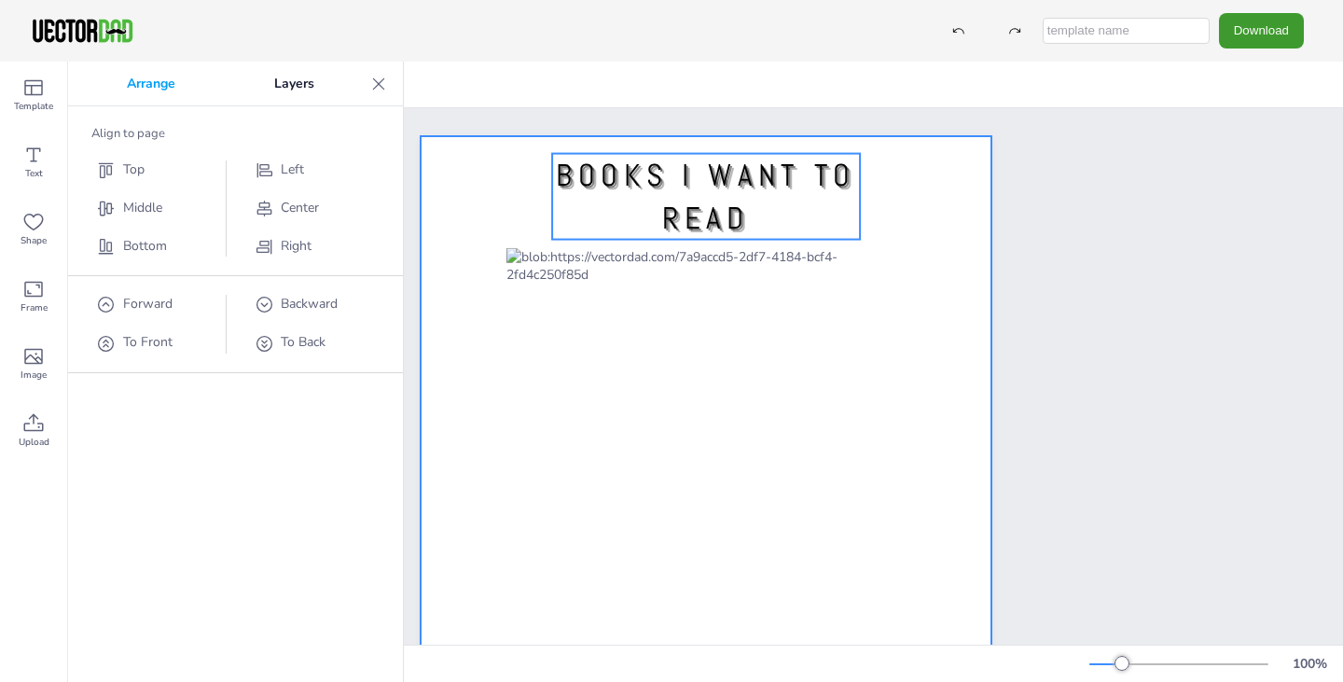
click at [645, 168] on span "BOOKS I WANT TO READ" at bounding box center [706, 197] width 300 height 82
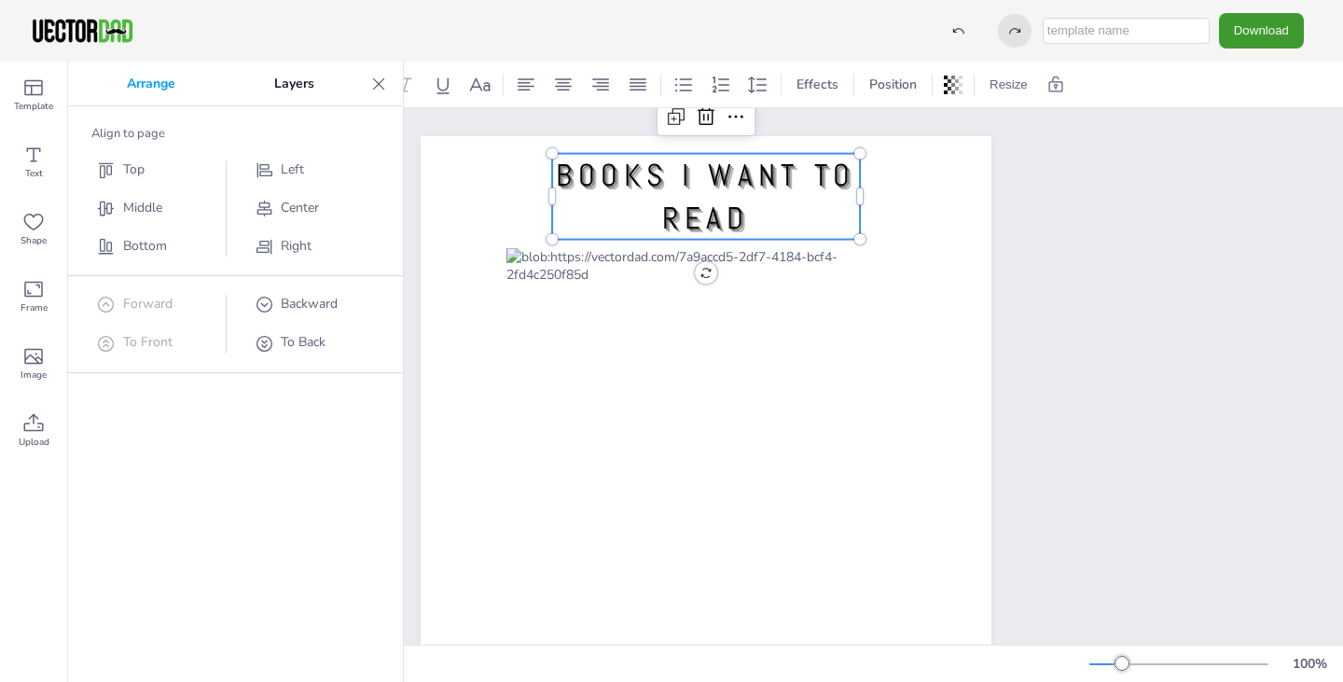
click at [1020, 30] on icon at bounding box center [1014, 31] width 11 height 6
click at [973, 25] on div at bounding box center [959, 31] width 34 height 34
click at [1021, 33] on icon at bounding box center [1014, 30] width 13 height 13
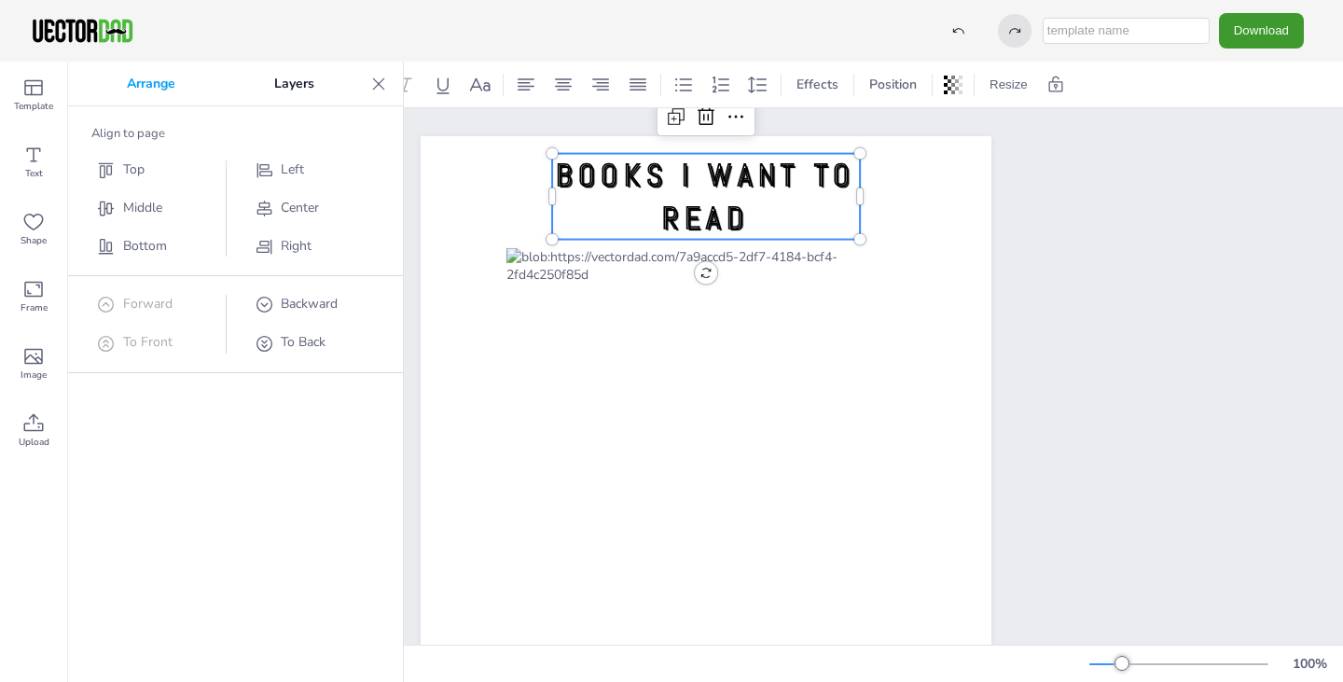
click at [1021, 33] on icon at bounding box center [1014, 30] width 13 height 13
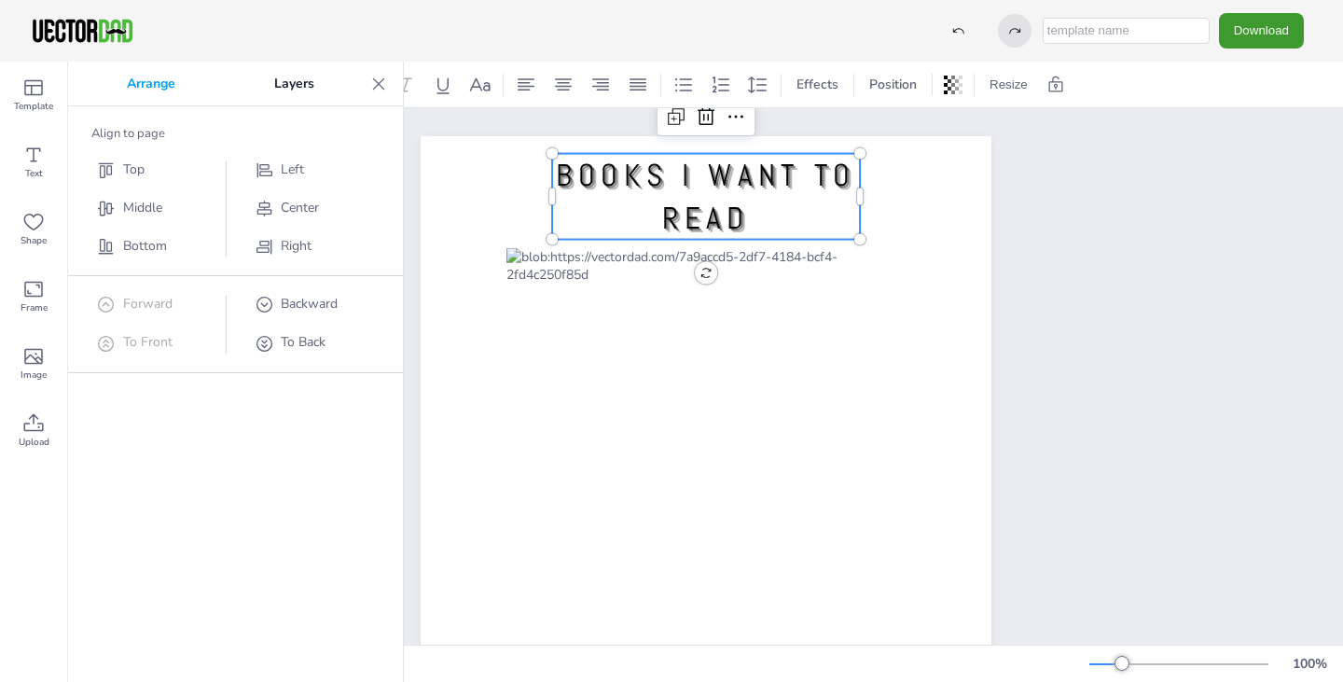
click at [1021, 33] on icon at bounding box center [1014, 30] width 13 height 13
click at [984, 23] on div "Download" at bounding box center [1122, 30] width 382 height 35
click at [380, 72] on div at bounding box center [379, 84] width 30 height 30
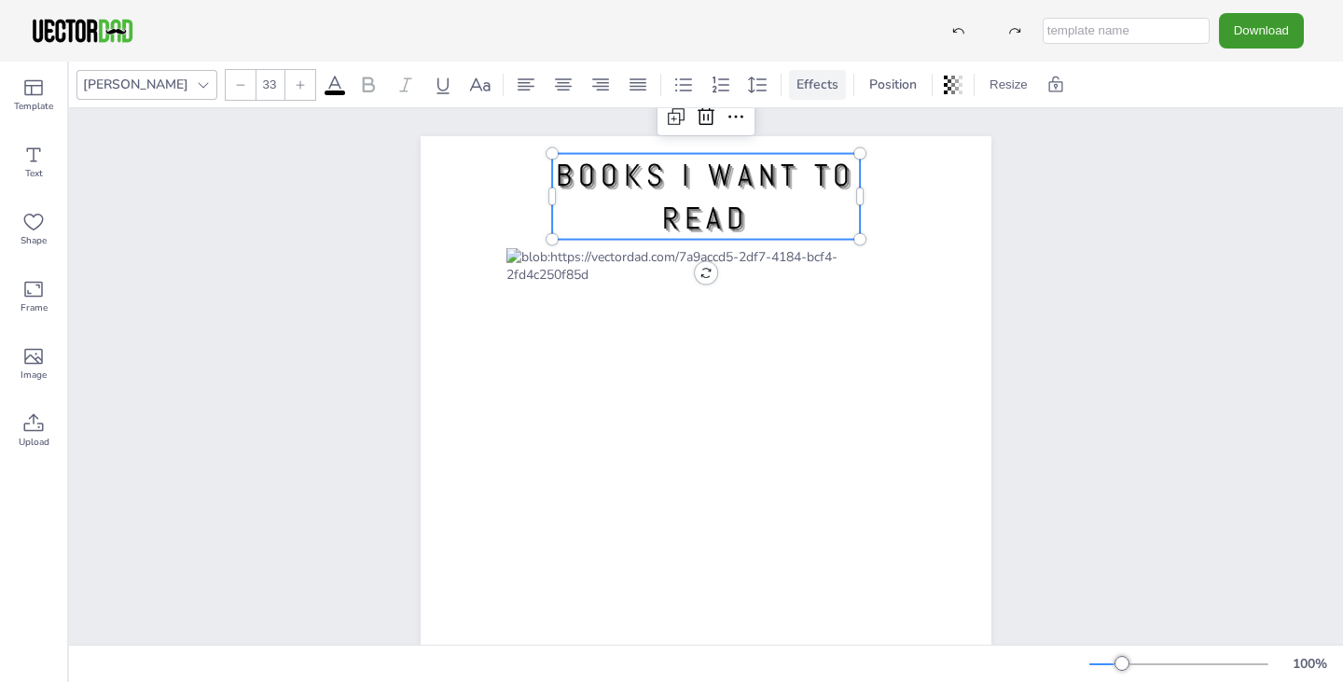
click at [793, 87] on span "Effects" at bounding box center [817, 85] width 49 height 18
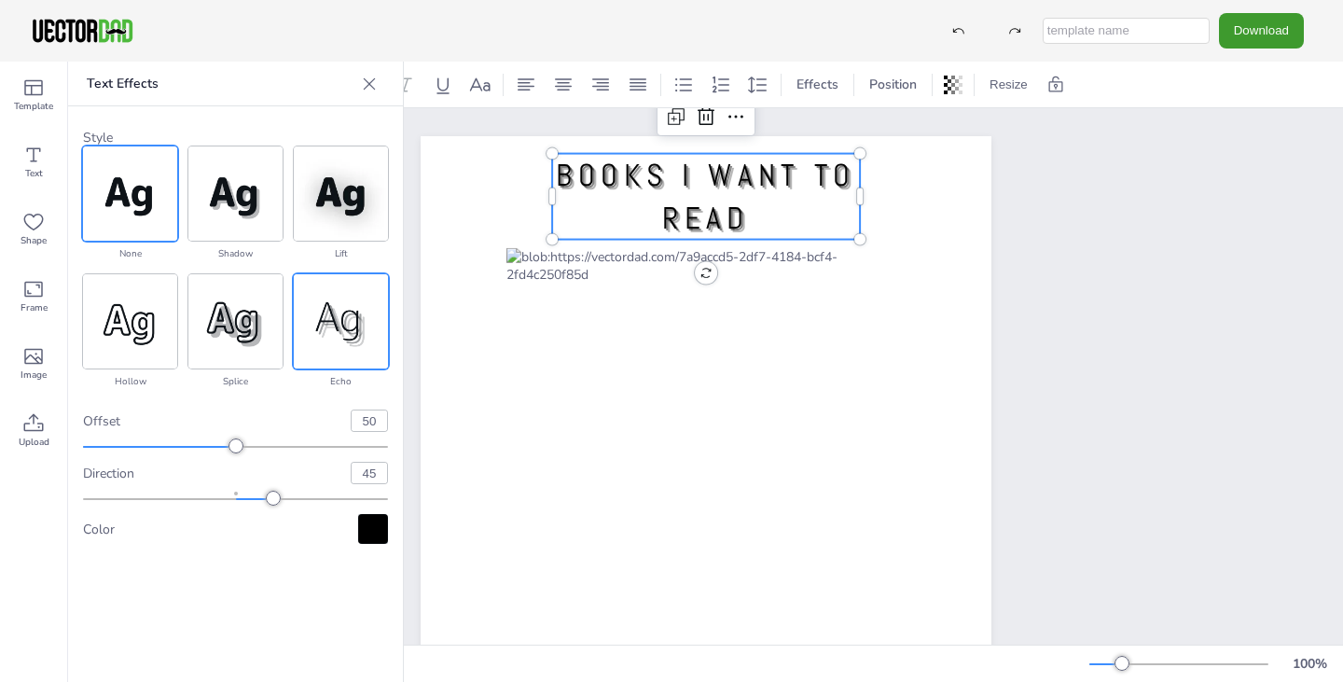
click at [136, 199] on img at bounding box center [130, 193] width 94 height 94
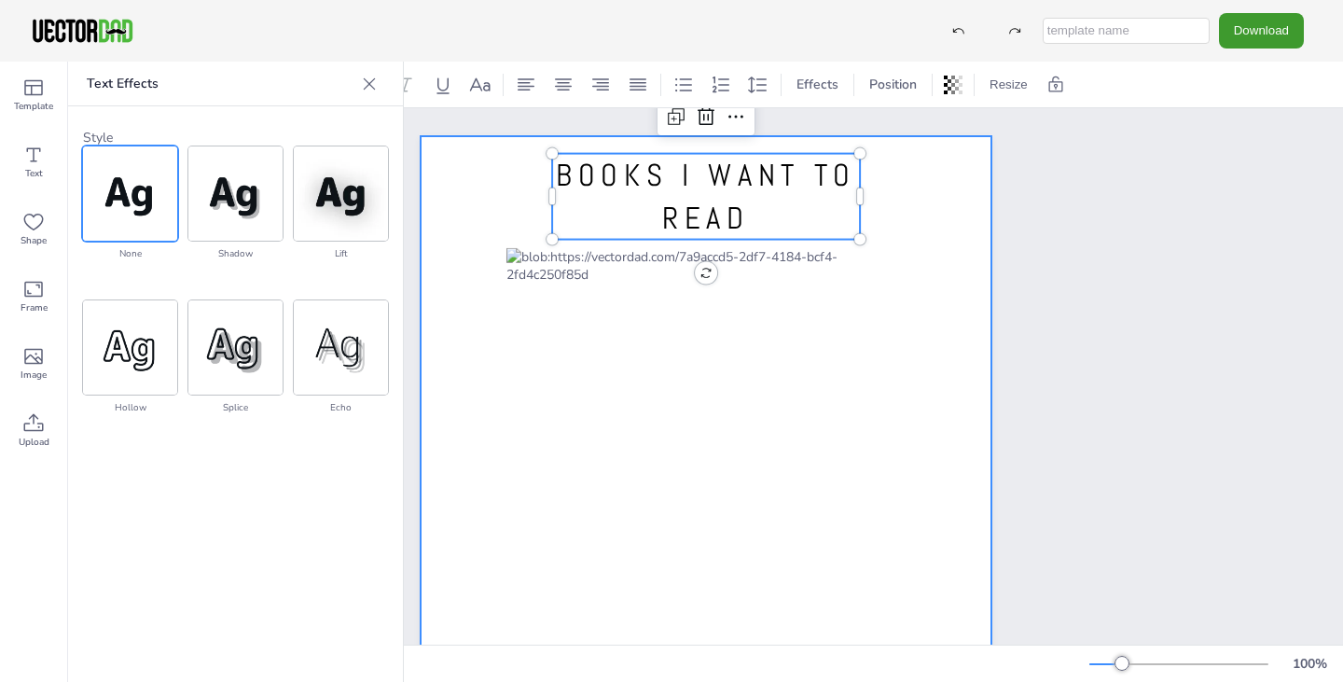
click at [899, 216] on div at bounding box center [706, 505] width 571 height 738
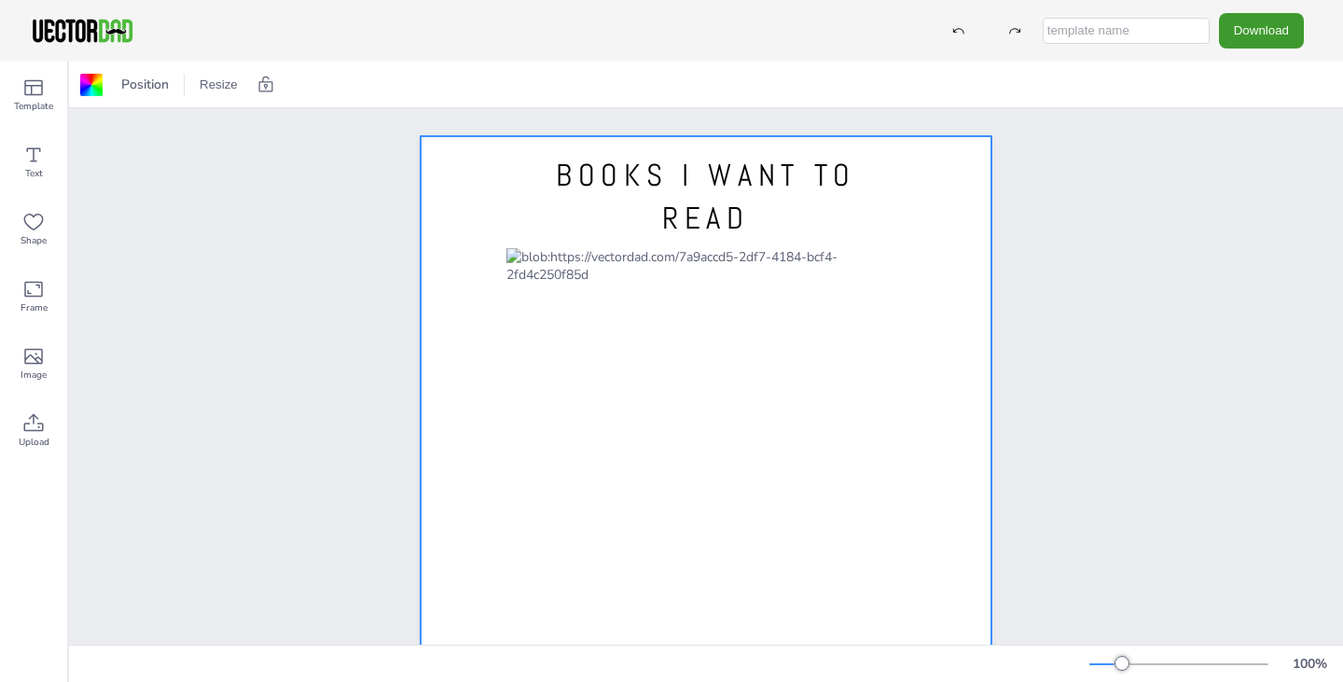
click at [697, 176] on span "BOOKS I WANT TO READ" at bounding box center [706, 197] width 300 height 82
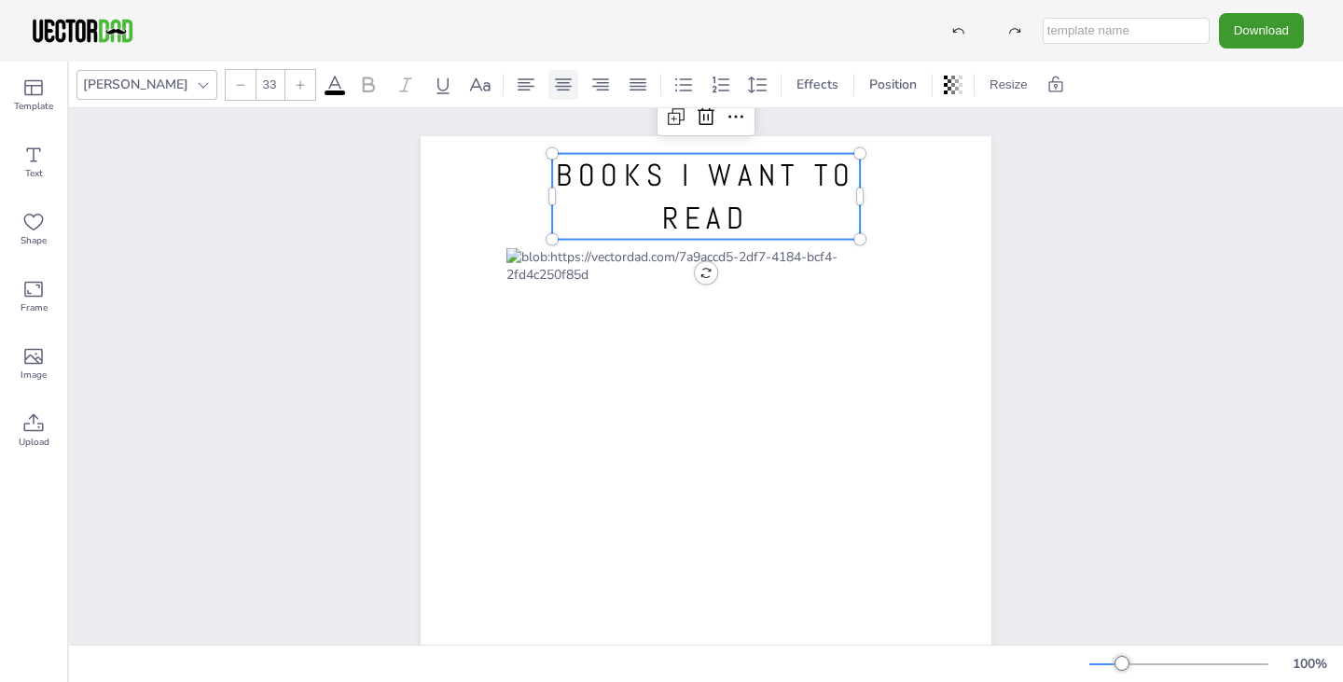
click at [555, 78] on icon at bounding box center [563, 84] width 17 height 12
click at [681, 186] on span "BOOKS I WANT TO READ" at bounding box center [706, 200] width 300 height 82
click at [1047, 202] on div "BOOKS I WANT TO READ" at bounding box center [705, 505] width 731 height 794
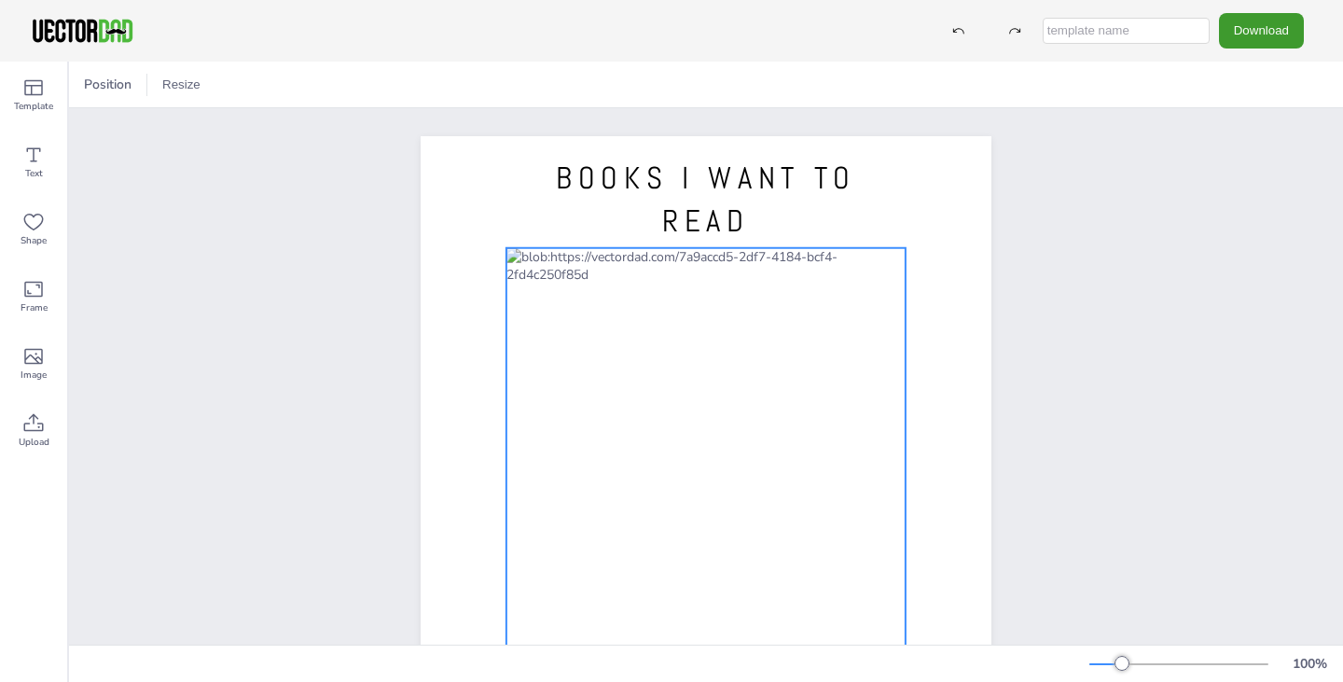
click at [694, 361] on div at bounding box center [705, 537] width 399 height 578
click at [574, 298] on div at bounding box center [705, 537] width 399 height 578
click at [611, 291] on div at bounding box center [705, 538] width 399 height 578
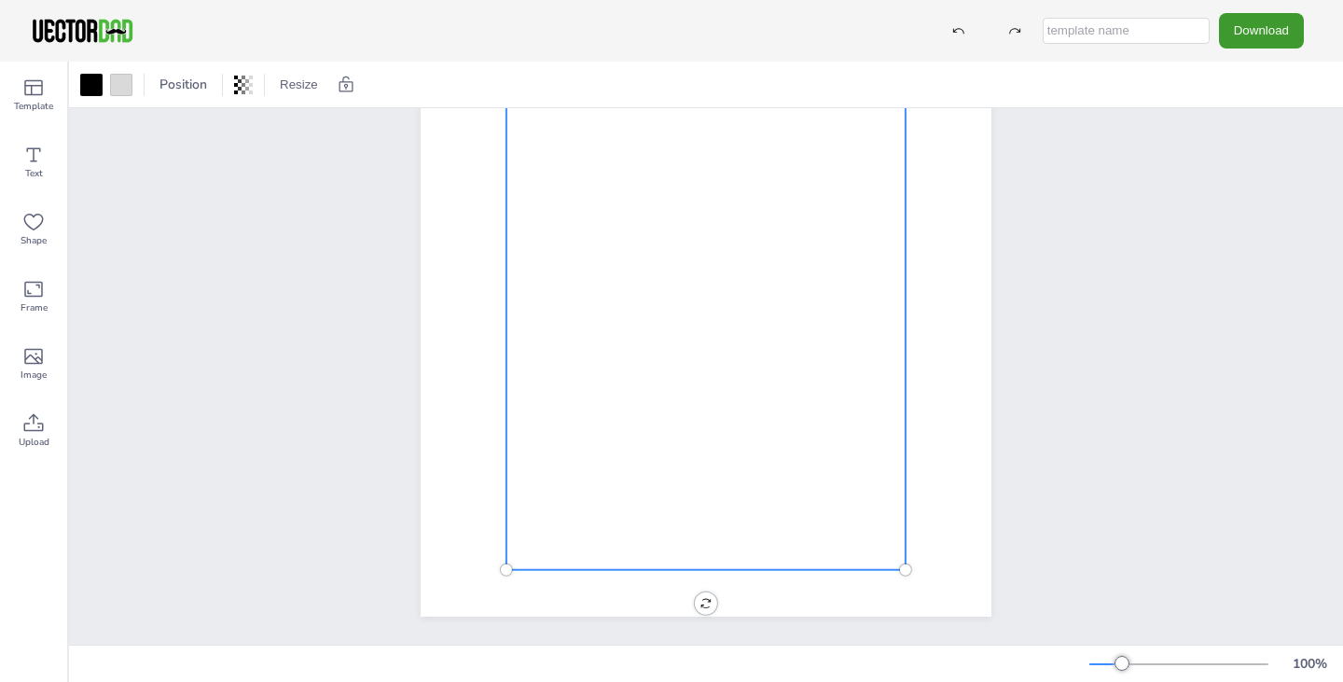
scroll to position [271, 0]
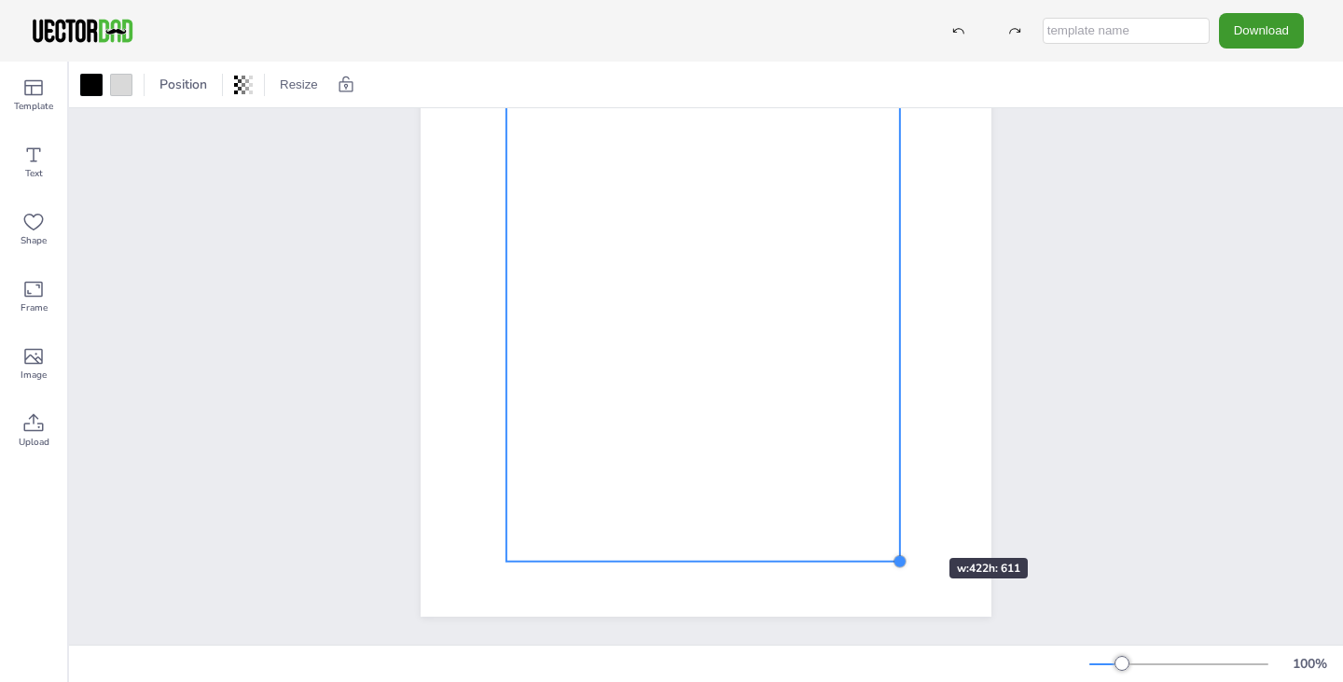
drag, startPoint x: 899, startPoint y: 552, endPoint x: 893, endPoint y: 524, distance: 28.5
click at [893, 524] on div "BOOKS I WANT TO READ" at bounding box center [706, 248] width 571 height 738
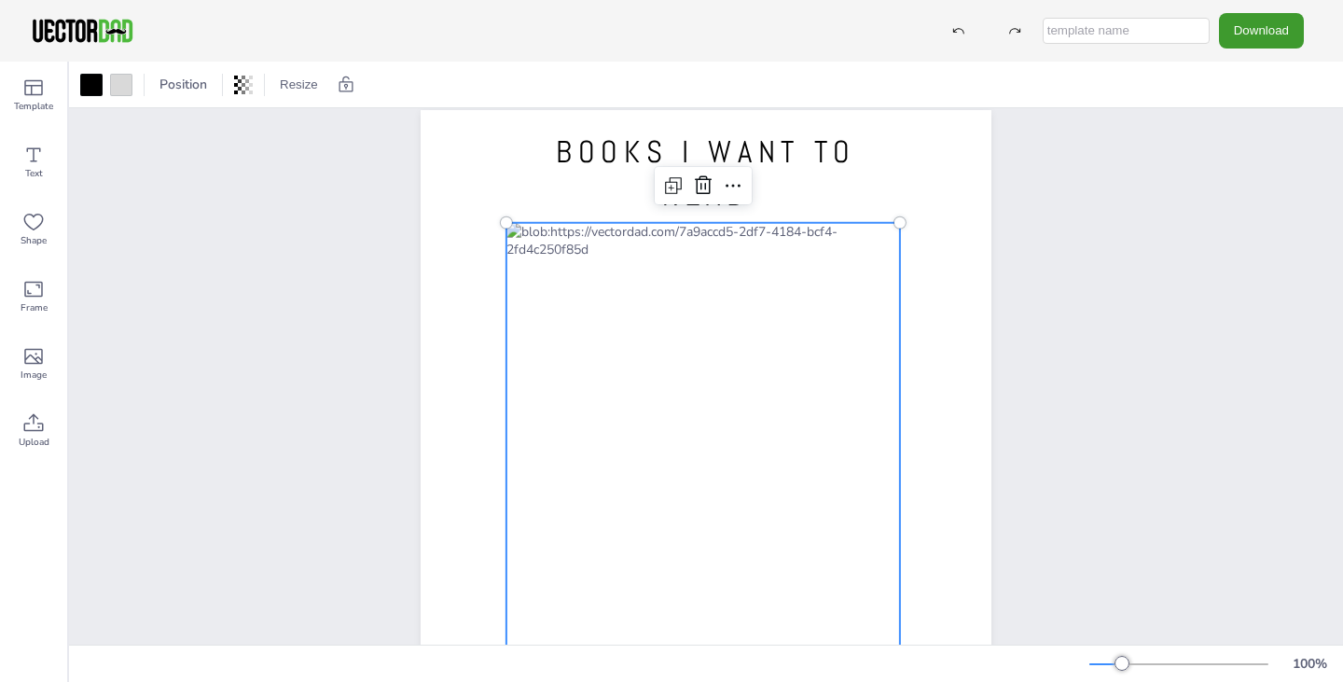
scroll to position [0, 0]
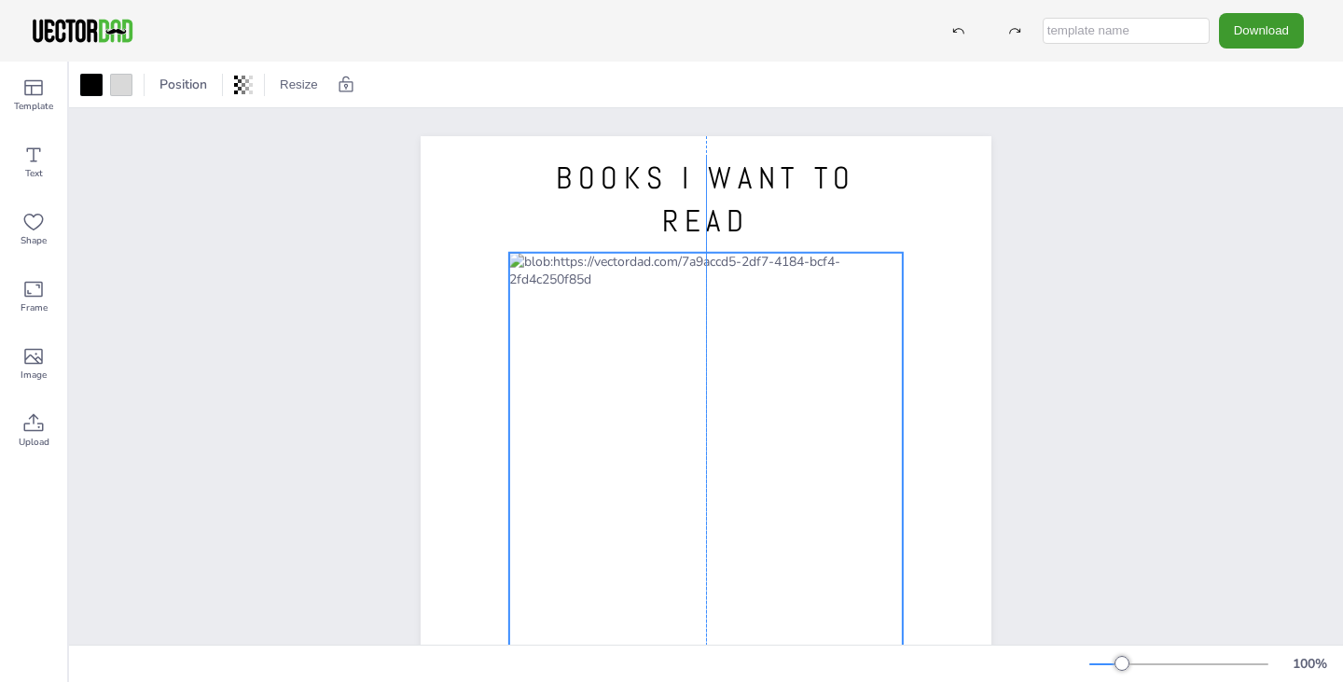
click at [753, 383] on div at bounding box center [706, 538] width 394 height 570
click at [37, 350] on icon at bounding box center [33, 356] width 22 height 22
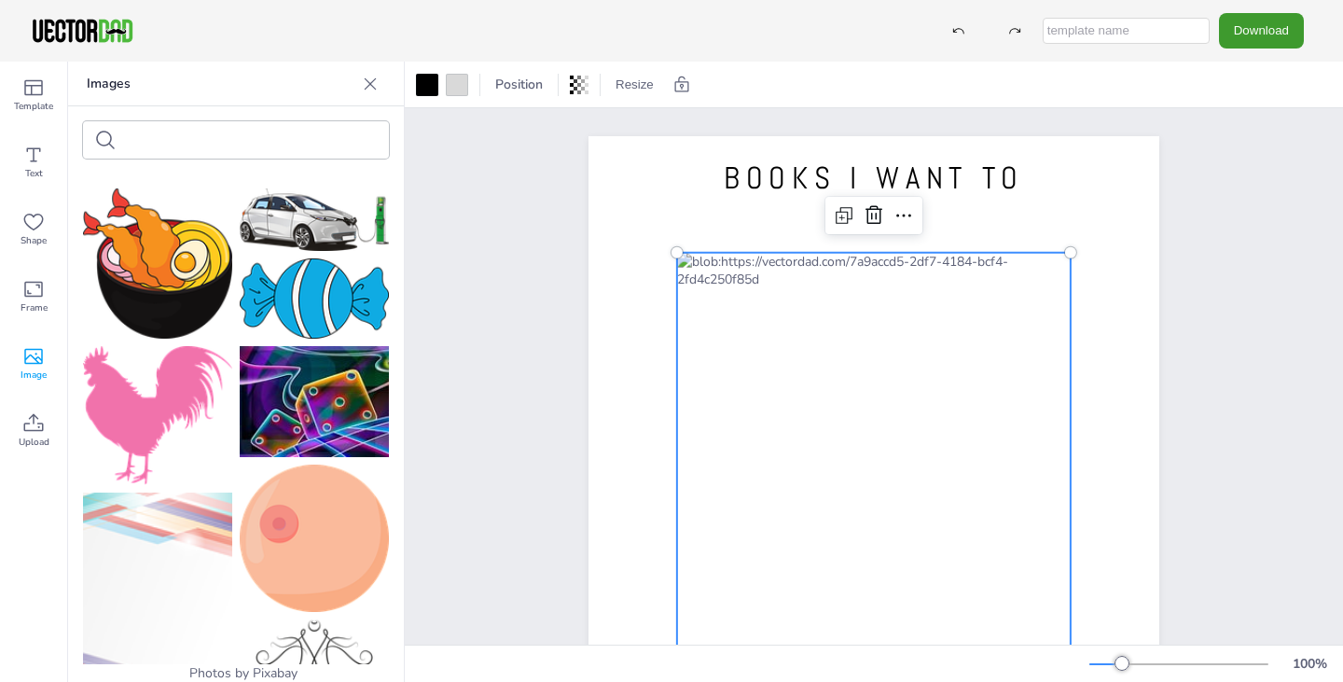
click at [123, 148] on div at bounding box center [236, 139] width 306 height 37
click at [156, 133] on input "text" at bounding box center [203, 140] width 158 height 14
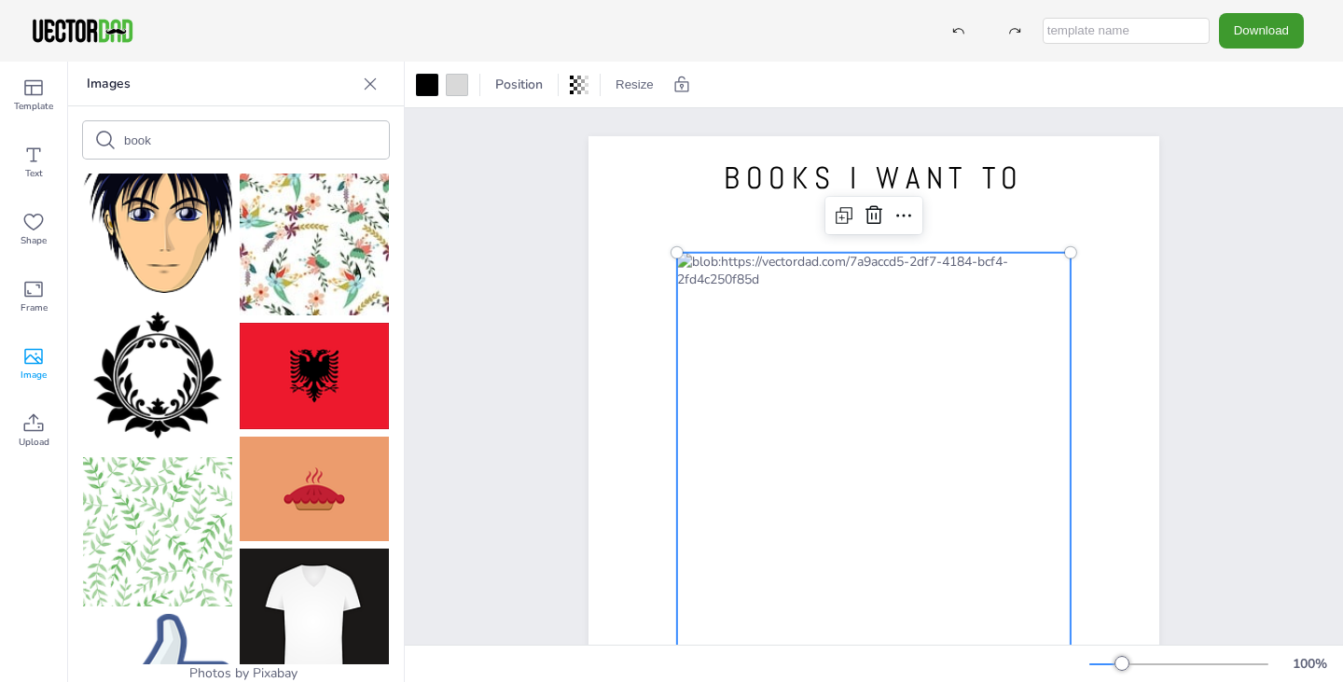
scroll to position [746, 0]
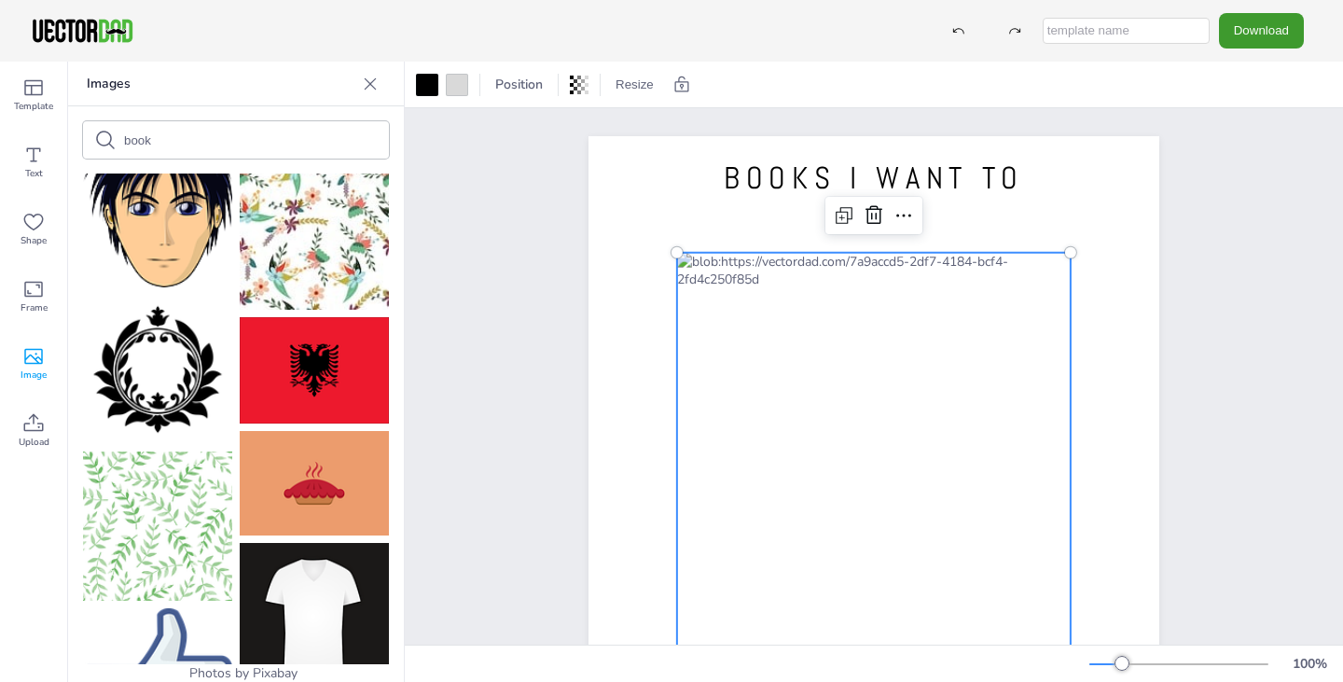
click at [212, 135] on input "book" at bounding box center [203, 140] width 158 height 14
type input "book"
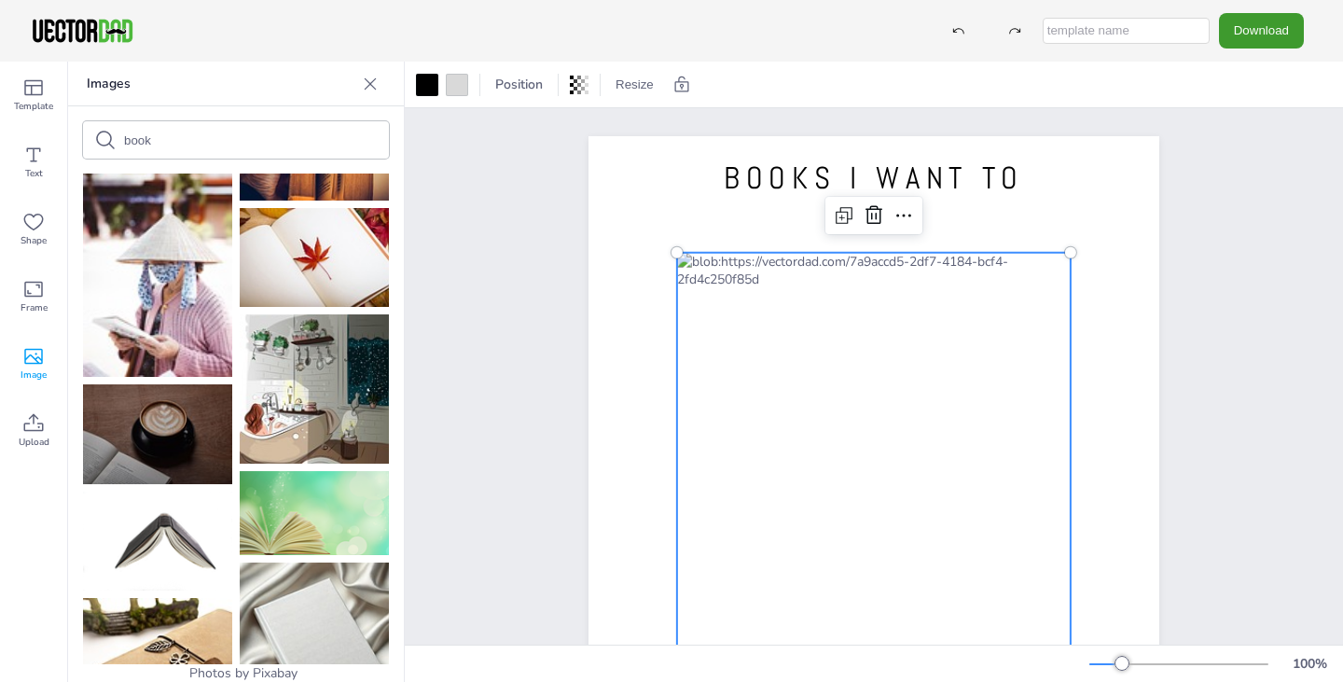
scroll to position [3728, 0]
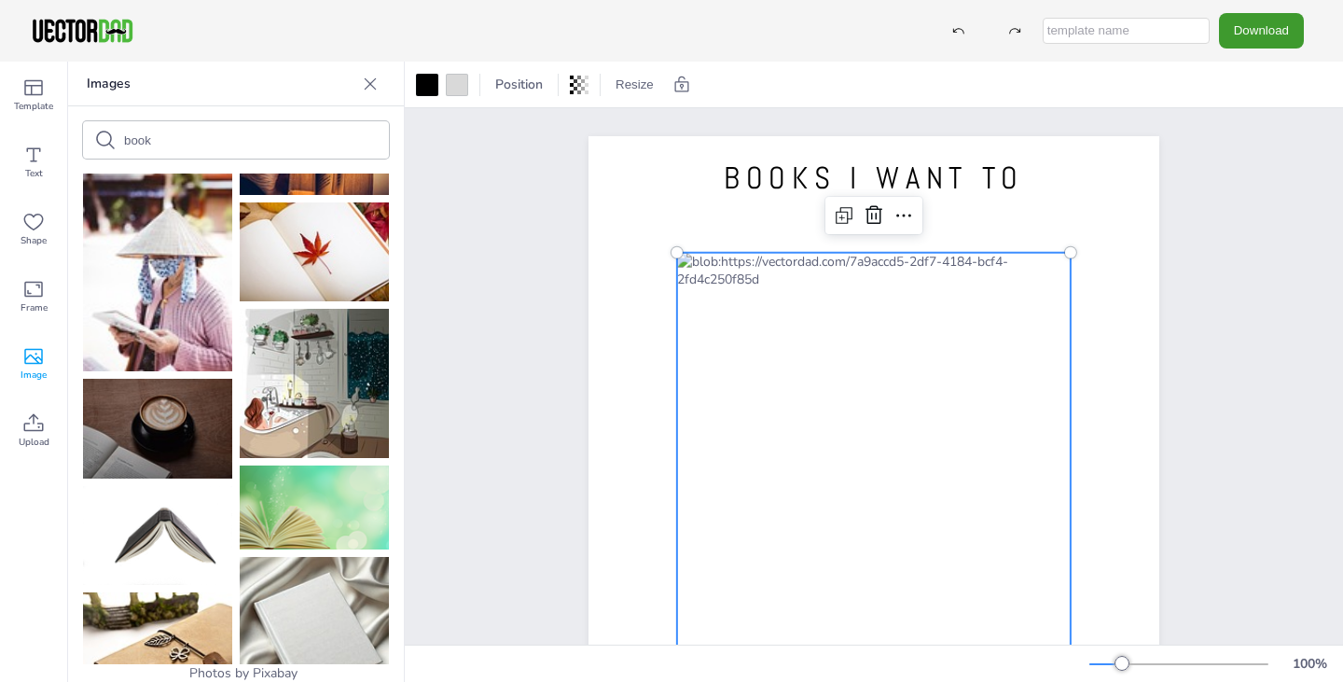
click at [316, 465] on img at bounding box center [314, 507] width 149 height 84
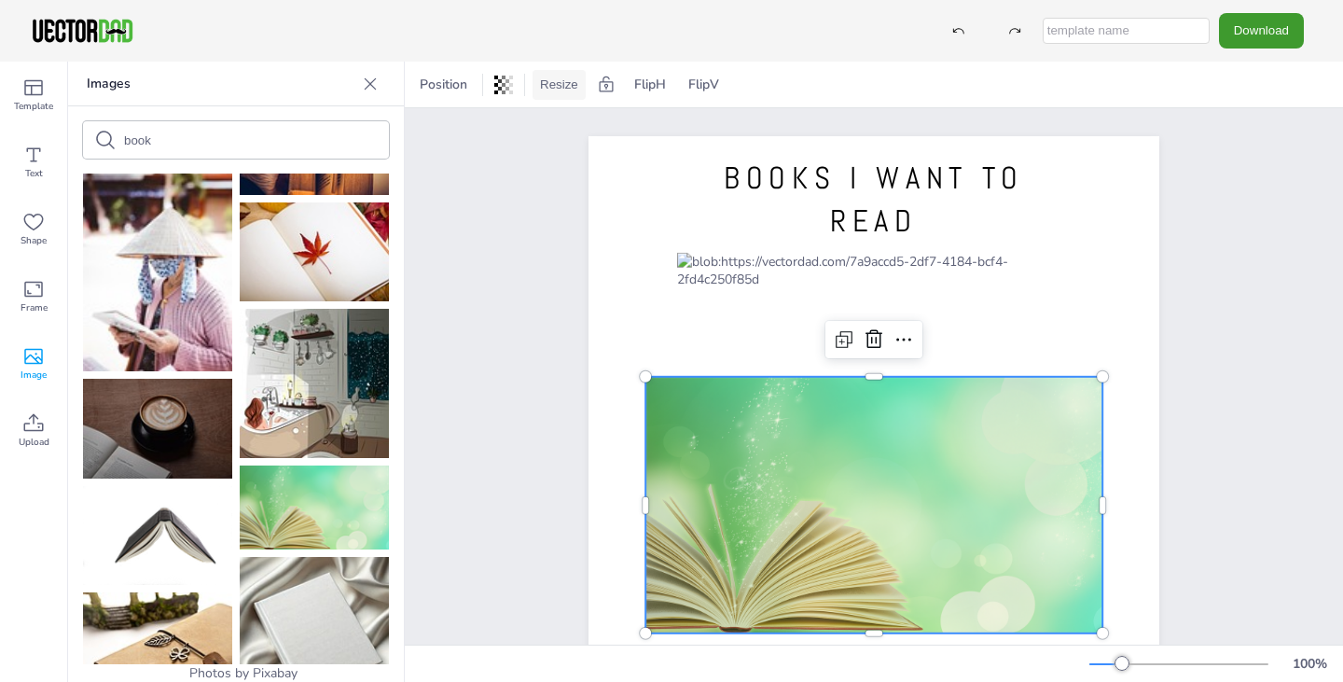
click at [546, 86] on button "Resize" at bounding box center [559, 85] width 53 height 30
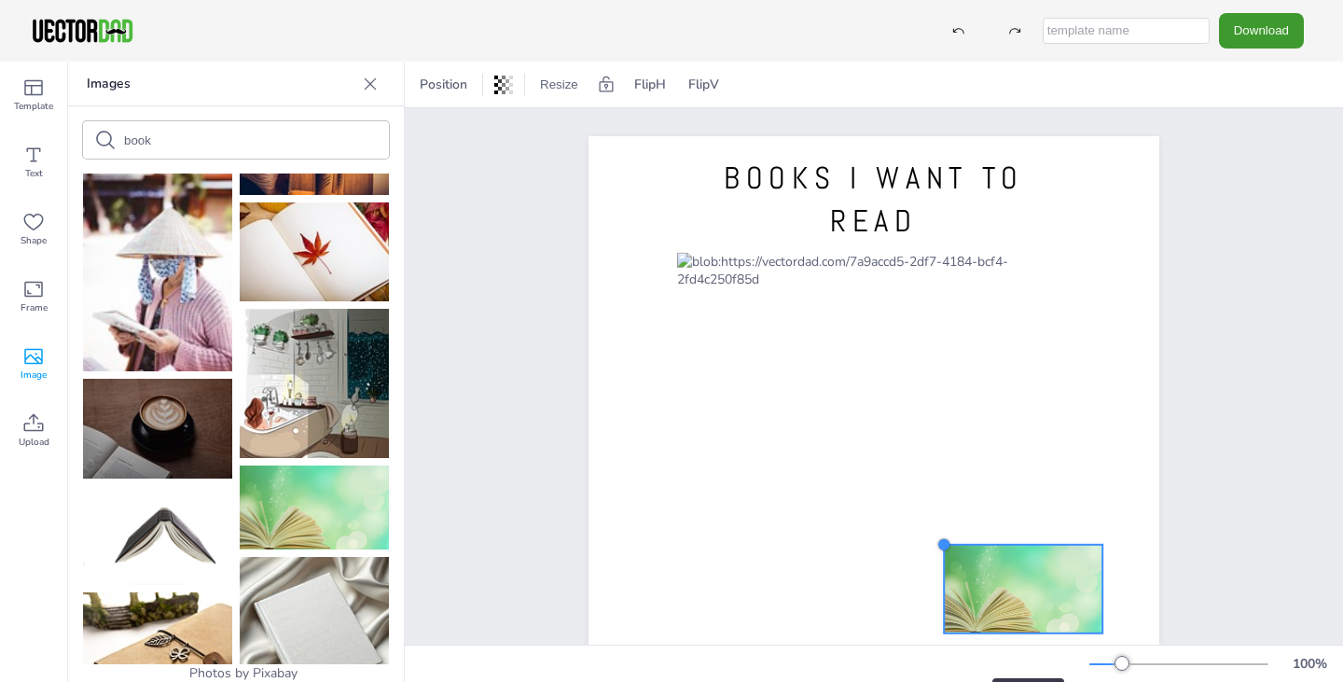
drag, startPoint x: 638, startPoint y: 379, endPoint x: 936, endPoint y: 644, distance: 399.6
click at [936, 644] on div "Position Resize A4 (8.25in x 11.75in) US Letter (8.5in x 11in) FlipH FlipV BOOK…" at bounding box center [874, 372] width 938 height 620
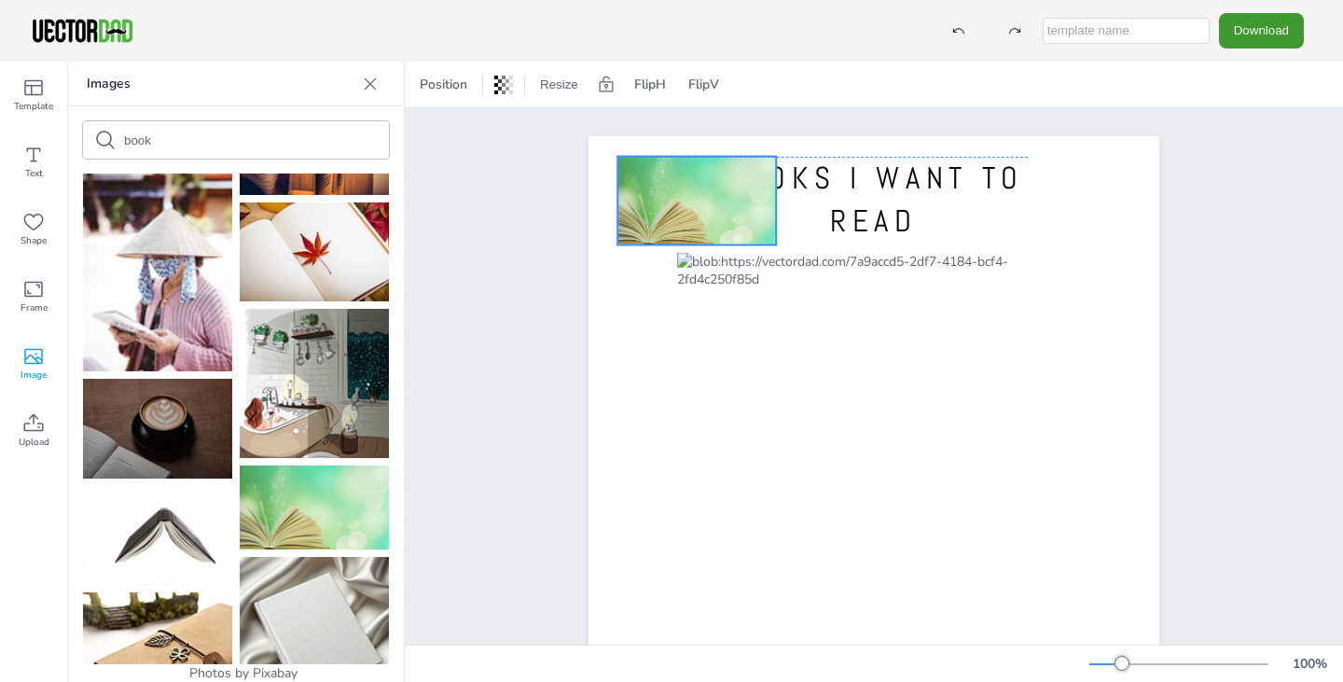
drag, startPoint x: 974, startPoint y: 593, endPoint x: 647, endPoint y: 206, distance: 506.3
click at [647, 206] on div at bounding box center [696, 201] width 159 height 89
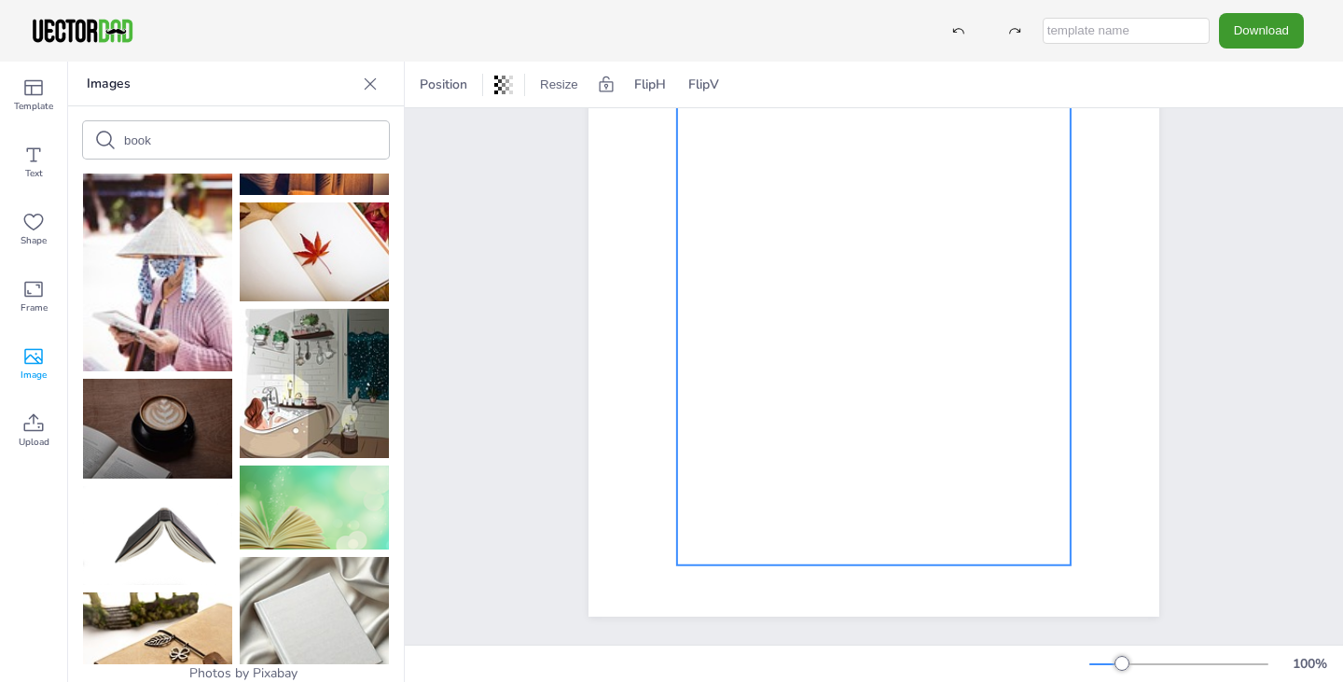
scroll to position [0, 0]
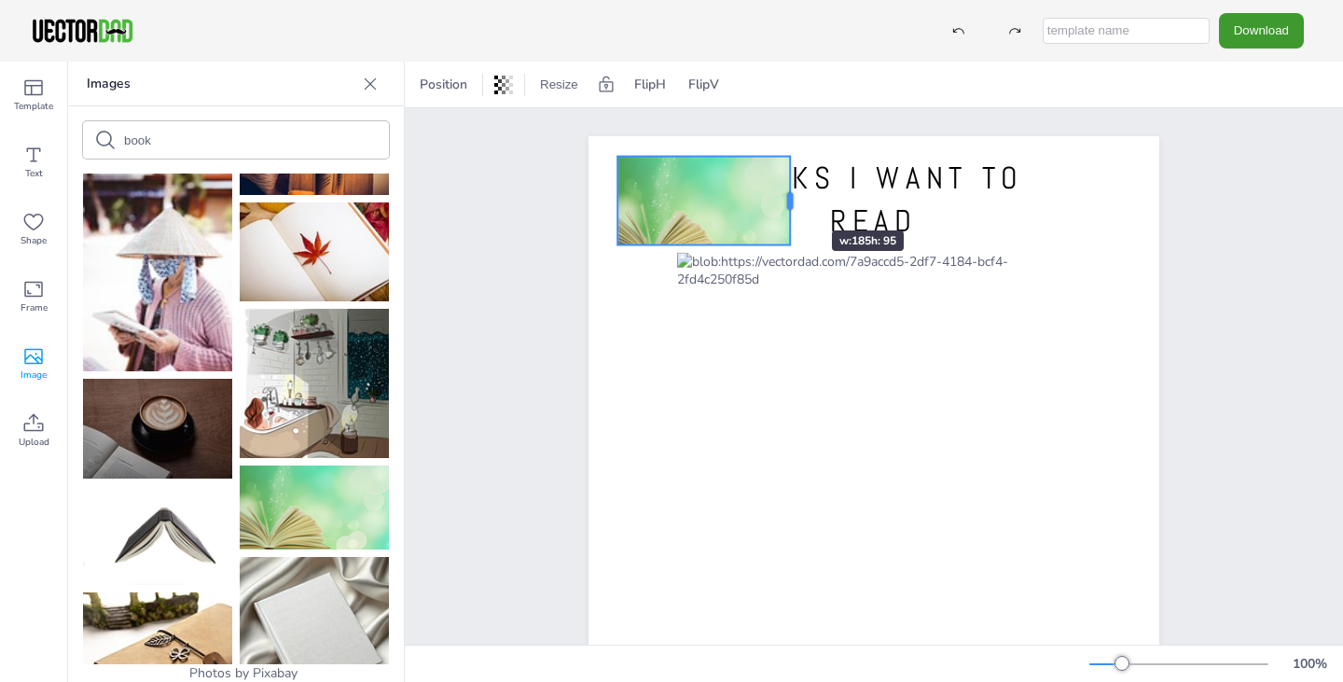
drag, startPoint x: 762, startPoint y: 201, endPoint x: 776, endPoint y: 197, distance: 14.5
click at [782, 197] on div at bounding box center [789, 201] width 15 height 89
click at [970, 15] on div at bounding box center [959, 31] width 34 height 34
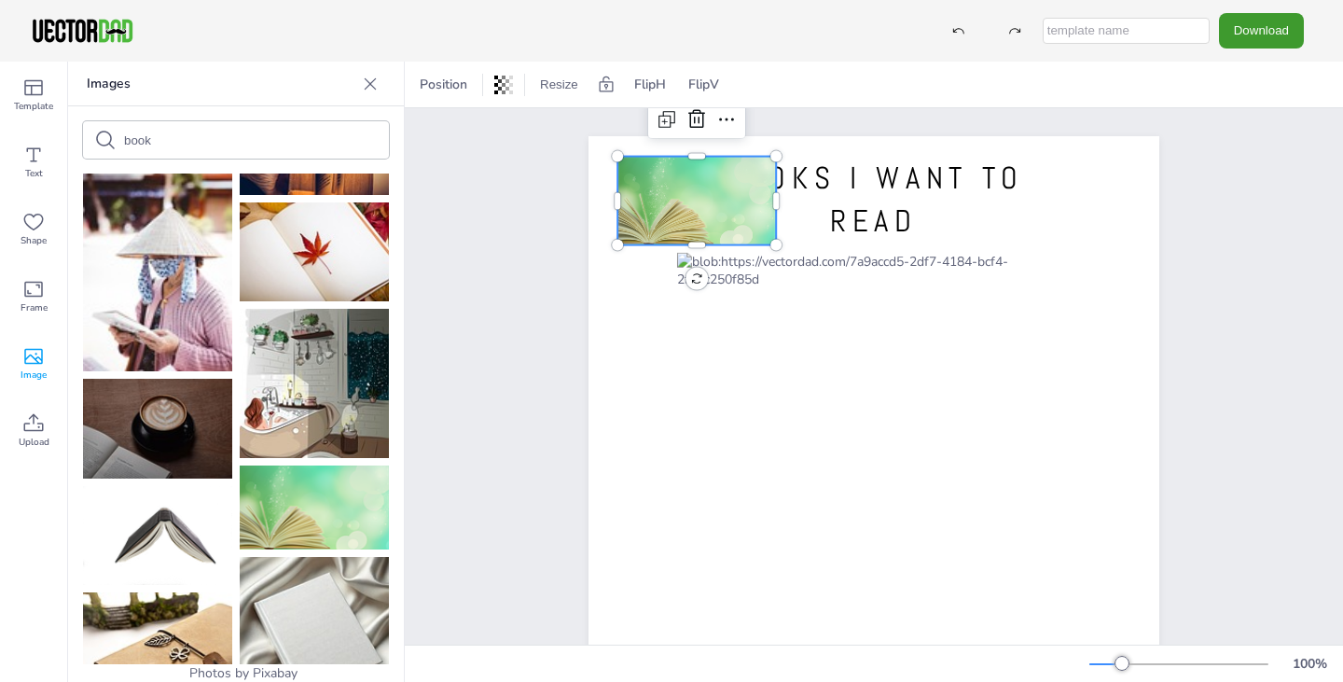
click at [724, 202] on div at bounding box center [696, 201] width 159 height 89
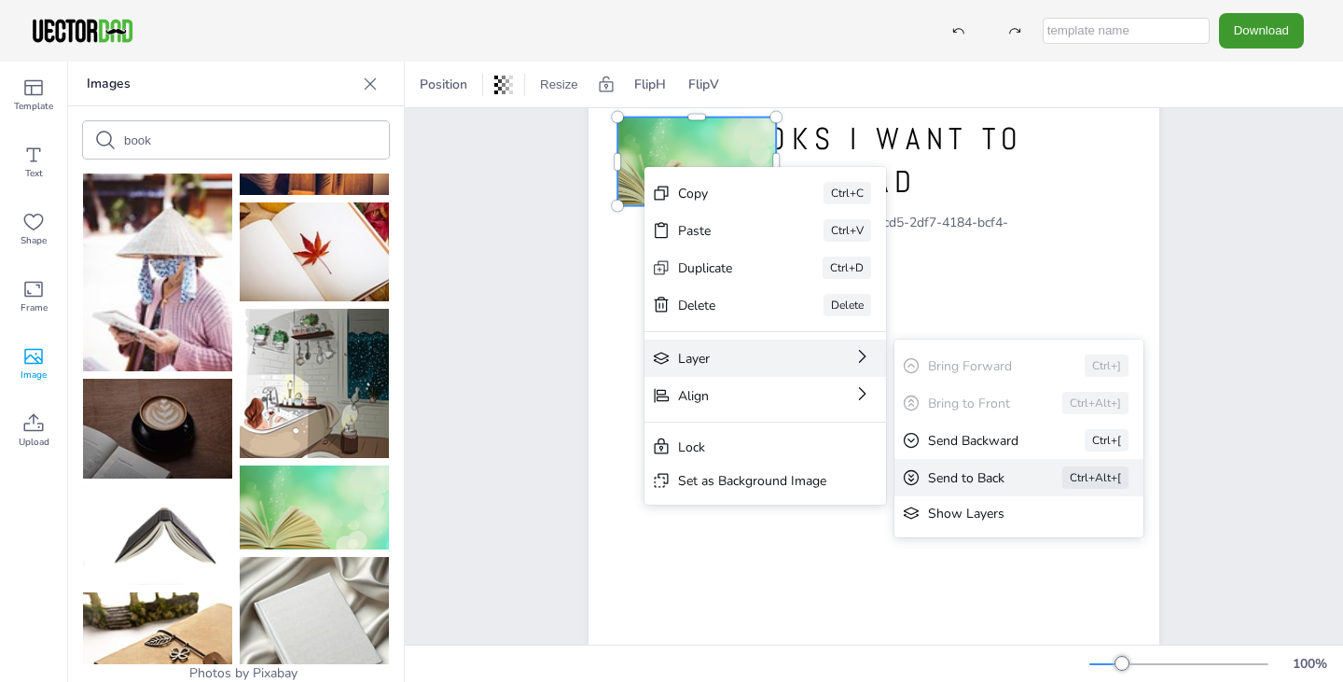
click at [986, 475] on div "Send to Back" at bounding box center [969, 478] width 82 height 18
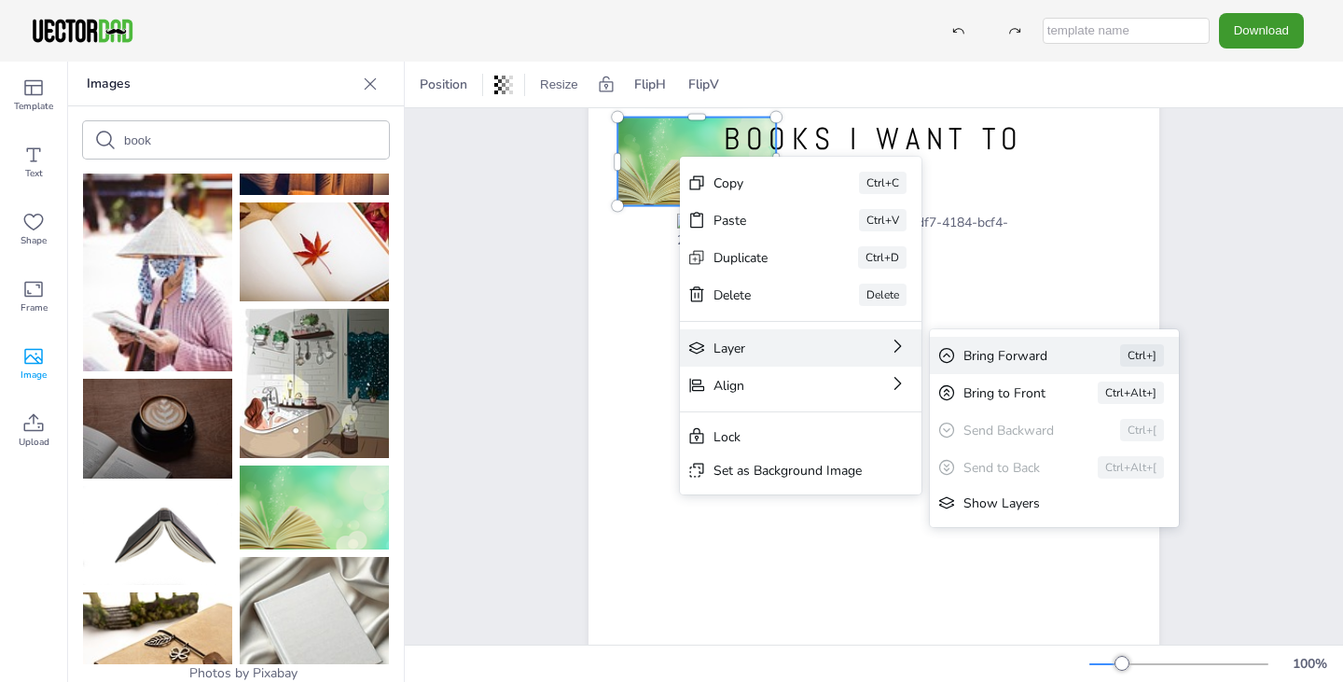
click at [1004, 354] on div "Bring Forward" at bounding box center [1015, 356] width 104 height 18
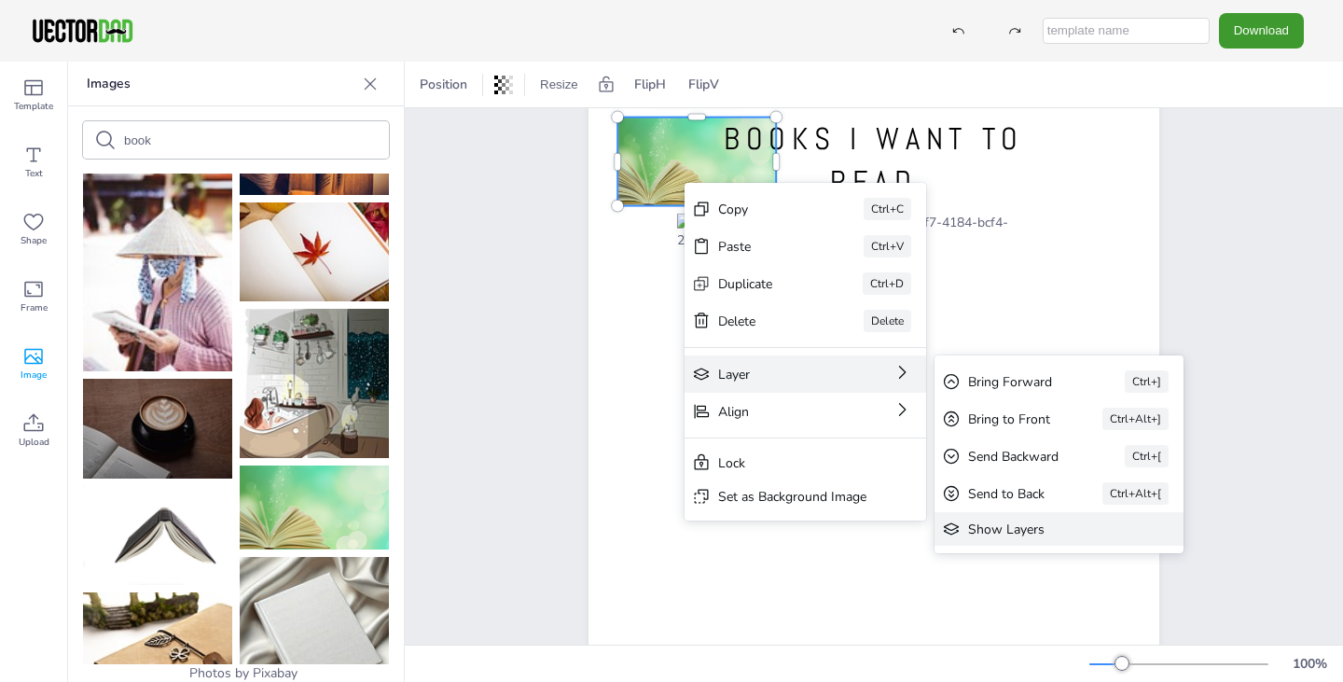
click at [1066, 527] on div "Show Layers" at bounding box center [1046, 529] width 156 height 18
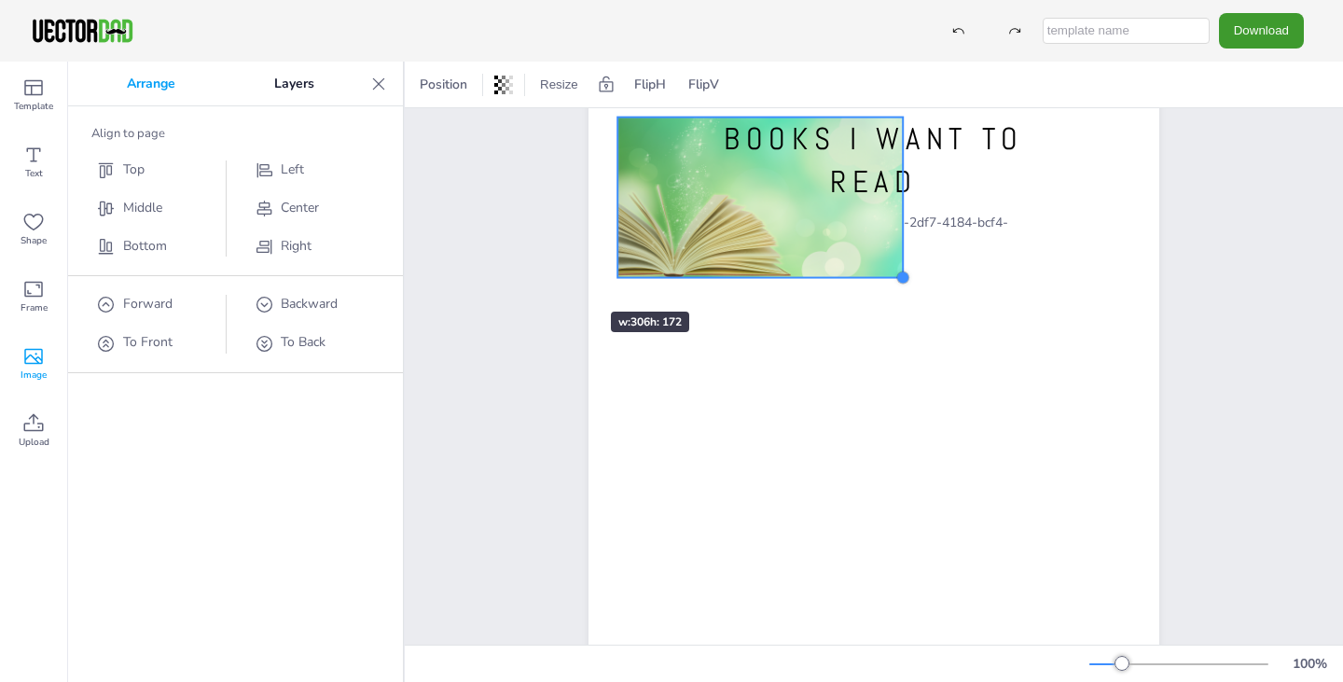
drag, startPoint x: 769, startPoint y: 206, endPoint x: 555, endPoint y: 278, distance: 226.2
click at [561, 278] on div "BOOKS I WANT TO READ" at bounding box center [874, 466] width 627 height 738
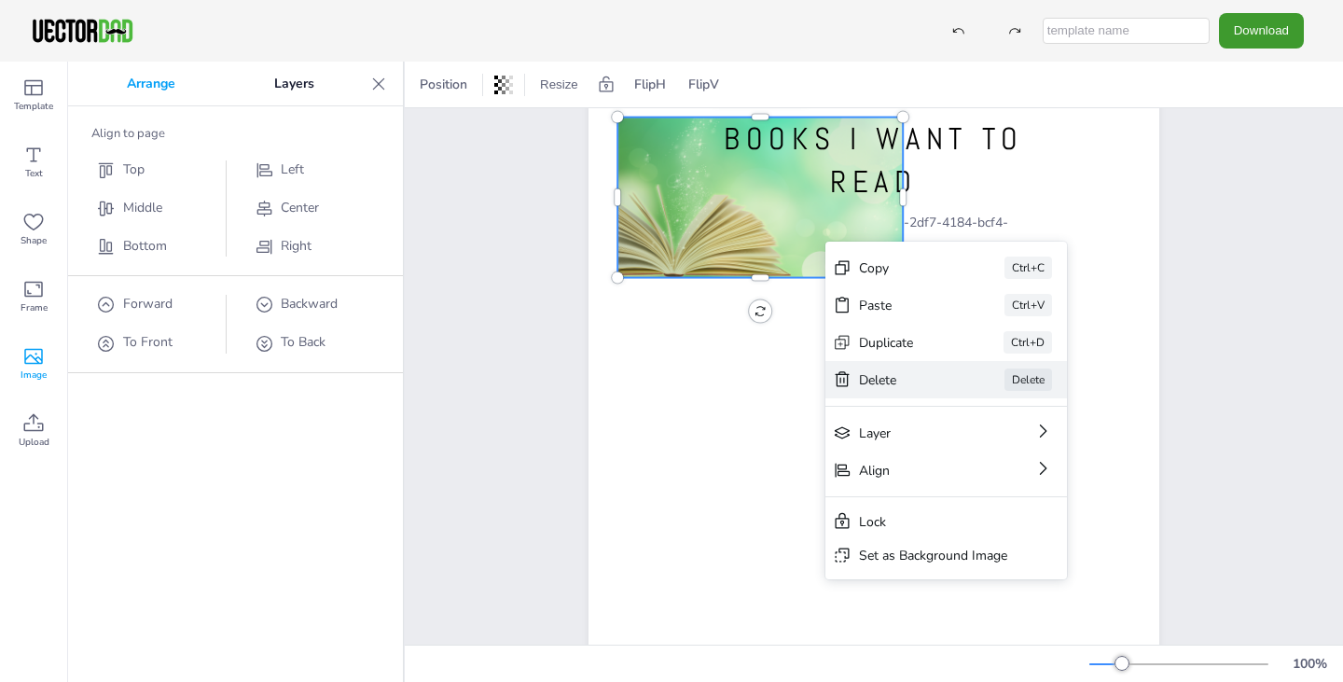
click at [921, 380] on div "Delete" at bounding box center [905, 380] width 93 height 18
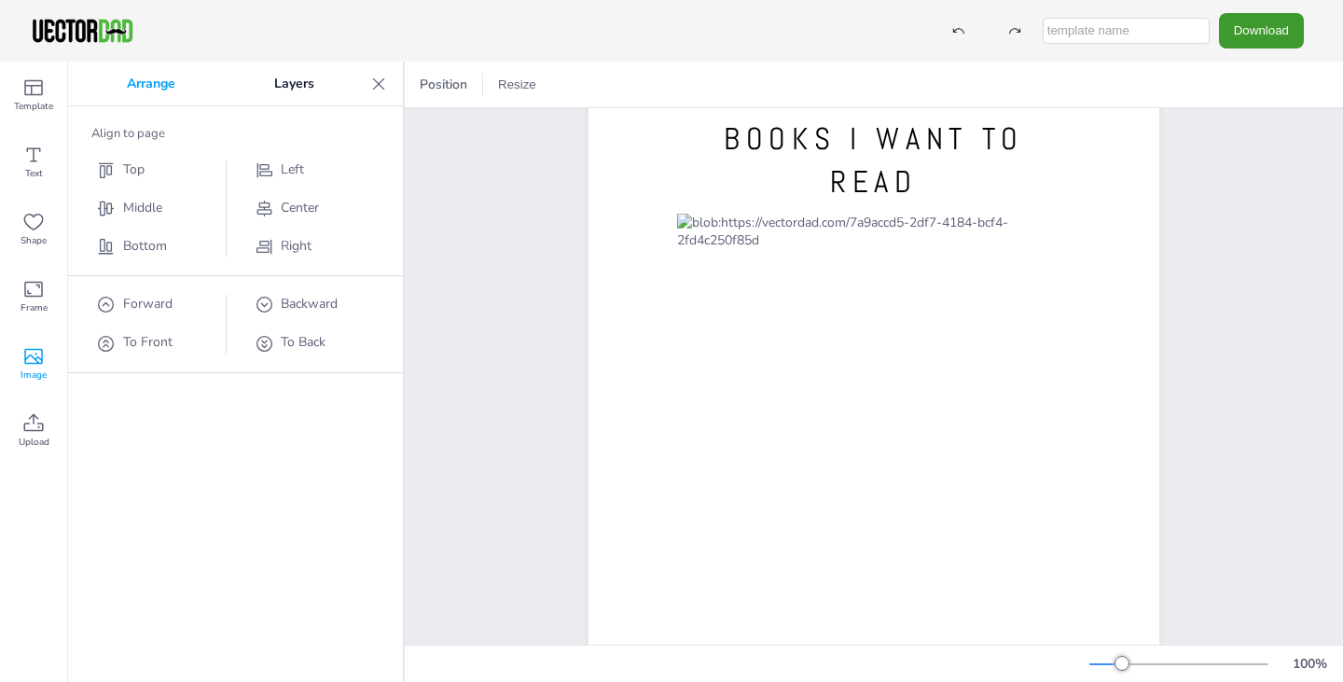
click at [377, 77] on icon at bounding box center [378, 84] width 19 height 19
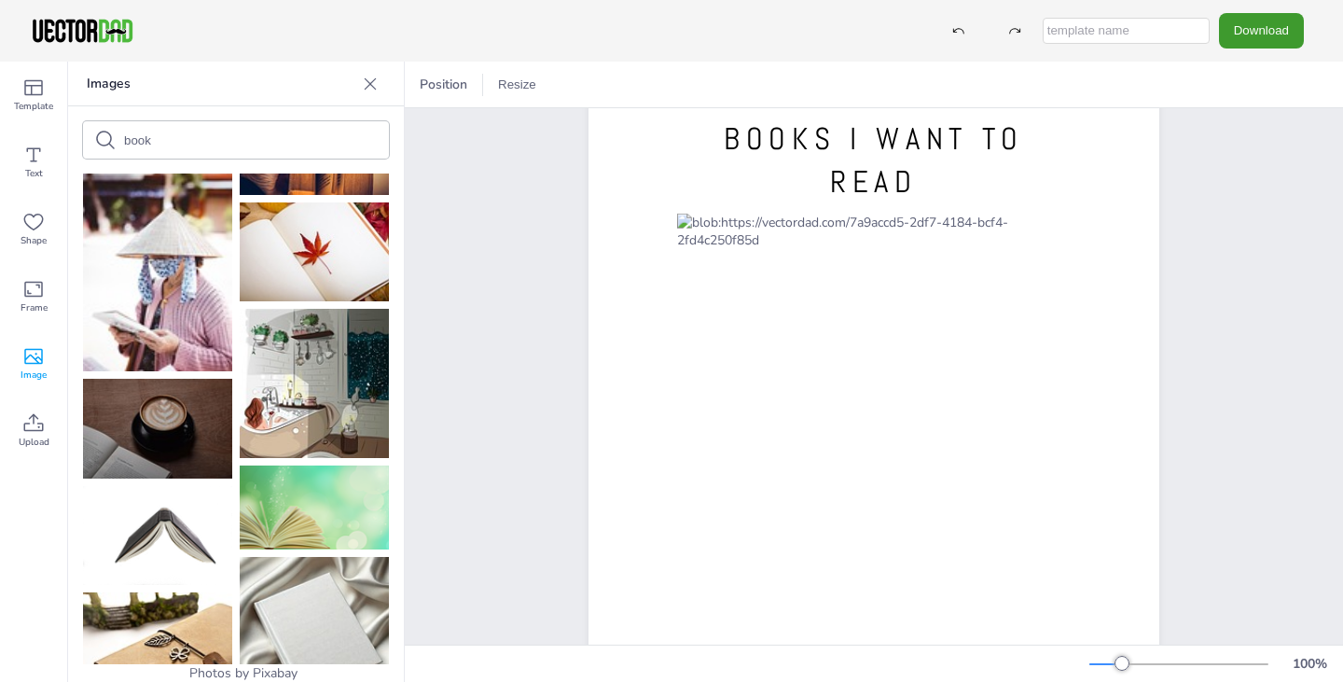
click at [299, 465] on img at bounding box center [314, 507] width 149 height 84
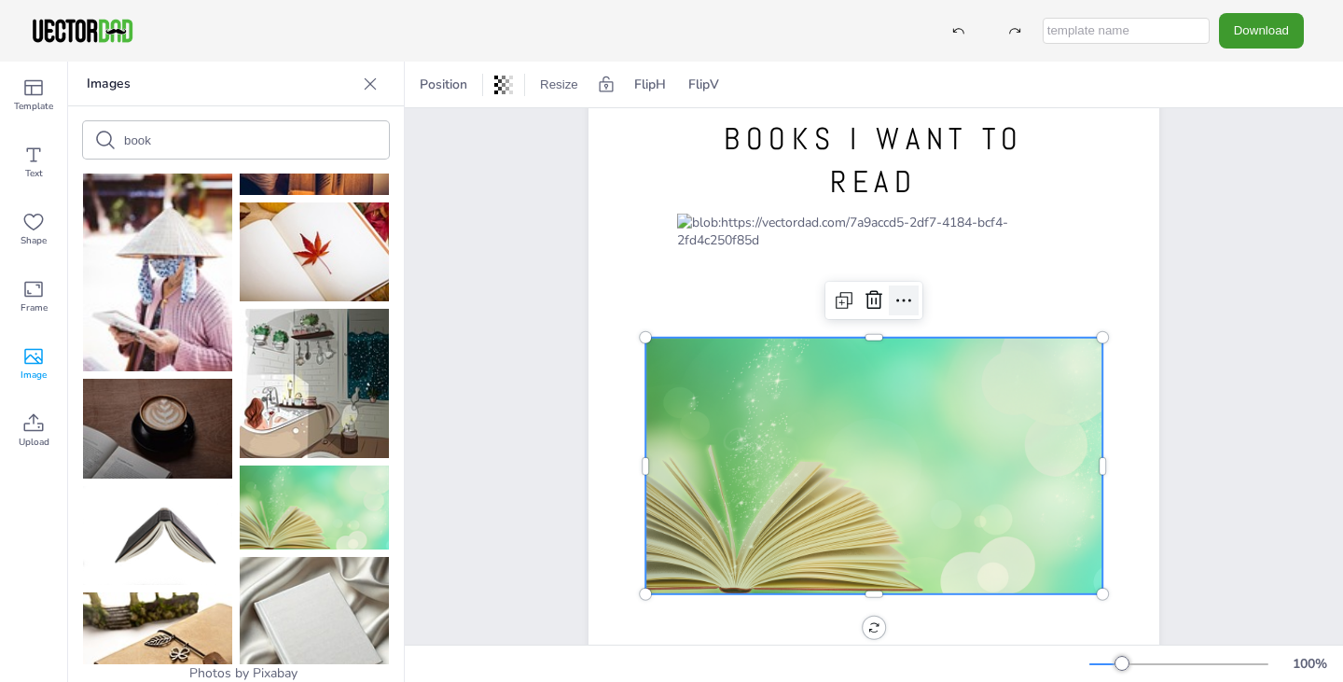
click at [893, 298] on icon at bounding box center [904, 300] width 22 height 22
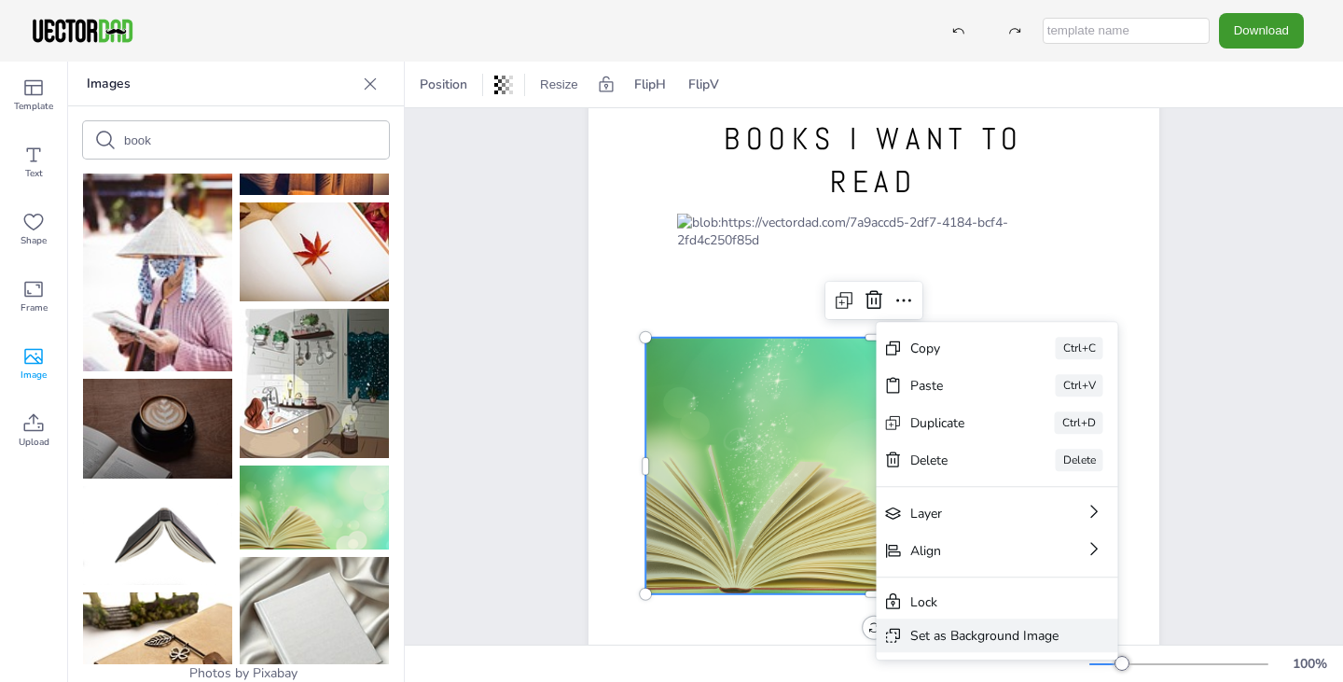
click at [985, 637] on div "Set as Background Image" at bounding box center [984, 636] width 148 height 18
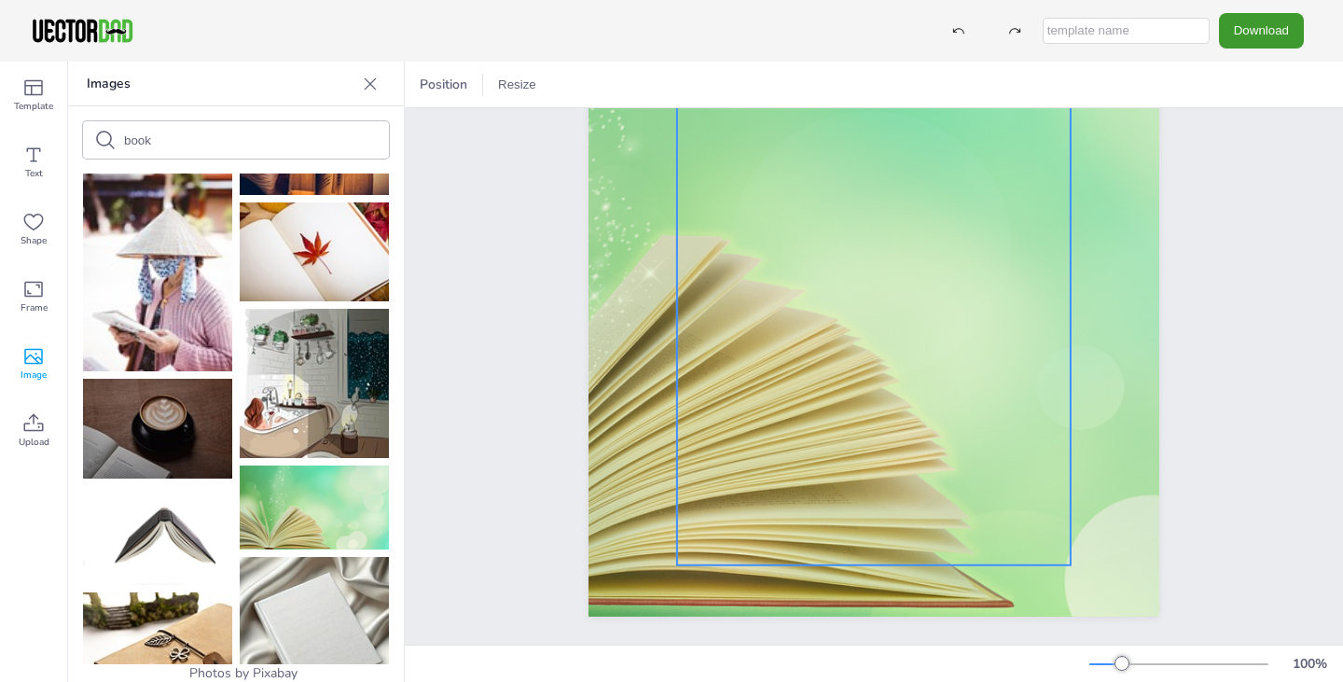
scroll to position [0, 0]
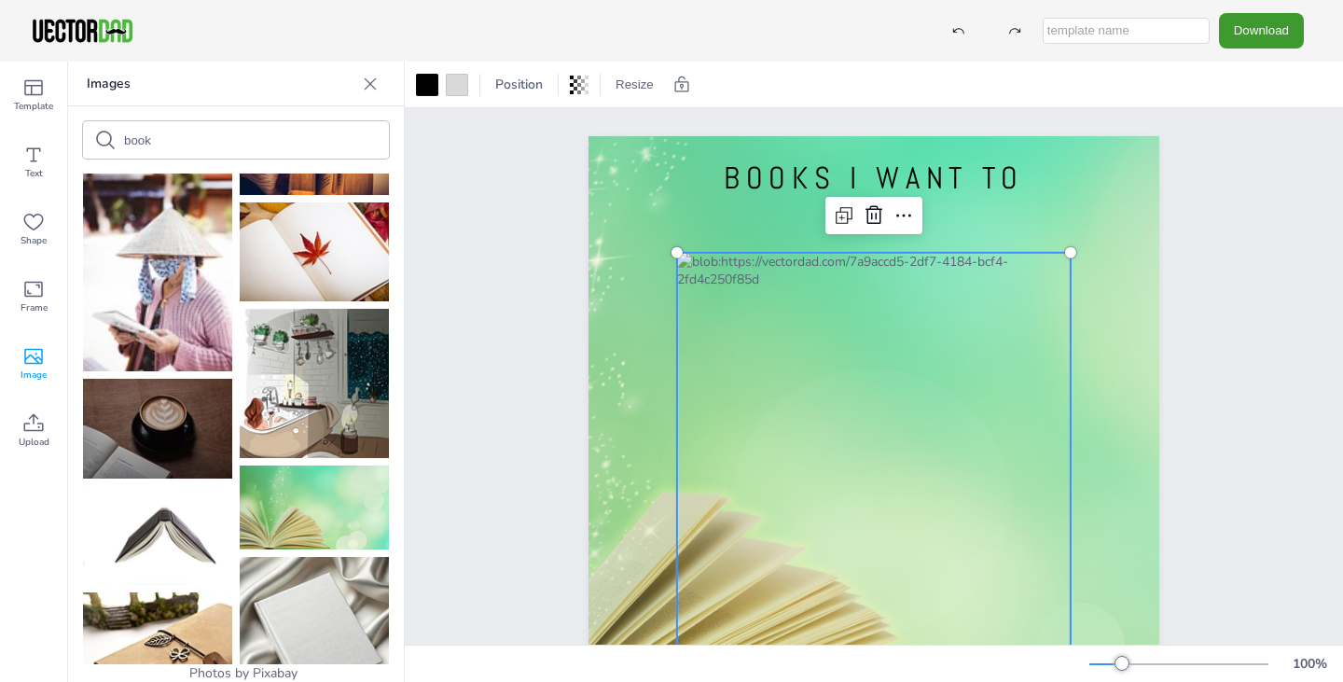
click at [756, 258] on div at bounding box center [874, 538] width 394 height 570
click at [460, 76] on div at bounding box center [457, 85] width 22 height 22
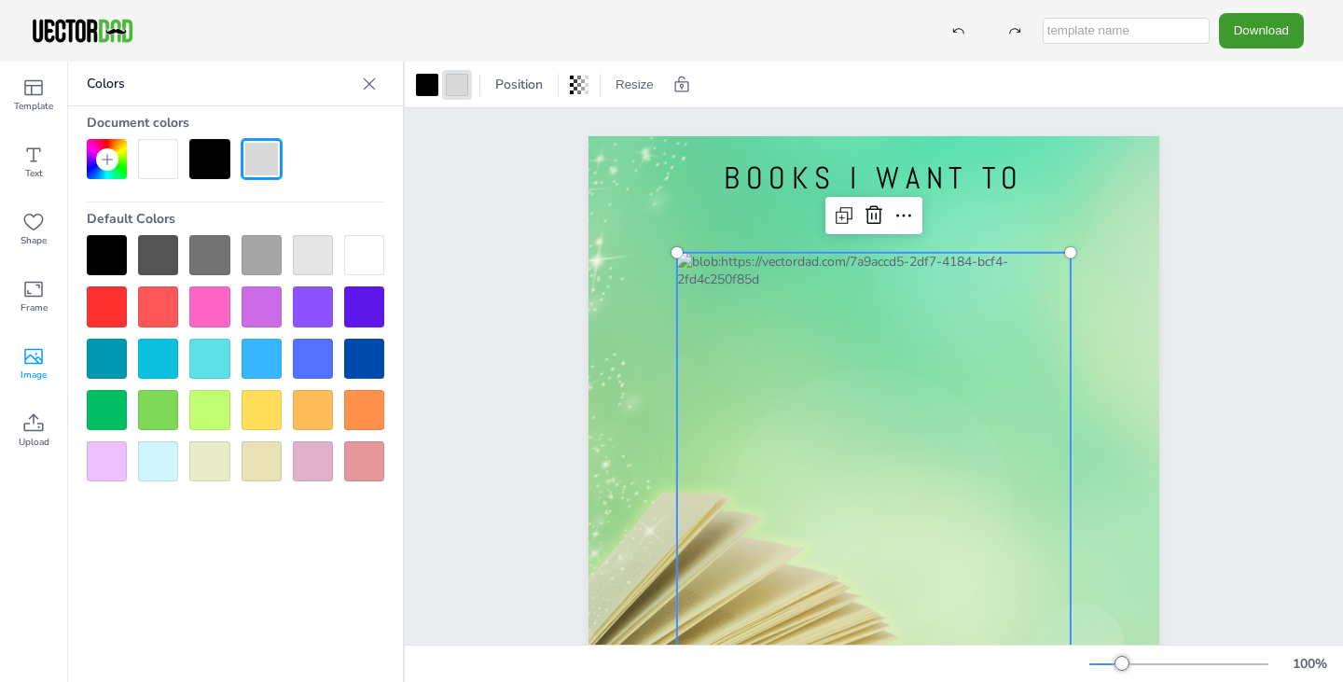
click at [171, 349] on div at bounding box center [158, 359] width 40 height 40
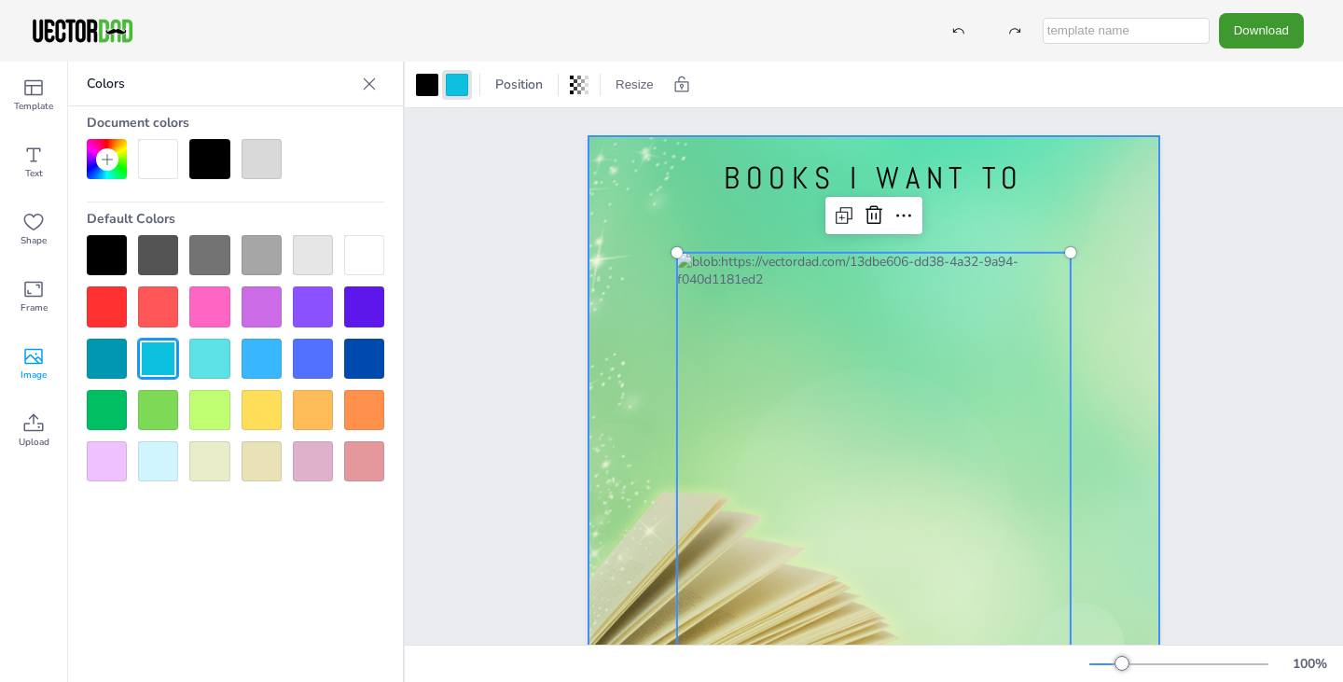
click at [653, 344] on div at bounding box center [873, 505] width 1311 height 738
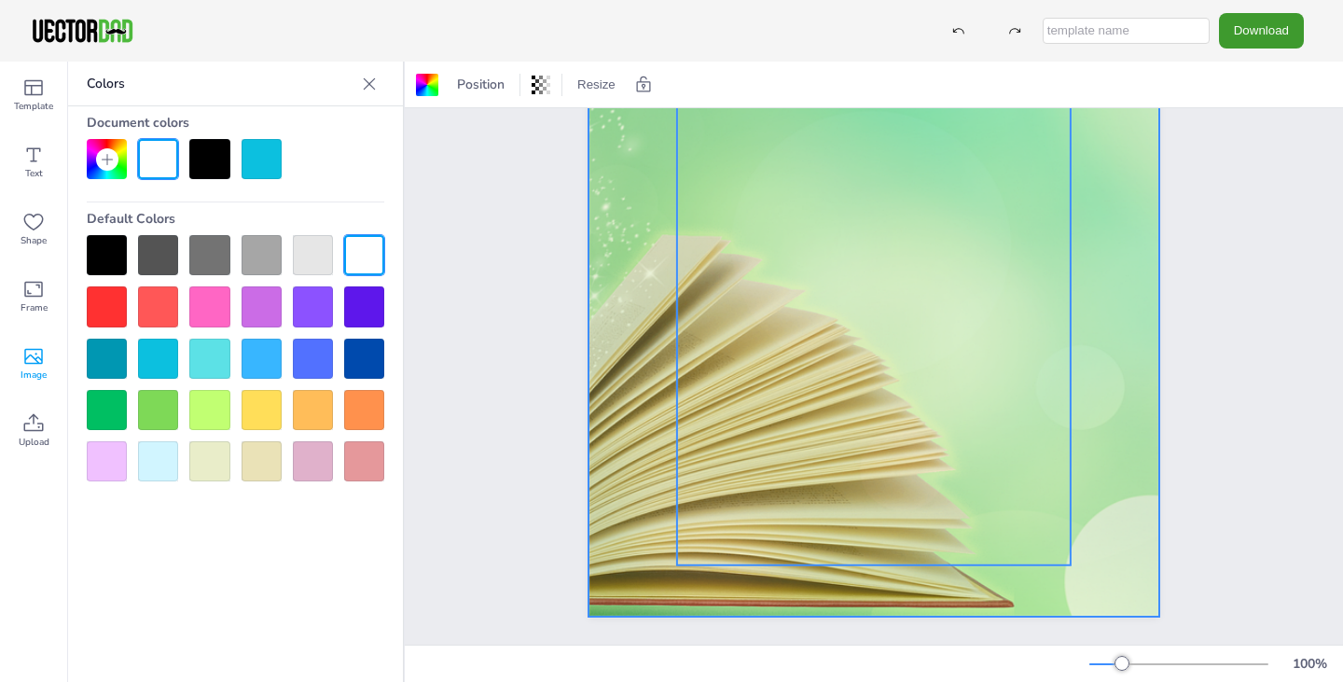
scroll to position [271, 0]
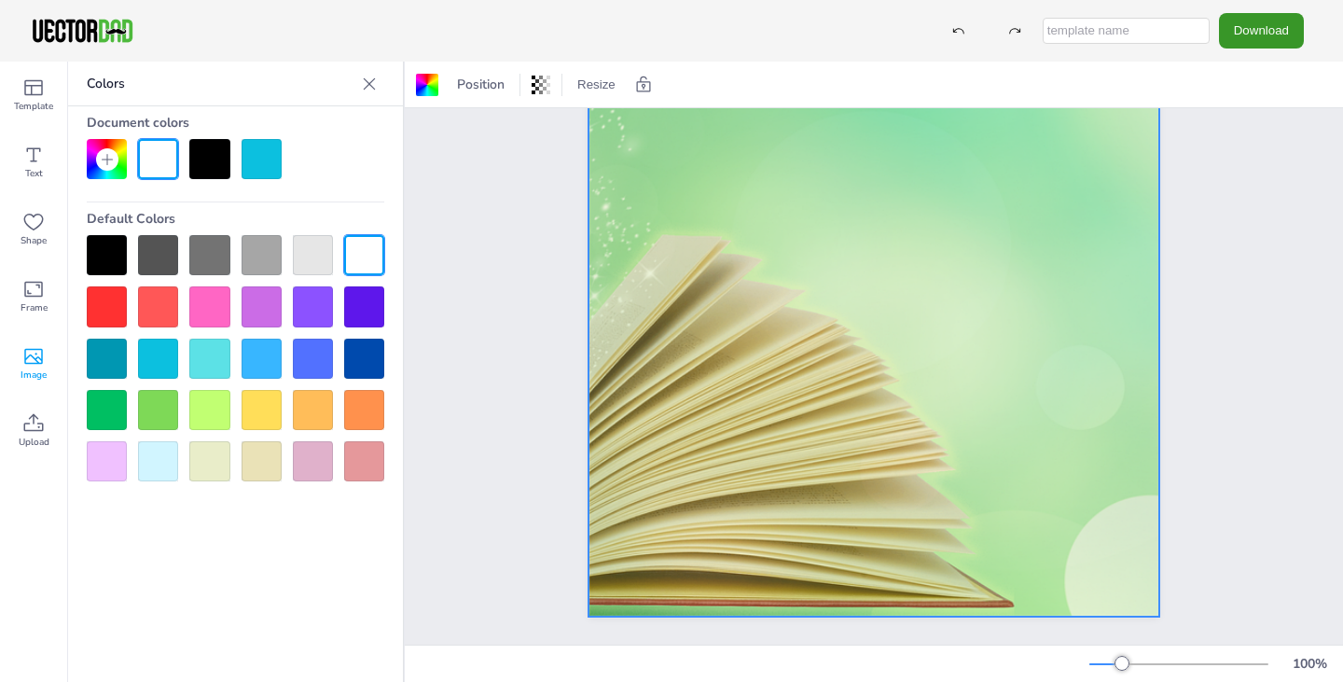
click at [1243, 36] on button "Download" at bounding box center [1261, 30] width 85 height 35
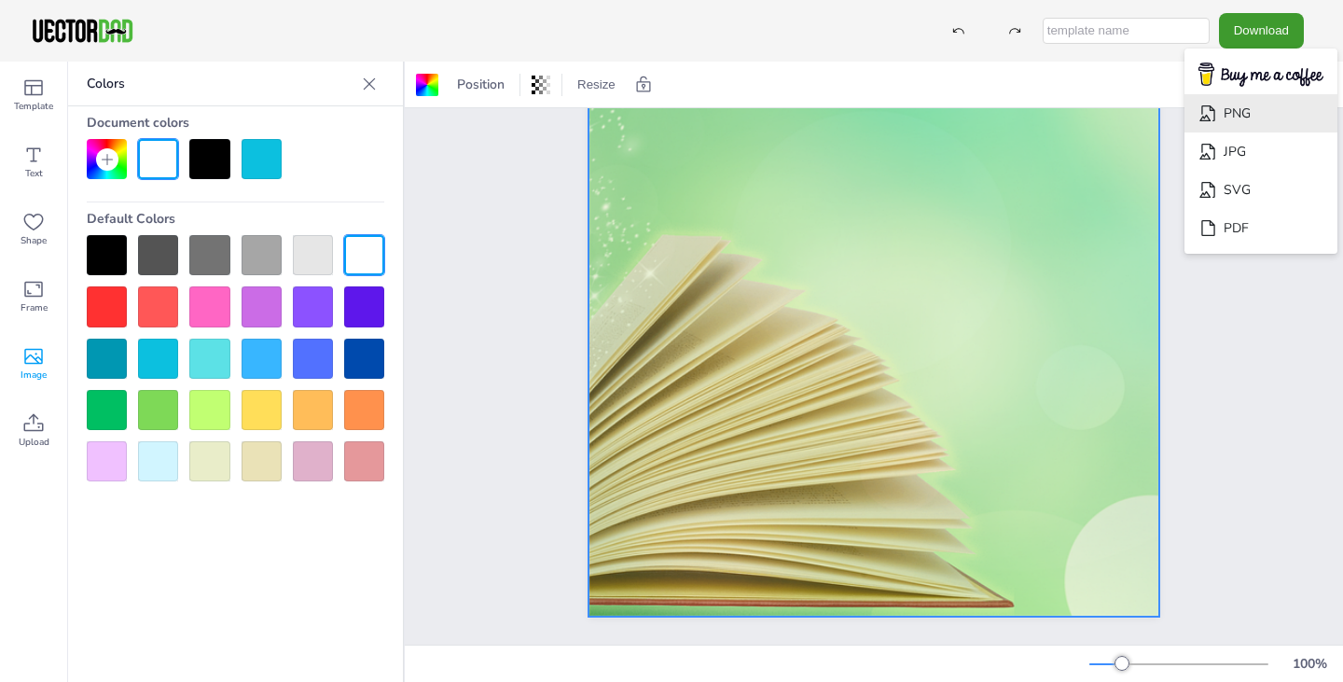
click at [1286, 104] on li "PNG" at bounding box center [1260, 113] width 153 height 38
